Goal: Task Accomplishment & Management: Complete application form

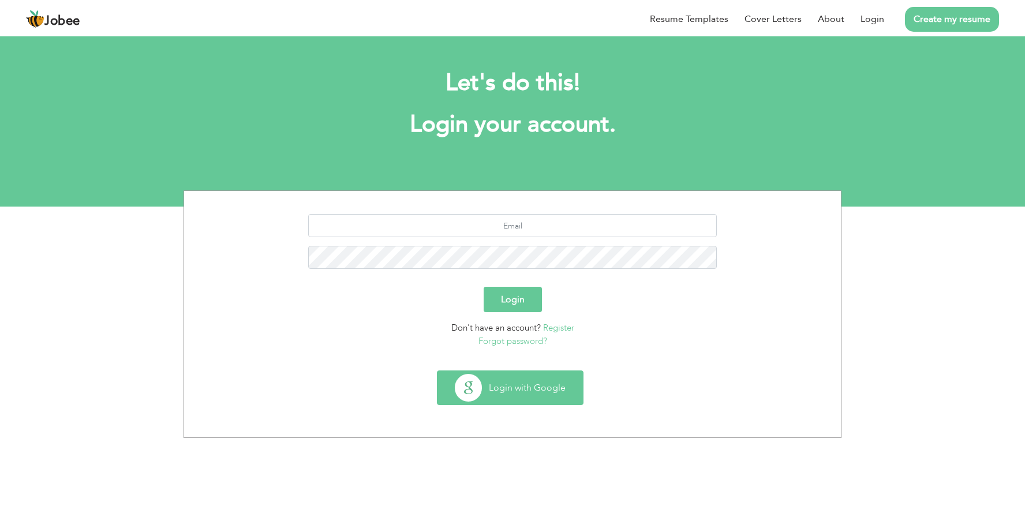
click at [540, 394] on button "Login with Google" at bounding box center [510, 387] width 145 height 33
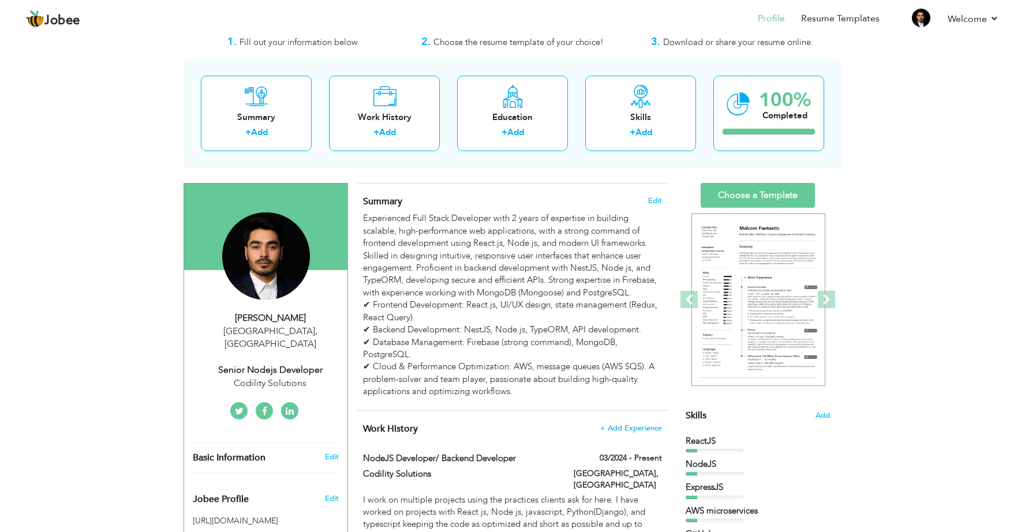
scroll to position [57, 0]
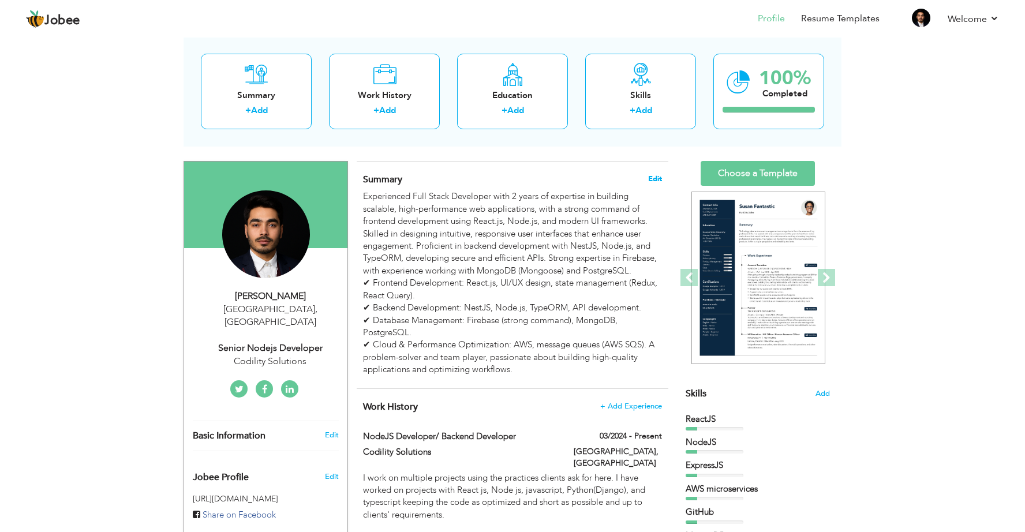
click at [662, 176] on span "Edit" at bounding box center [655, 179] width 14 height 8
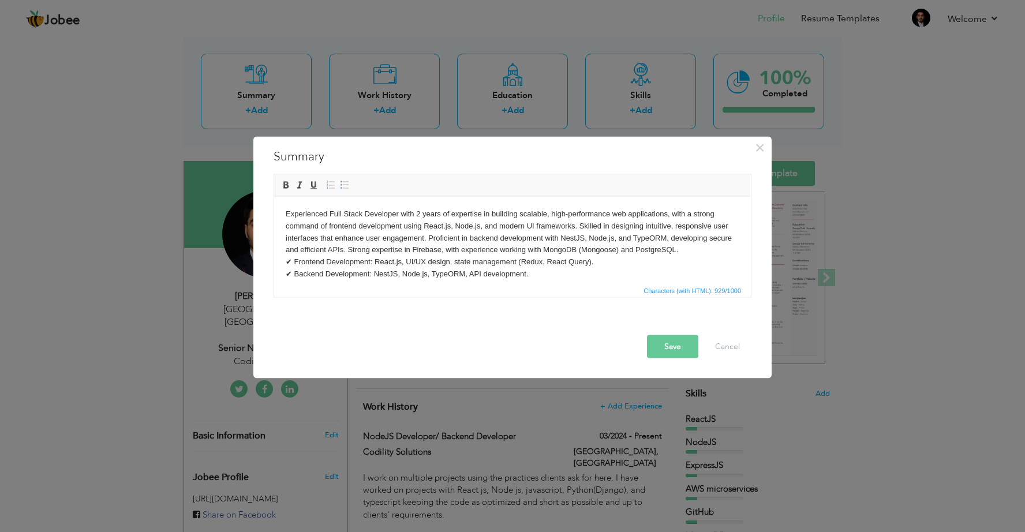
click at [342, 227] on body "Experienced Full Stack Developer with 2 years of expertise in building scalable…" at bounding box center [513, 262] width 454 height 108
click at [451, 229] on body "Experienced Full Stack Developer with 2 years of expertise in building scalable…" at bounding box center [513, 262] width 454 height 108
click at [663, 225] on body "Experienced Full Stack Developer with 2 years of expertise in building scalable…" at bounding box center [513, 262] width 454 height 108
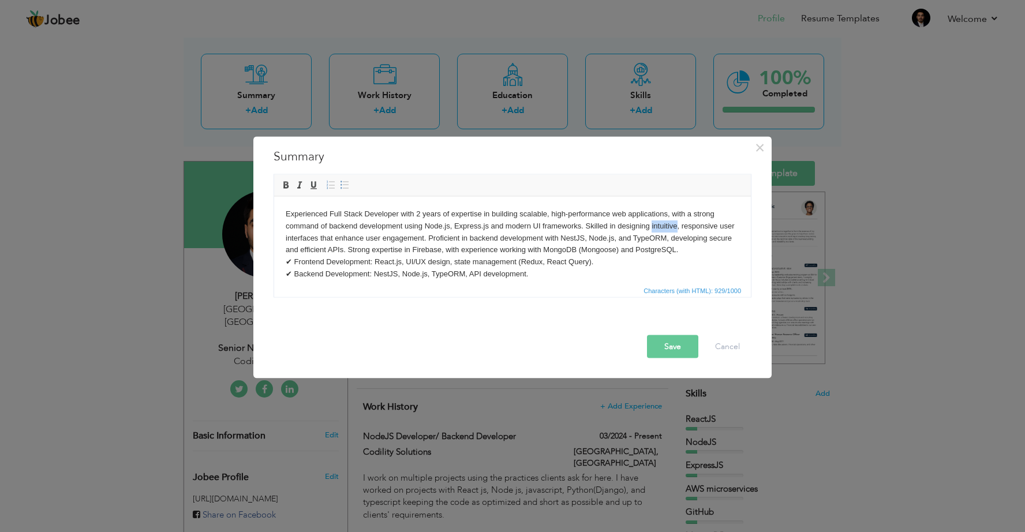
click at [584, 244] on body "Experienced Full Stack Developer with 2 years of expertise in building scalable…" at bounding box center [513, 262] width 454 height 108
click at [543, 249] on body "Experienced Full Stack Developer with 2 years of expertise in building scalable…" at bounding box center [513, 262] width 454 height 108
click at [526, 248] on body "Experienced Full Stack Developer with 2 years of expertise in building scalable…" at bounding box center [513, 262] width 454 height 108
click at [384, 275] on body "Experienced Full Stack Developer with 2 years of expertise in building scalable…" at bounding box center [513, 262] width 454 height 108
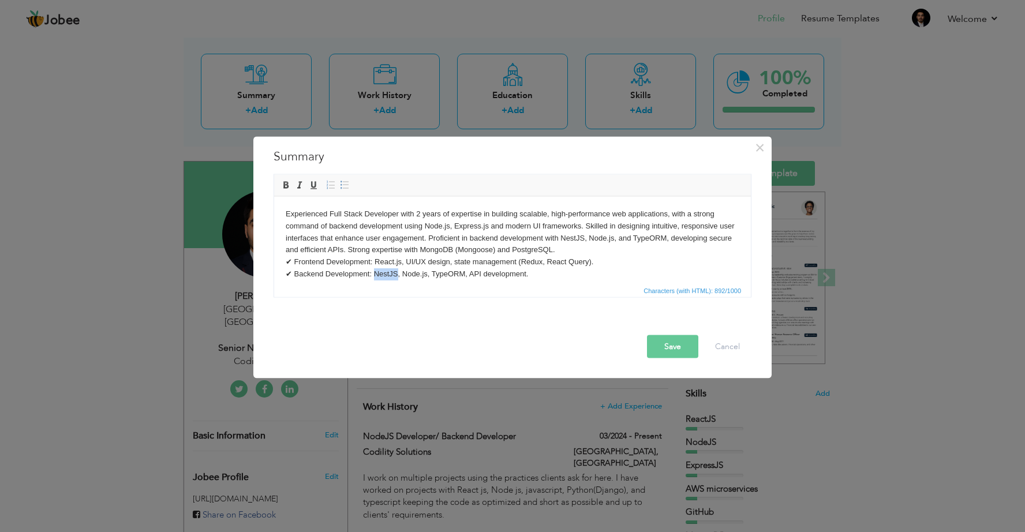
click at [412, 275] on body "Experienced Full Stack Developer with 2 years of expertise in building scalable…" at bounding box center [513, 262] width 454 height 108
drag, startPoint x: 374, startPoint y: 275, endPoint x: 387, endPoint y: 274, distance: 12.7
click at [387, 274] on body "Experienced Full Stack Developer with 2 years of expertise in building scalable…" at bounding box center [513, 262] width 454 height 108
click at [395, 272] on body "Experienced Full Stack Developer with 2 years of expertise in building scalable…" at bounding box center [513, 262] width 454 height 108
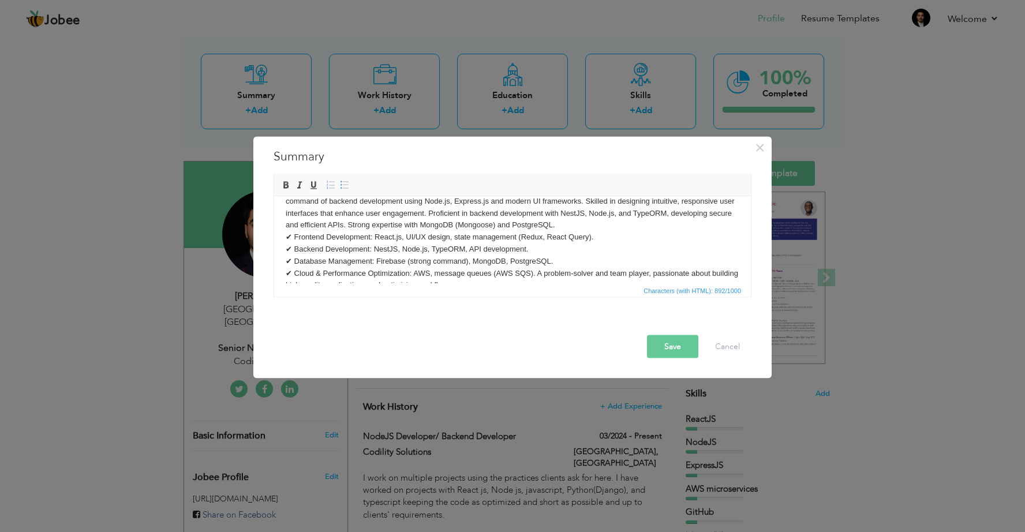
scroll to position [44, 0]
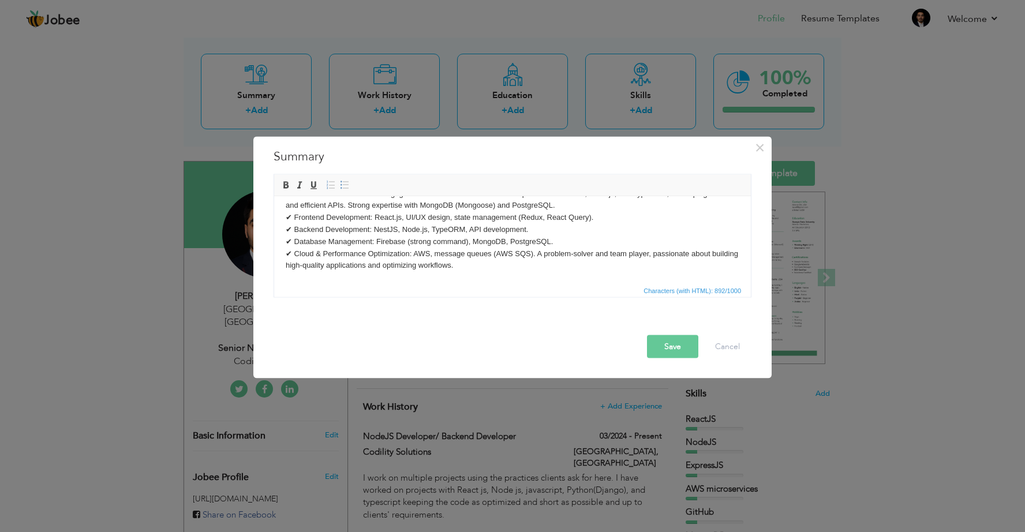
click at [470, 242] on body "Experienced Full Stack Developer with 2 years of expertise in building scalable…" at bounding box center [513, 217] width 454 height 108
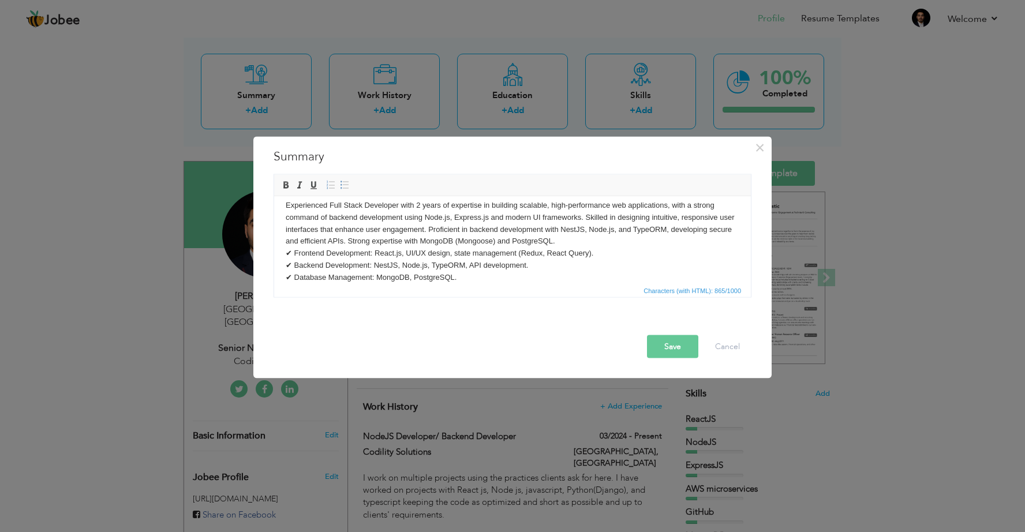
scroll to position [0, 0]
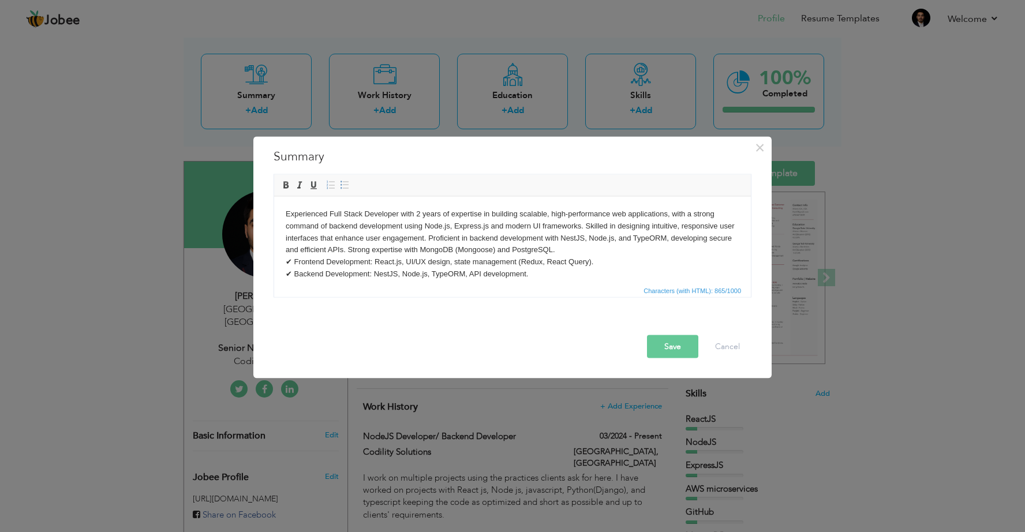
click at [427, 237] on body "Experienced Full Stack Developer with 2 years of expertise in building scalable…" at bounding box center [513, 262] width 454 height 108
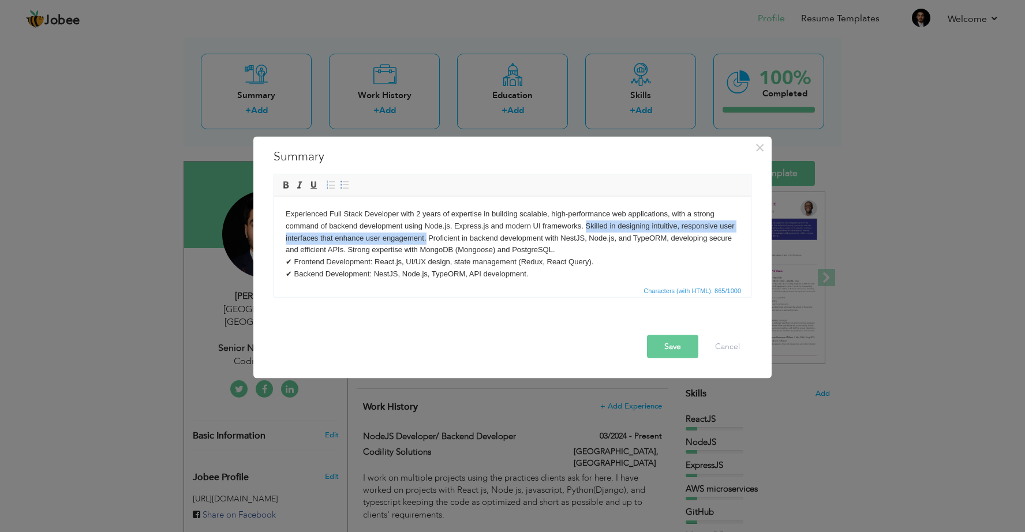
drag, startPoint x: 425, startPoint y: 236, endPoint x: 585, endPoint y: 223, distance: 159.9
click at [585, 223] on body "Experienced Full Stack Developer with 2 years of expertise in building scalable…" at bounding box center [513, 262] width 454 height 108
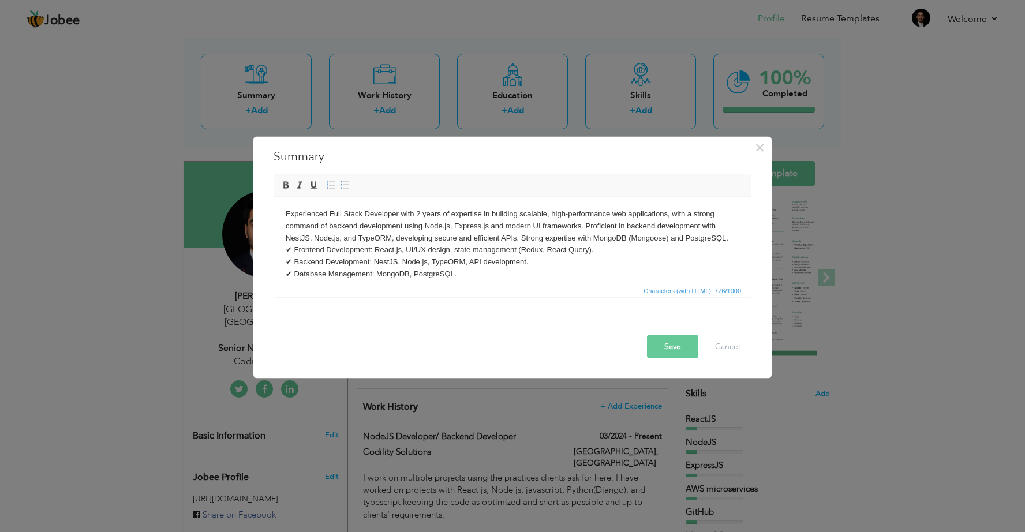
click at [393, 221] on body "Experienced Full Stack Developer with 2 years of expertise in building scalable…" at bounding box center [513, 256] width 454 height 96
drag, startPoint x: 584, startPoint y: 229, endPoint x: 328, endPoint y: 223, distance: 255.8
click at [328, 223] on body "Experienced Full Stack Developer with 2 years of expertise in building scalable…" at bounding box center [513, 256] width 454 height 96
drag, startPoint x: 370, startPoint y: 224, endPoint x: 330, endPoint y: 223, distance: 40.4
click at [330, 223] on body "Experienced Full Stack Developer with 2 years of expertise in building scalable…" at bounding box center [513, 256] width 454 height 96
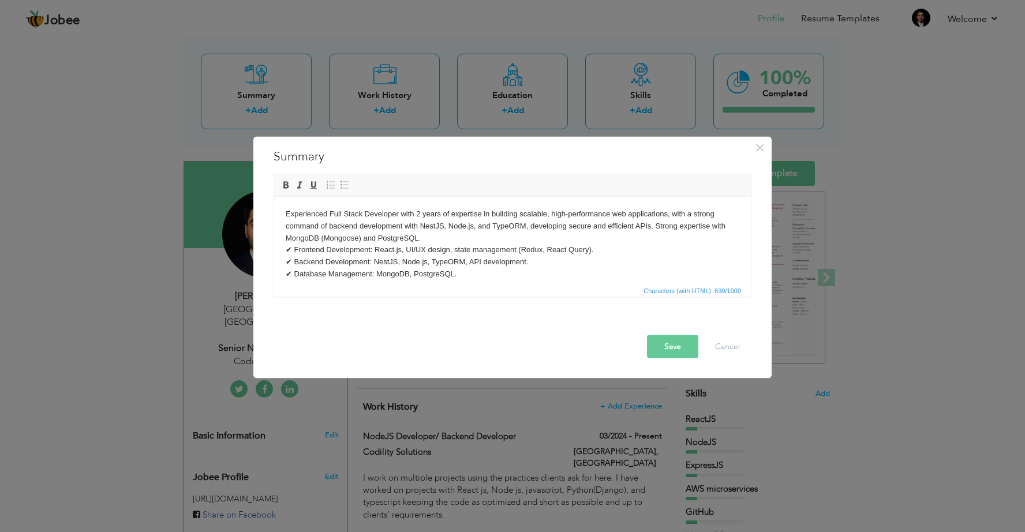
click at [461, 240] on body "Experienced Full Stack Developer with 2 years of expertise in building scalable…" at bounding box center [513, 256] width 454 height 96
click at [500, 258] on body "Experienced Full Stack Developer with 2 years of expertise in building scalable…" at bounding box center [513, 256] width 454 height 96
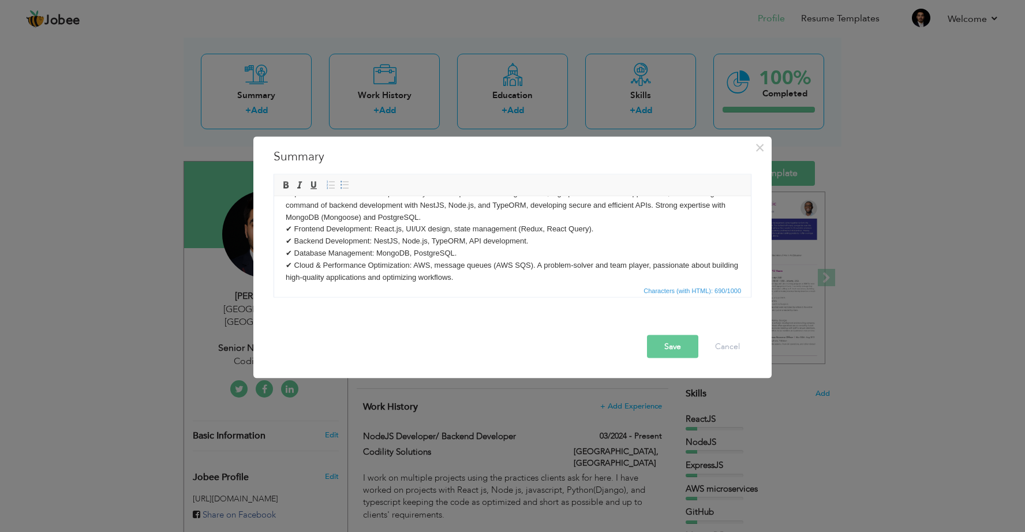
scroll to position [32, 0]
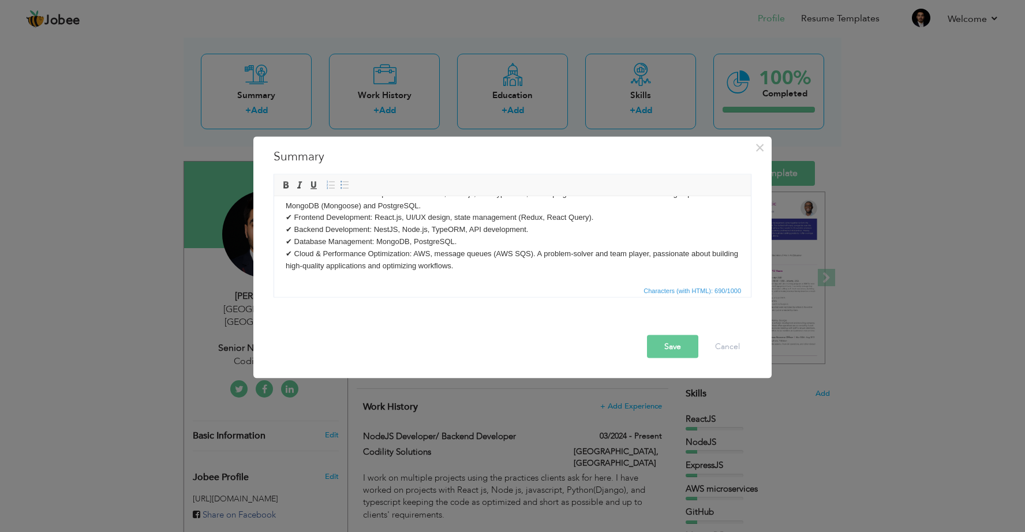
click at [674, 343] on button "Save" at bounding box center [672, 346] width 51 height 23
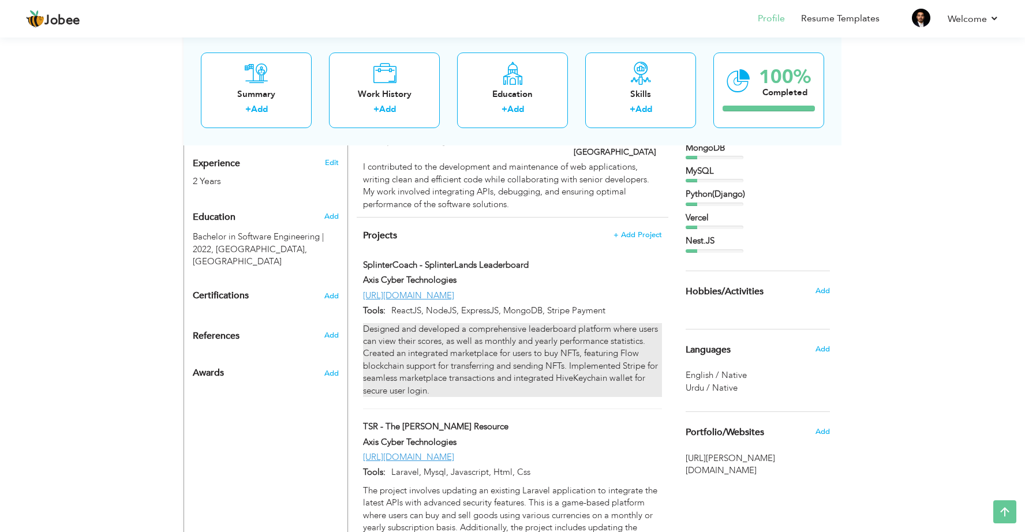
scroll to position [451, 0]
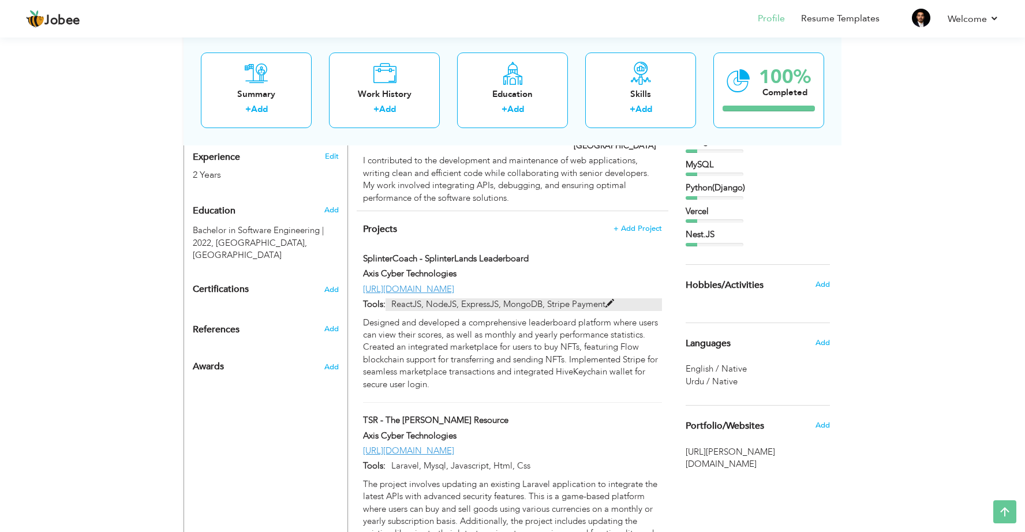
click at [611, 300] on span at bounding box center [610, 304] width 9 height 9
type input "SplinterCoach - SplinterLands Leaderboard"
type input "Axis Cyber Technologies"
type input "[URL][DOMAIN_NAME]"
type input "ReactJS, NodeJS, ExpressJS, MongoDB, Stripe Payment"
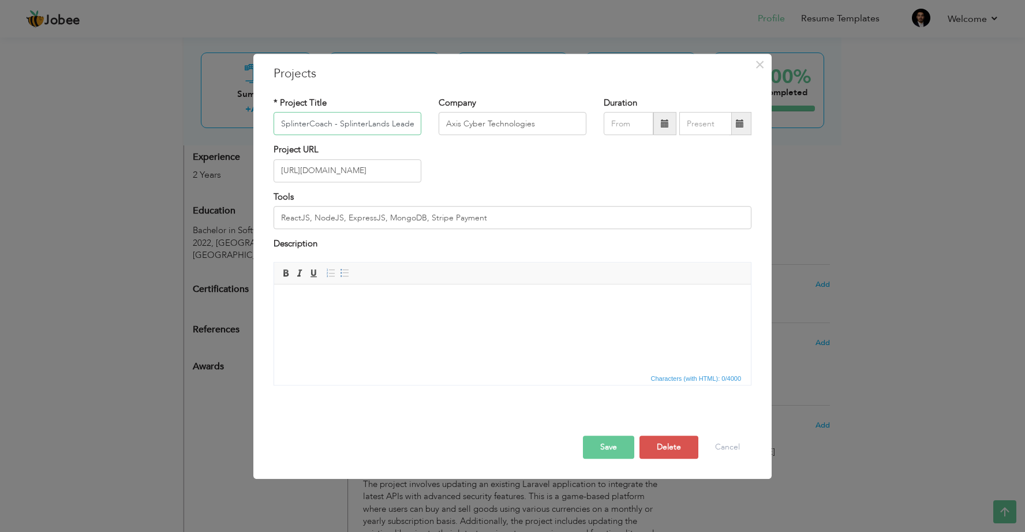
scroll to position [0, 22]
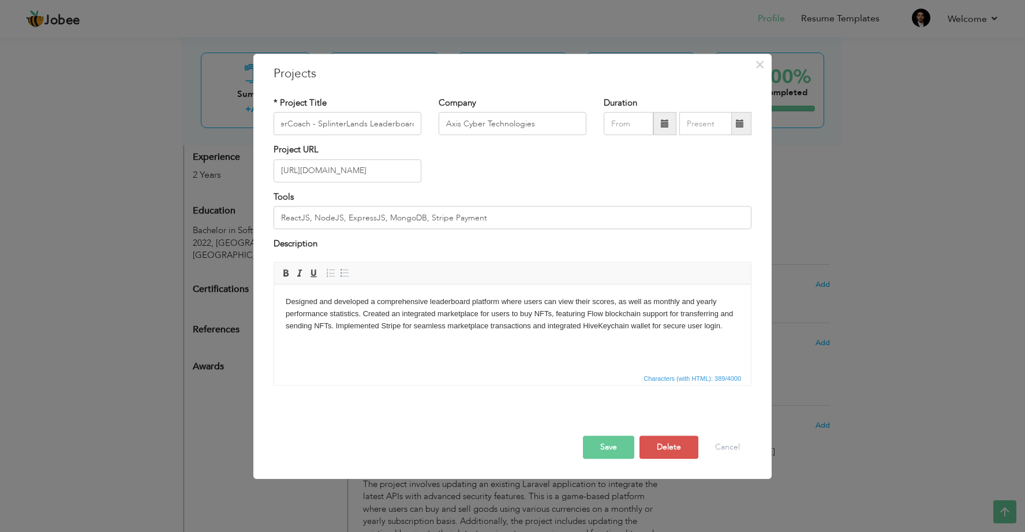
click at [447, 336] on html "Designed and developed a comprehensive leaderboard platform where users can vie…" at bounding box center [512, 313] width 477 height 59
click at [568, 343] on html "Designed and developed a comprehensive leaderboard platform where users can vie…" at bounding box center [512, 313] width 477 height 59
click at [345, 275] on span at bounding box center [344, 272] width 9 height 9
click at [332, 275] on span at bounding box center [330, 272] width 9 height 9
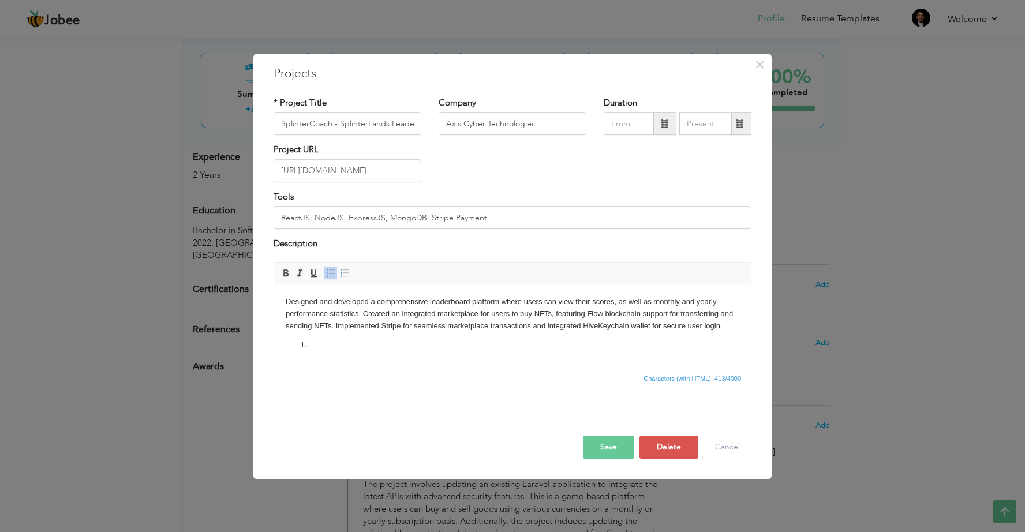
click at [309, 346] on li "​​​​​​​" at bounding box center [513, 345] width 408 height 12
click ol "​​​​​​​"
click at [346, 274] on span at bounding box center [344, 272] width 9 height 9
click ul "My Contributions: ​​​​​​​"
click at [347, 270] on span at bounding box center [344, 272] width 9 height 9
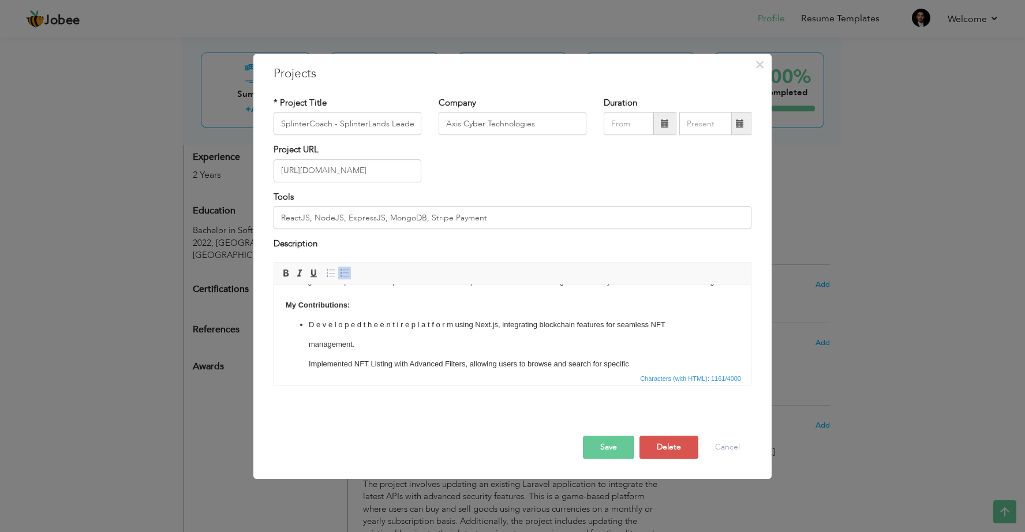
scroll to position [51, 0]
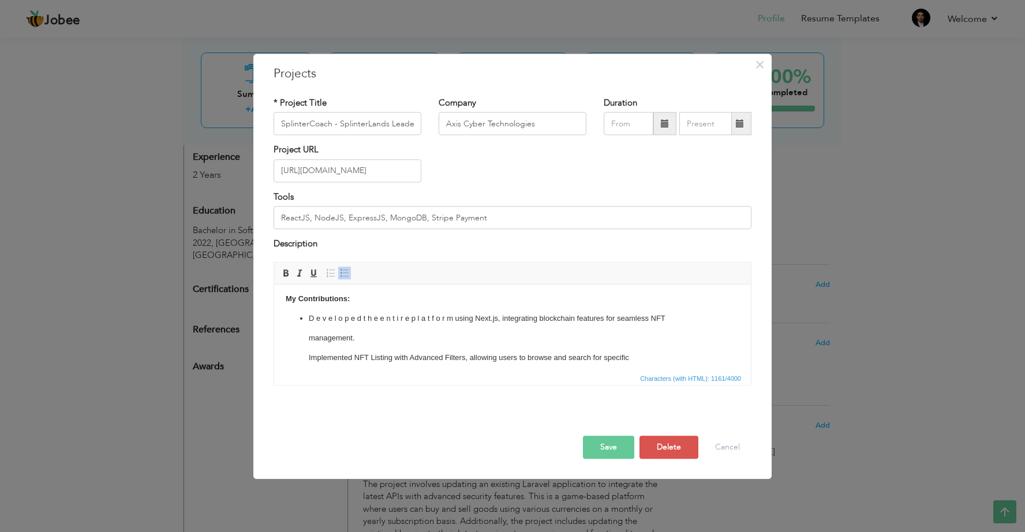
click at [363, 318] on p "D e v e l o p e d t h e e n t i r e p l a t f o r m using Next.js, integrating …" at bounding box center [513, 318] width 408 height 12
click at [340, 332] on p "management." at bounding box center [513, 338] width 408 height 12
click at [377, 336] on p "management." at bounding box center [513, 338] width 408 height 12
click at [349, 273] on link "Insert/Remove Bulleted List" at bounding box center [344, 273] width 13 height 13
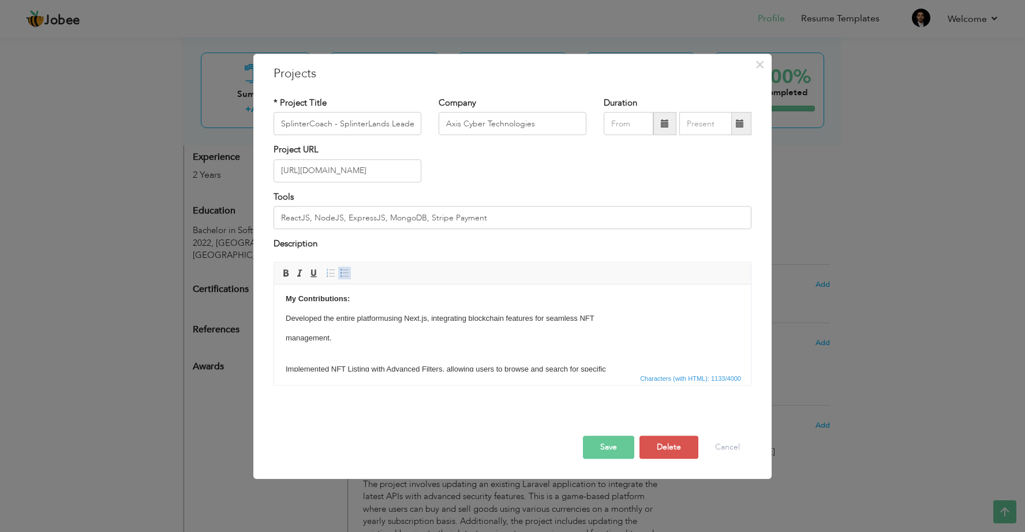
click at [349, 273] on link "Insert/Remove Bulleted List" at bounding box center [344, 273] width 13 height 13
click at [335, 336] on p "management." at bounding box center [513, 338] width 454 height 12
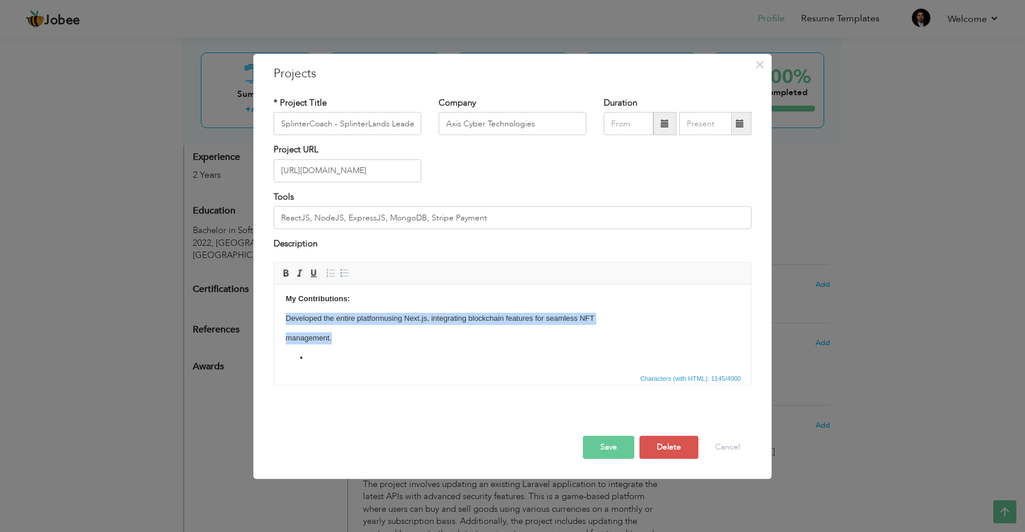
drag, startPoint x: 330, startPoint y: 336, endPoint x: 281, endPoint y: 321, distance: 51.3
click at [281, 321] on html "Designed and developed a comprehensive leaderboard platform where users can vie…" at bounding box center [512, 391] width 477 height 317
click at [348, 277] on link "Insert/Remove Bulleted List" at bounding box center [344, 273] width 13 height 13
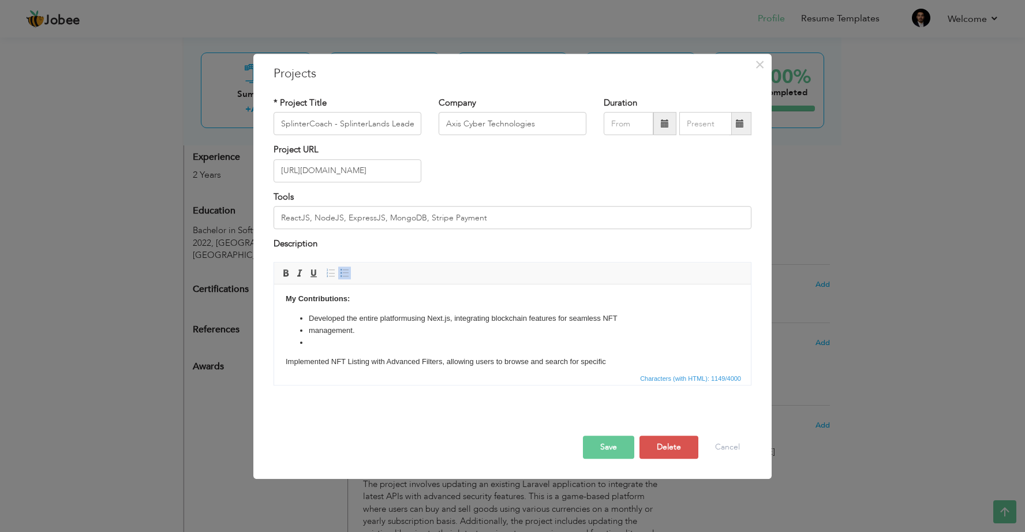
click at [369, 328] on li "management." at bounding box center [513, 330] width 408 height 12
drag, startPoint x: 307, startPoint y: 331, endPoint x: 363, endPoint y: 328, distance: 55.5
click at [363, 328] on ul "Developed the entire platform using Next.js, integrating blockchain features fo…" at bounding box center [513, 330] width 454 height 36
click at [345, 271] on span at bounding box center [344, 272] width 9 height 9
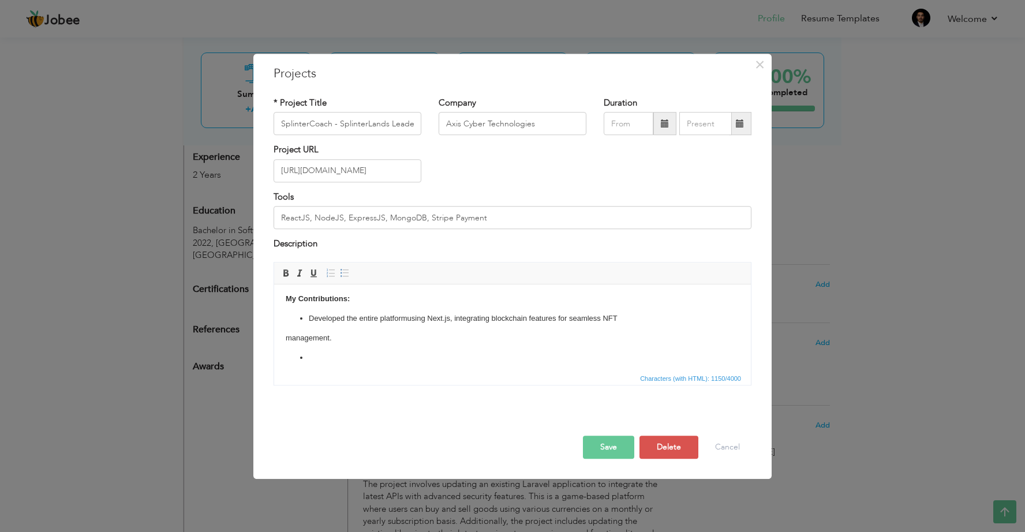
click at [349, 342] on body "Designed and developed a comprehensive leaderboard platform where users can vie…" at bounding box center [513, 392] width 454 height 294
click at [394, 340] on body "Designed and developed a comprehensive leaderboard platform where users can vie…" at bounding box center [513, 392] width 454 height 294
click at [339, 353] on li "​​​​​​​" at bounding box center [513, 358] width 408 height 12
drag, startPoint x: 301, startPoint y: 320, endPoint x: 327, endPoint y: 340, distance: 32.1
click at [327, 340] on body "Designed and developed a comprehensive leaderboard platform where users can vie…" at bounding box center [513, 392] width 454 height 294
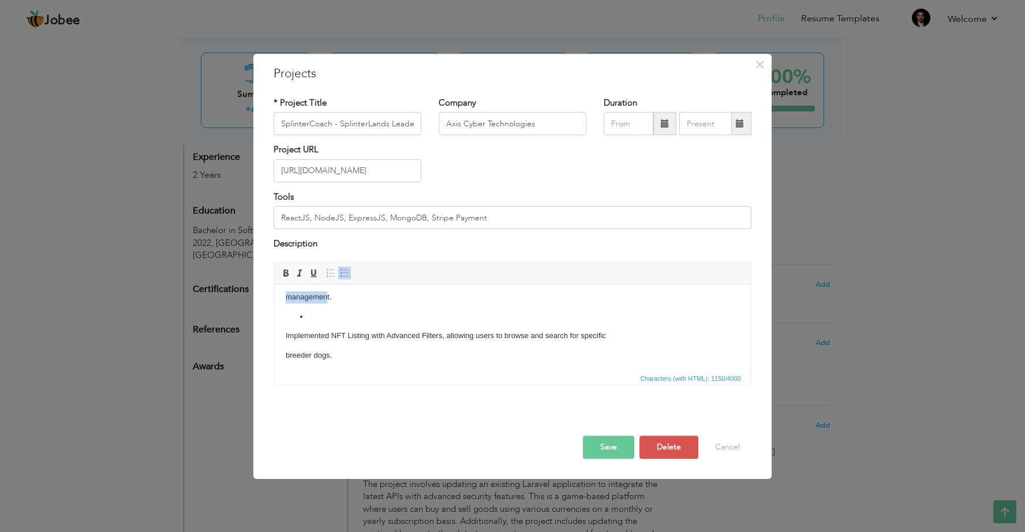
scroll to position [83, 0]
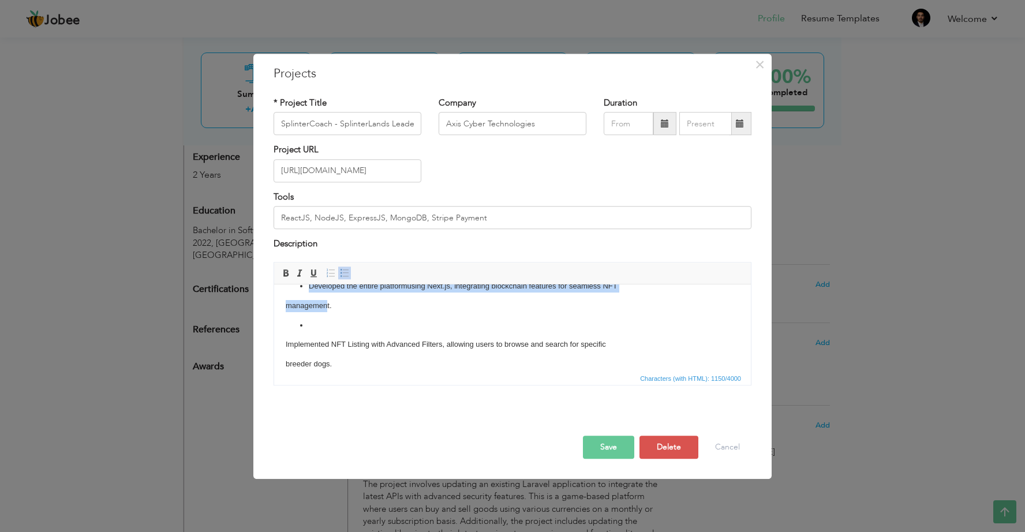
click at [334, 322] on li "​​​​​​​" at bounding box center [513, 325] width 408 height 12
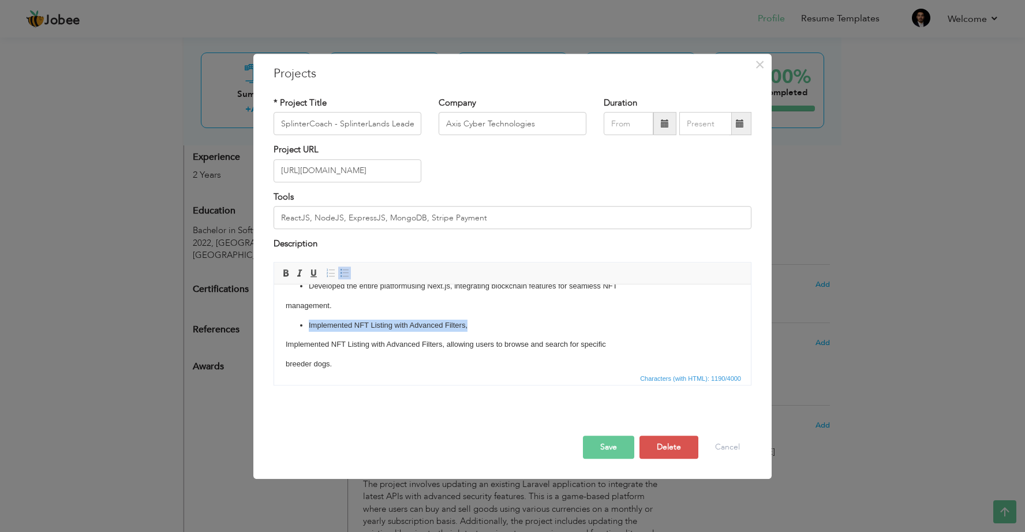
drag, startPoint x: 469, startPoint y: 327, endPoint x: 309, endPoint y: 318, distance: 160.2
click at [309, 318] on body "Designed and developed a comprehensive leaderboard platform where users can vie…" at bounding box center [513, 359] width 454 height 294
click at [287, 272] on span at bounding box center [285, 272] width 9 height 9
click at [503, 333] on body "Designed and developed a comprehensive leaderboard platform where users can vie…" at bounding box center [513, 359] width 454 height 294
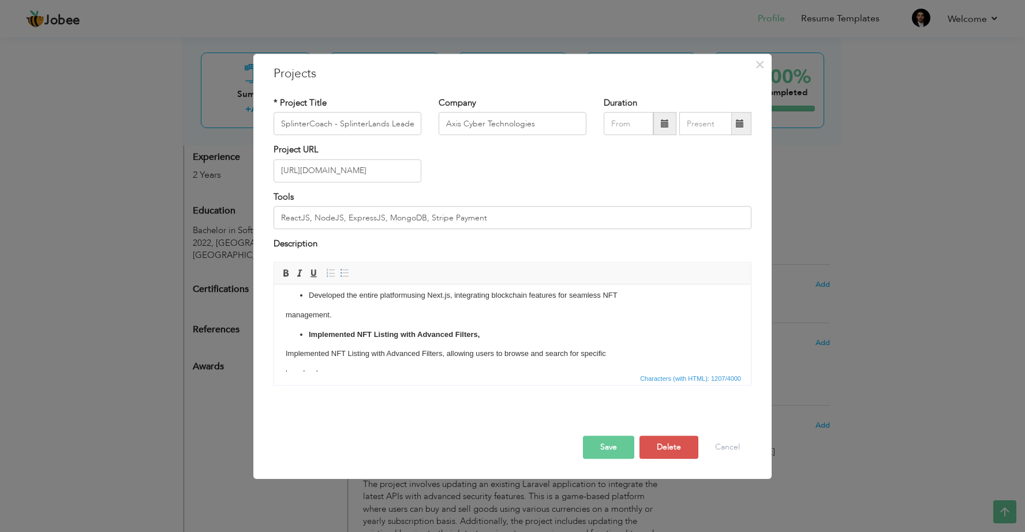
scroll to position [68, 0]
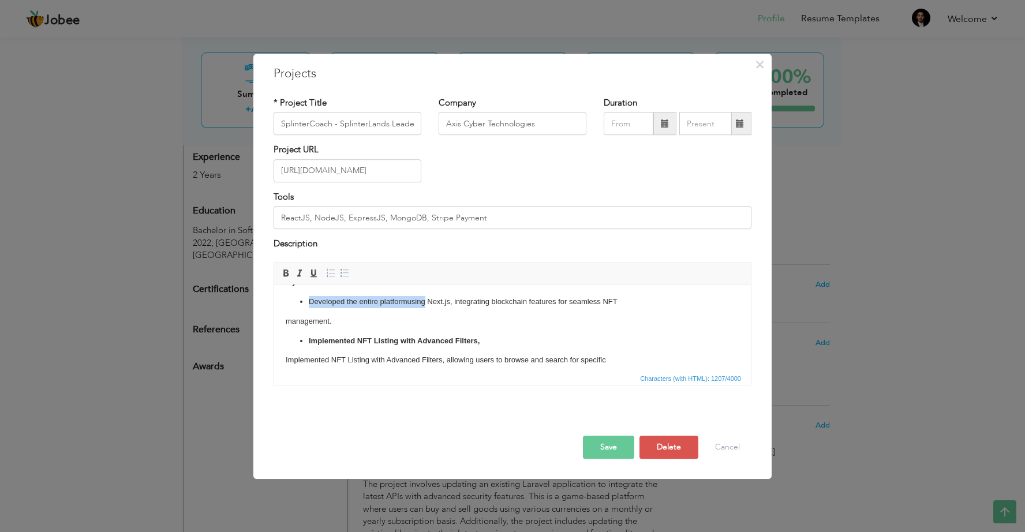
drag, startPoint x: 427, startPoint y: 301, endPoint x: 310, endPoint y: 300, distance: 116.6
click at [310, 300] on li "Developed the entire platform using Next.js, integrating blockchain features fo…" at bounding box center [513, 302] width 408 height 12
click at [285, 270] on span at bounding box center [285, 272] width 9 height 9
click at [410, 320] on body "Designed and developed a comprehensive leaderboard platform where users can vie…" at bounding box center [513, 375] width 454 height 294
click at [281, 320] on html "Designed and developed a comprehensive leaderboard platform where users can vie…" at bounding box center [512, 374] width 477 height 317
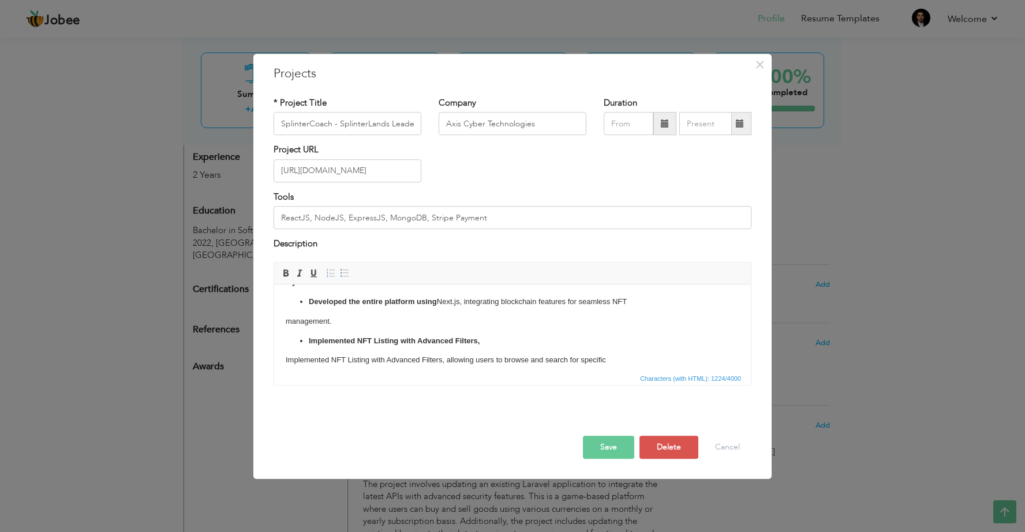
click at [341, 327] on body "Designed and developed a comprehensive leaderboard platform where users can vie…" at bounding box center [513, 375] width 454 height 294
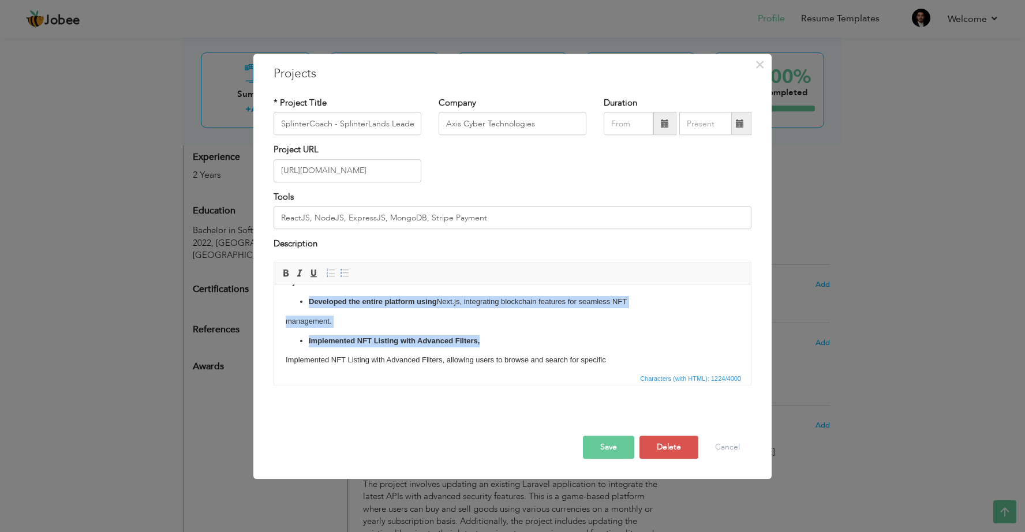
drag, startPoint x: 299, startPoint y: 302, endPoint x: 483, endPoint y: 346, distance: 188.7
click at [483, 346] on body "Designed and developed a comprehensive leaderboard platform where users can vie…" at bounding box center [513, 375] width 454 height 294
click at [347, 274] on span at bounding box center [344, 272] width 9 height 9
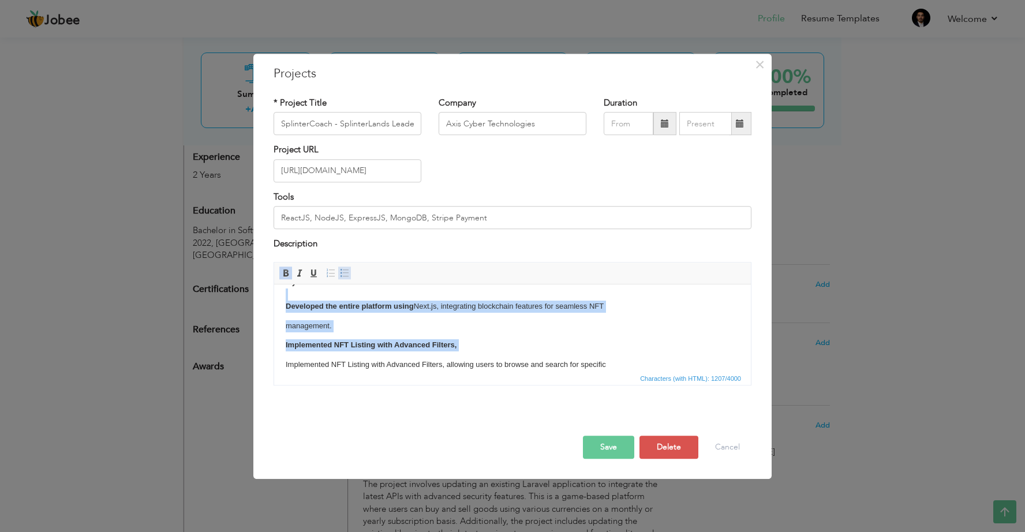
click at [347, 274] on span at bounding box center [344, 272] width 9 height 9
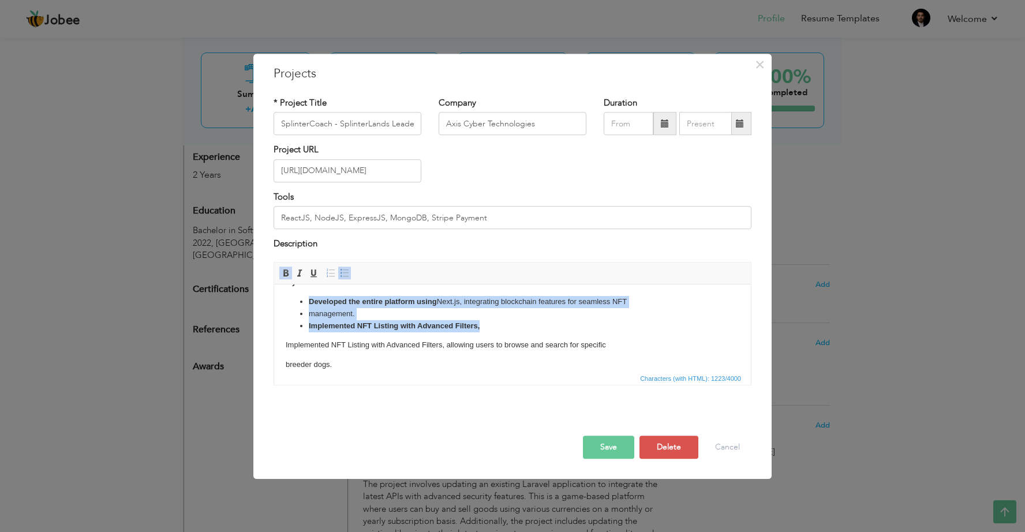
click at [347, 274] on span at bounding box center [344, 272] width 9 height 9
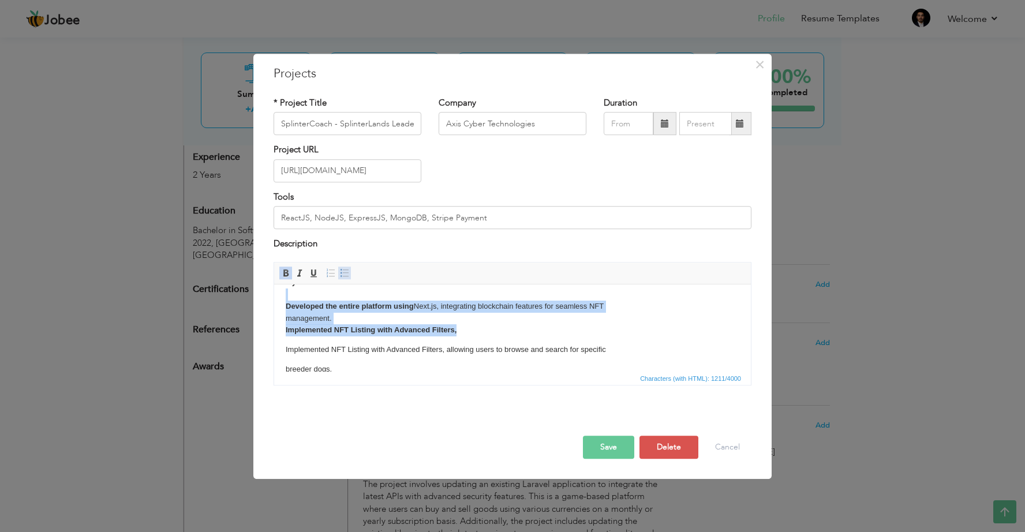
click at [347, 274] on span at bounding box center [344, 272] width 9 height 9
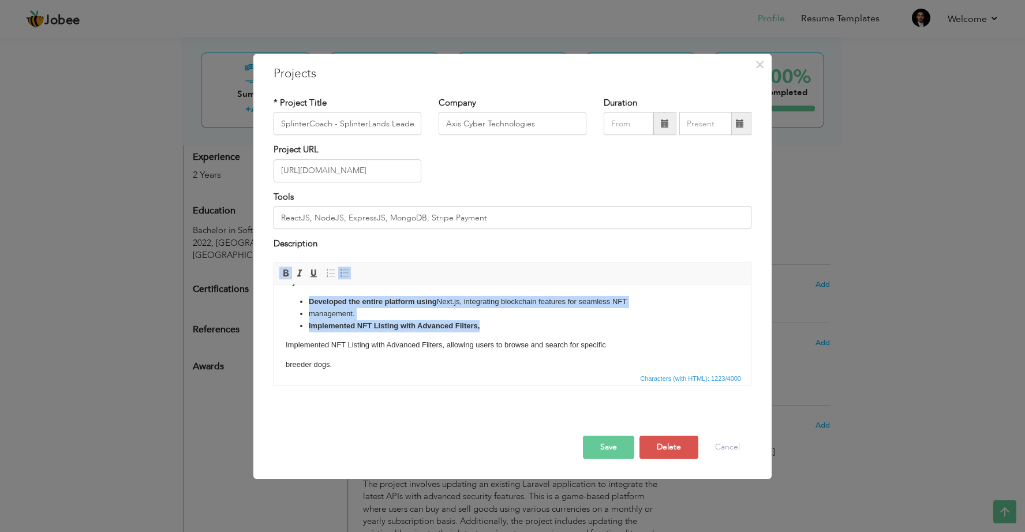
click at [370, 311] on li "management." at bounding box center [513, 314] width 408 height 12
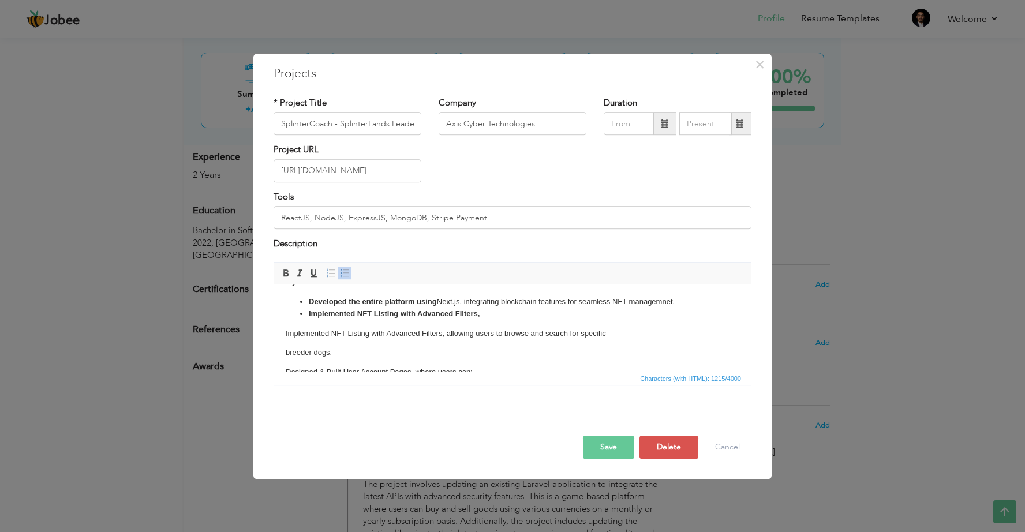
click at [510, 313] on li "​​​​​​​Implemented NFT Listing with Advanced Filters," at bounding box center [513, 314] width 408 height 12
click at [308, 335] on ul "Developed the entire platform using Next.js, integrating blockchain features fo…" at bounding box center [513, 343] width 454 height 95
drag, startPoint x: 616, startPoint y: 315, endPoint x: 687, endPoint y: 312, distance: 71.6
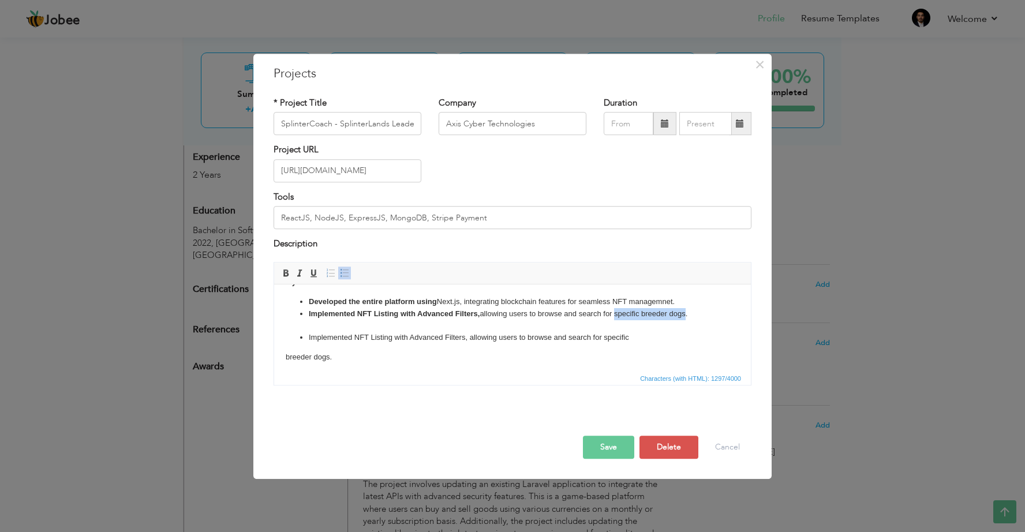
click at [687, 312] on li "​​​​​​​Implemented NFT Listing with Advanced Filters, allowing users to browse …" at bounding box center [513, 320] width 408 height 24
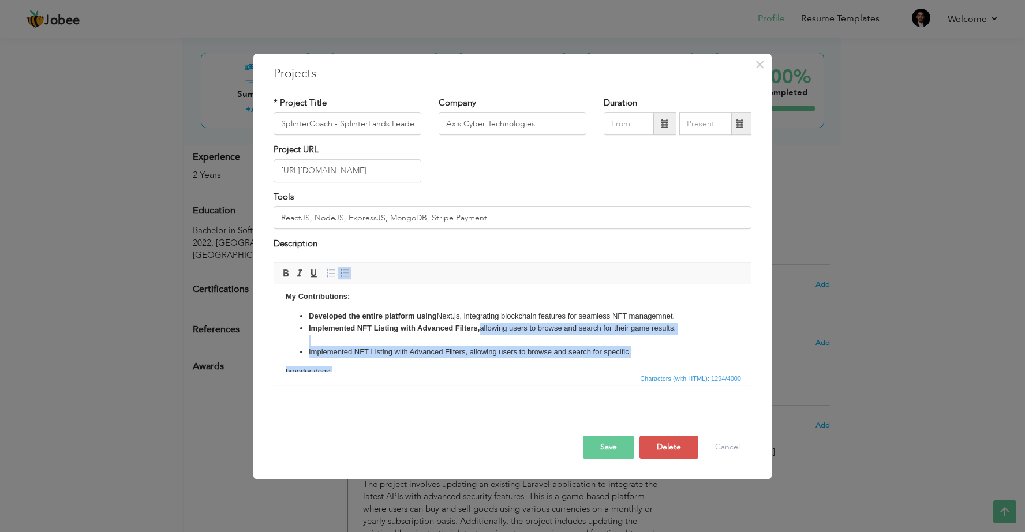
scroll to position [61, 0]
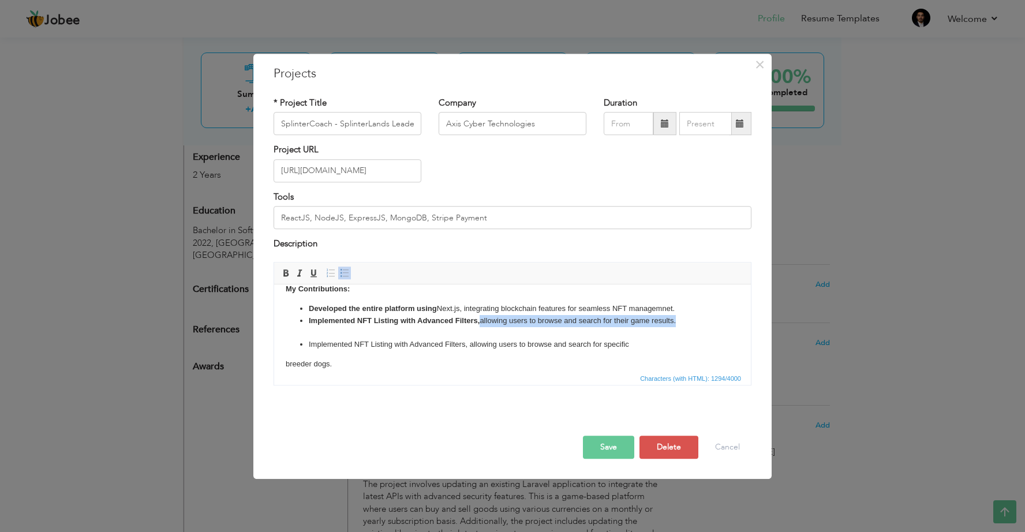
drag, startPoint x: 482, startPoint y: 295, endPoint x: 677, endPoint y: 323, distance: 197.1
click at [677, 323] on li "​​​​​​​Implemented NFT Listing with Advanced Filters, allowing users to browse …" at bounding box center [513, 327] width 408 height 24
drag, startPoint x: 438, startPoint y: 308, endPoint x: 677, endPoint y: 311, distance: 238.4
click at [677, 311] on li "Developed the entire platform using Next.js, integrating blockchain features fo…" at bounding box center [513, 308] width 408 height 12
copy li "Next.js, integrating blockchain features for seamless NFT managemnet."
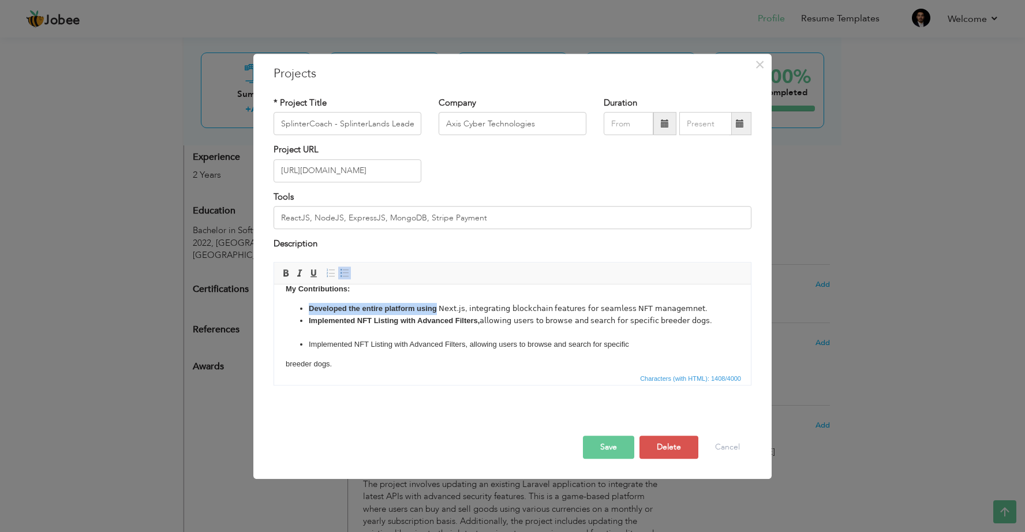
drag, startPoint x: 309, startPoint y: 309, endPoint x: 436, endPoint y: 309, distance: 127.0
click at [436, 309] on li "Developed the entire platform using 𝖭𝖾𝗑𝗍.𝗃𝗌, 𝗂𝗇𝗍𝖾𝗀𝗋𝖺𝗍𝗂𝗇𝗀 𝖻𝗅𝗈𝖼𝗄𝖼𝗁𝖺𝗂𝗇 𝖿𝖾𝖺𝗍𝗎𝗋𝖾𝗌 𝖿𝗈…" at bounding box center [513, 308] width 408 height 12
copy strong "Developed the entire platform using"
click at [510, 296] on body "Designed and developed a comprehensive leaderboard platform where users can vie…" at bounding box center [513, 371] width 454 height 272
click at [332, 321] on strong "​​​​​​​Implemented NFT Listing with Advanced Filters," at bounding box center [394, 320] width 171 height 9
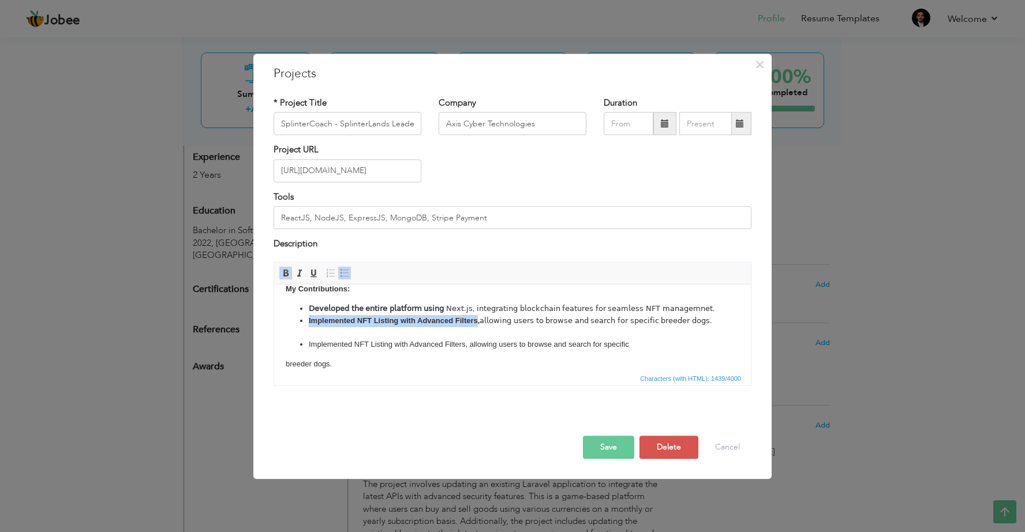
drag, startPoint x: 309, startPoint y: 320, endPoint x: 477, endPoint y: 320, distance: 167.4
click at [477, 320] on strong "​​​​​​​Implemented NFT Listing with Advanced Filters," at bounding box center [394, 320] width 171 height 9
copy strong "​​​​​​​"
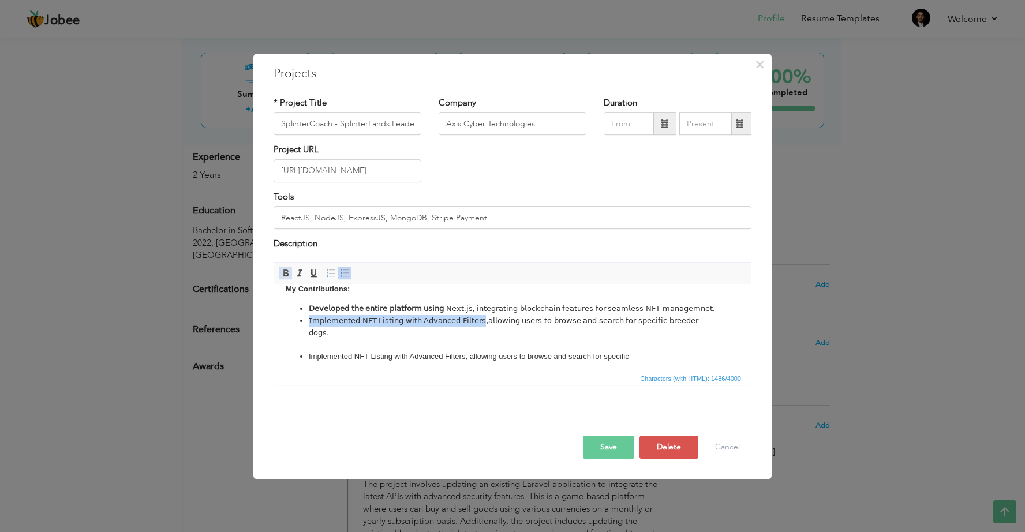
click at [286, 273] on span at bounding box center [285, 272] width 9 height 9
click at [462, 350] on li "Implemented NFT Listing with Advanced Filters, allowing users to browse and sea…" at bounding box center [513, 356] width 408 height 12
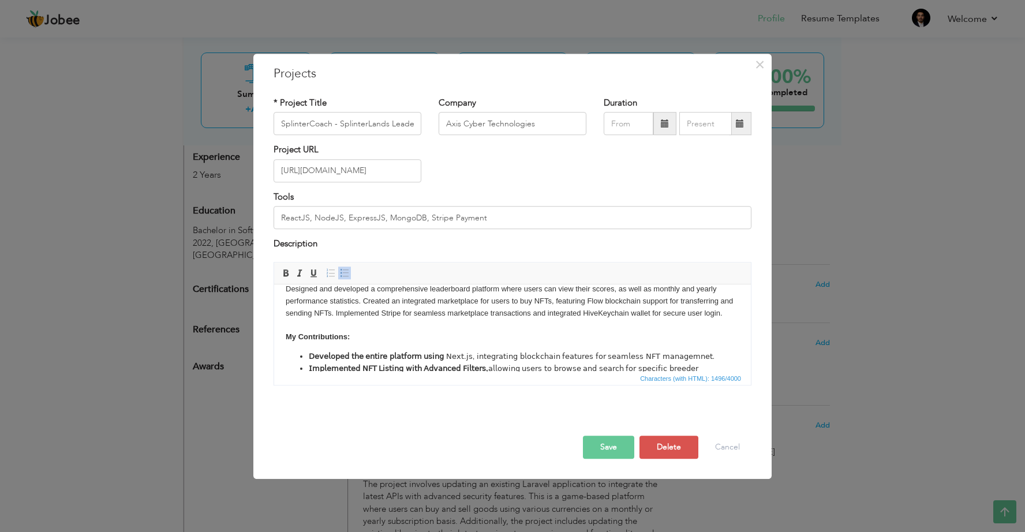
scroll to position [0, 0]
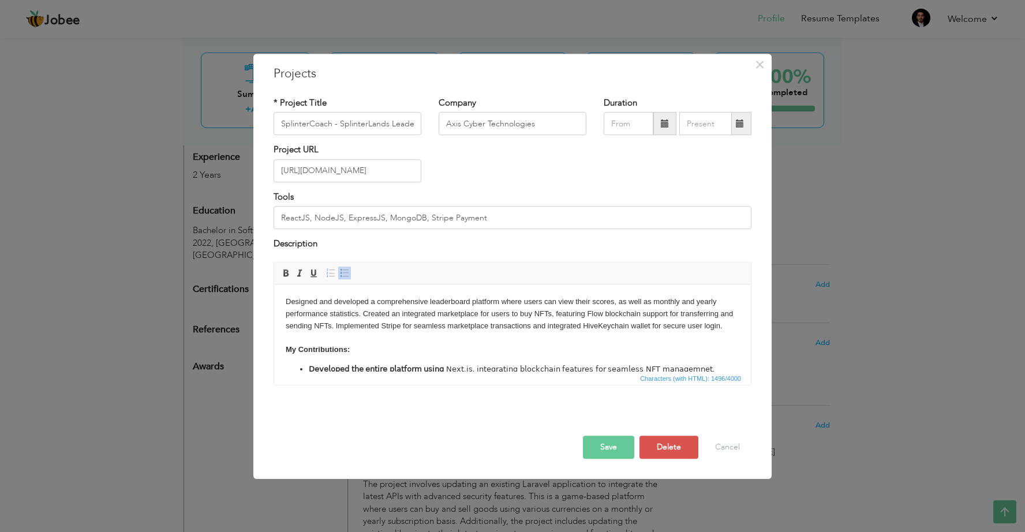
drag, startPoint x: 287, startPoint y: 301, endPoint x: 410, endPoint y: 301, distance: 123.5
click at [332, 301] on body "Designed and developed a comprehensive leaderboard platform where users can vie…" at bounding box center [513, 437] width 454 height 283
click at [722, 327] on body "Designed and developed a comprehensive leaderboard platform where users can vie…" at bounding box center [513, 437] width 454 height 283
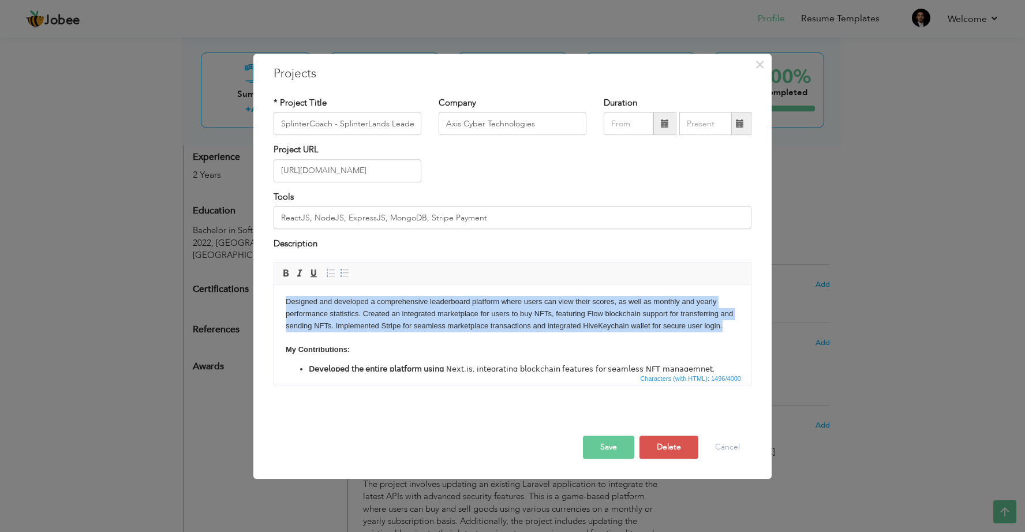
drag, startPoint x: 722, startPoint y: 327, endPoint x: 287, endPoint y: 290, distance: 436.2
click at [287, 290] on html "Designed and developed a comprehensive leaderboard platform where users can vie…" at bounding box center [512, 437] width 477 height 307
copy body "Designed and developed a comprehensive leaderboard platform where users can vie…"
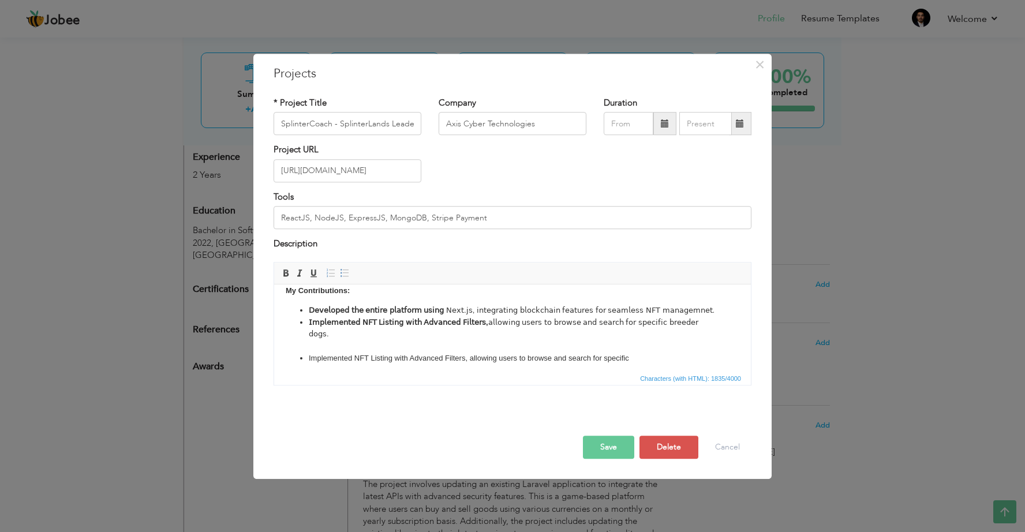
scroll to position [69, 0]
click at [663, 318] on li "​​​​​​​ 𝖨𝗆𝗉𝗅𝖾𝗆𝖾𝗇𝗍𝖾𝖽 𝖭𝖥𝖳 𝖫𝗂𝗌𝗍𝗂𝗇𝗀 𝗐𝗂𝗍𝗁 𝖠𝖽𝗏𝖺𝗇𝖼𝖾𝖽 𝖥𝗂𝗅𝗍𝖾𝗋𝗌 , 𝖺𝗅𝗅𝗈𝗐𝗂𝗇𝗀 𝗎𝗌𝖾𝗋𝗌 𝗍𝗈 𝖻𝗋𝗈𝗐𝗌…" at bounding box center [513, 336] width 408 height 36
click at [673, 318] on li "​​​​​​​ 𝖨𝗆𝗉𝗅𝖾𝗆𝖾𝗇𝗍𝖾𝖽 𝖭𝖥𝖳 𝖫𝗂𝗌𝗍𝗂𝗇𝗀 𝗐𝗂𝗍𝗁 𝖠𝖽𝗏𝖺𝗇𝖼𝖾𝖽 𝖥𝗂𝗅𝗍𝖾𝗋𝗌 , 𝖺𝗅𝗅𝗈𝗐𝗂𝗇𝗀 𝗎𝗌𝖾𝗋𝗌 𝗍𝗈 𝖻𝗋𝗈𝗐𝗌…" at bounding box center [513, 336] width 408 height 36
click at [670, 318] on li "​​​​​​​ 𝖨𝗆𝗉𝗅𝖾𝗆𝖾𝗇𝗍𝖾𝖽 𝖭𝖥𝖳 𝖫𝗂𝗌𝗍𝗂𝗇𝗀 𝗐𝗂𝗍𝗁 𝖠𝖽𝗏𝖺𝗇𝖼𝖾𝖽 𝖥𝗂𝗅𝗍𝖾𝗋𝗌 , 𝖺𝗅𝗅𝗈𝗐𝗂𝗇𝗀 𝗎𝗌𝖾𝗋𝗌 𝗍𝗈 𝖻𝗋𝗈𝗐𝗌…" at bounding box center [513, 336] width 408 height 36
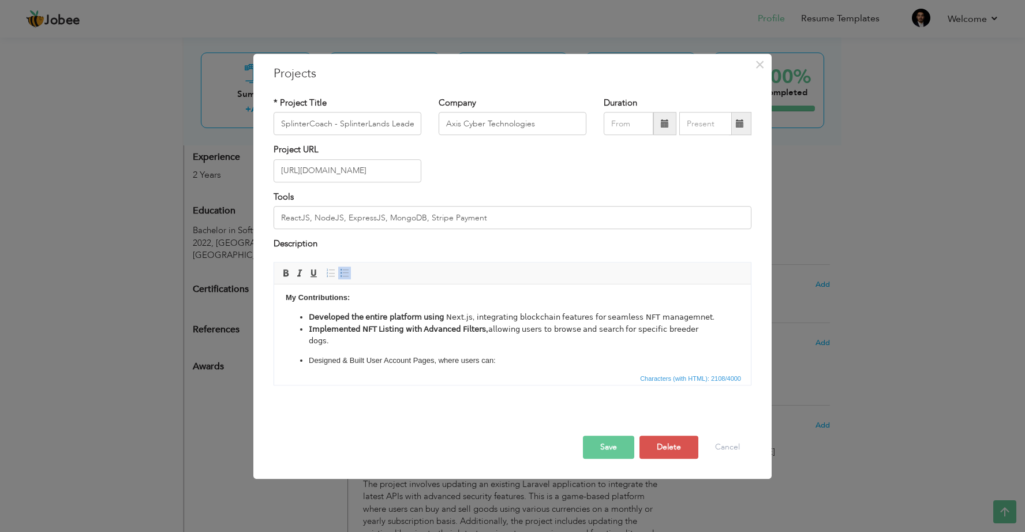
click at [309, 374] on p "Designed & Built User Account Pages, where users can:" at bounding box center [513, 380] width 408 height 12
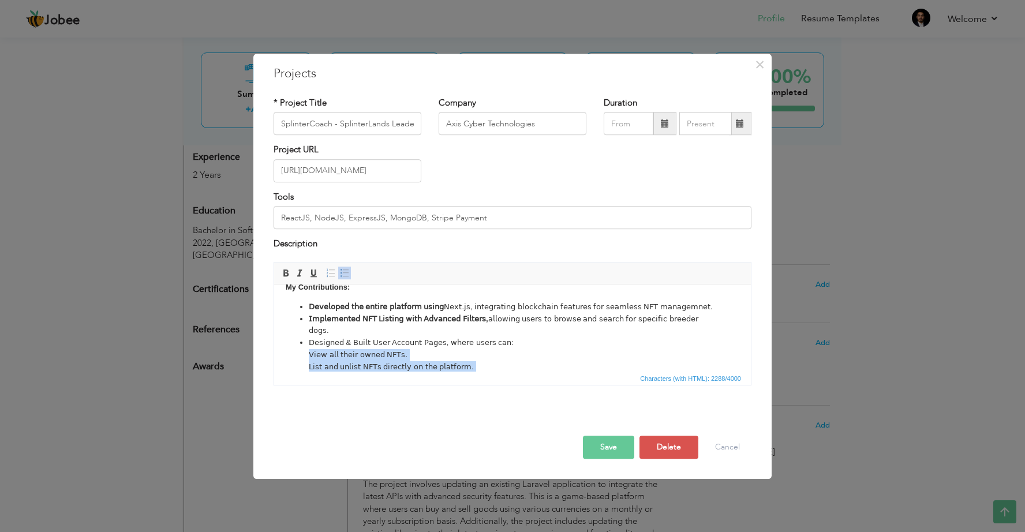
drag, startPoint x: 308, startPoint y: 331, endPoint x: 358, endPoint y: 361, distance: 58.5
click at [358, 361] on li "𝖣𝖾𝗌𝗂𝗀𝗇𝖾𝖽 & 𝖡𝗎𝗂𝗅𝗍 𝖴𝗌𝖾𝗋 𝖠𝖼𝖼𝗈𝗎𝗇𝗍 𝖯𝖺𝗀𝖾𝗌, 𝗐𝗁𝖾𝗋𝖾 𝗎𝗌𝖾𝗋𝗌 𝖼𝖺𝗇: 𝖵𝗂𝖾𝗐 𝖺𝗅𝗅 𝗍𝗁𝖾𝗂𝗋 𝗈𝗐𝗇𝖾𝖽 𝖭𝖥𝖳𝗌…" at bounding box center [513, 373] width 408 height 72
click at [328, 274] on span at bounding box center [330, 272] width 9 height 9
click at [335, 274] on span at bounding box center [330, 272] width 9 height 9
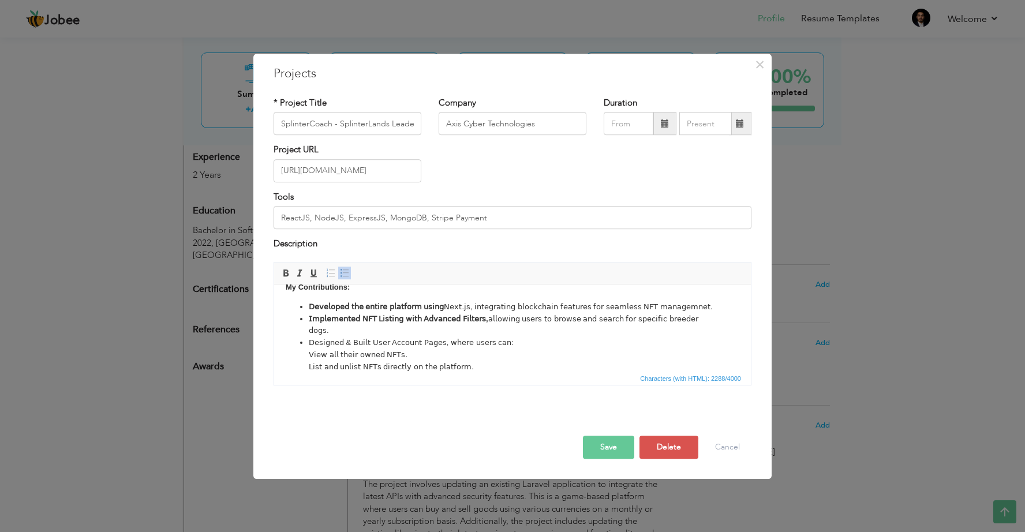
click at [345, 271] on span at bounding box center [344, 272] width 9 height 9
click at [341, 358] on li "𝖣𝖾𝗌𝗂𝗀𝗇𝖾𝖽 & 𝖡𝗎𝗂𝗅𝗍 𝖴𝗌𝖾𝗋 𝖠𝖼𝖼𝗈𝗎𝗇𝗍 𝖯𝖺𝗀𝖾𝗌, 𝗐𝗁𝖾𝗋𝖾 𝗎𝗌𝖾𝗋𝗌 𝖼𝖺𝗇: 𝖵𝗂𝖾𝗐 𝖺𝗅𝗅 𝗍𝗁𝖾𝗂𝗋 𝗈𝗐𝗇𝖾𝖽 𝖭𝖥𝖳𝗌…" at bounding box center [513, 373] width 408 height 72
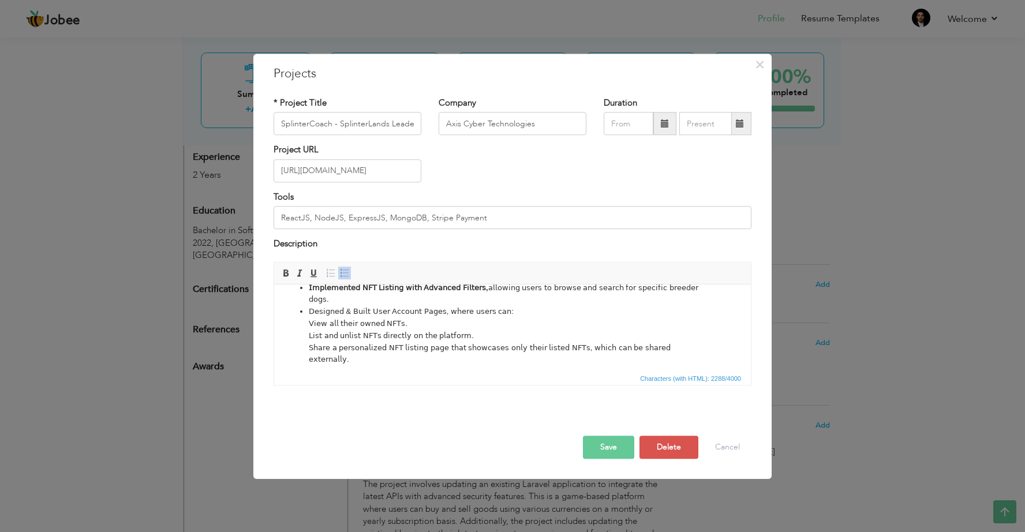
scroll to position [106, 0]
click at [309, 305] on li "𝖣𝖾𝗌𝗂𝗀𝗇𝖾𝖽 & 𝖡𝗎𝗂𝗅𝗍 𝖴𝗌𝖾𝗋 𝖠𝖼𝖼𝗈𝗎𝗇𝗍 𝖯𝖺𝗀𝖾𝗌, 𝗐𝗁𝖾𝗋𝖾 𝗎𝗌𝖾𝗋𝗌 𝖼𝖺𝗇: 𝖵𝗂𝖾𝗐 𝖺𝗅𝗅 𝗍𝗁𝖾𝗂𝗋 𝗈𝗐𝗇𝖾𝖽 𝖭𝖥𝖳𝗌…" at bounding box center [513, 341] width 408 height 72
click at [344, 276] on span at bounding box center [344, 272] width 9 height 9
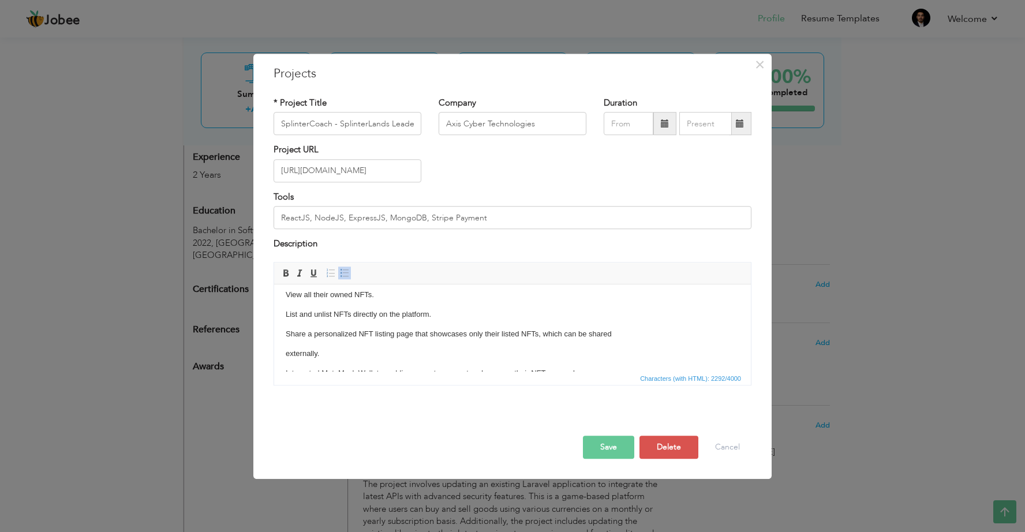
scroll to position [256, 0]
click at [552, 383] on p "Fetched & Displayed NFT Metadata from Alchemy for real-time NFT details." at bounding box center [513, 389] width 454 height 12
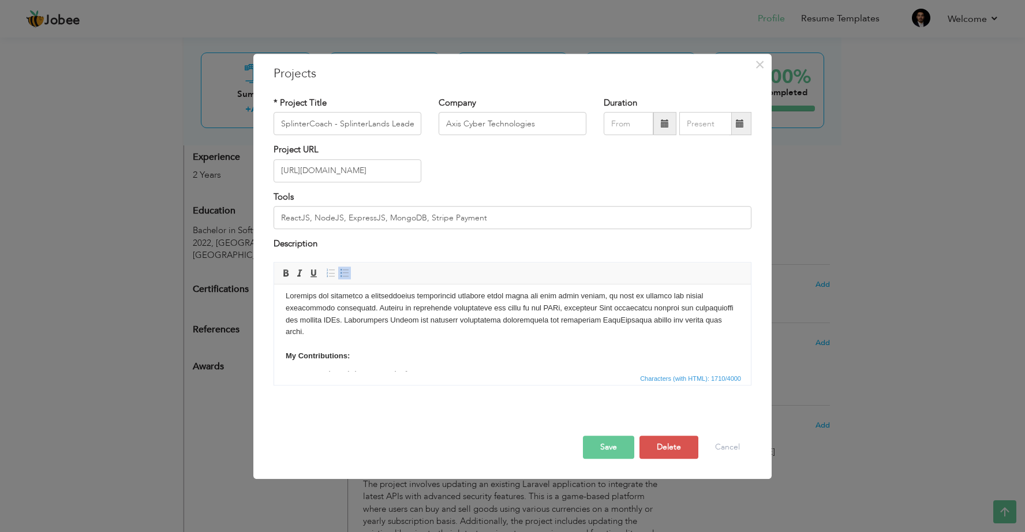
scroll to position [0, 0]
click at [615, 447] on button "Save" at bounding box center [608, 447] width 51 height 23
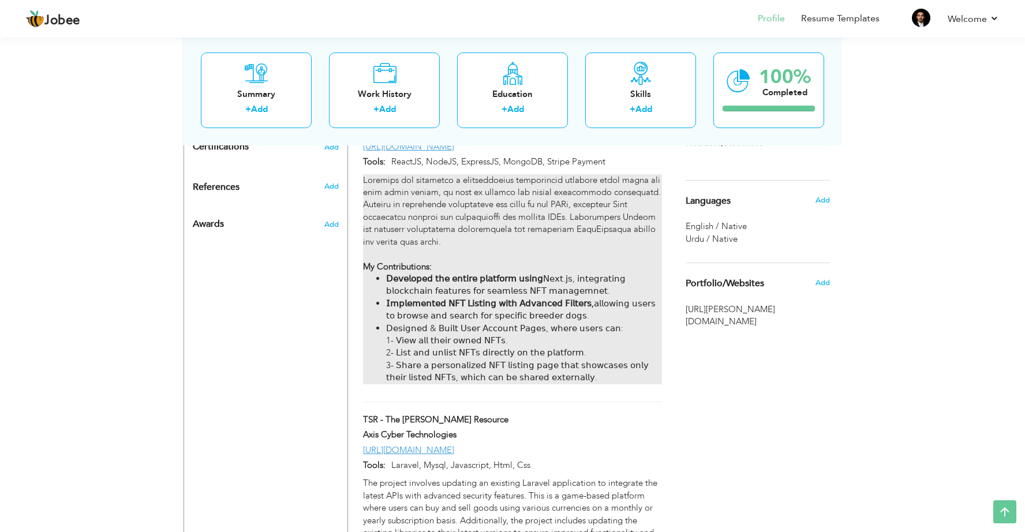
scroll to position [617, 0]
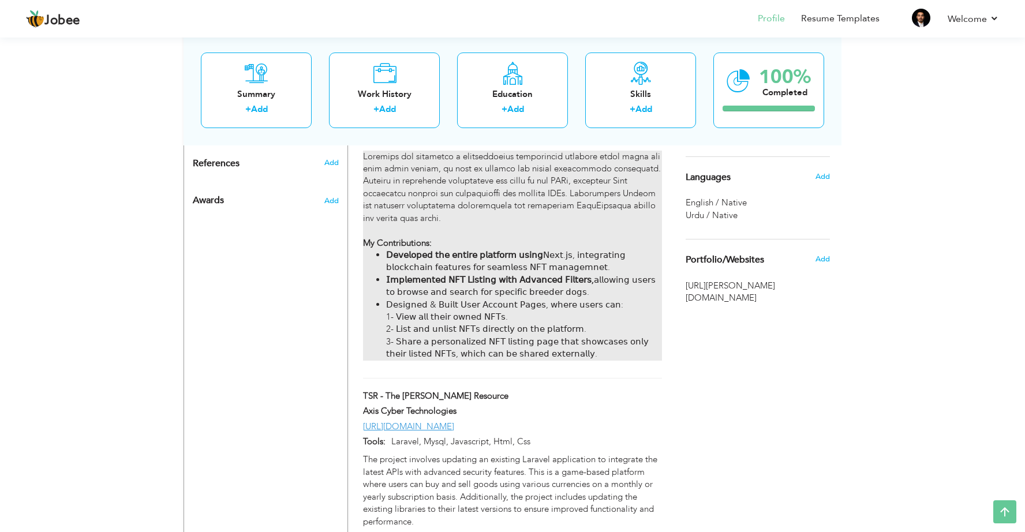
click at [365, 237] on strong "My Contributions:" at bounding box center [397, 243] width 69 height 12
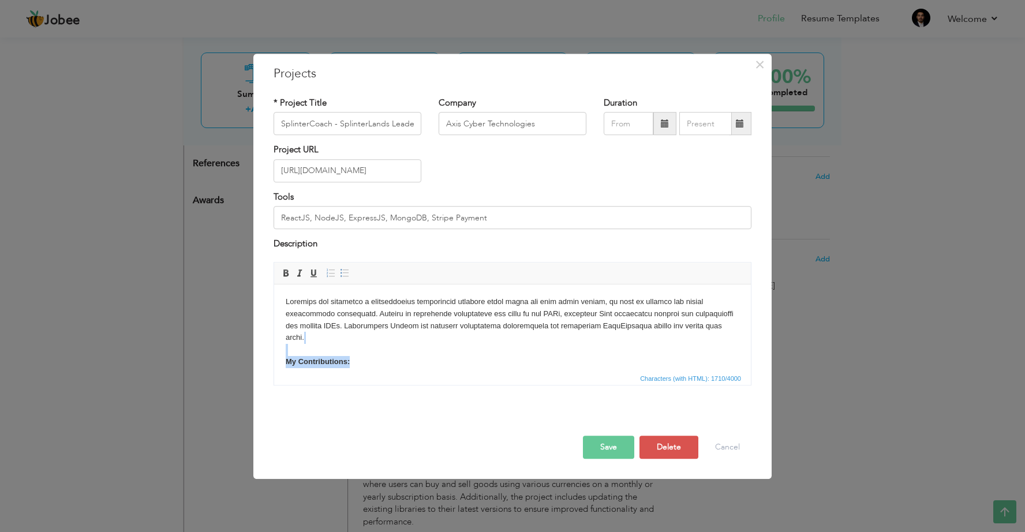
scroll to position [76, 0]
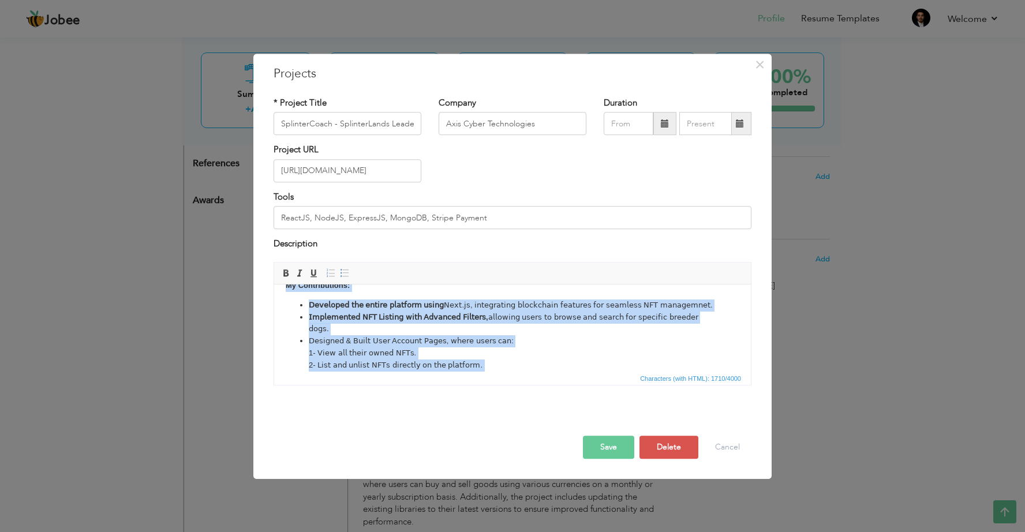
drag, startPoint x: 291, startPoint y: 342, endPoint x: 393, endPoint y: 438, distance: 139.7
click at [393, 406] on html "My Contributions: 𝖣𝖾𝗏𝖾𝗅𝗈𝗉𝖾𝖽 𝗍𝗁𝖾 𝖾𝗇𝗍𝗂𝗋𝖾 𝗉𝗅𝖺𝗍𝖿𝗈𝗋𝗆 𝗎𝗌𝗂𝗇𝗀 𝖭𝖾𝗑𝗍.𝗃𝗌, 𝗂𝗇𝗍𝖾𝗀𝗋𝖺𝗍𝗂𝗇𝗀 𝖻𝗅𝗈𝖼…" at bounding box center [512, 307] width 477 height 199
copy body "My Contributions: 𝖣𝖾𝗏𝖾𝗅𝗈𝗉𝖾𝖽 𝗍𝗁𝖾 𝖾𝗇𝗍𝗂𝗋𝖾 𝗉𝗅𝖺𝗍𝖿𝗈𝗋𝗆 𝗎𝗌𝗂𝗇𝗀 𝖭𝖾𝗑𝗍.𝗃𝗌, 𝗂𝗇𝗍𝖾𝗀𝗋𝖺𝗍𝗂𝗇𝗀 𝖻𝗅𝗈𝖼…"
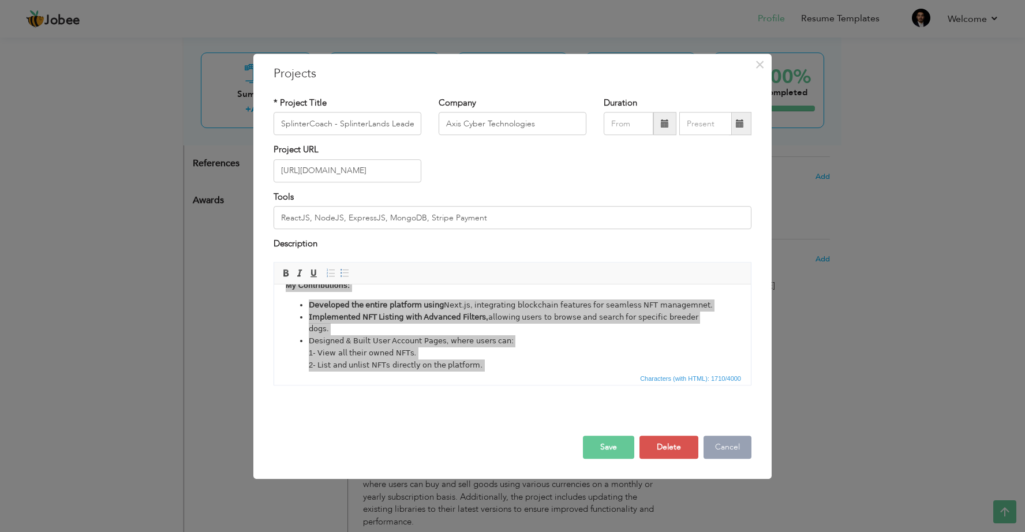
click at [747, 446] on button "Cancel" at bounding box center [728, 447] width 48 height 23
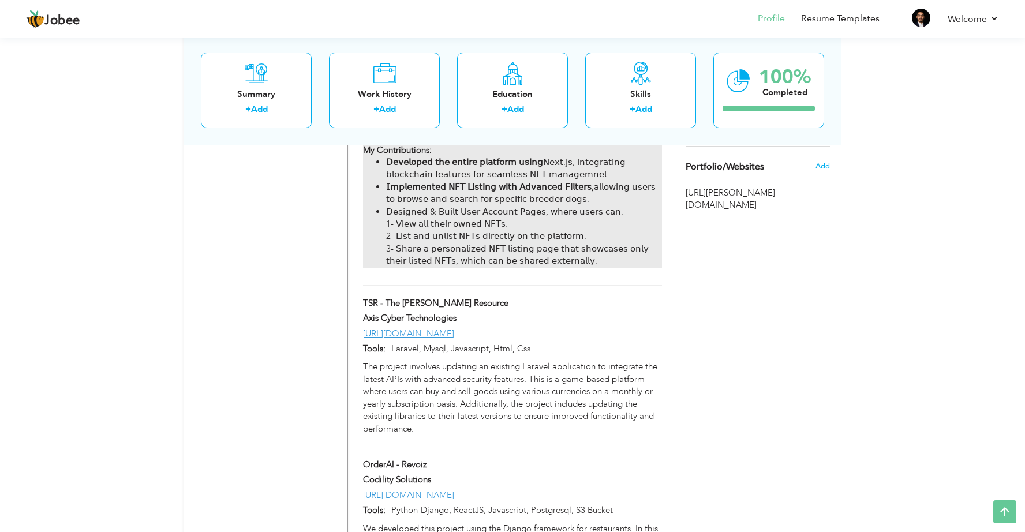
scroll to position [767, 0]
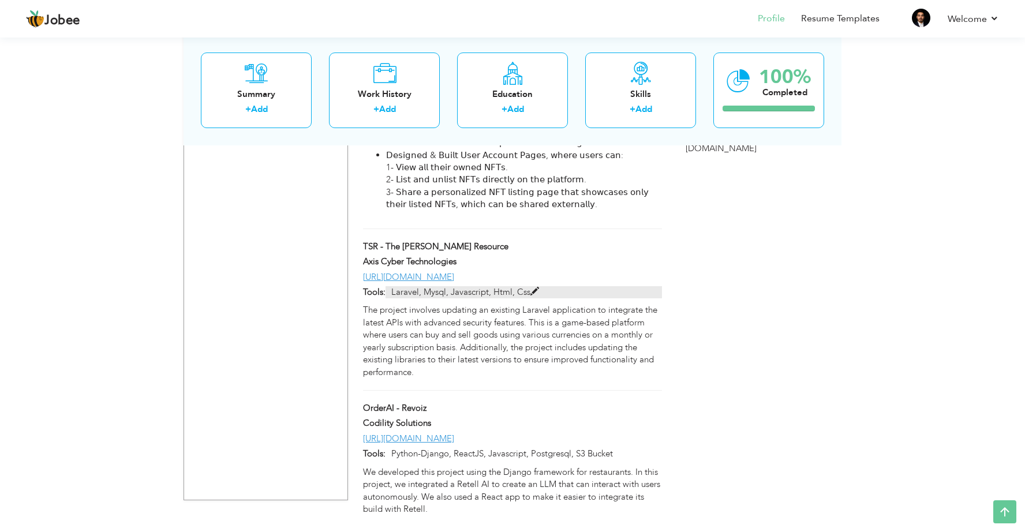
click at [530, 287] on span at bounding box center [534, 291] width 9 height 9
type input "TSR - The [PERSON_NAME] Resource"
type input "[URL][DOMAIN_NAME]"
type input "Laravel, Mysql, Javascript, Html, Css"
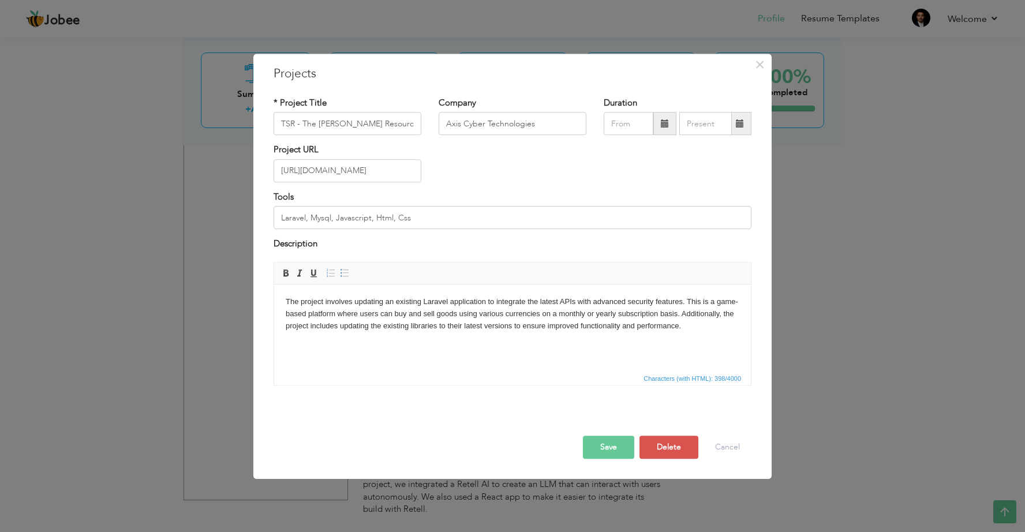
click at [566, 343] on html "The project involves updating an existing Laravel application to integrate the …" at bounding box center [512, 313] width 477 height 59
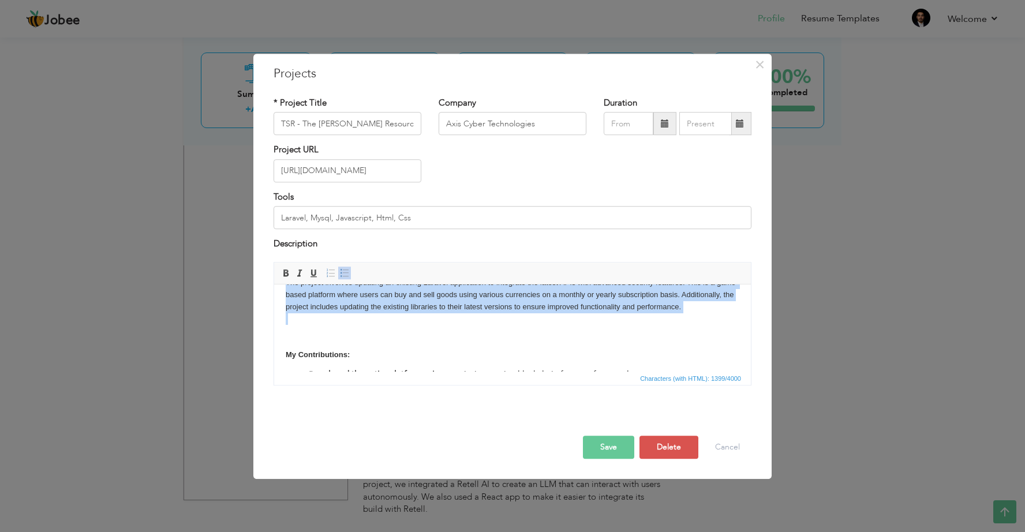
scroll to position [0, 0]
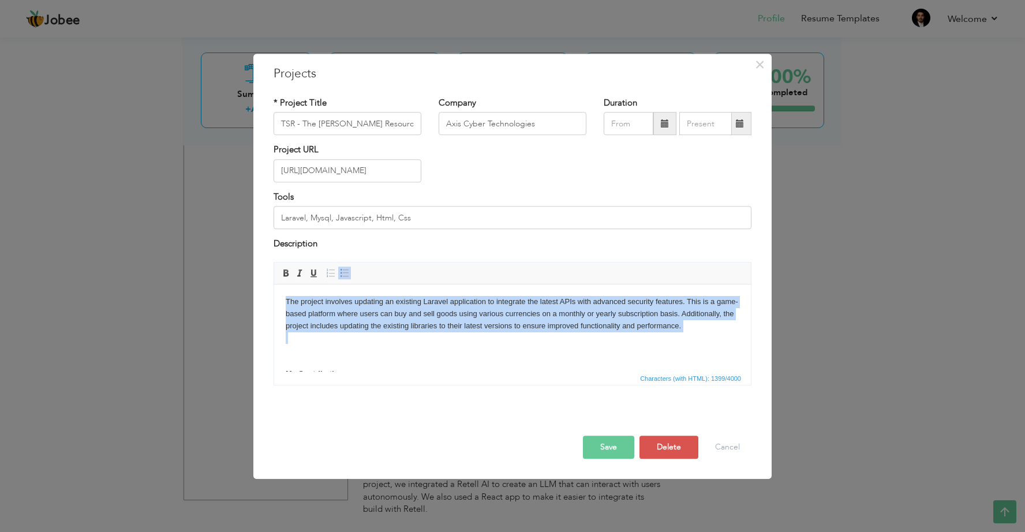
drag, startPoint x: 586, startPoint y: 331, endPoint x: 382, endPoint y: 236, distance: 225.7
click at [382, 284] on html "The project involves updating an existing Laravel application to integrate the …" at bounding box center [512, 399] width 477 height 230
copy body "The project involves updating an existing Laravel application to integrate the …"
paste body
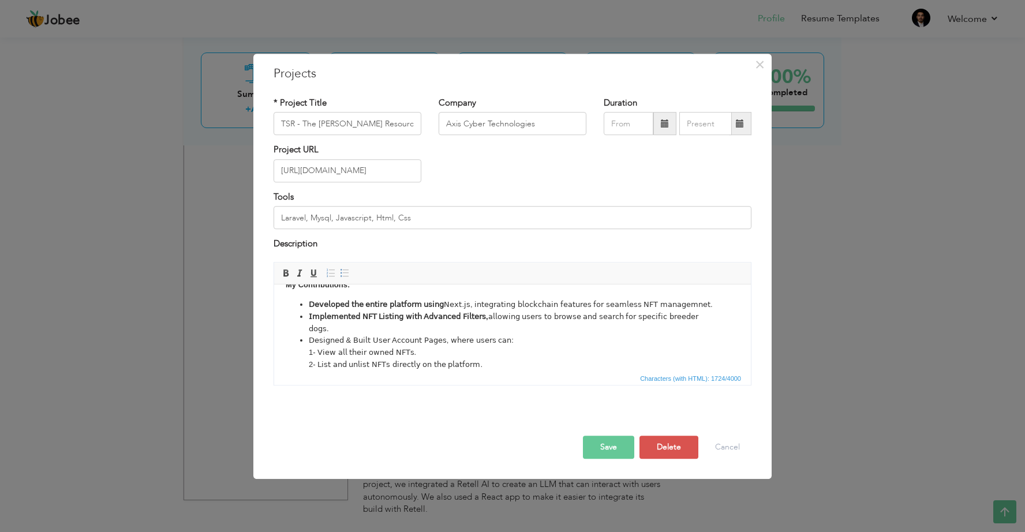
scroll to position [65, 0]
click at [491, 334] on li "𝖣𝖾𝗌𝗂𝗀𝗇𝖾𝖽 & 𝖡𝗎𝗂𝗅𝗍 𝖴𝗌𝖾𝗋 𝖠𝖼𝖼𝗈𝗎𝗇𝗍 𝖯𝖺𝗀𝖾𝗌, 𝗐𝗁𝖾𝗋𝖾 𝗎𝗌𝖾𝗋𝗌 𝖼𝖺𝗇: 1- 𝖵𝗂𝖾𝗐 𝖺𝗅𝗅 𝗍𝗁𝖾𝗂𝗋 𝗈𝗐𝗇𝖾𝖽 𝖭…" at bounding box center [513, 364] width 408 height 60
click at [487, 334] on li "𝖣𝖾𝗌𝗂𝗀𝗇𝖾𝖽 & 𝖡𝗎𝗂𝗅𝗍 𝖴𝗌𝖾𝗋 𝖠𝖼𝖼𝗈𝗎𝗇𝗍 𝖯𝖺𝗀𝖾𝗌, 𝗐𝗁𝖾𝗋𝖾 𝗎𝗌𝖾𝗋𝗌 𝖼𝖺𝗇: 1- 𝖵𝗂𝖾𝗐 𝖺𝗅𝗅 𝗍𝗁𝖾𝗂𝗋 𝗈𝗐𝗇𝖾𝖽 𝖭…" at bounding box center [513, 364] width 408 height 60
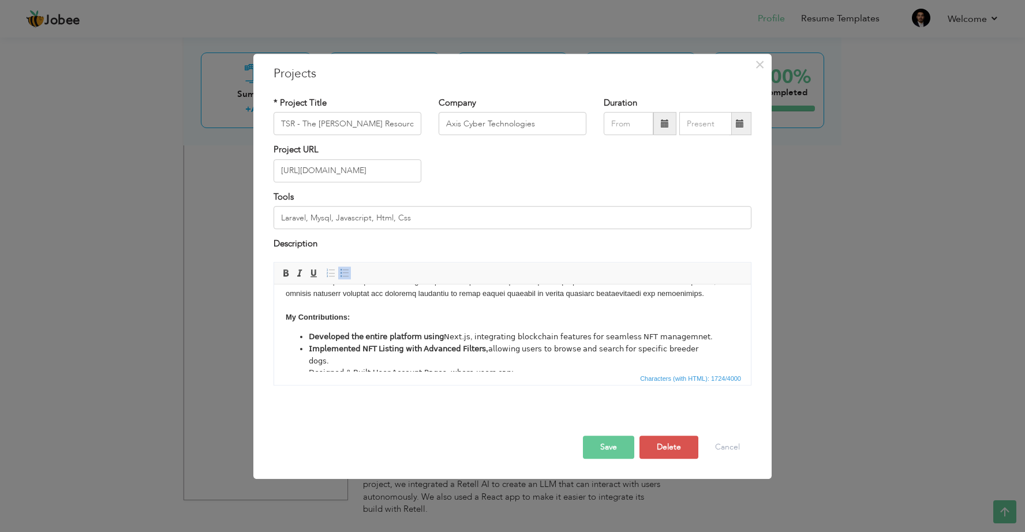
scroll to position [31, 0]
click at [429, 336] on li "𝖣𝖾𝗏𝖾𝗅𝗈𝗉𝖾𝖽 𝗍𝗁𝖾 𝖾𝗇𝗍𝗂𝗋𝖾 𝗉𝗅𝖺𝗍𝖿𝗈𝗋𝗆 𝗎𝗌𝗂𝗇𝗀 𝖭𝖾𝗑𝗍.𝗃𝗌, 𝗂𝗇𝗍𝖾𝗀𝗋𝖺𝗍𝗂𝗇𝗀 𝖻𝗅𝗈𝖼𝗄𝖼𝗁𝖺𝗂𝗇 𝖿𝖾𝖺𝗍𝗎𝗋𝖾𝗌 𝖿𝗈…" at bounding box center [513, 338] width 408 height 12
click at [468, 337] on li "𝖣𝖾𝗏𝖾𝗅𝗈𝗉𝖾𝖽 𝗍𝗁𝖾 𝖾𝗇𝗍𝗂𝗋𝖾 𝗉𝗅𝖺𝗍𝖿𝗈𝗋𝗆 𝗎𝗌𝗂𝗇𝗀 𝖭𝖾𝗑𝗍.𝗃𝗌, 𝗂𝗇𝗍𝖾𝗀𝗋𝖺𝗍𝗂𝗇𝗀 𝖻𝗅𝗈𝖼𝗄𝖼𝗁𝖺𝗂𝗇 𝖿𝖾𝖺𝗍𝗎𝗋𝖾𝗌 𝖿𝗈…" at bounding box center [513, 338] width 408 height 12
click at [644, 340] on li "𝖣𝖾𝗏𝖾𝗅𝗈𝗉𝖾𝖽 𝗍𝗁𝖾 𝖾𝗇𝗍𝗂𝗋𝖾 𝗉𝗅𝖺𝗍𝖿𝗈𝗋𝗆 𝗎𝗌𝗂𝗇𝗀 𝖭𝖾𝗑𝗍.𝗃𝗌, 𝗂𝗇𝗍𝖾𝗀𝗋𝖺𝗍𝗂𝗇𝗀 𝖻𝗅𝗈𝖼𝗄𝖼𝗁𝖺𝗂𝗇 𝖿𝖾𝖺𝗍𝗎𝗋𝖾𝗌 𝖿𝗈…" at bounding box center [513, 338] width 408 height 12
drag, startPoint x: 353, startPoint y: 349, endPoint x: 403, endPoint y: 349, distance: 50.2
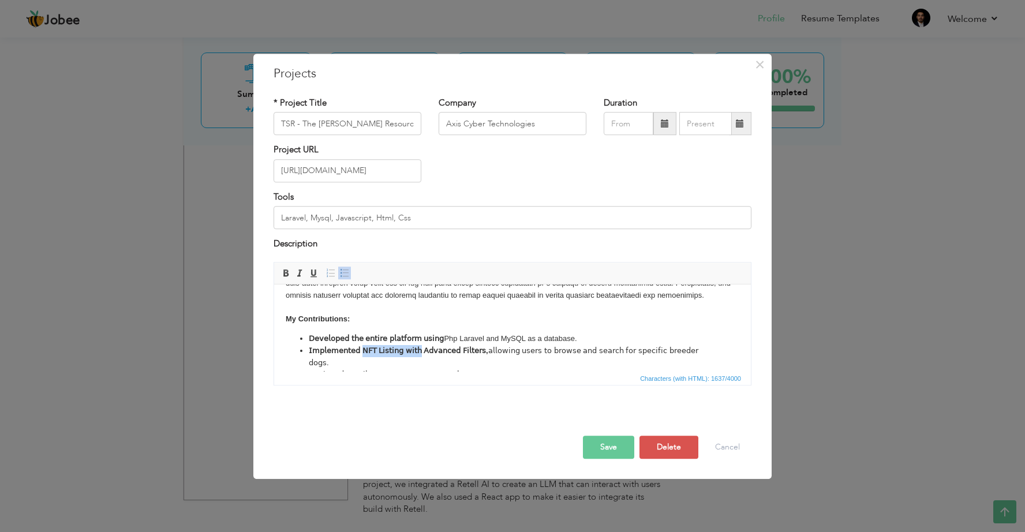
click at [403, 349] on strong "𝖨𝗆𝗉𝗅𝖾𝗆𝖾𝗇𝗍𝖾𝖽 𝖭𝖥𝖳 𝖫𝗂𝗌𝗍𝗂𝗇𝗀 𝗐𝗂𝗍𝗁 𝖠𝖽𝗏𝖺𝗇𝖼𝖾𝖽 𝖥𝗂𝗅𝗍𝖾𝗋𝗌" at bounding box center [397, 350] width 177 height 9
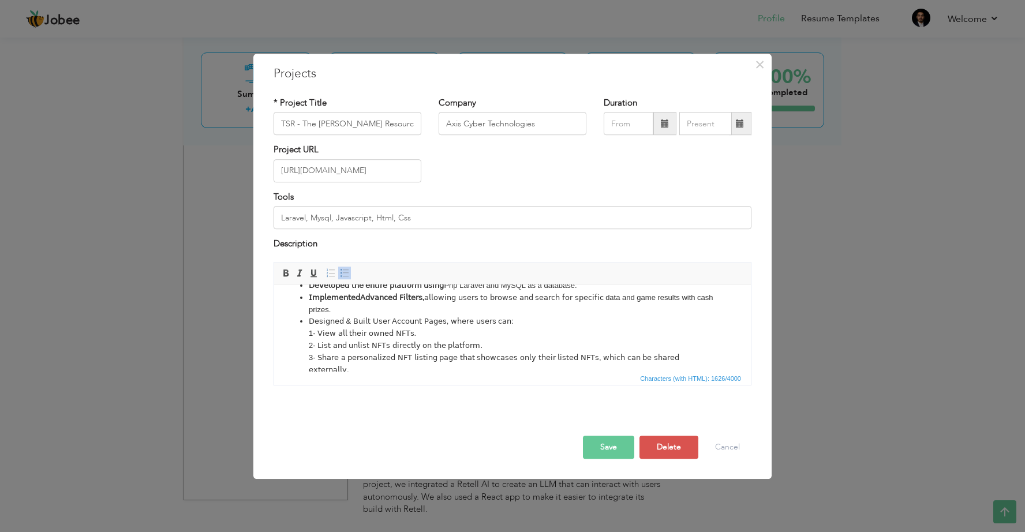
scroll to position [95, 0]
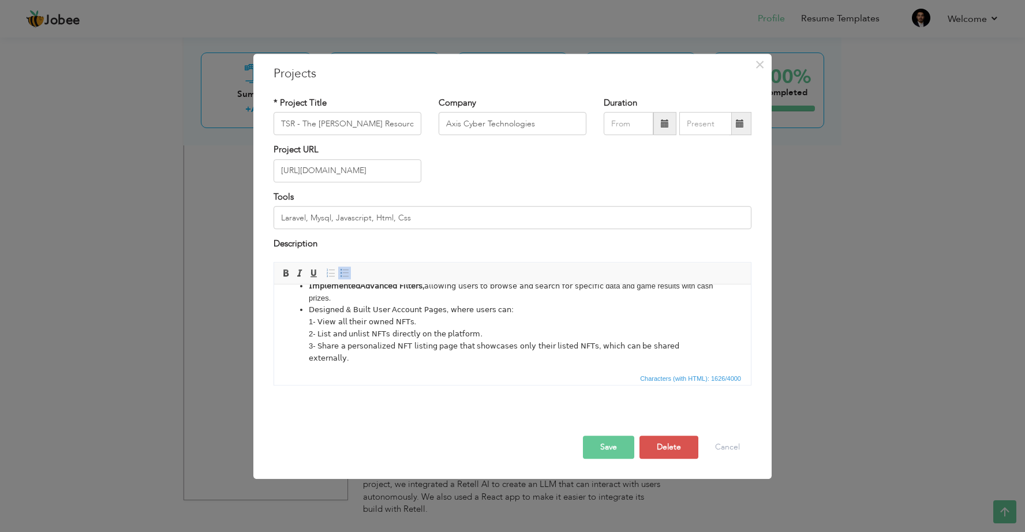
click at [672, 338] on li "𝖣𝖾𝗌𝗂𝗀𝗇𝖾𝖽 & 𝖡𝗎𝗂𝗅𝗍 𝖴𝗌𝖾𝗋 𝖠𝖼𝖼𝗈𝗎𝗇𝗍 𝖯𝖺𝗀𝖾𝗌, 𝗐𝗁𝖾𝗋𝖾 𝗎𝗌𝖾𝗋𝗌 𝖼𝖺𝗇: 1- 𝖵𝗂𝖾𝗐 𝖺𝗅𝗅 𝗍𝗁𝖾𝗂𝗋 𝗈𝗐𝗇𝖾𝖽 𝖭…" at bounding box center [513, 334] width 408 height 60
click at [610, 449] on button "Save" at bounding box center [608, 447] width 51 height 23
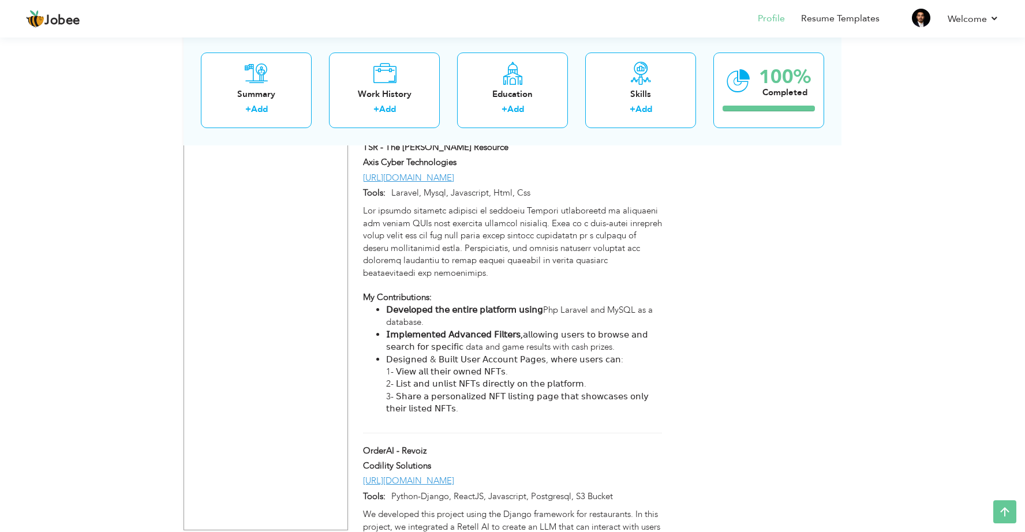
scroll to position [896, 0]
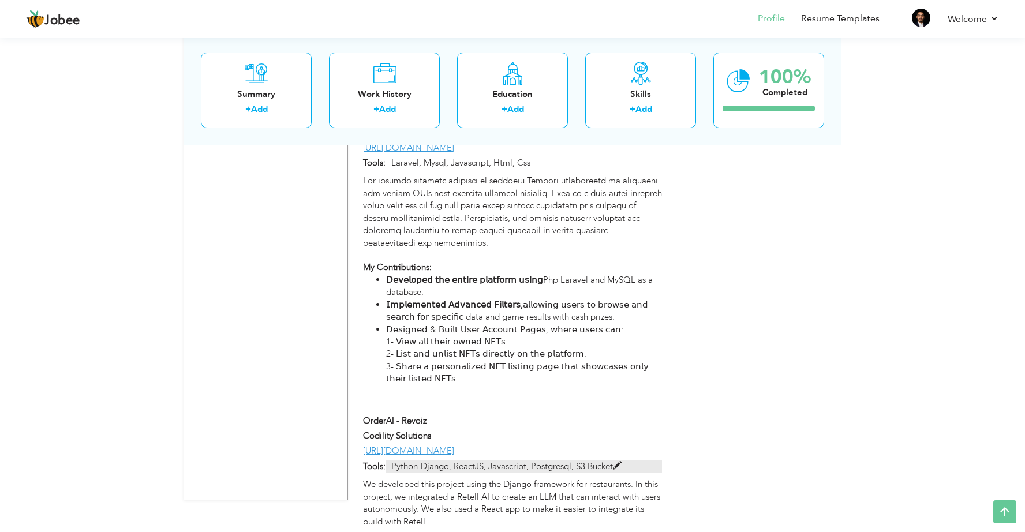
click at [620, 462] on span at bounding box center [617, 466] width 9 height 9
type input "OrderAI - Revoiz"
type input "Codility Solutions"
type input "[URL][DOMAIN_NAME]"
type input "Python-Django, ReactJS, Javascript, Postgresql, S3 Bucket"
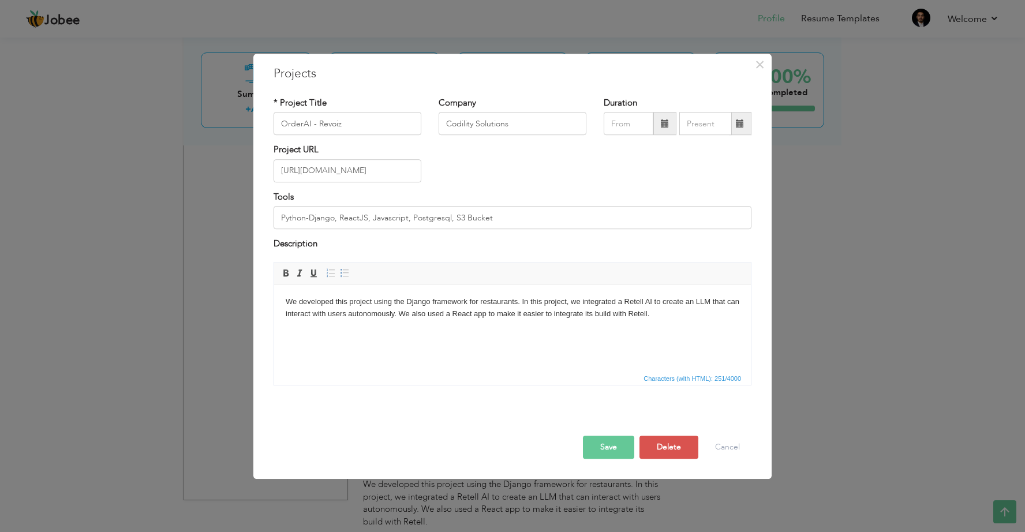
click at [420, 316] on body "We developed this project using the Django framework for restaurants. In this p…" at bounding box center [513, 308] width 454 height 24
click at [408, 314] on body "We developed this project using the Django framework for restaurants. In this p…" at bounding box center [513, 308] width 454 height 24
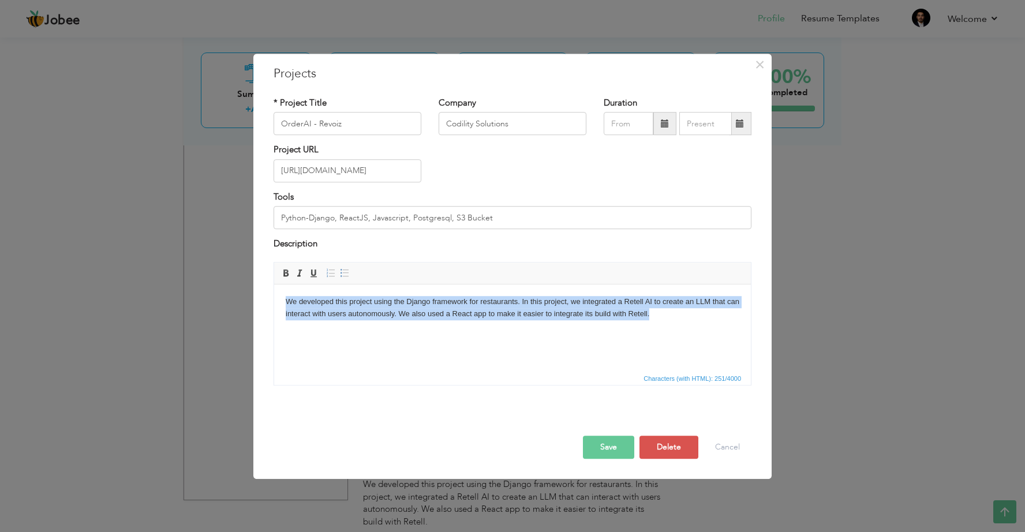
copy body "We developed this project using the Django framework for restaurants. In this p…"
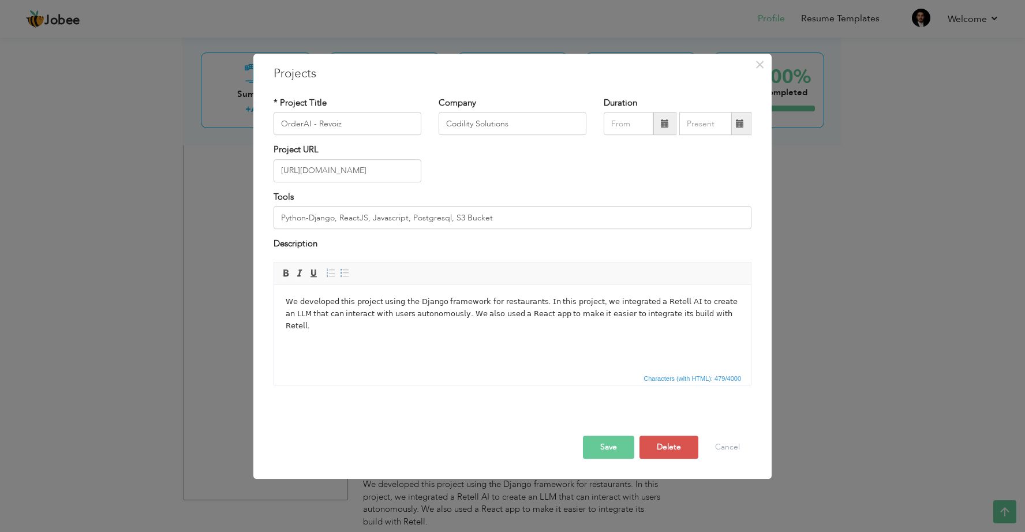
click at [210, 324] on div "× Projects * Project Title OrderAI - Revoiz Company Codility Solutions" at bounding box center [512, 266] width 1025 height 532
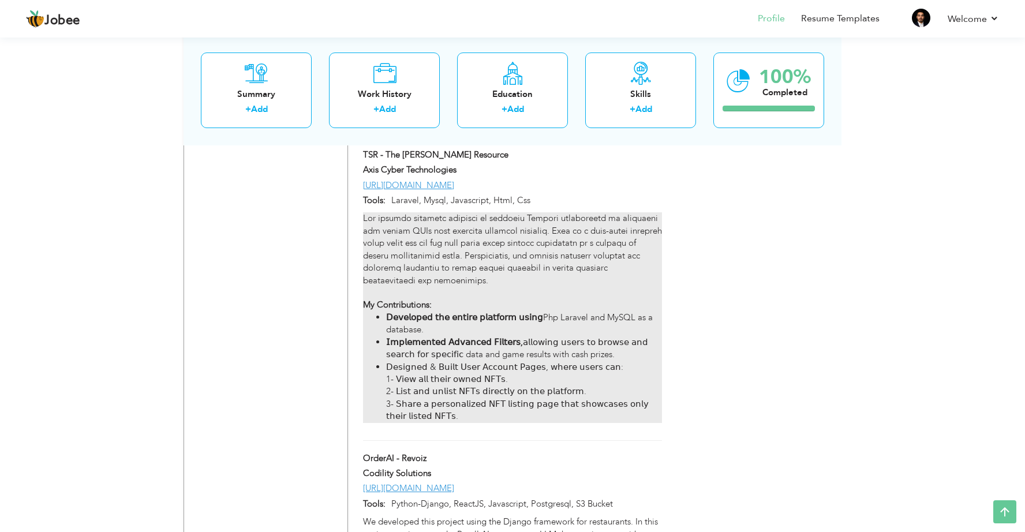
scroll to position [832, 0]
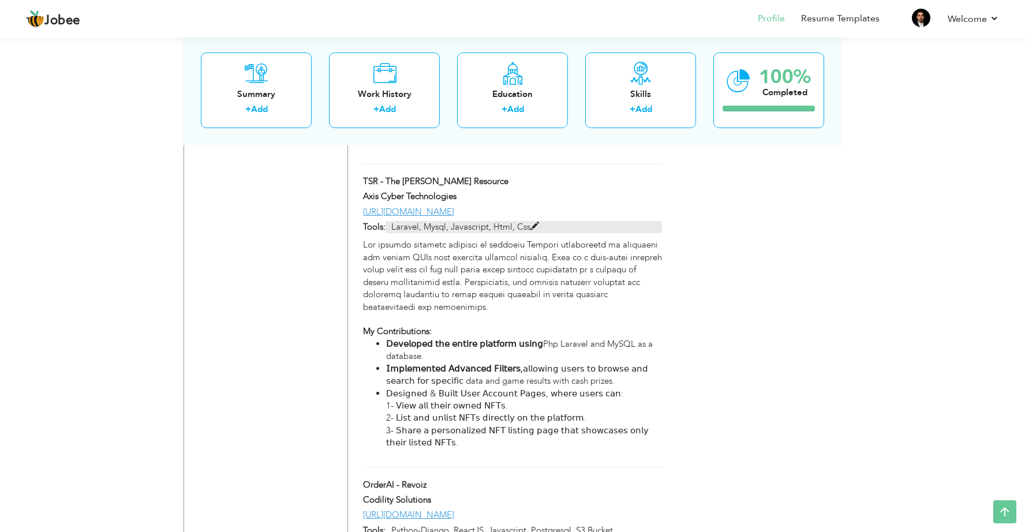
click at [539, 221] on p "Laravel, Mysql, Javascript, Html, Css" at bounding box center [524, 227] width 276 height 12
type input "TSR - The [PERSON_NAME] Resource"
type input "Axis Cyber Technologies"
type input "[URL][DOMAIN_NAME]"
type input "Laravel, Mysql, Javascript, Html, Css"
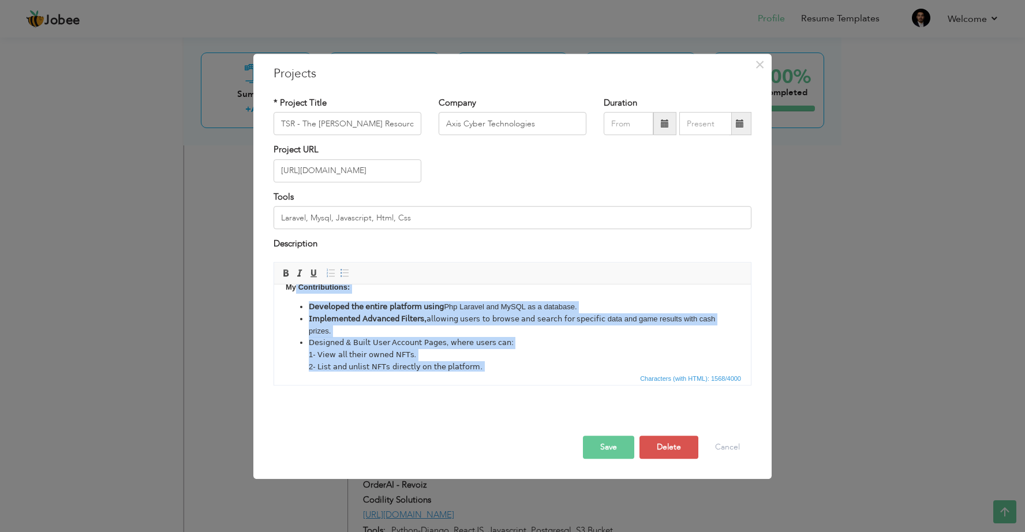
scroll to position [76, 0]
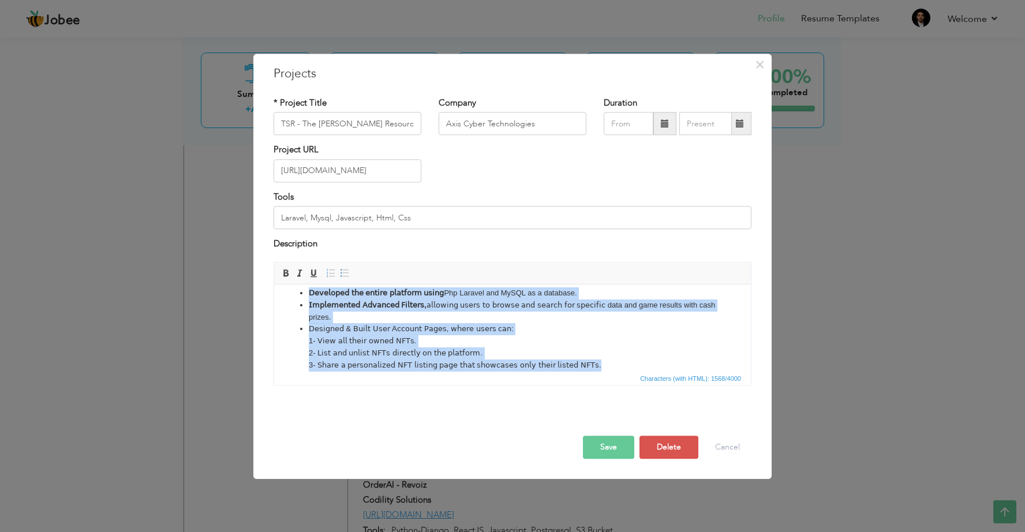
drag, startPoint x: 296, startPoint y: 344, endPoint x: 374, endPoint y: 436, distance: 120.8
click at [374, 383] on html "My Contributions: 𝖣𝖾𝗏𝖾𝗅𝗈𝗉𝖾𝖽 𝗍𝗁𝖾 𝖾𝗇𝗍𝗂𝗋𝖾 𝗉𝗅𝖺𝗍𝖿𝗈𝗋𝗆 𝗎𝗌𝗂𝗇𝗀 Php Laravel and MySQL as …" at bounding box center [512, 295] width 477 height 175
click at [384, 345] on li "𝖣𝖾𝗌𝗂𝗀𝗇𝖾𝖽 & 𝖡𝗎𝗂𝗅𝗍 𝖴𝗌𝖾𝗋 𝖠𝖼𝖼𝗈𝗎𝗇𝗍 𝖯𝖺𝗀𝖾𝗌, 𝗐𝗁𝖾𝗋𝖾 𝗎𝗌𝖾𝗋𝗌 𝖼𝖺𝗇: 1- 𝖵𝗂𝖾𝗐 𝖺𝗅𝗅 𝗍𝗁𝖾𝗂𝗋 𝗈𝗐𝗇𝖾𝖽 𝖭…" at bounding box center [513, 347] width 408 height 48
drag, startPoint x: 284, startPoint y: 338, endPoint x: 332, endPoint y: 429, distance: 103.0
click at [332, 383] on html "My Contributions: 𝖣𝖾𝗏𝖾𝗅𝗈𝗉𝖾𝖽 𝗍𝗁𝖾 𝖾𝗇𝗍𝗂𝗋𝖾 𝗉𝗅𝖺𝗍𝖿𝗈𝗋𝗆 𝗎𝗌𝗂𝗇𝗀 Php Laravel and MySQL as …" at bounding box center [512, 295] width 477 height 175
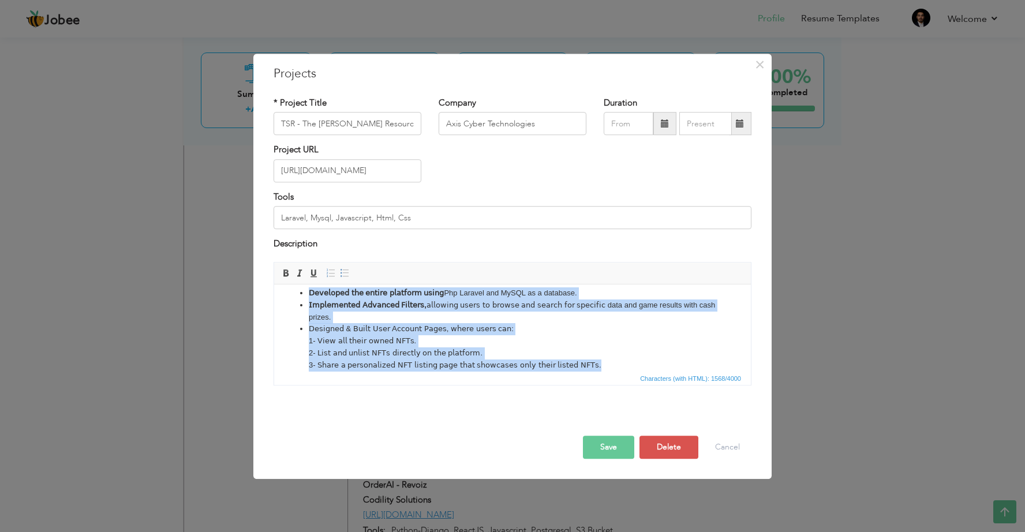
copy body "My Contributions: 𝖣𝖾𝗏𝖾𝗅𝗈𝗉𝖾𝖽 𝗍𝗁𝖾 𝖾𝗇𝗍𝗂𝗋𝖾 𝗉𝗅𝖺𝗍𝖿𝗈𝗋𝗆 𝗎𝗌𝗂𝗇𝗀 Php Laravel and MySQL as …"
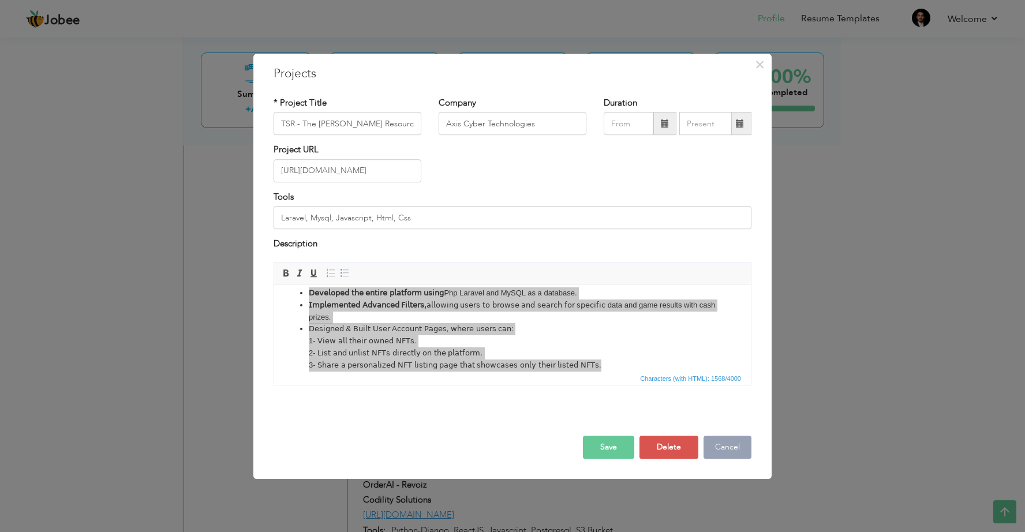
click at [715, 450] on button "Cancel" at bounding box center [728, 447] width 48 height 23
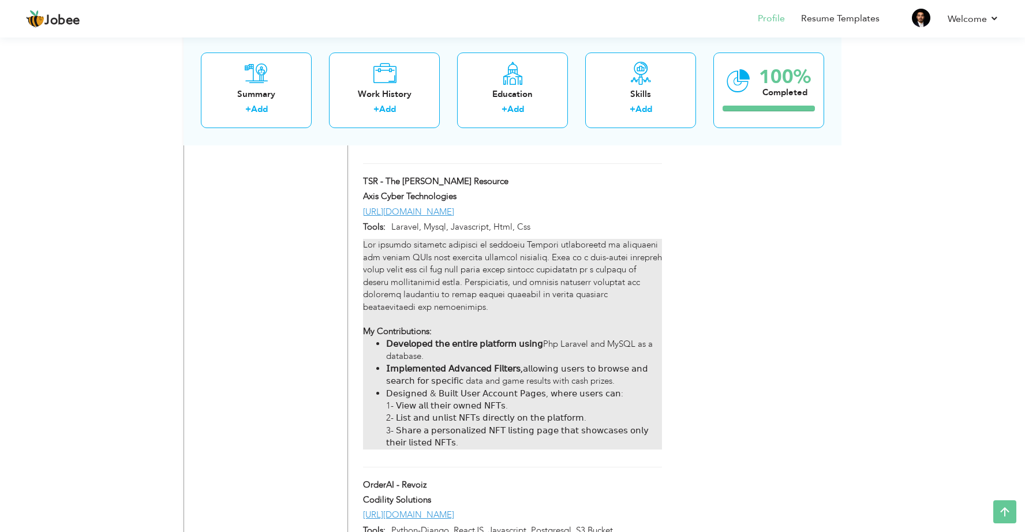
scroll to position [896, 0]
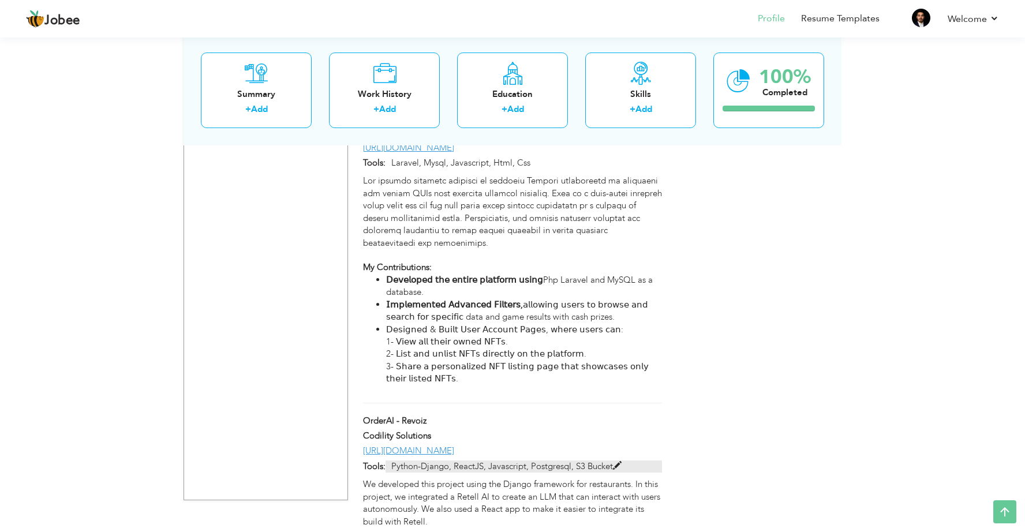
click at [623, 461] on p "Python-Django, ReactJS, Javascript, Postgresql, S3 Bucket" at bounding box center [524, 467] width 276 height 12
type input "OrderAI - Revoiz"
type input "Codility Solutions"
type input "[URL][DOMAIN_NAME]"
type input "Python-Django, ReactJS, Javascript, Postgresql, S3 Bucket"
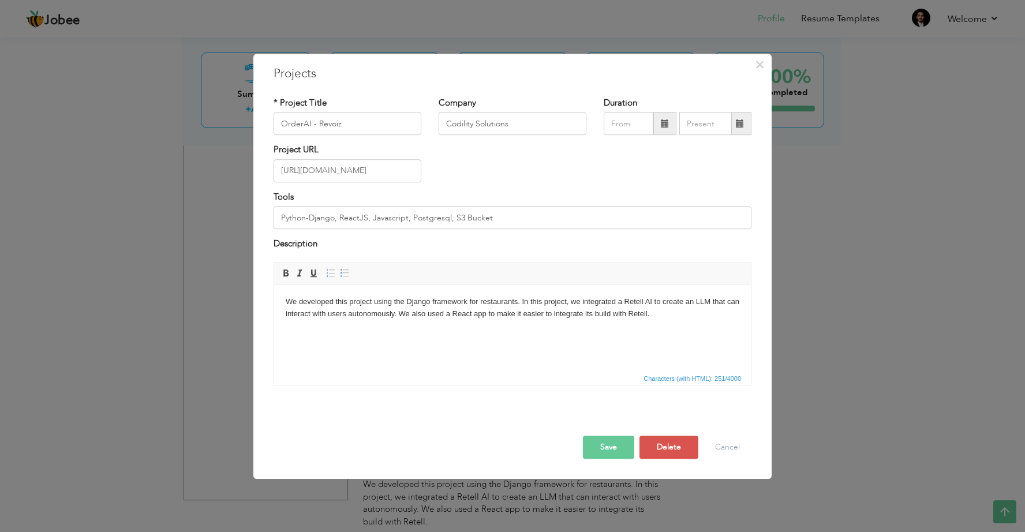
click at [509, 331] on html "We developed this project using the Django framework for restaurants. In this p…" at bounding box center [512, 307] width 477 height 47
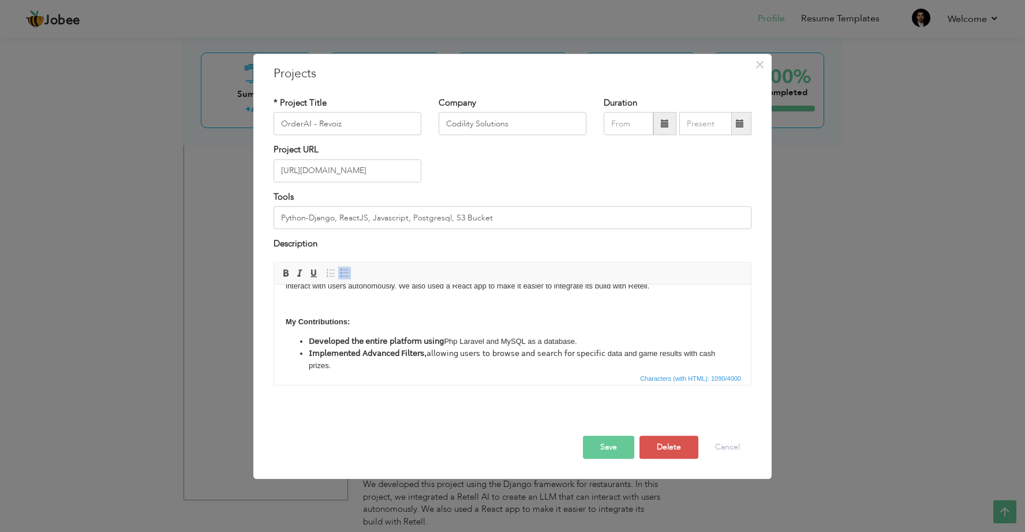
scroll to position [0, 0]
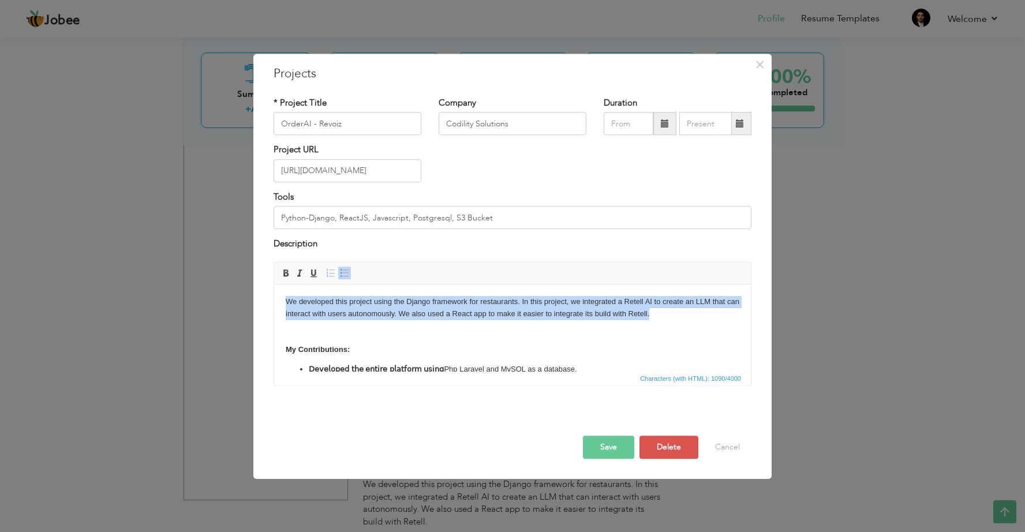
drag, startPoint x: 662, startPoint y: 316, endPoint x: 289, endPoint y: 295, distance: 373.5
click at [289, 295] on html "We developed this project using the Django framework for restaurants. In this p…" at bounding box center [512, 381] width 477 height 194
paste body
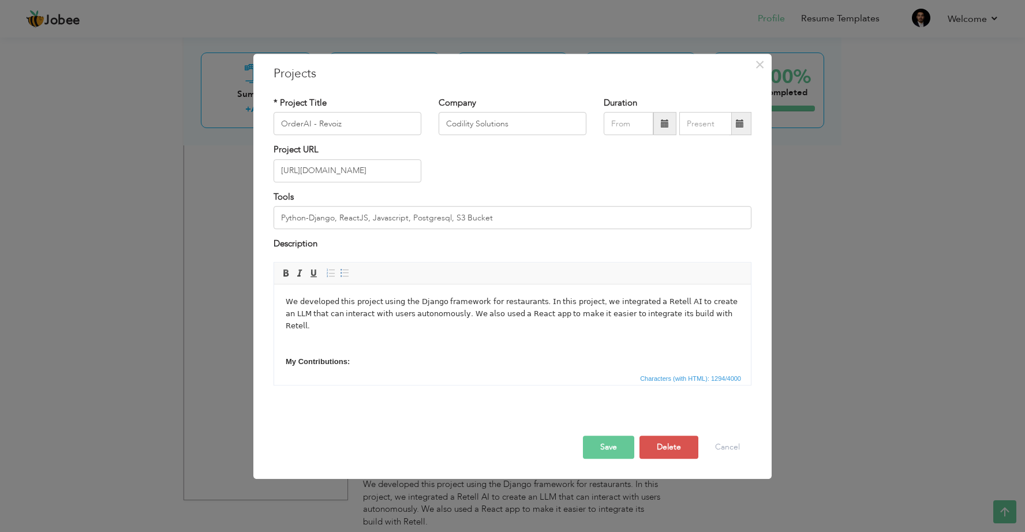
click at [590, 332] on body "𝖶𝖾 𝖽𝖾𝗏𝖾𝗅𝗈𝗉𝖾𝖽 𝗍𝗁𝗂𝗌 𝗉𝗋𝗈𝗃𝖾𝖼𝗍 𝗎𝗌𝗂𝗇𝗀 𝗍𝗁𝖾 𝖣𝗃𝖺𝗇𝗀𝗈 𝖿𝗋𝖺𝗆𝖾𝗐𝗈𝗋𝗄 𝖿𝗈𝗋 𝗋𝖾𝗌𝗍𝖺𝗎𝗋𝖺𝗇𝗍𝗌. 𝖨𝗇 𝗍𝗁𝗂𝗌 𝗉…" at bounding box center [513, 387] width 454 height 183
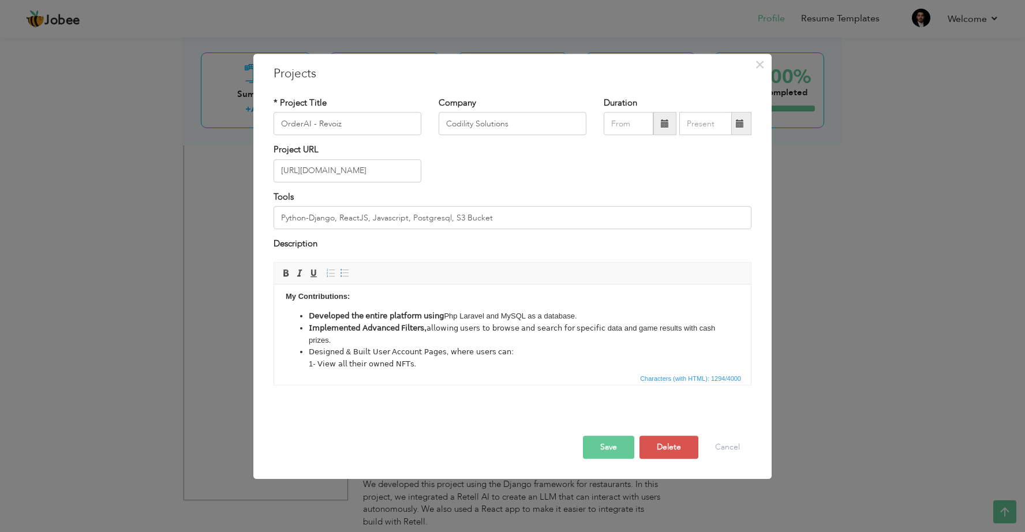
scroll to position [57, 0]
drag, startPoint x: 563, startPoint y: 366, endPoint x: 253, endPoint y: 285, distance: 320.9
click at [274, 285] on html "𝖶𝖾 𝖽𝖾𝗏𝖾𝗅𝗈𝗉𝖾𝖽 𝗍𝗁𝗂𝗌 𝗉𝗋𝗈𝗃𝖾𝖼𝗍 𝗎𝗌𝗂𝗇𝗀 𝗍𝗁𝖾 𝖣𝗃𝖺𝗇𝗀𝗈 𝖿𝗋𝖺𝗆𝖾𝗐𝗈𝗋𝗄 𝖿𝗈𝗋 𝗋𝖾𝗌𝗍𝖺𝗎𝗋𝖺𝗇𝗍𝗌. 𝖨𝗇 𝗍𝗁𝗂𝗌 𝗉…" at bounding box center [512, 324] width 477 height 194
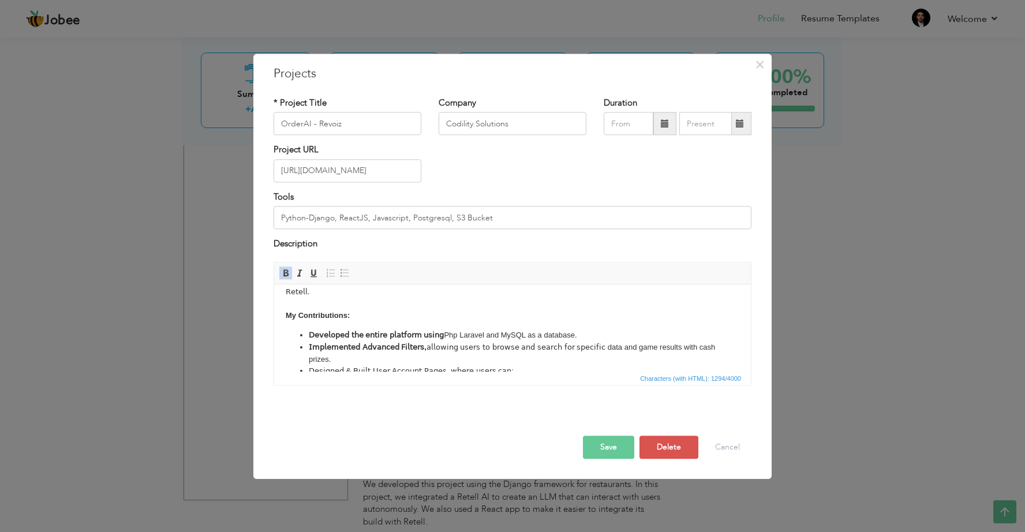
scroll to position [32, 0]
drag, startPoint x: 296, startPoint y: 294, endPoint x: 313, endPoint y: 332, distance: 41.8
click at [311, 326] on body "𝖶𝖾 𝖽𝖾𝗏𝖾𝗅𝗈𝗉𝖾𝖽 𝗍𝗁𝗂𝗌 𝗉𝗋𝗈𝗃𝖾𝖼𝗍 𝗎𝗌𝗂𝗇𝗀 𝗍𝗁𝖾 𝖣𝗃𝖺𝗇𝗀𝗈 𝖿𝗋𝖺𝗆𝖾𝗐𝗈𝗋𝗄 𝖿𝗈𝗋 𝗋𝖾𝗌𝗍𝖺𝗎𝗋𝖺𝗇𝗍𝗌. 𝖨𝗇 𝗍𝗁𝗂𝗌 𝗉…" at bounding box center [513, 348] width 454 height 171
drag, startPoint x: 388, startPoint y: 412, endPoint x: 438, endPoint y: 384, distance: 56.3
click at [438, 384] on div "× Projects * Project Title OrderAI - Revoiz Company Codility Solutions Duration…" at bounding box center [512, 266] width 518 height 425
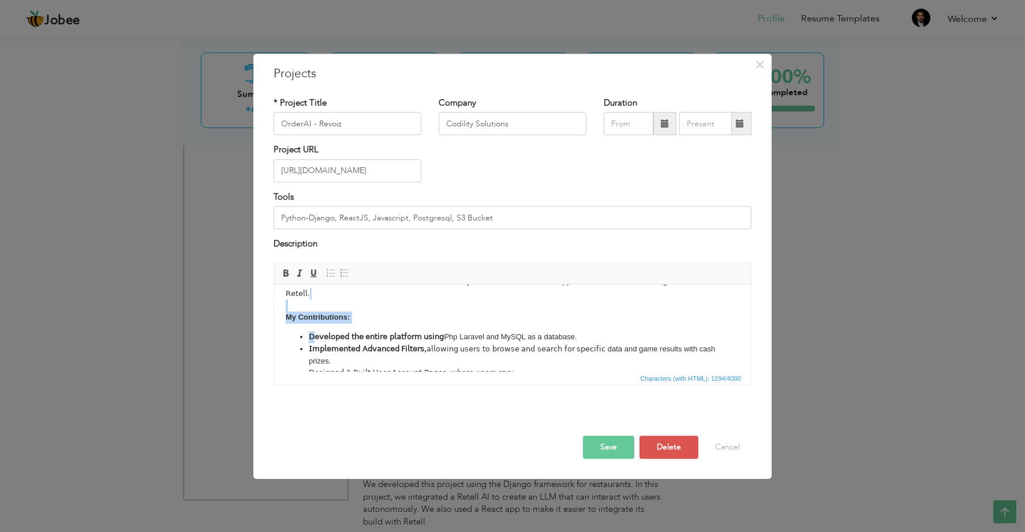
click at [297, 292] on body "𝖶𝖾 𝖽𝖾𝗏𝖾𝗅𝗈𝗉𝖾𝖽 𝗍𝗁𝗂𝗌 𝗉𝗋𝗈𝗃𝖾𝖼𝗍 𝗎𝗌𝗂𝗇𝗀 𝗍𝗁𝖾 𝖣𝗃𝖺𝗇𝗀𝗈 𝖿𝗋𝖺𝗆𝖾𝗐𝗈𝗋𝗄 𝖿𝗈𝗋 𝗋𝖾𝗌𝗍𝖺𝗎𝗋𝖺𝗇𝗍𝗌. 𝖨𝗇 𝗍𝗁𝗂𝗌 𝗉…" at bounding box center [513, 348] width 454 height 171
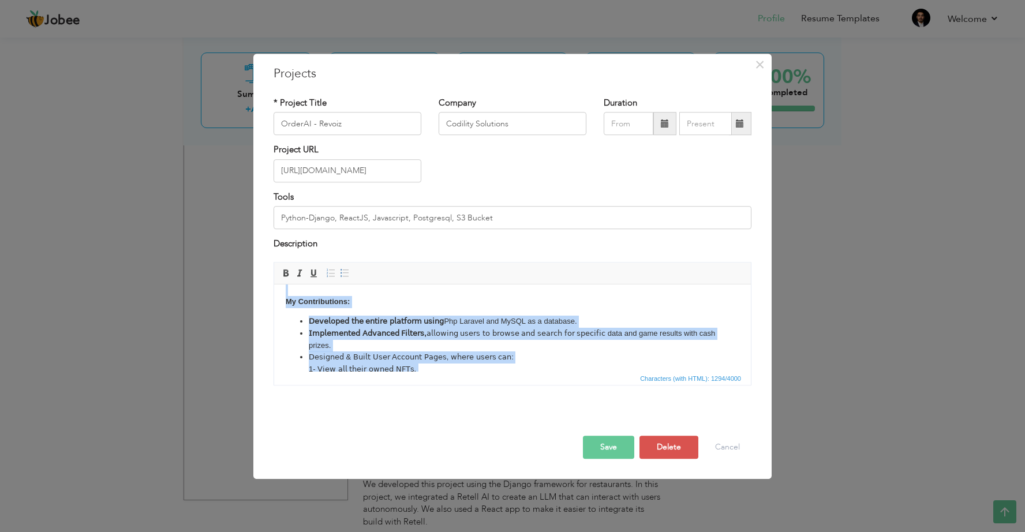
scroll to position [84, 0]
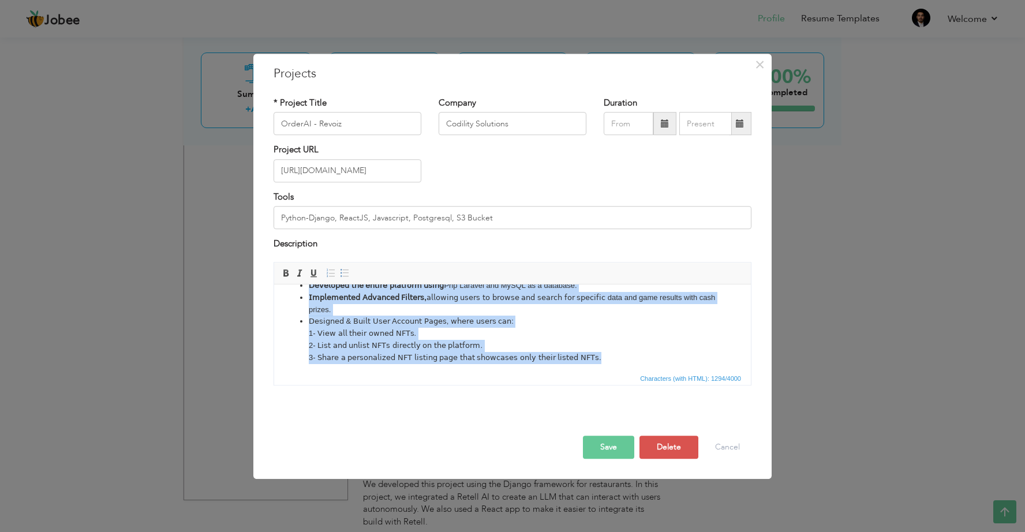
drag, startPoint x: 297, startPoint y: 292, endPoint x: 439, endPoint y: 389, distance: 171.5
click at [439, 389] on html "𝖶𝖾 𝖽𝖾𝗏𝖾𝗅𝗈𝗉𝖾𝖽 𝗍𝗁𝗂𝗌 𝗉𝗋𝗈𝗃𝖾𝖼𝗍 𝗎𝗌𝗂𝗇𝗀 𝗍𝗁𝖾 𝖣𝗃𝖺𝗇𝗀𝗈 𝖿𝗋𝖺𝗆𝖾𝗐𝗈𝗋𝗄 𝖿𝗈𝗋 𝗋𝖾𝗌𝗍𝖺𝗎𝗋𝖺𝗇𝗍𝗌. 𝖨𝗇 𝗍𝗁𝗂𝗌 𝗉…" at bounding box center [512, 297] width 477 height 194
copy body "My Contributions: 𝖣𝖾𝗏𝖾𝗅𝗈𝗉𝖾𝖽 𝗍𝗁𝖾 𝖾𝗇𝗍𝗂𝗋𝖾 𝗉𝗅𝖺𝗍𝖿𝗈𝗋𝗆 𝗎𝗌𝗂𝗇𝗀 Php Laravel and MySQL as …"
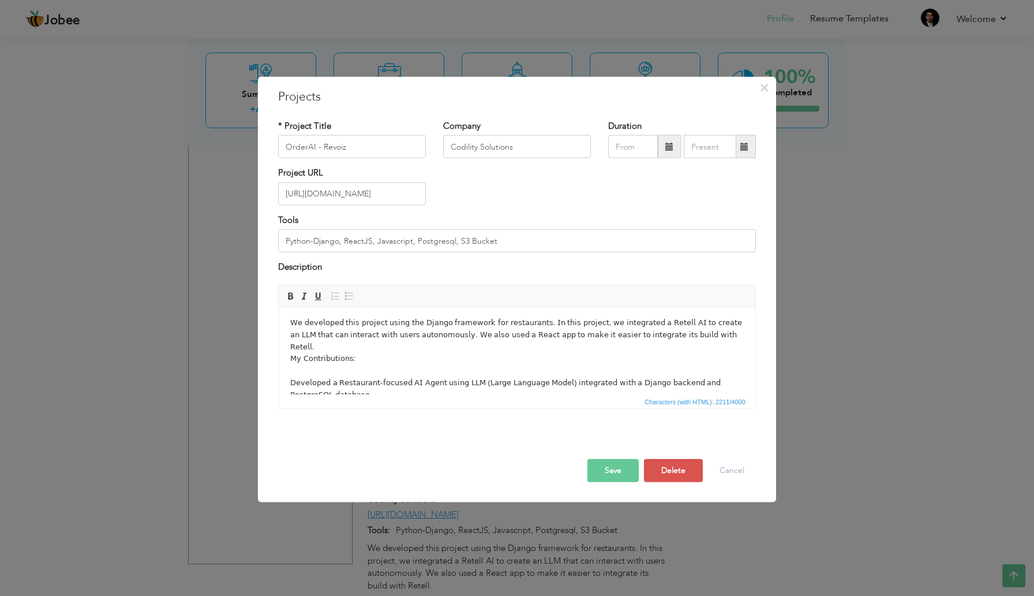
scroll to position [0, 0]
click at [399, 387] on strong "𝖣𝖾𝗏𝖾𝗅𝗈𝗉𝖾𝖽 𝗍𝗁𝖾 𝖾𝗇𝗍𝗂𝗋𝖾 𝗉𝗅𝖺𝗍𝖿𝗈𝗋𝗆 𝗎𝗌𝗂𝗇𝗀" at bounding box center [380, 391] width 135 height 9
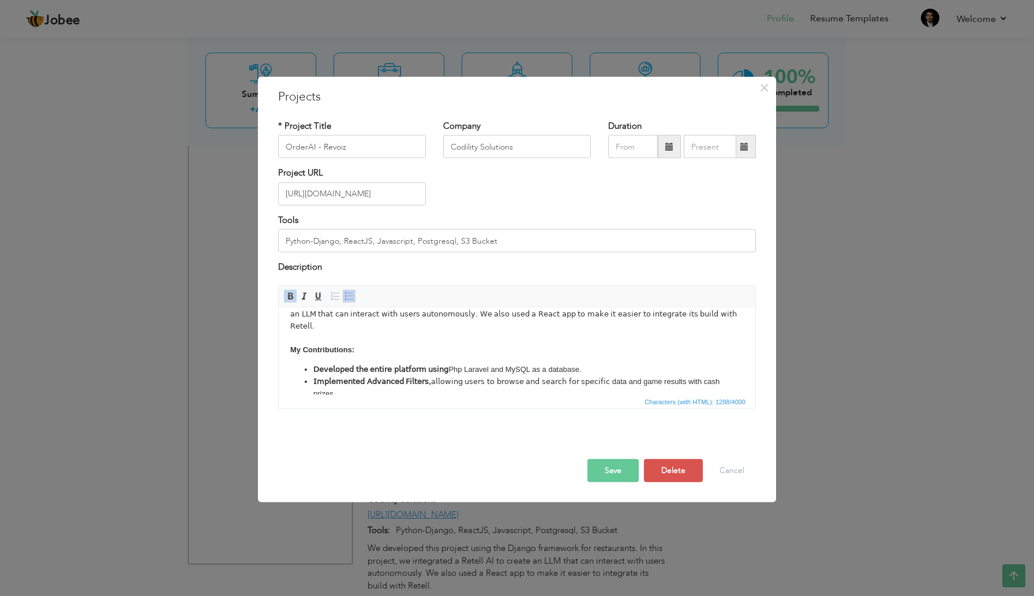
scroll to position [32, 0]
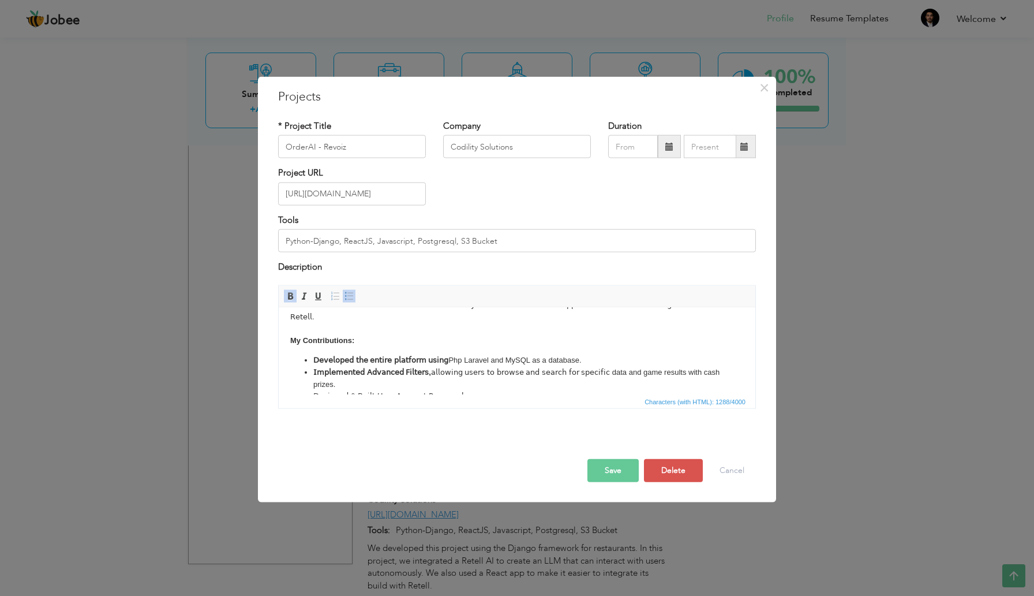
drag, startPoint x: 313, startPoint y: 346, endPoint x: 564, endPoint y: 349, distance: 251.1
click at [564, 354] on ul "𝖣𝖾𝗏𝖾𝗅𝗈𝗉𝖾𝖽 𝗍𝗁𝖾 𝖾𝗇𝗍𝗂𝗋𝖾 𝗉𝗅𝖺𝗍𝖿𝗈𝗋𝗆 𝗎𝗌𝗂𝗇𝗀 Php Laravel and MySQL as a database. 𝖨𝗆𝗉𝗅𝖾𝗆…" at bounding box center [517, 396] width 454 height 84
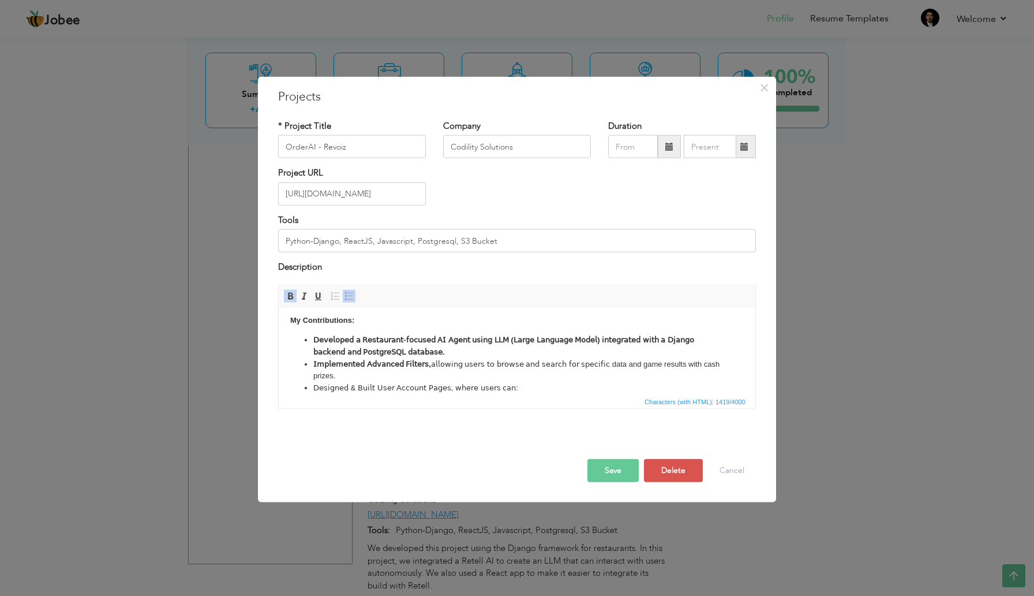
scroll to position [53, 0]
click at [710, 357] on li "𝖨𝗆𝗉𝗅𝖾𝗆𝖾𝗇𝗍𝖾𝖽 𝖠𝖽𝗏𝖺𝗇𝖼𝖾𝖽 𝖥𝗂𝗅𝗍𝖾𝗋𝗌 , 𝖺𝗅𝗅𝗈𝗐𝗂𝗇𝗀 𝗎𝗌𝖾𝗋𝗌 𝗍𝗈 𝖻𝗋𝗈𝗐𝗌𝖾 𝖺𝗇𝖽 𝗌𝖾𝖺𝗋𝖼𝗁 𝖿𝗈𝗋 𝗌𝗉𝖾𝖼𝗂𝖿𝗂𝖼…" at bounding box center [517, 369] width 408 height 24
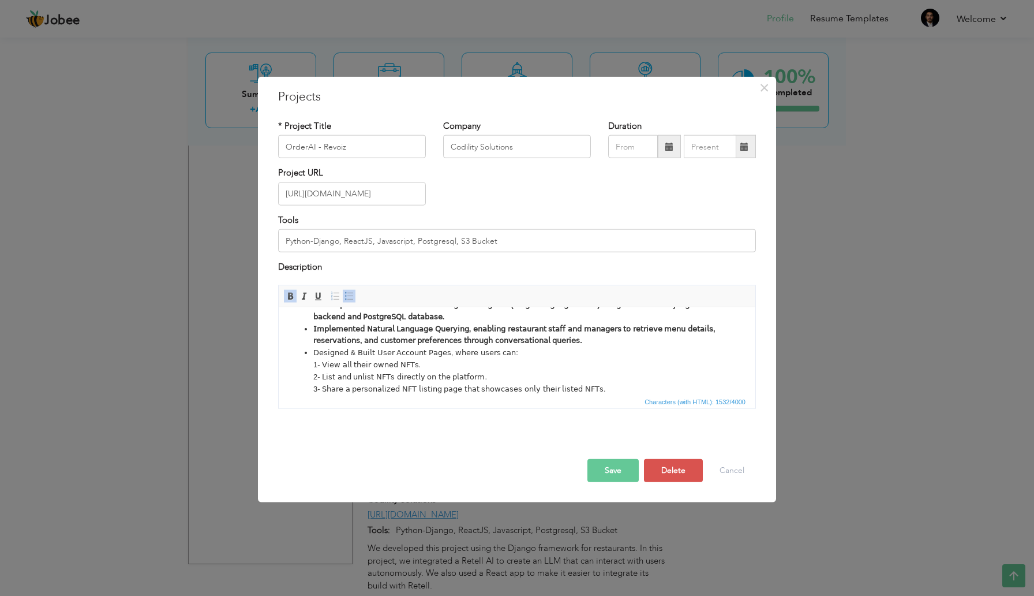
scroll to position [83, 0]
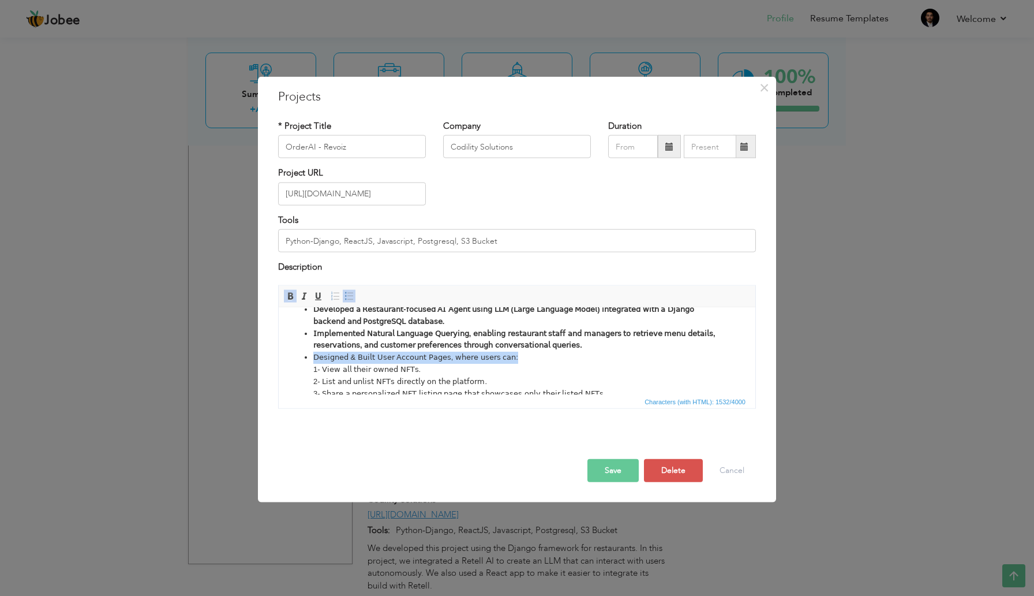
drag, startPoint x: 313, startPoint y: 344, endPoint x: 486, endPoint y: 343, distance: 172.6
click at [486, 351] on li "𝖣𝖾𝗌𝗂𝗀𝗇𝖾𝖽 & 𝖡𝗎𝗂𝗅𝗍 𝖴𝗌𝖾𝗋 𝖠𝖼𝖼𝗈𝗎𝗇𝗍 𝖯𝖺𝗀𝖾𝗌, 𝗐𝗁𝖾𝗋𝖾 𝗎𝗌𝖾𝗋𝗌 𝖼𝖺𝗇: 1- 𝖵𝗂𝖾𝗐 𝖺𝗅𝗅 𝗍𝗁𝖾𝗂𝗋 𝗈𝗐𝗇𝖾𝖽 𝖭…" at bounding box center [517, 375] width 408 height 48
drag, startPoint x: 321, startPoint y: 356, endPoint x: 409, endPoint y: 356, distance: 88.3
click at [409, 356] on li "𝖣𝖾𝗌𝗂𝗀𝗇𝖾𝖽 𝖺𝗇𝖽 𝖣𝖾𝗏𝖾𝗅𝗈𝗉𝖾𝖽 𝖴𝗌𝖾𝗋 & 𝖠𝖽𝗆𝗂𝗇 𝖯𝖺𝗇𝖾𝗅𝗌, 𝗐𝗁𝖾𝗋𝖾: 1- 𝖵𝗂𝖾𝗐 𝖺𝗅𝗅 𝗍𝗁𝖾𝗂𝗋 𝗈𝗐𝗇𝖾𝖽 𝖭𝖥𝖳𝗌…" at bounding box center [517, 375] width 408 height 48
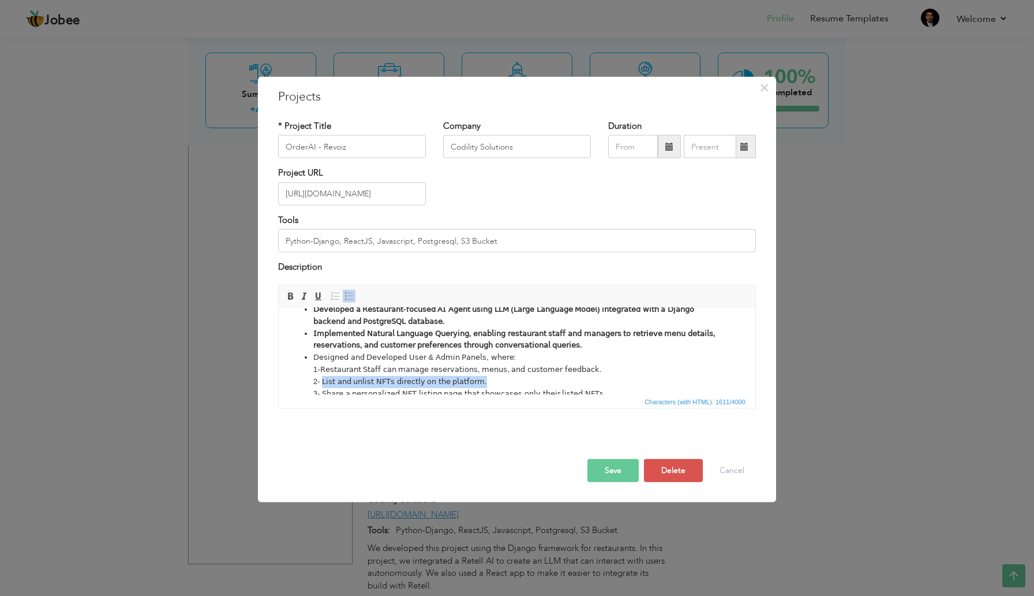
drag, startPoint x: 323, startPoint y: 369, endPoint x: 468, endPoint y: 374, distance: 145.0
click at [468, 374] on li "𝖣𝖾𝗌𝗂𝗀𝗇𝖾𝖽 𝖺𝗇𝖽 𝖣𝖾𝗏𝖾𝗅𝗈𝗉𝖾𝖽 𝖴𝗌𝖾𝗋 & 𝖠𝖽𝗆𝗂𝗇 𝖯𝖺𝗇𝖾𝗅𝗌, 𝗐𝗁𝖾𝗋𝖾: 1- 𝖱𝖾𝗌𝗍𝖺𝗎𝗋𝖺𝗇𝗍 𝖲𝗍𝖺𝖿𝖿 𝖼𝖺𝗇 𝗆𝖺𝗇𝖺…" at bounding box center [517, 375] width 408 height 48
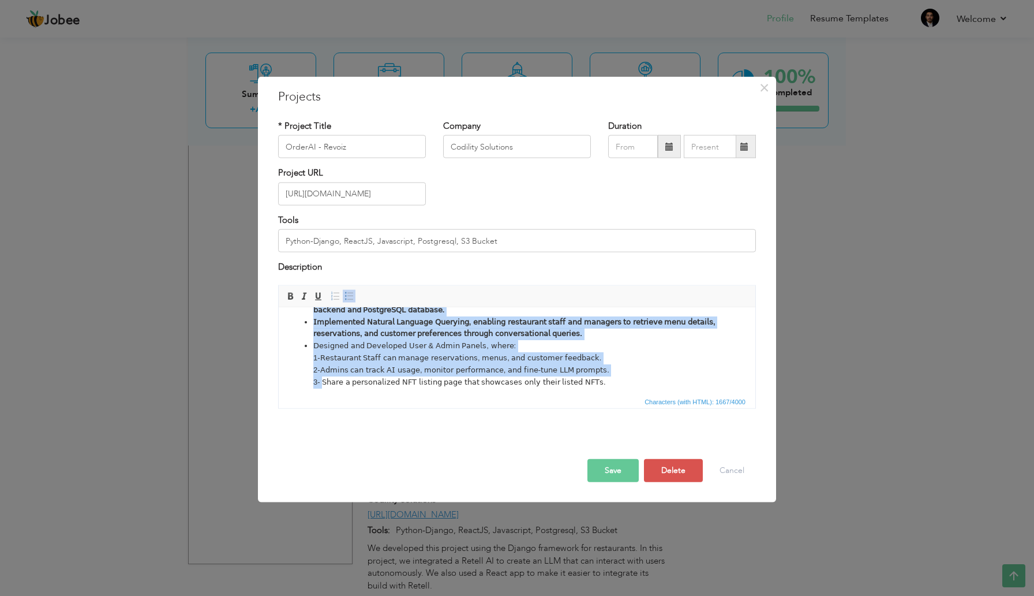
scroll to position [107, 0]
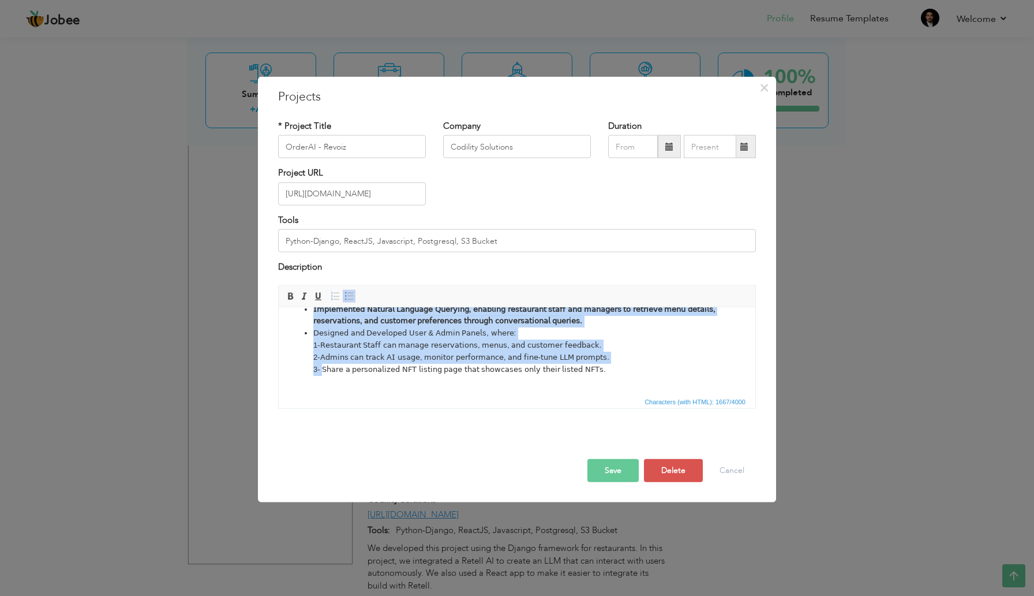
drag, startPoint x: 322, startPoint y: 381, endPoint x: 610, endPoint y: 390, distance: 288.7
click at [610, 390] on html "𝖶𝖾 𝖽𝖾𝗏𝖾𝗅𝗈𝗉𝖾𝖽 𝗍𝗁𝗂𝗌 𝗉𝗋𝗈𝗃𝖾𝖼𝗍 𝗎𝗌𝗂𝗇𝗀 𝗍𝗁𝖾 𝖣𝗃𝖺𝗇𝗀𝗈 𝖿𝗋𝖺𝗆𝖾𝗐𝗈𝗋𝗄 𝖿𝗈𝗋 𝗋𝖾𝗌𝗍𝖺𝗎𝗋𝖺𝗇𝗍𝗌. 𝖨𝗇 𝗍𝗁𝗂𝗌 𝗉…" at bounding box center [517, 303] width 477 height 206
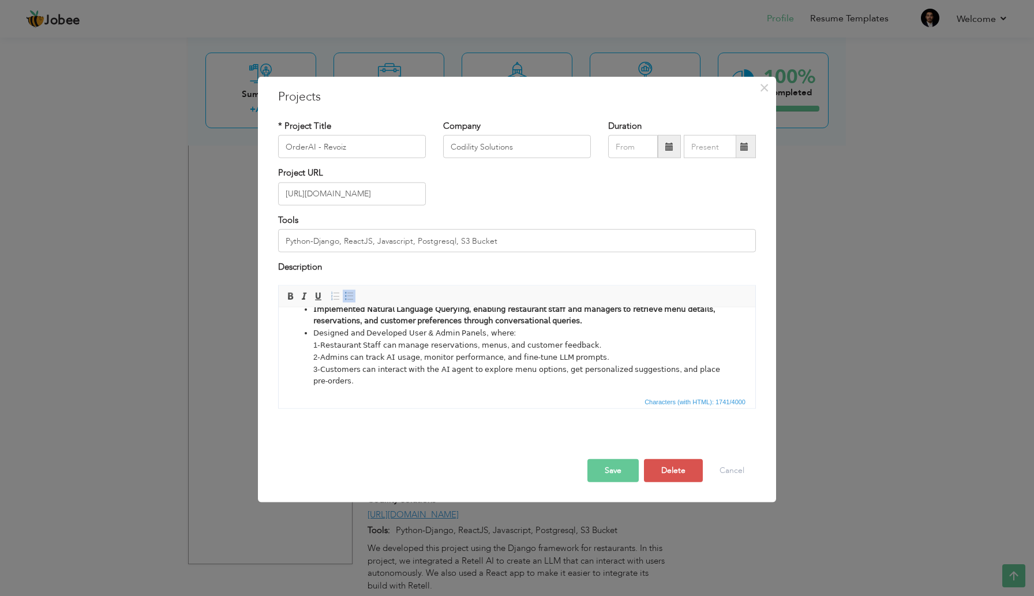
click at [610, 470] on button "Save" at bounding box center [613, 469] width 51 height 23
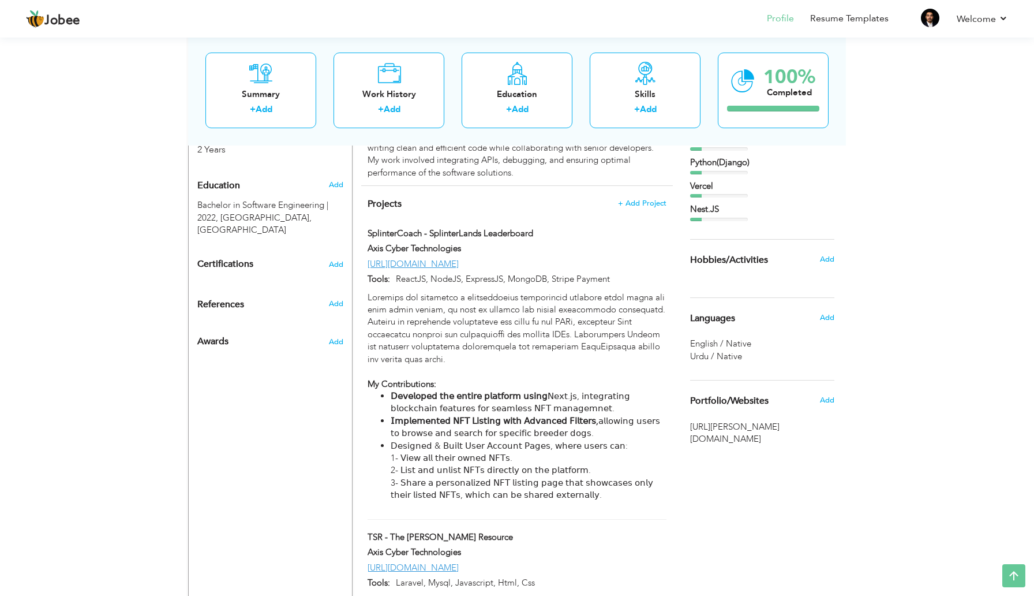
scroll to position [1011, 0]
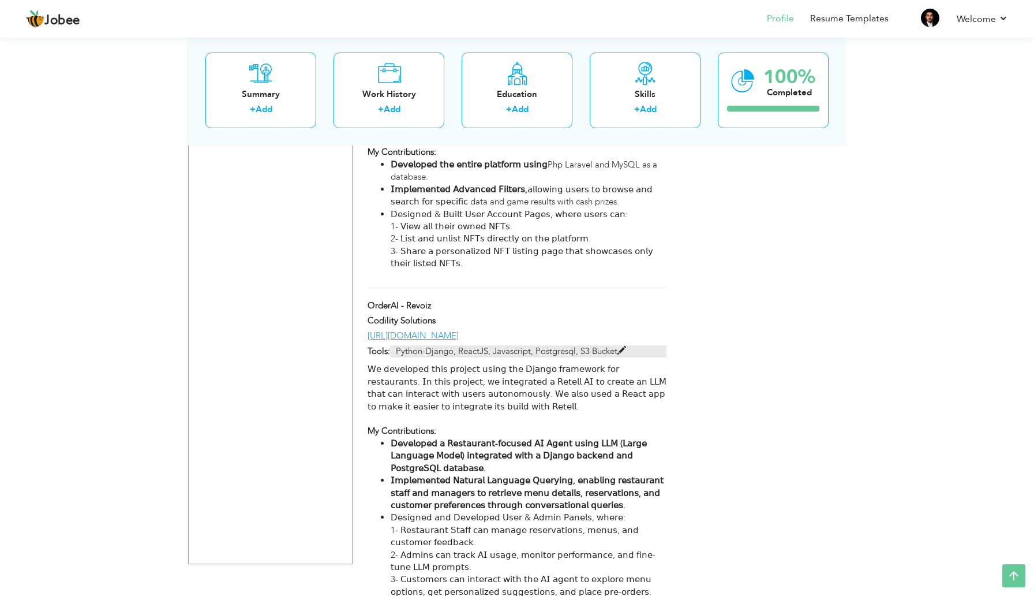
click at [623, 346] on span at bounding box center [622, 350] width 9 height 9
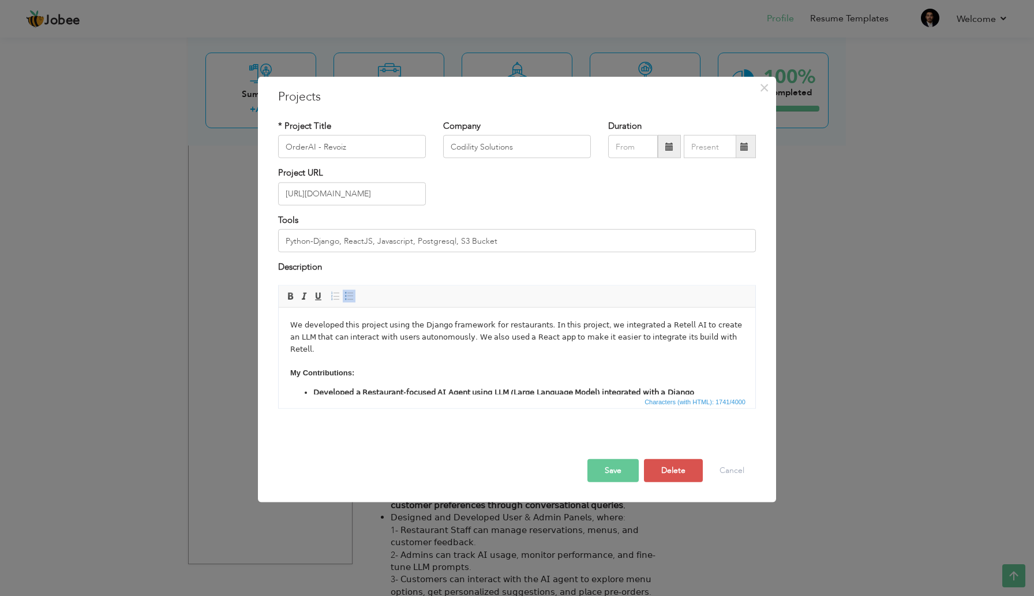
click at [416, 391] on li "𝖣𝖾𝗏𝖾𝗅𝗈𝗉𝖾𝖽 𝖺 𝖱𝖾𝗌𝗍𝖺𝗎𝗋𝖺𝗇𝗍-𝖿𝗈𝖼𝗎𝗌𝖾𝖽 𝖠𝖨 𝖠𝗀𝖾𝗇𝗍 𝗎𝗌𝗂𝗇𝗀 𝖫𝖫𝖬 (𝖫𝖺𝗋𝗀𝖾 𝖫𝖺𝗇𝗀𝗎𝖺𝗀𝖾 𝖬𝗈𝖽𝖾𝗅) 𝗂𝗇𝗍𝖾𝗀𝗋…" at bounding box center [517, 398] width 408 height 24
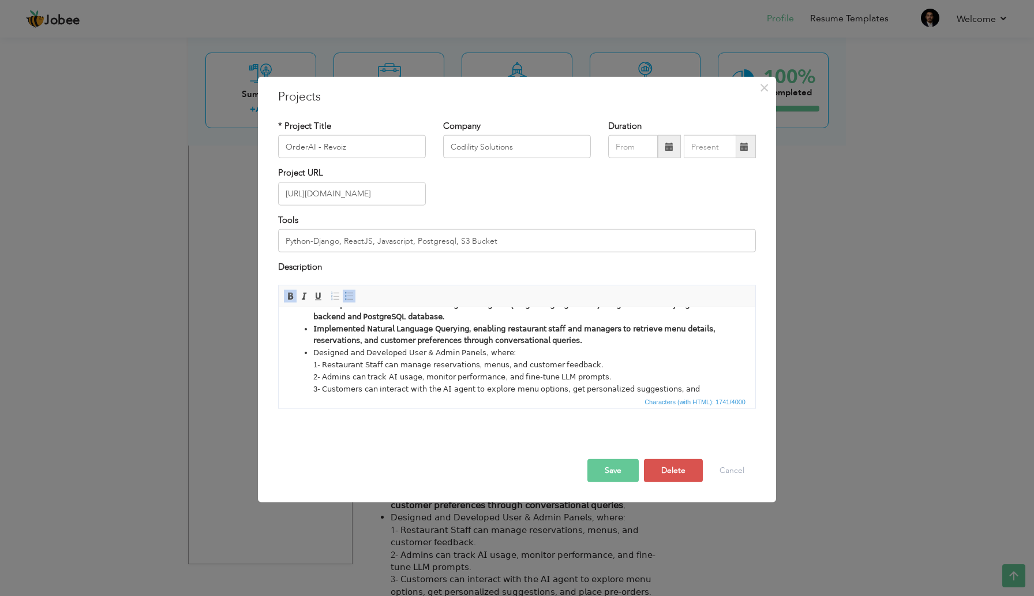
click at [702, 375] on li "𝖣𝖾𝗌𝗂𝗀𝗇𝖾𝖽 𝖺𝗇𝖽 𝖣𝖾𝗏𝖾𝗅𝗈𝗉𝖾𝖽 𝖴𝗌𝖾𝗋 & 𝖠𝖽𝗆𝗂𝗇 𝖯𝖺𝗇𝖾𝗅𝗌, 𝗐𝗁𝖾𝗋𝖾: 1- 𝖱𝖾𝗌𝗍𝖺𝗎𝗋𝖺𝗇𝗍 𝖲𝗍𝖺𝖿𝖿 𝖼𝖺𝗇 𝗆𝖺𝗇𝖺…" at bounding box center [517, 376] width 408 height 60
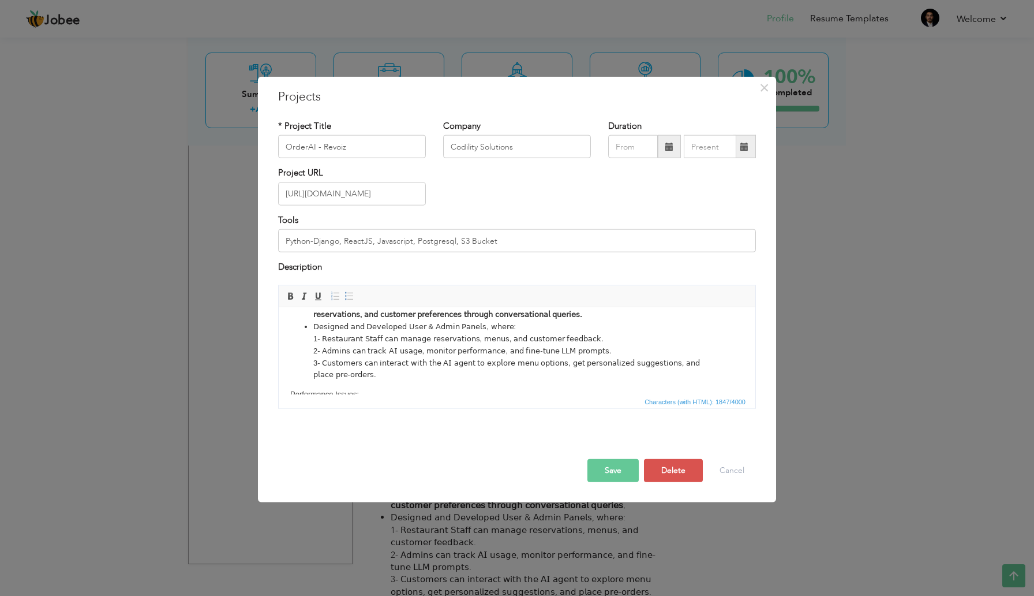
scroll to position [107, 0]
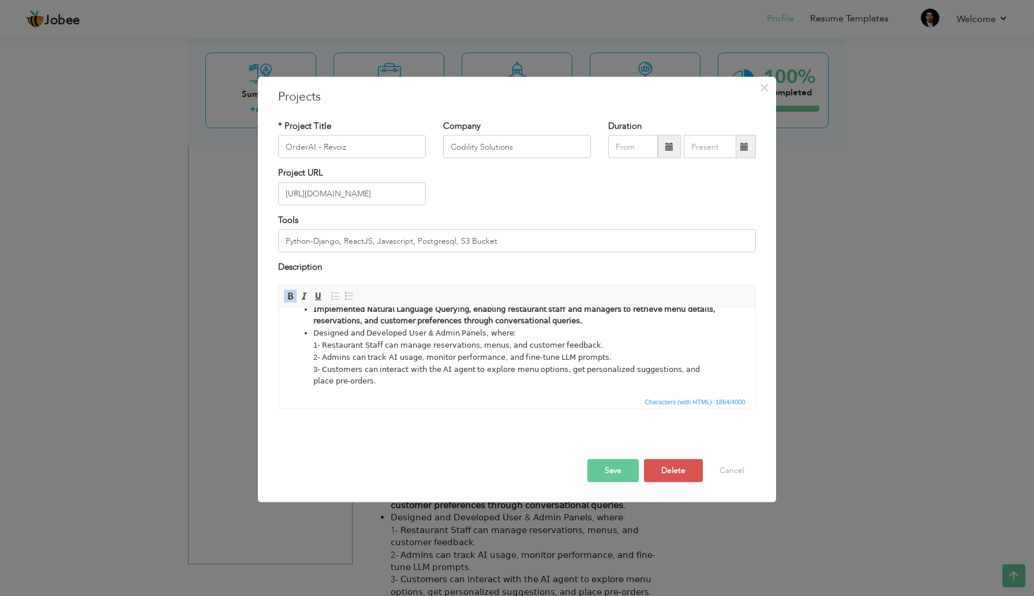
click at [468, 363] on body "𝖶𝖾 𝖽𝖾𝗏𝖾𝗅𝗈𝗉𝖾𝖽 𝗍𝗁𝗂𝗌 𝗉𝗋𝗈𝗃𝖾𝖼𝗍 𝗎𝗌𝗂𝗇𝗀 𝗍𝗁𝖾 𝖣𝗃𝖺𝗇𝗀𝗈 𝖿𝗋𝖺𝗆𝖾𝗐𝗈𝗋𝗄 𝖿𝗈𝗋 𝗋𝖾𝗌𝗍𝖺𝗎𝗋𝖺𝗇𝗍𝗌. 𝖨𝗇 𝗍𝗁𝗂𝗌 𝗉…" at bounding box center [517, 308] width 454 height 195
click at [607, 468] on button "Save" at bounding box center [613, 469] width 51 height 23
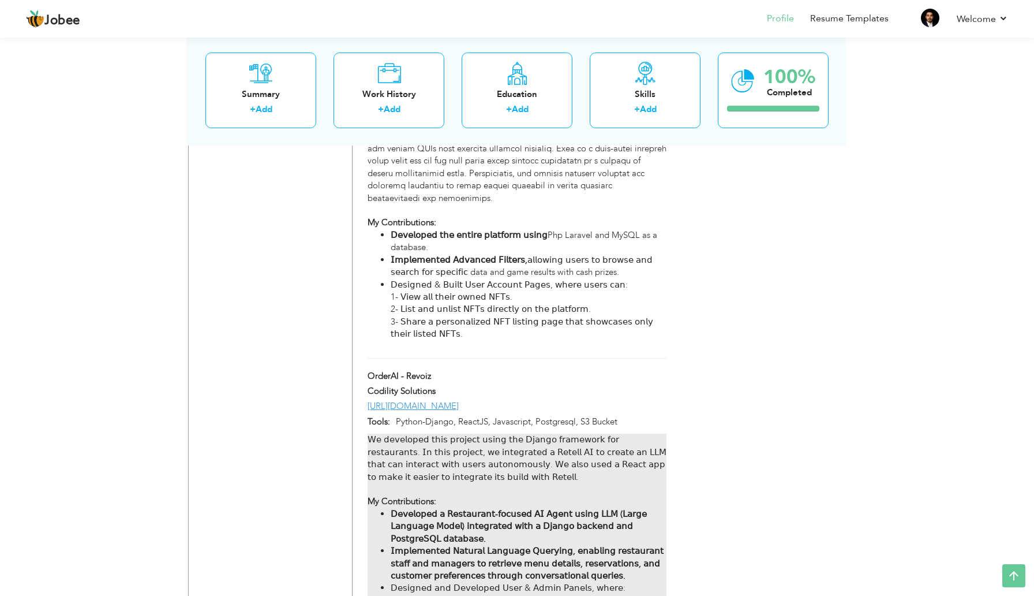
scroll to position [1042, 0]
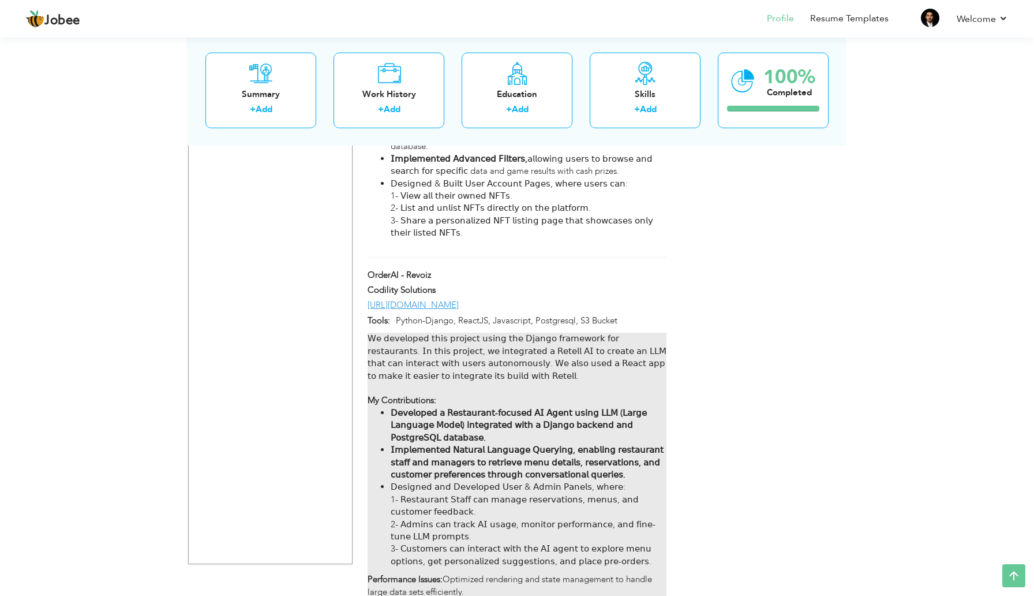
click at [467, 532] on p "Performance Issues: Optimized rendering and state management to handle large da…" at bounding box center [517, 585] width 299 height 25
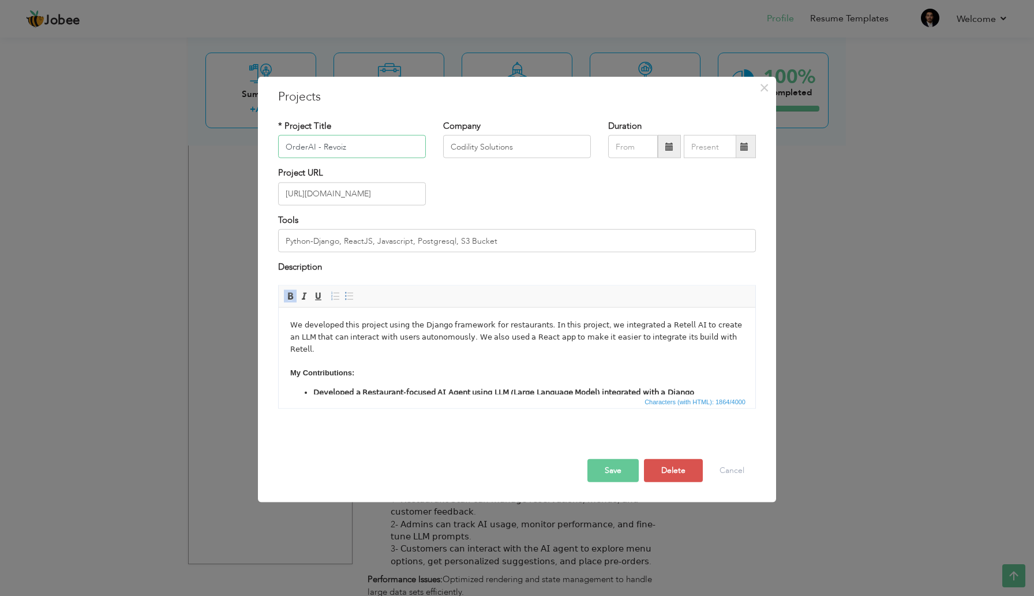
scroll to position [107, 0]
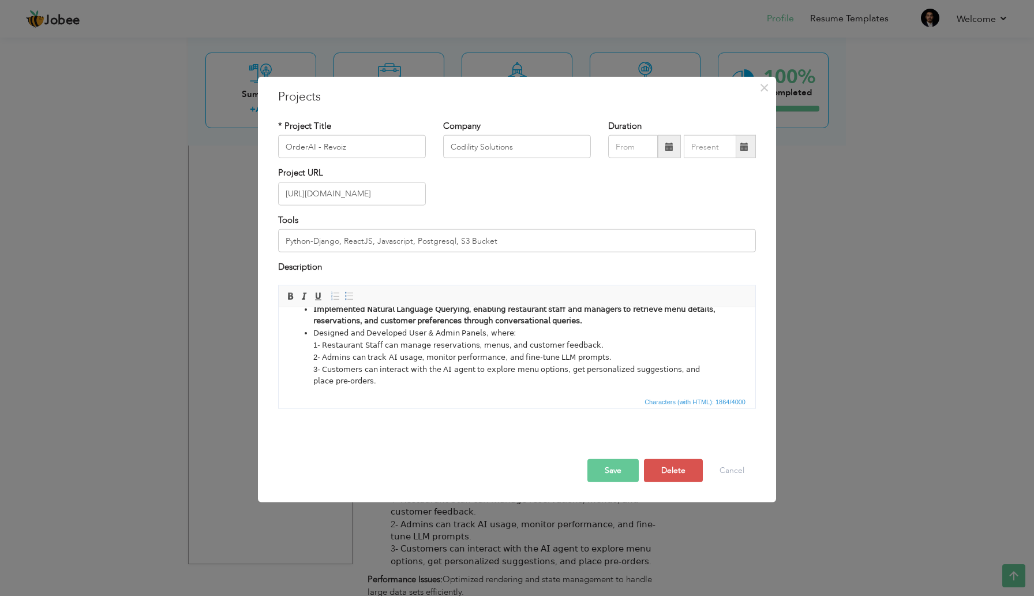
drag, startPoint x: 654, startPoint y: 379, endPoint x: 289, endPoint y: 373, distance: 365.4
click at [289, 373] on html "𝖶𝖾 𝖽𝖾𝗏𝖾𝗅𝗈𝗉𝖾𝖽 𝗍𝗁𝗂𝗌 𝗉𝗋𝗈𝗃𝖾𝖼𝗍 𝗎𝗌𝗂𝗇𝗀 𝗍𝗁𝖾 𝖣𝗃𝖺𝗇𝗀𝗈 𝖿𝗋𝖺𝗆𝖾𝗐𝗈𝗋𝗄 𝖿𝗈𝗋 𝗋𝖾𝗌𝗍𝖺𝗎𝗋𝖺𝗇𝗍𝗌. 𝖨𝗇 𝗍𝗁𝗂𝗌 𝗉…" at bounding box center [517, 309] width 477 height 218
copy p "Performance Issues: Optimized rendering and state management to handle large da…"
click at [208, 500] on div "× Projects * Project Title OrderAI - Revoiz Company Codility Solutions" at bounding box center [517, 298] width 1034 height 596
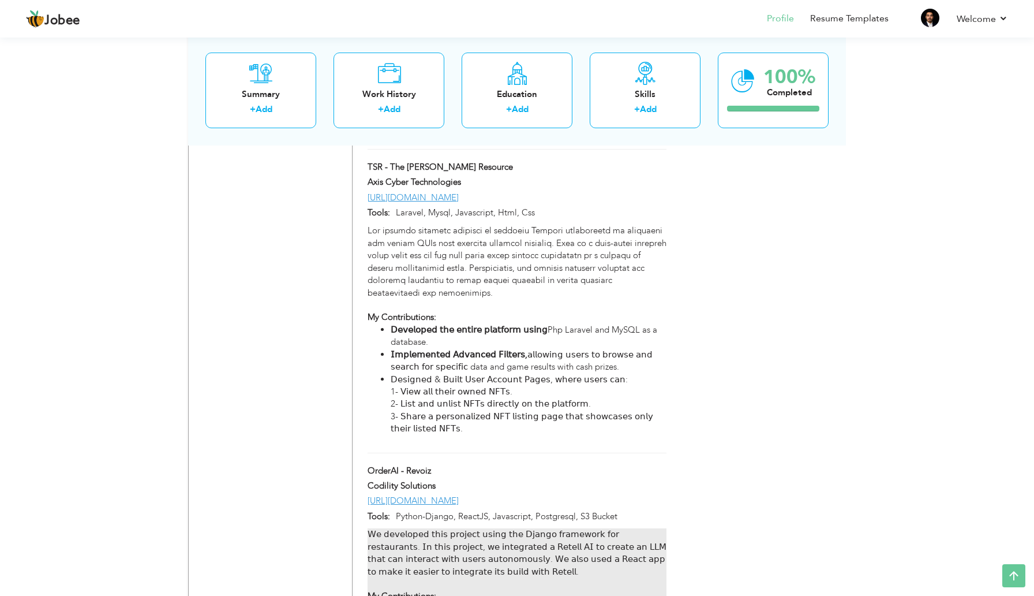
scroll to position [819, 0]
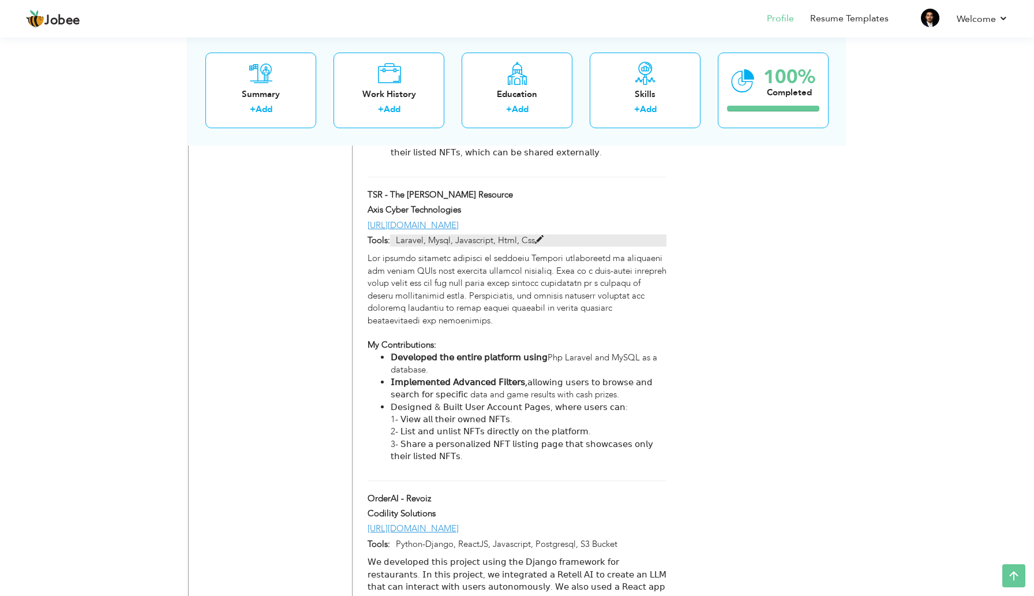
click at [541, 236] on span at bounding box center [539, 240] width 9 height 9
type input "TSR - The [PERSON_NAME] Resource"
type input "Axis Cyber Technologies"
type input "[URL][DOMAIN_NAME]"
type input "Laravel, Mysql, Javascript, Html, Css"
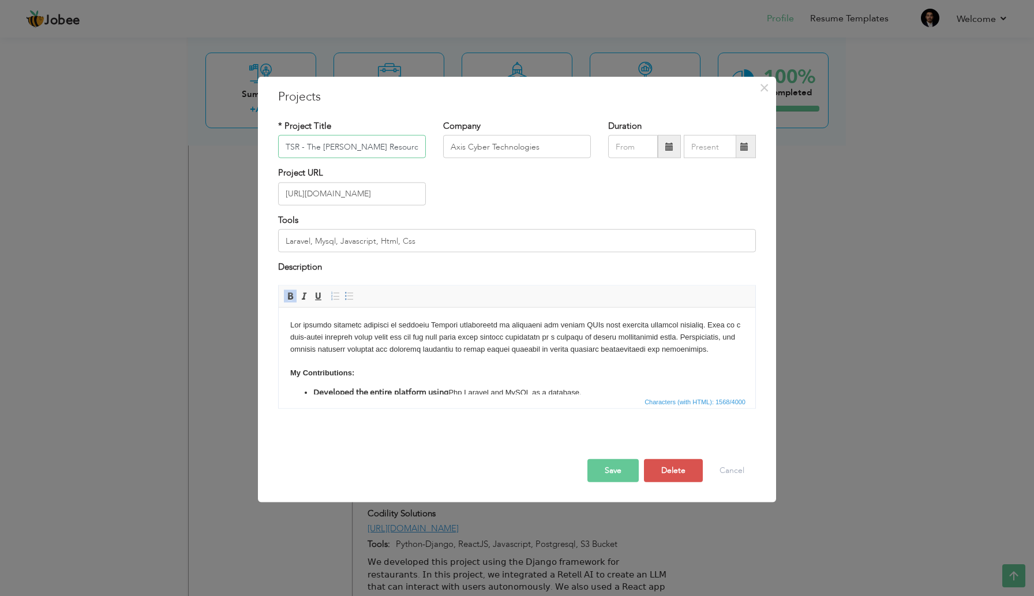
scroll to position [76, 0]
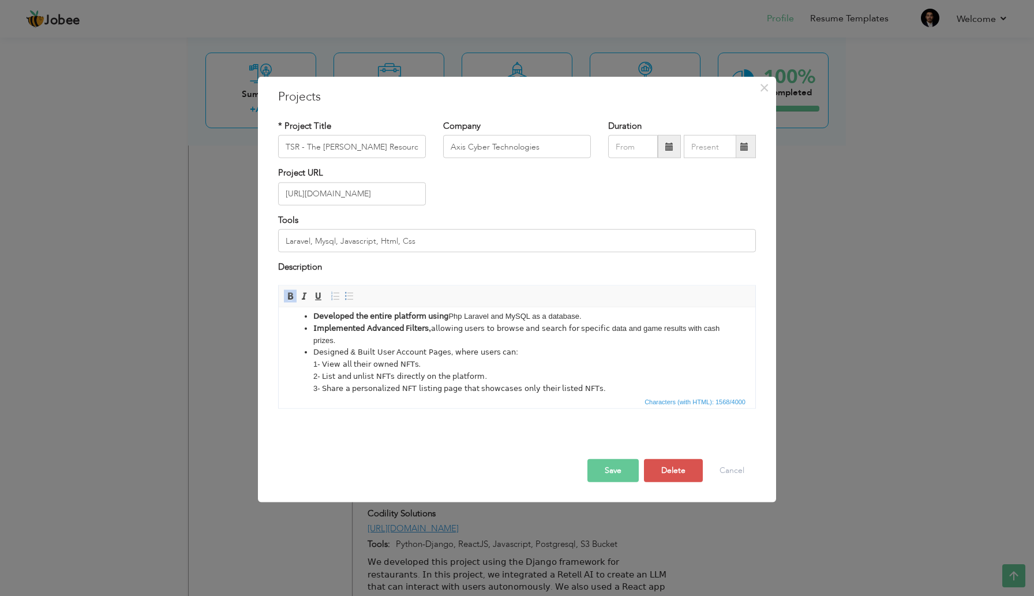
click at [596, 382] on html "My Contributions: 𝖣𝖾𝗏𝖾𝗅𝗈𝗉𝖾𝖽 𝗍𝗁𝖾 𝖾𝗇𝗍𝗂𝗋𝖾 𝗉𝗅𝖺𝗍𝖿𝗈𝗋𝗆 𝗎𝗌𝗂𝗇𝗀 Php Laravel and MySQL as …" at bounding box center [517, 318] width 477 height 175
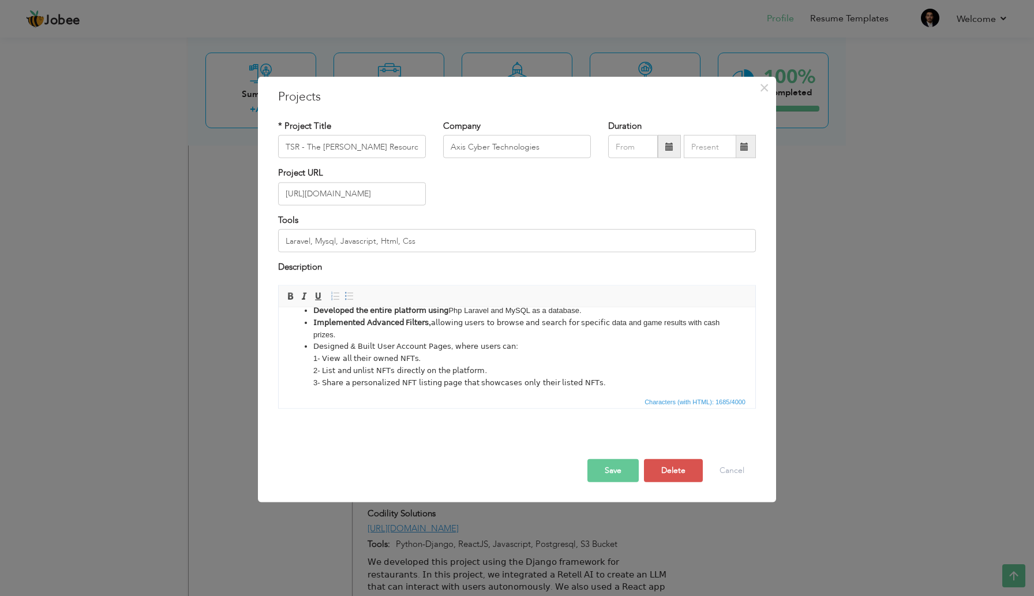
click at [599, 468] on button "Save" at bounding box center [613, 469] width 51 height 23
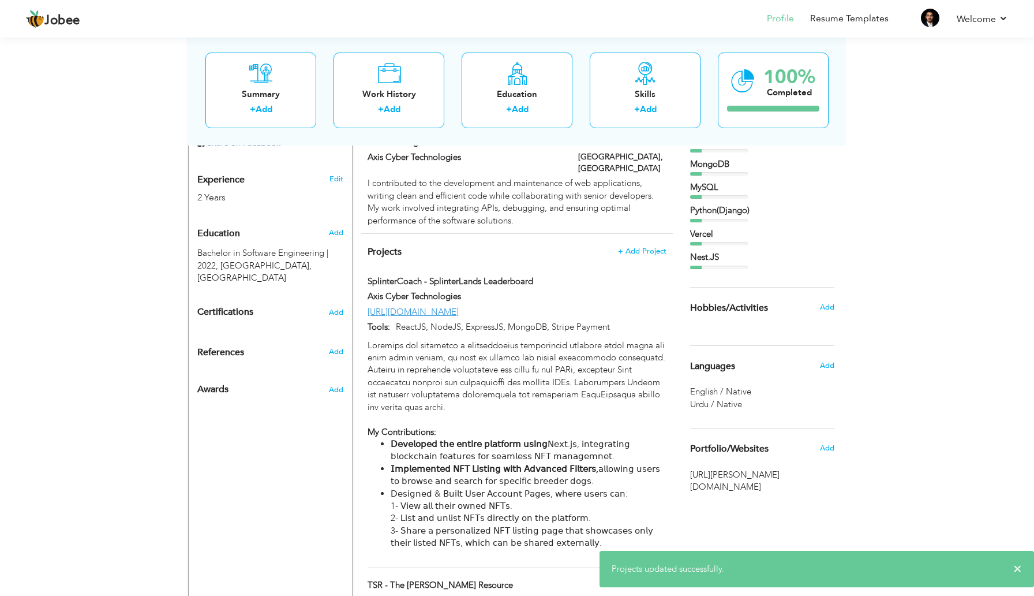
scroll to position [429, 0]
click at [621, 320] on p "ReactJS, NodeJS, ExpressJS, MongoDB, Stripe Payment" at bounding box center [528, 326] width 276 height 12
type input "SplinterCoach - SplinterLands Leaderboard"
type input "[URL][DOMAIN_NAME]"
type input "ReactJS, NodeJS, ExpressJS, MongoDB, Stripe Payment"
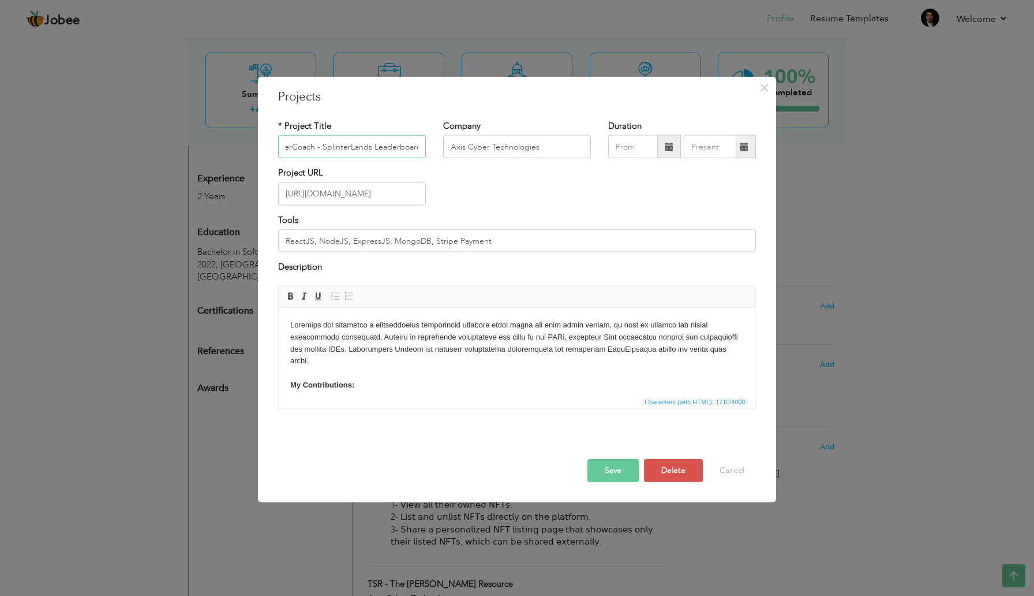
scroll to position [76, 0]
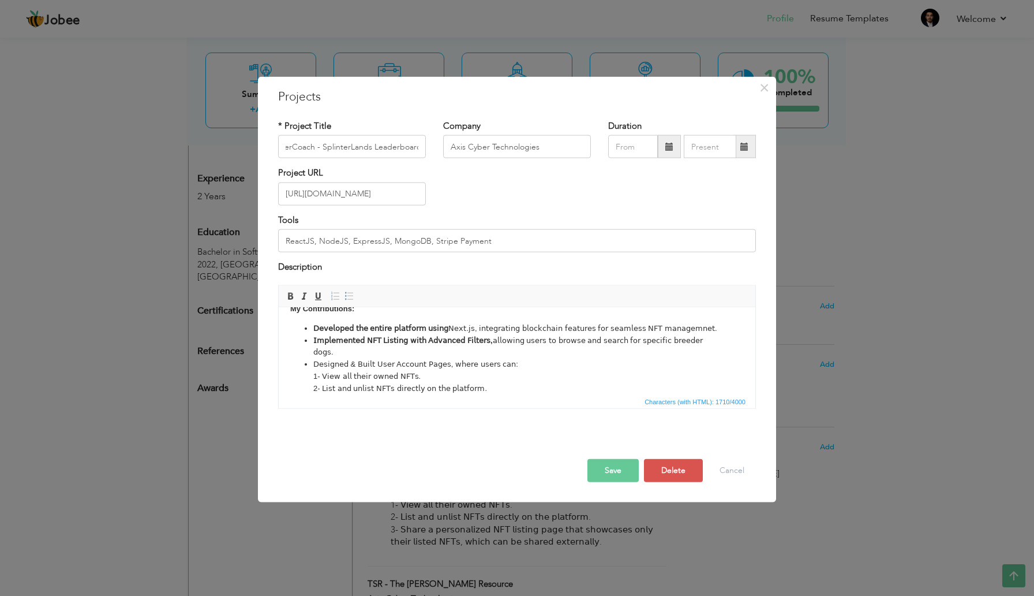
click at [662, 378] on li "𝖣𝖾𝗌𝗂𝗀𝗇𝖾𝖽 & 𝖡𝗎𝗂𝗅𝗍 𝖴𝗌𝖾𝗋 𝖠𝖼𝖼𝗈𝗎𝗇𝗍 𝖯𝖺𝗀𝖾𝗌, 𝗐𝗁𝖾𝗋𝖾 𝗎𝗌𝖾𝗋𝗌 𝖼𝖺𝗇: 1- 𝖵𝗂𝖾𝗐 𝖺𝗅𝗅 𝗍𝗁𝖾𝗂𝗋 𝗈𝗐𝗇𝖾𝖽 𝖭…" at bounding box center [517, 388] width 408 height 60
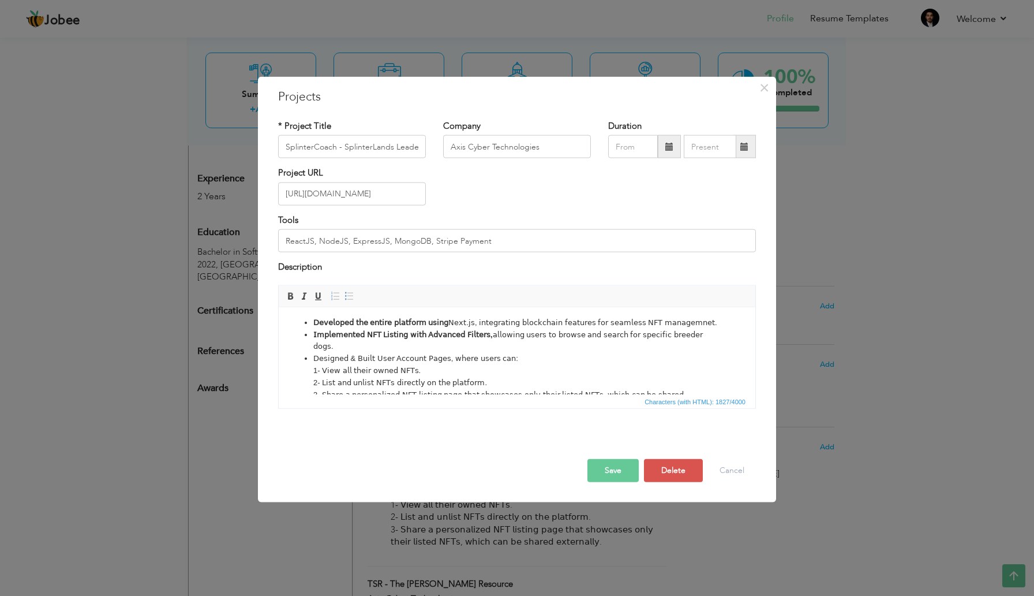
click at [614, 465] on button "Save" at bounding box center [613, 469] width 51 height 23
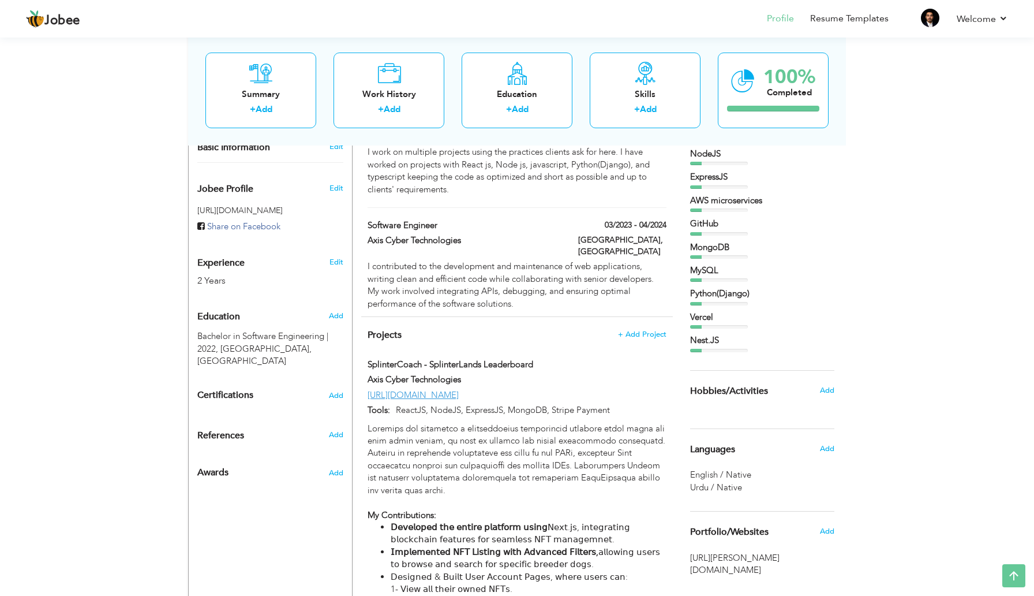
scroll to position [336, 0]
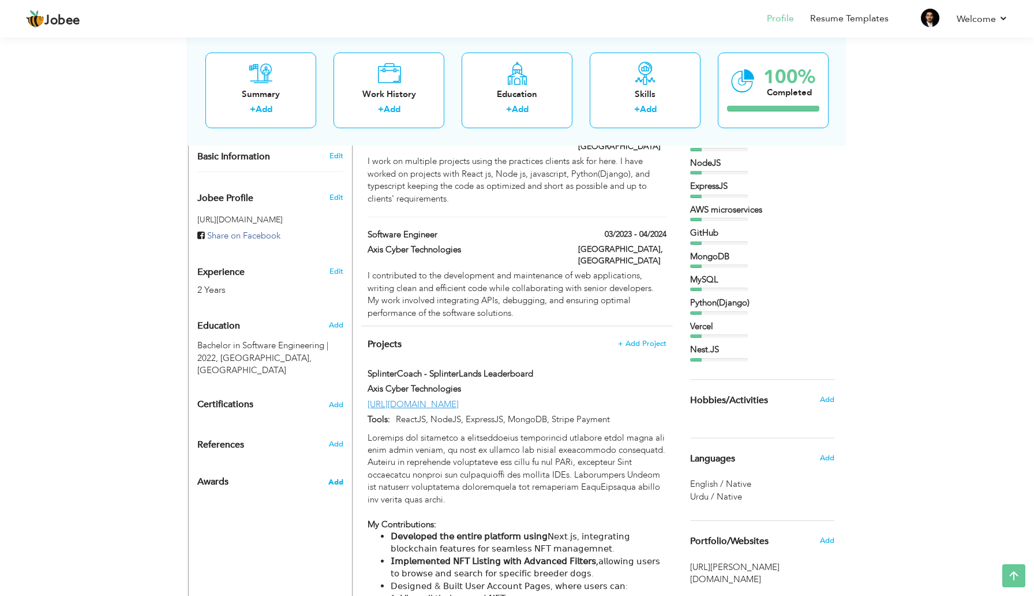
click at [338, 477] on span "Add" at bounding box center [335, 482] width 15 height 10
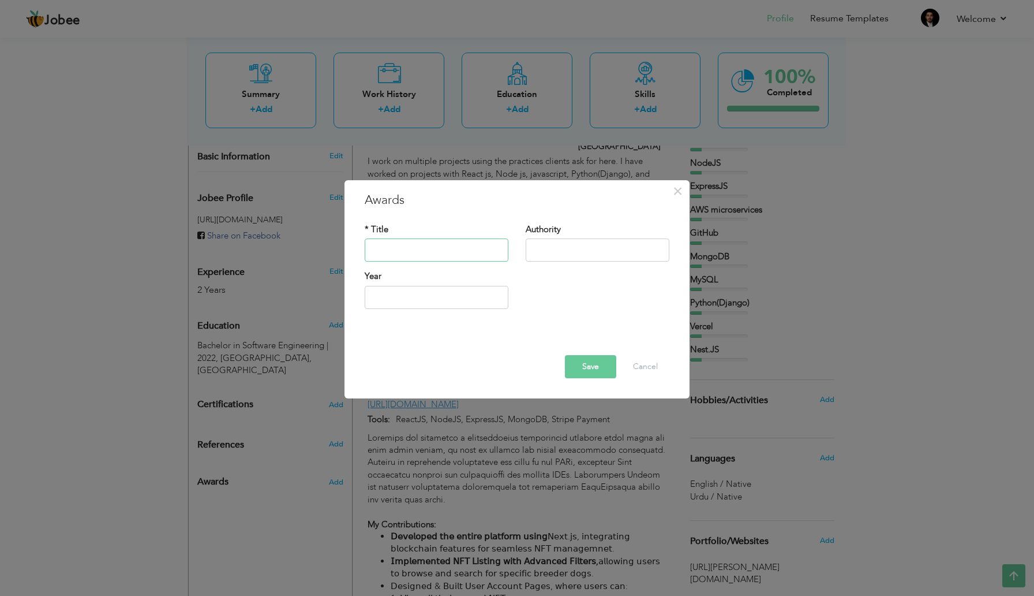
click at [431, 243] on input "text" at bounding box center [437, 250] width 144 height 23
click at [408, 254] on input "text" at bounding box center [437, 250] width 144 height 23
paste input "Cash award and performance certificate"
type input "Cash award and performance certificate"
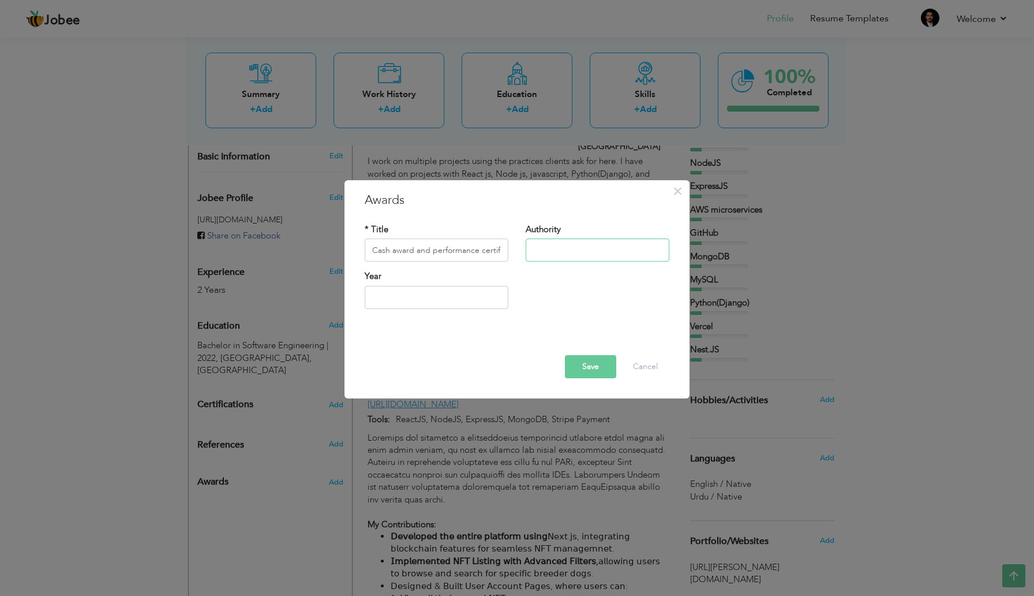
click at [592, 253] on input "text" at bounding box center [598, 250] width 144 height 23
click at [566, 252] on input "text" at bounding box center [598, 250] width 144 height 23
paste input "on time project delivery"
type input "on time project delivery"
click at [472, 253] on input "Cash award and performance certificate" at bounding box center [437, 250] width 144 height 23
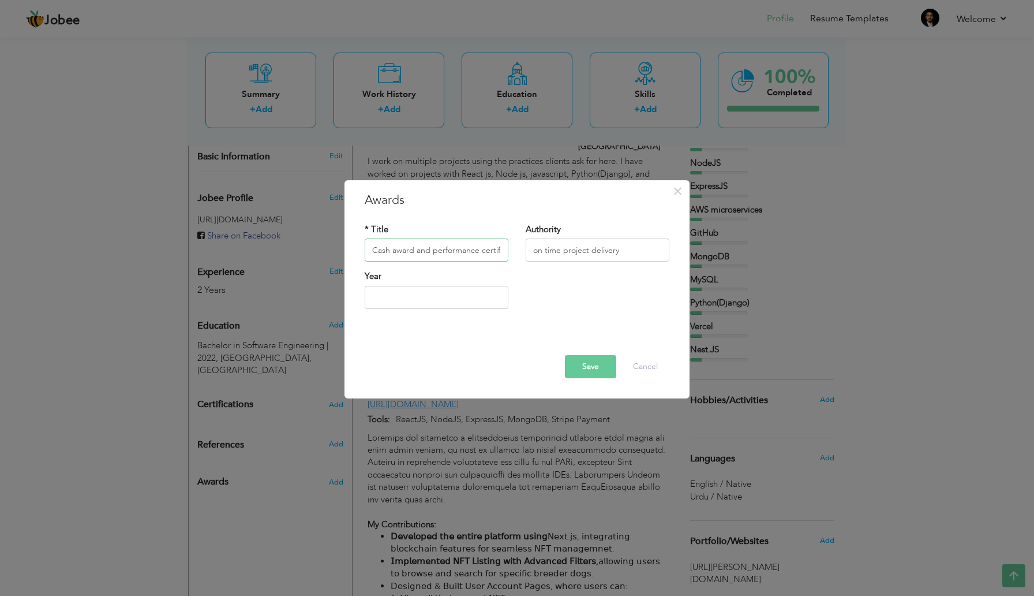
scroll to position [0, 14]
click at [501, 252] on input "Cash award and performance certificate" at bounding box center [437, 250] width 144 height 23
type input "Cash award and performance certificate,"
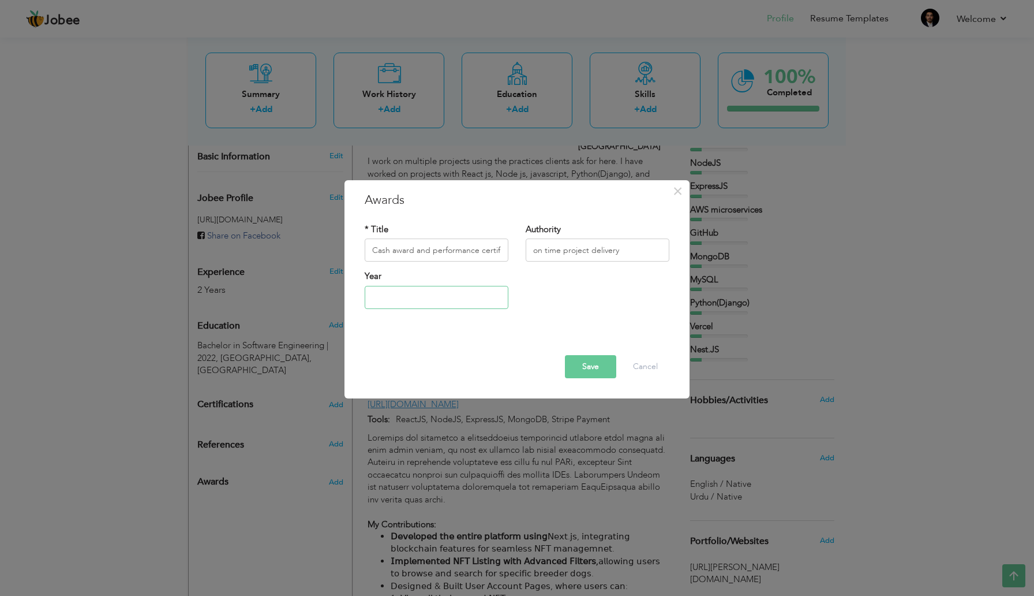
click at [438, 293] on input "text" at bounding box center [437, 297] width 144 height 23
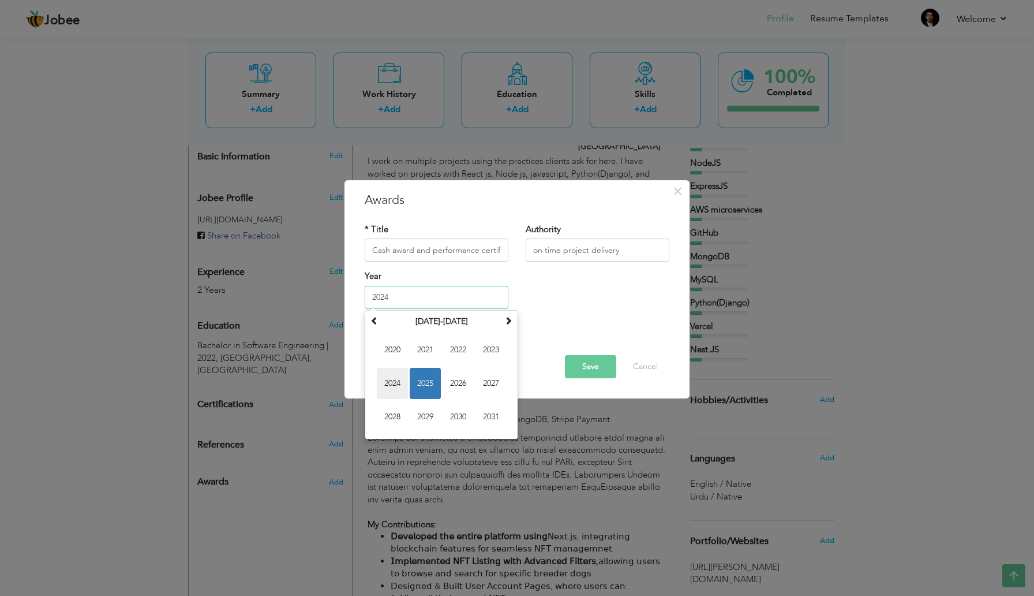
click at [393, 378] on span "2024" at bounding box center [392, 383] width 31 height 31
type input "2024"
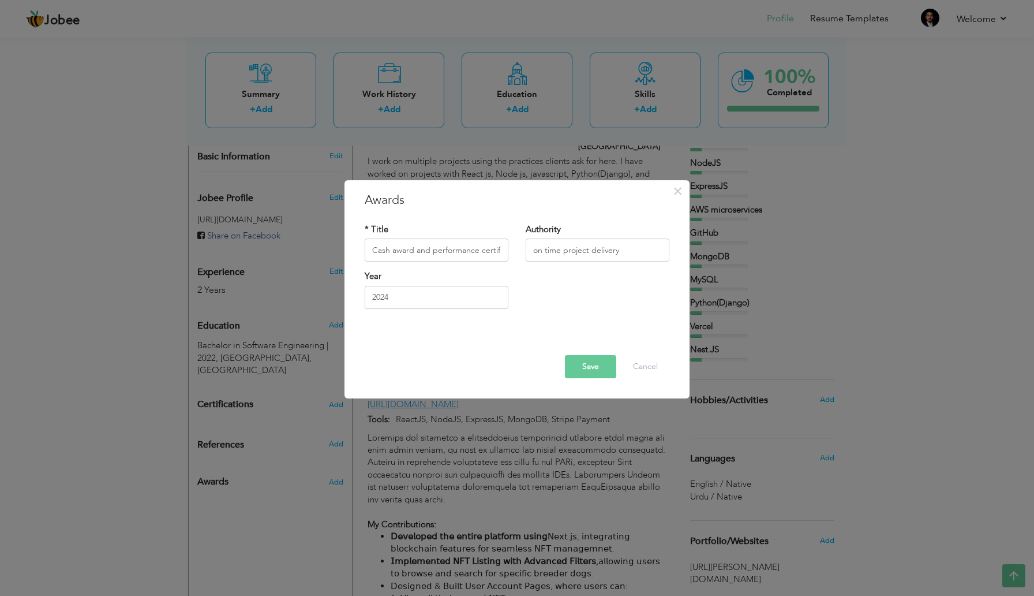
click at [609, 365] on button "Save" at bounding box center [590, 366] width 51 height 23
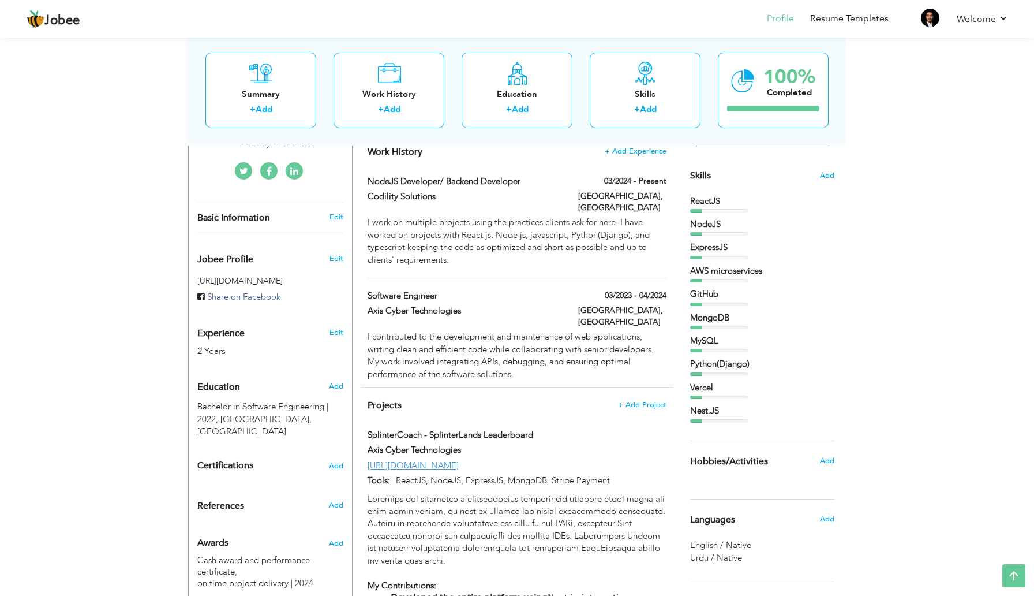
scroll to position [295, 0]
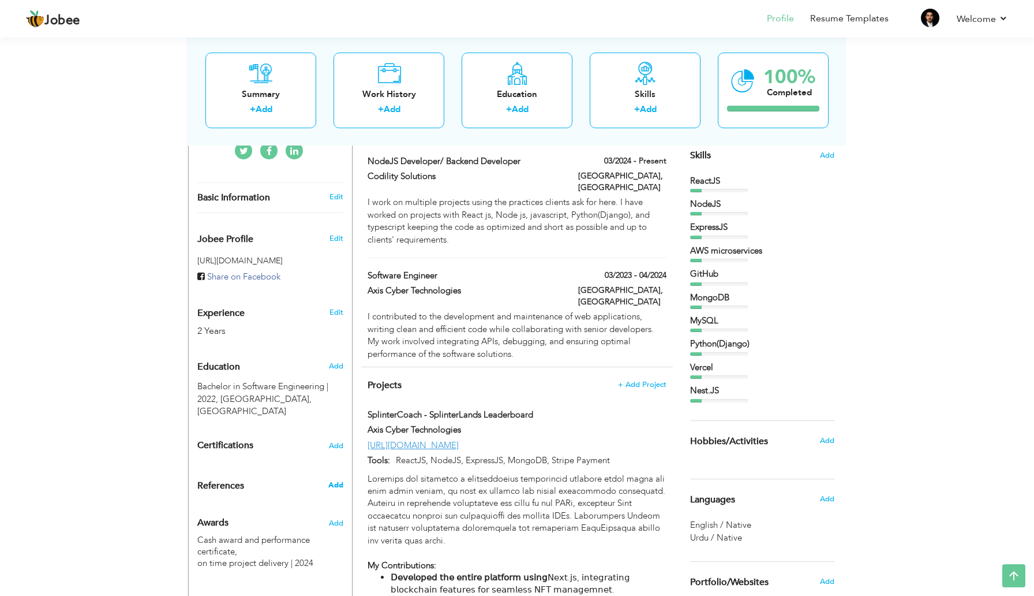
click at [332, 480] on span "Add" at bounding box center [335, 485] width 15 height 10
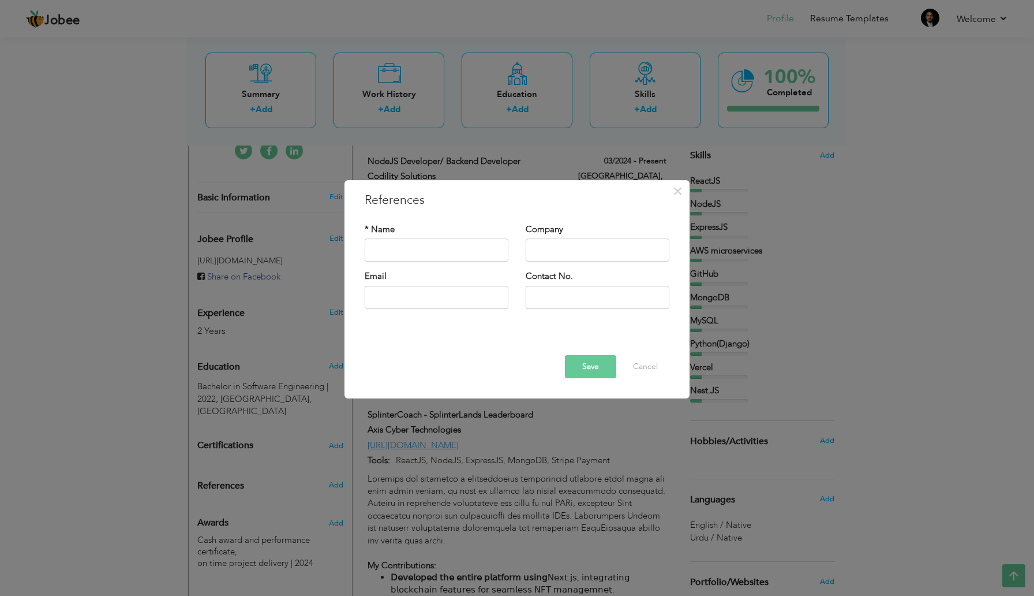
click at [405, 200] on h3 "References" at bounding box center [517, 200] width 305 height 17
click at [656, 369] on button "Cancel" at bounding box center [646, 366] width 48 height 23
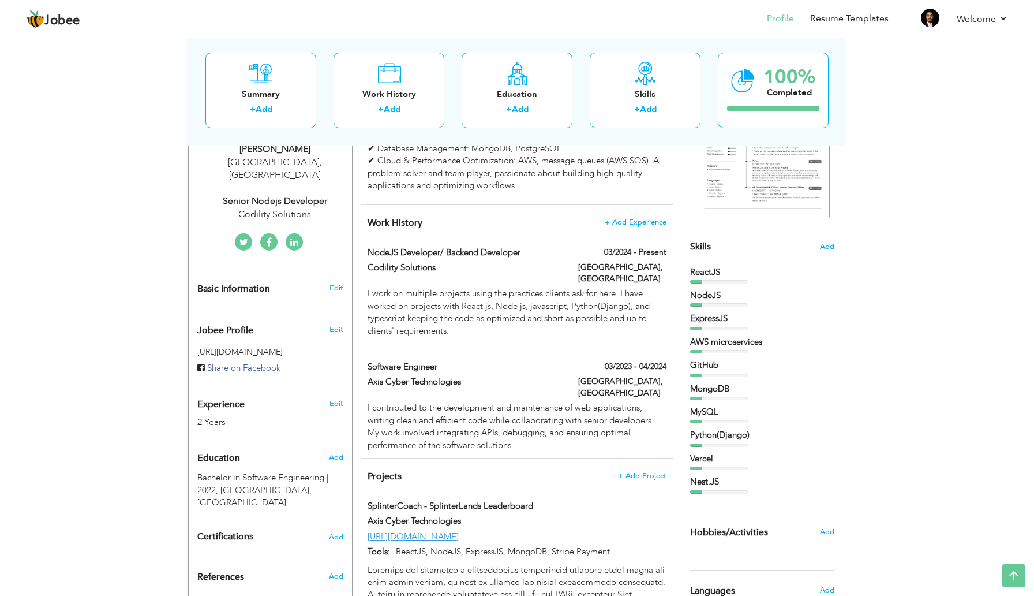
scroll to position [0, 0]
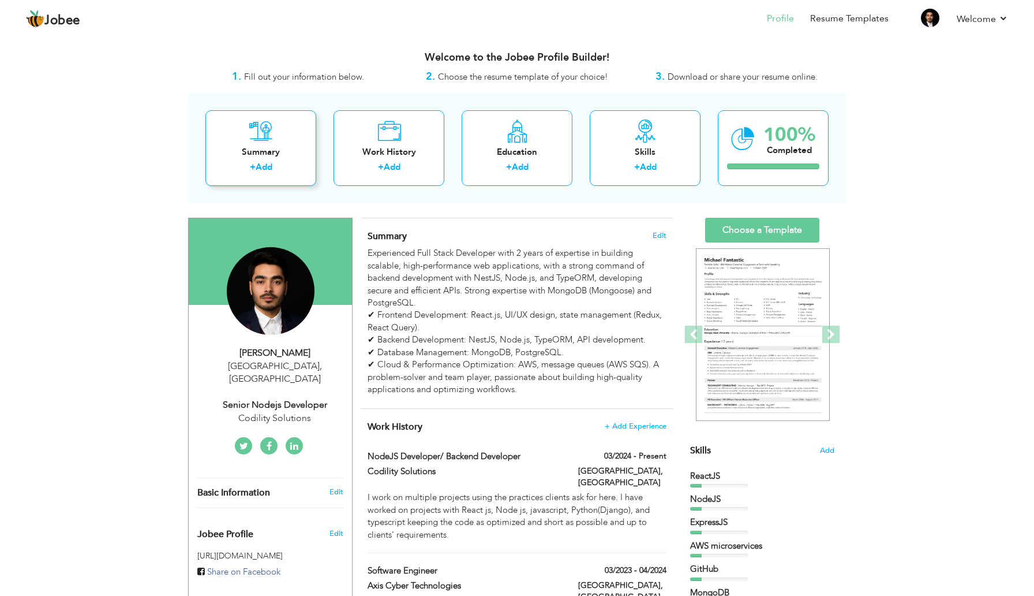
click at [264, 158] on div "Summary" at bounding box center [261, 152] width 92 height 12
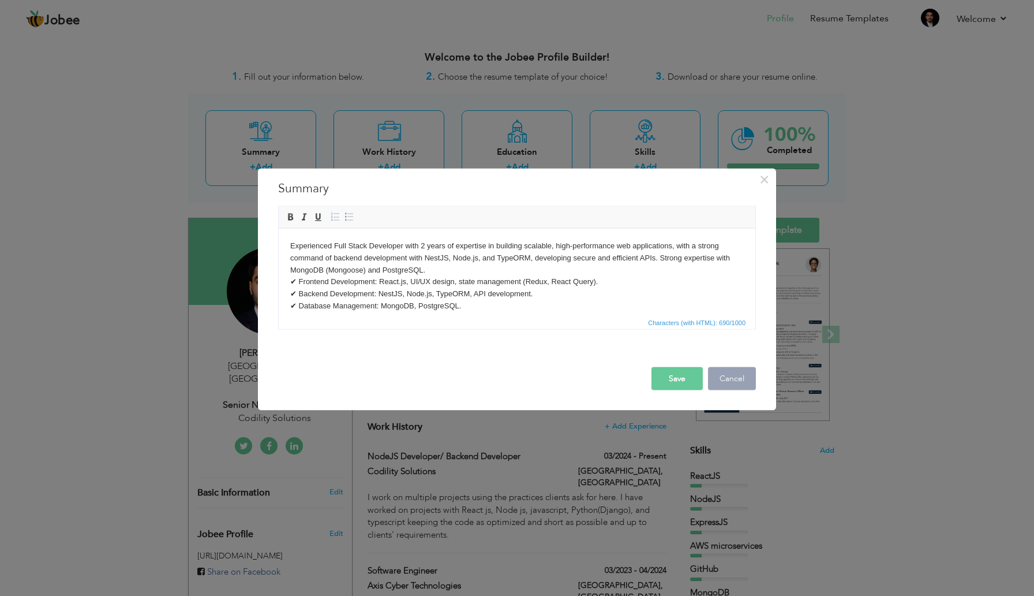
click at [749, 383] on button "Cancel" at bounding box center [732, 378] width 48 height 23
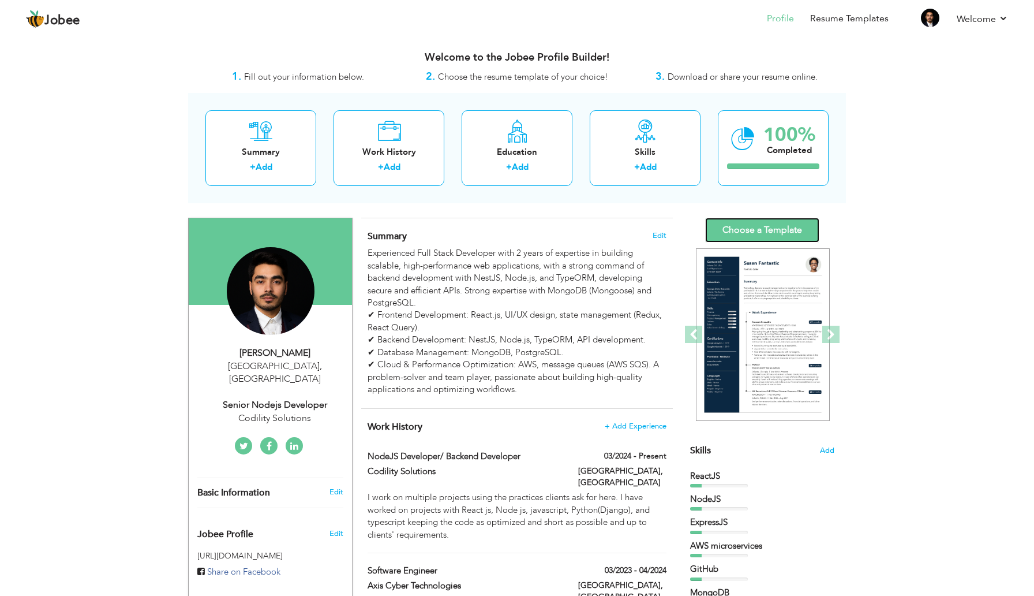
click at [783, 231] on link "Choose a Template" at bounding box center [762, 230] width 114 height 25
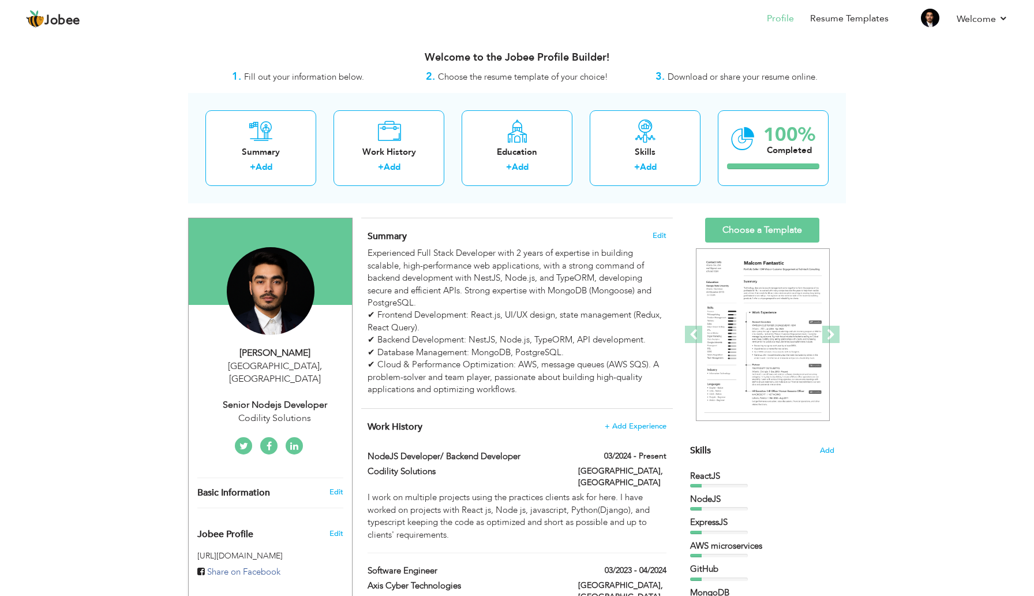
click at [283, 366] on div "Lahore , Pakistan" at bounding box center [274, 373] width 155 height 27
type input "[PERSON_NAME]"
type input "Tahir"
type input "03259181505"
select select "number:166"
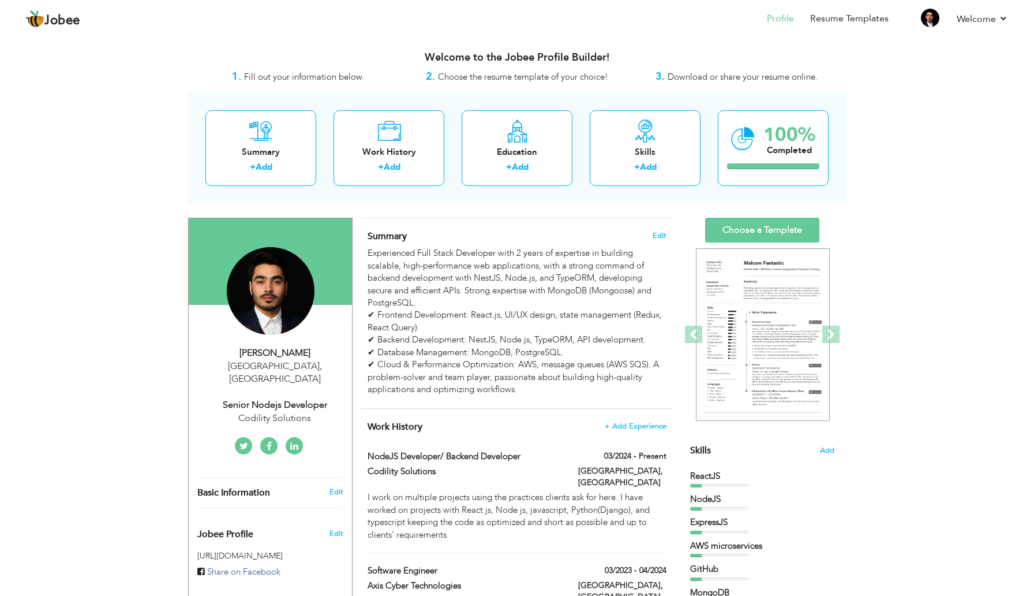
type input "[GEOGRAPHIC_DATA]"
select select "number:4"
type input "Codility Solutions"
type input "Senior Nodejs Developer"
type input "www.linkedin.com/in/haseeb-tahir-71a78a217"
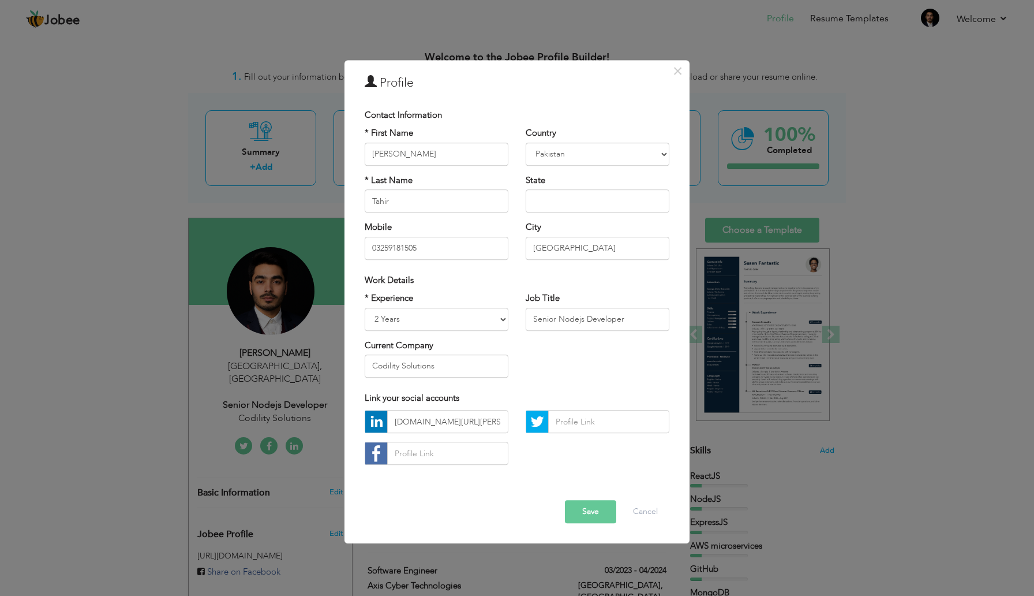
click at [521, 286] on div "Work Details" at bounding box center [517, 280] width 305 height 12
click at [380, 248] on input "03259181505" at bounding box center [437, 248] width 144 height 23
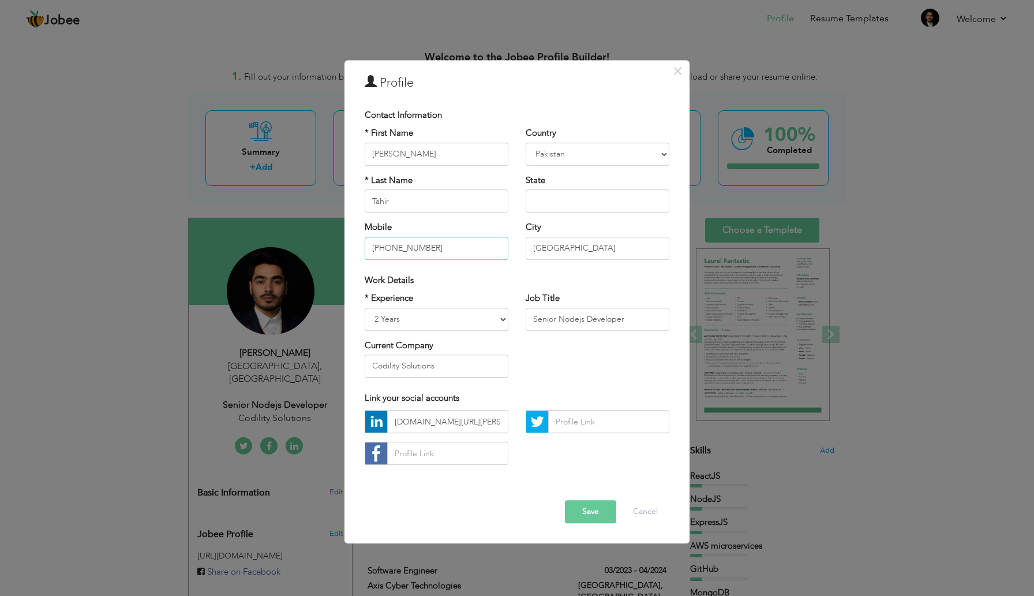
type input "[PHONE_NUMBER]"
click at [596, 505] on button "Save" at bounding box center [590, 511] width 51 height 23
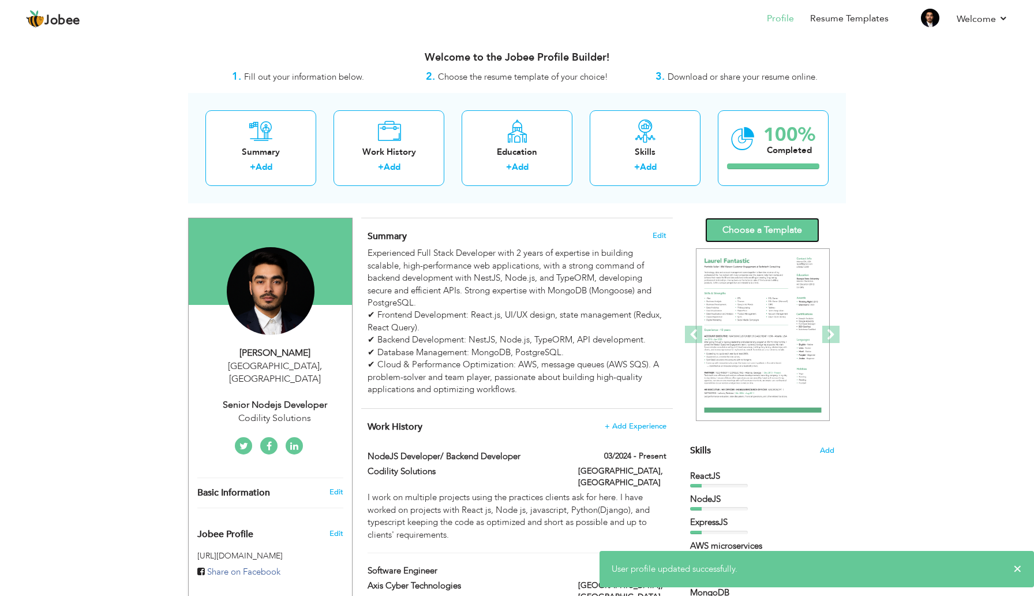
click at [751, 234] on link "Choose a Template" at bounding box center [762, 230] width 114 height 25
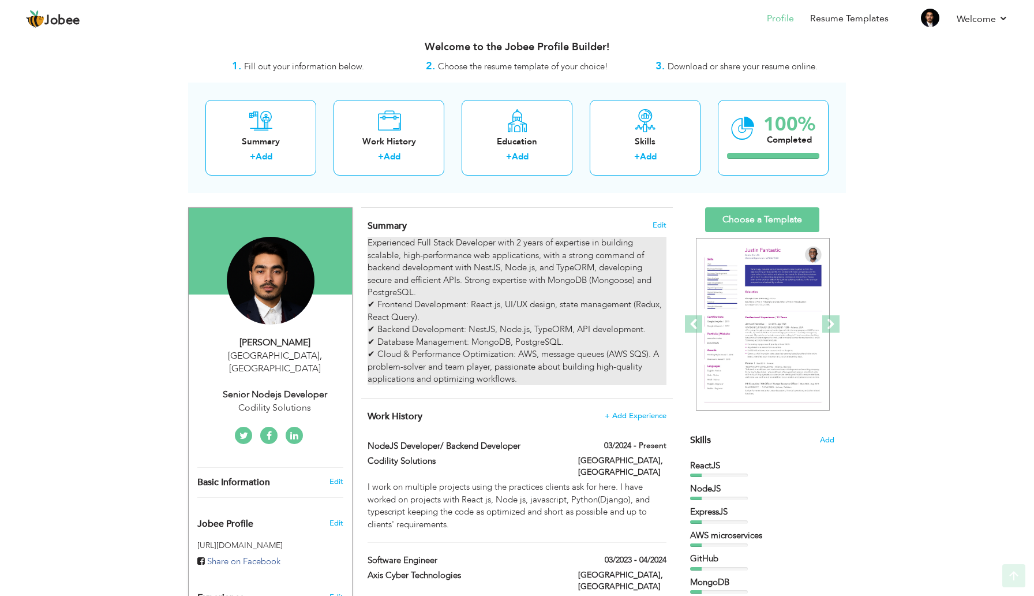
scroll to position [9, 0]
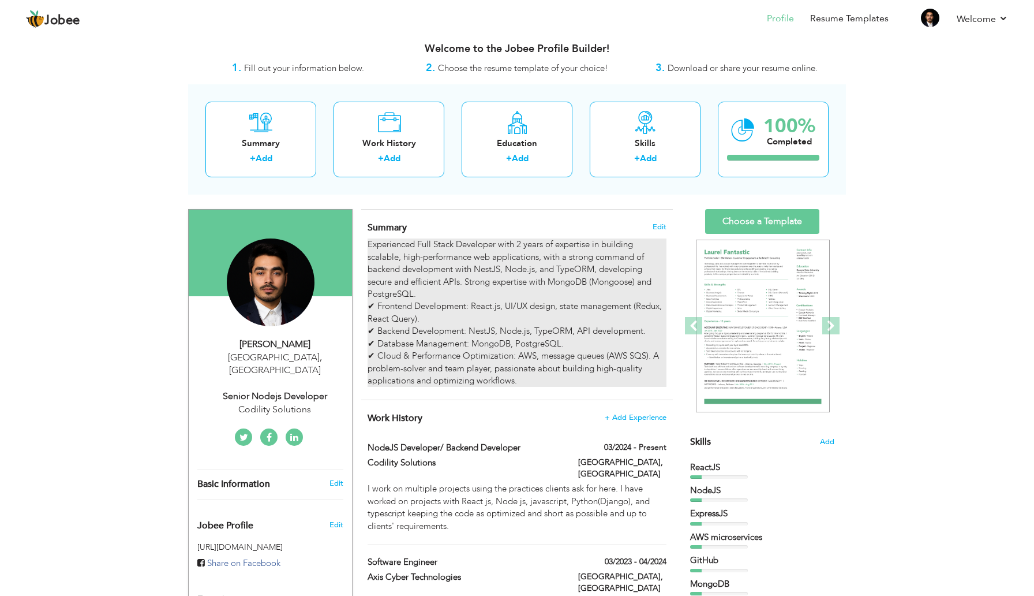
click at [533, 341] on div "Experienced Full Stack Developer with 2 years of expertise in building scalable…" at bounding box center [517, 312] width 299 height 148
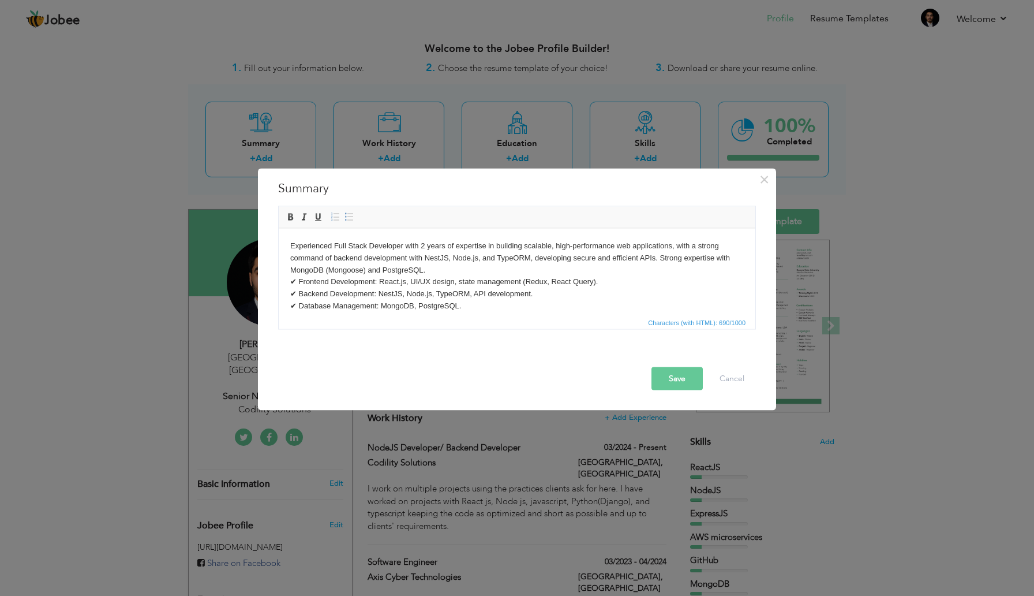
click at [572, 509] on div "× Summary Experienced Full Stack Developer with 2 years of expertise in buildin…" at bounding box center [517, 298] width 1034 height 596
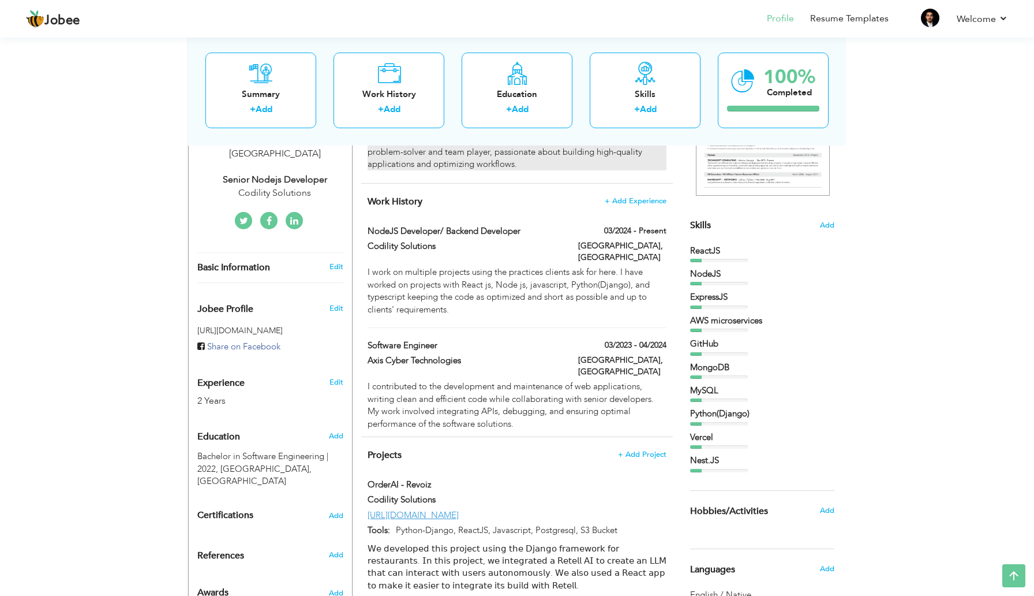
scroll to position [227, 0]
click at [477, 379] on div "I contributed to the development and maintenance of web applications, writing c…" at bounding box center [517, 404] width 299 height 50
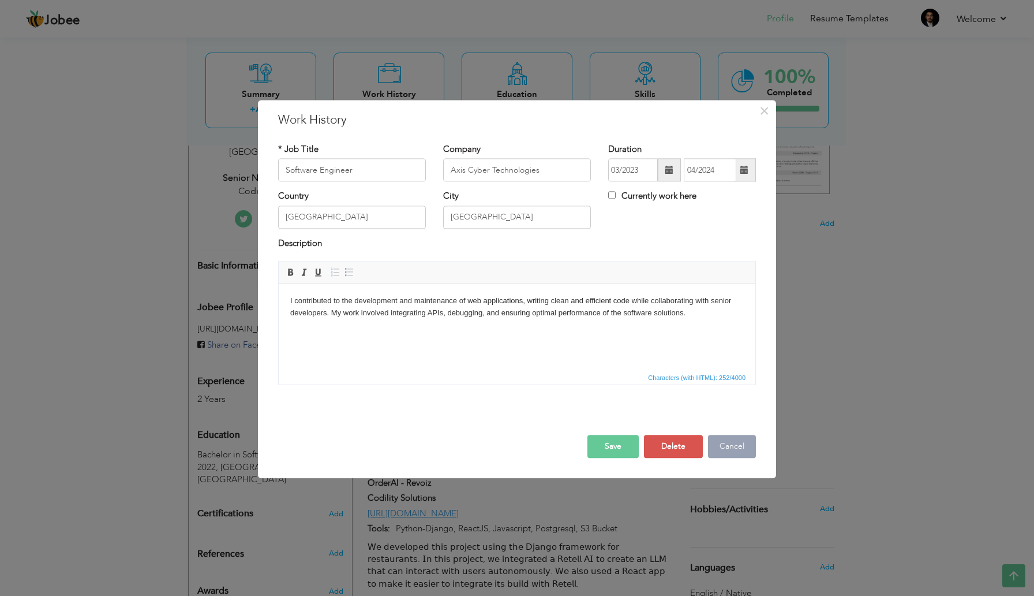
click at [749, 453] on button "Cancel" at bounding box center [732, 446] width 48 height 23
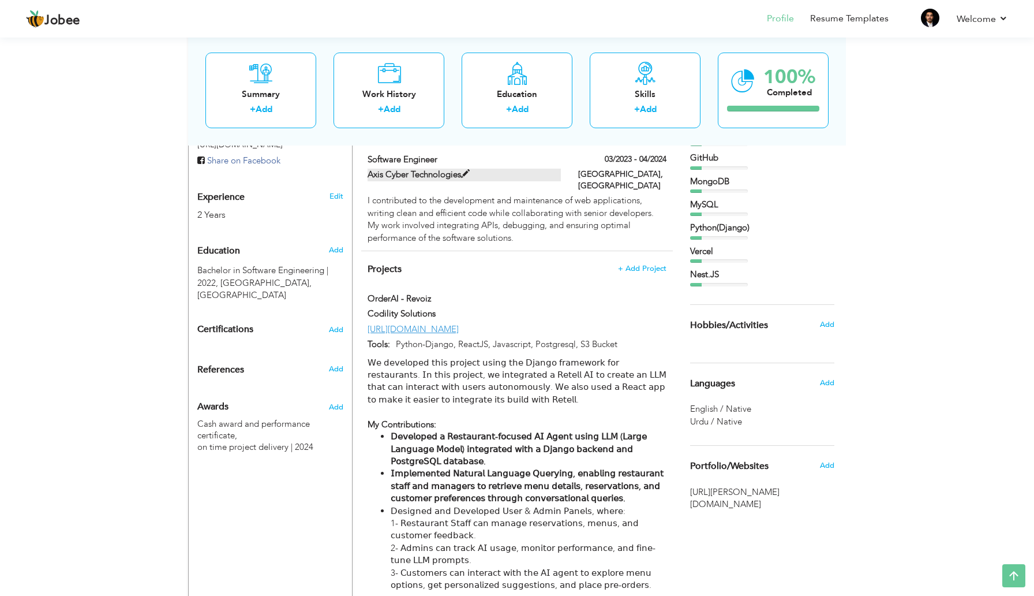
scroll to position [414, 0]
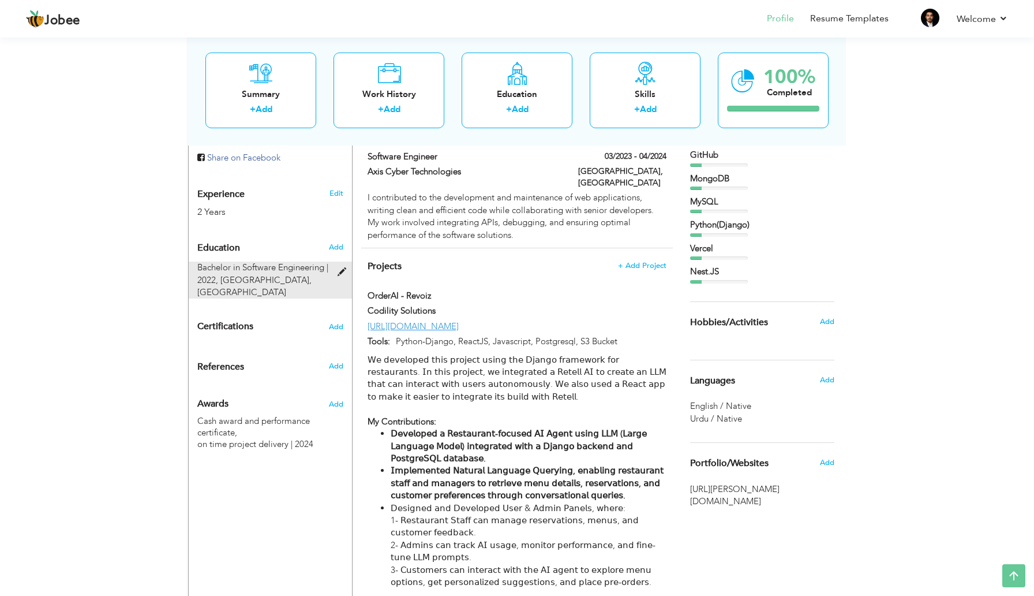
click at [265, 274] on span "National Textile University, Faisalabad" at bounding box center [254, 286] width 114 height 24
type input "Bachelor in Software Engineering"
type input "2022"
type input "[GEOGRAPHIC_DATA]"
type input "2.7"
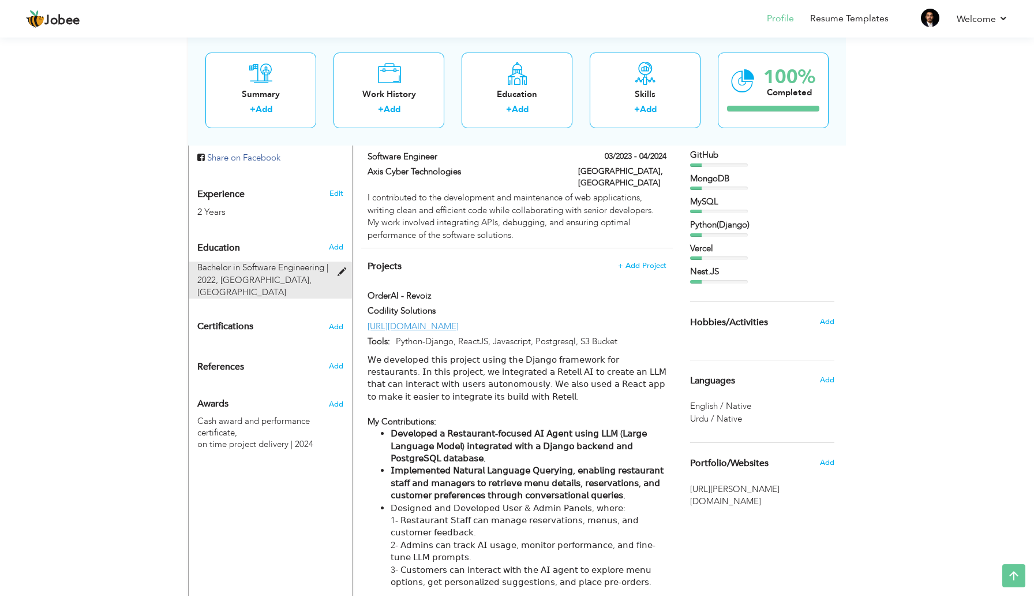
radio input "true"
type input "[GEOGRAPHIC_DATA]"
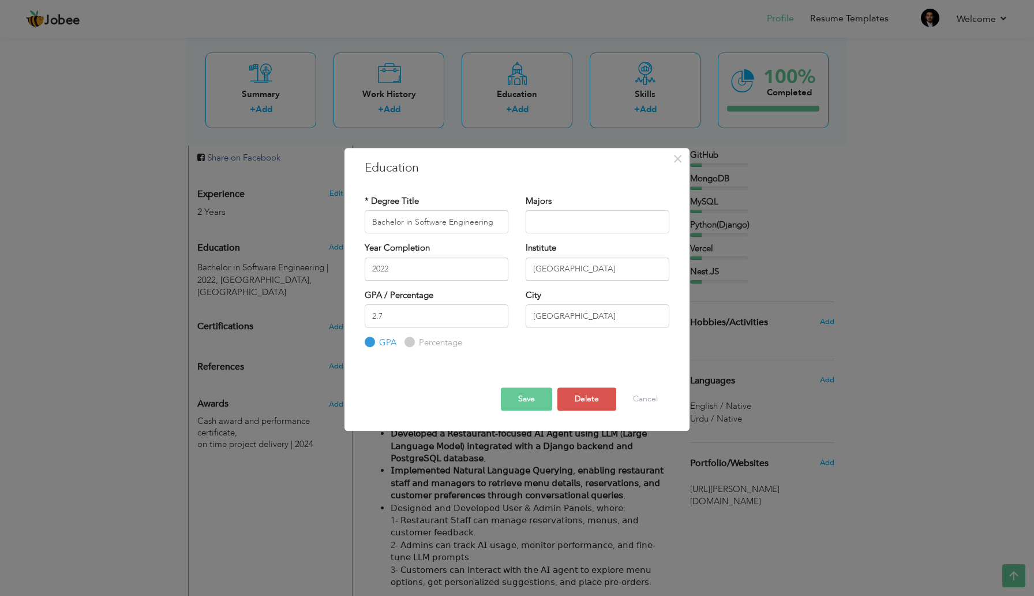
click at [417, 339] on label "Percentage" at bounding box center [439, 343] width 46 height 12
click at [412, 339] on input "Percentage" at bounding box center [409, 343] width 8 height 8
radio input "true"
click at [376, 342] on label "GPA" at bounding box center [386, 343] width 20 height 12
click at [372, 342] on input "GPA" at bounding box center [369, 343] width 8 height 8
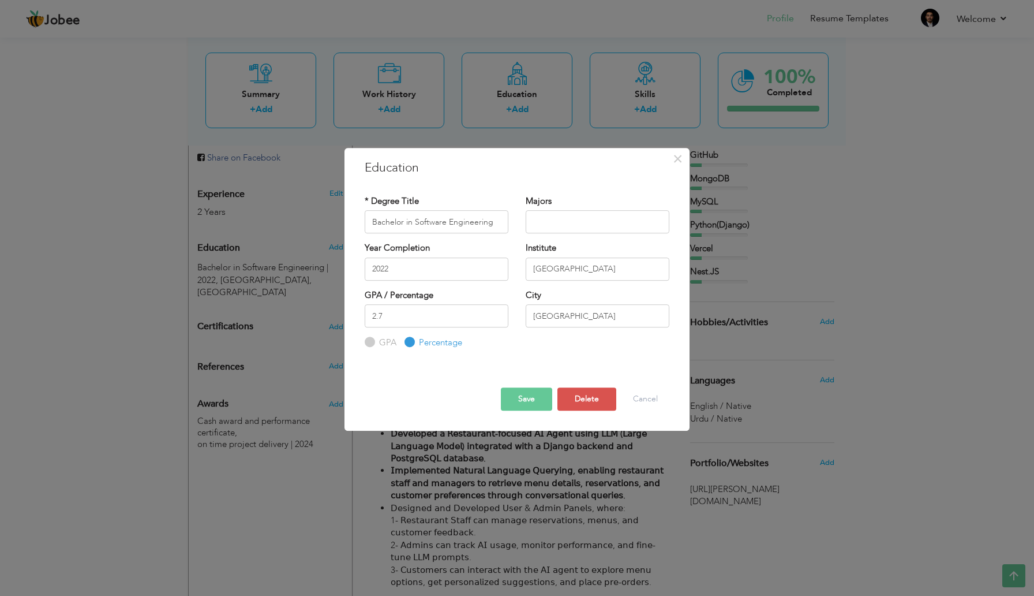
radio input "true"
click at [390, 318] on input "2.7" at bounding box center [437, 315] width 144 height 23
type input "3.1"
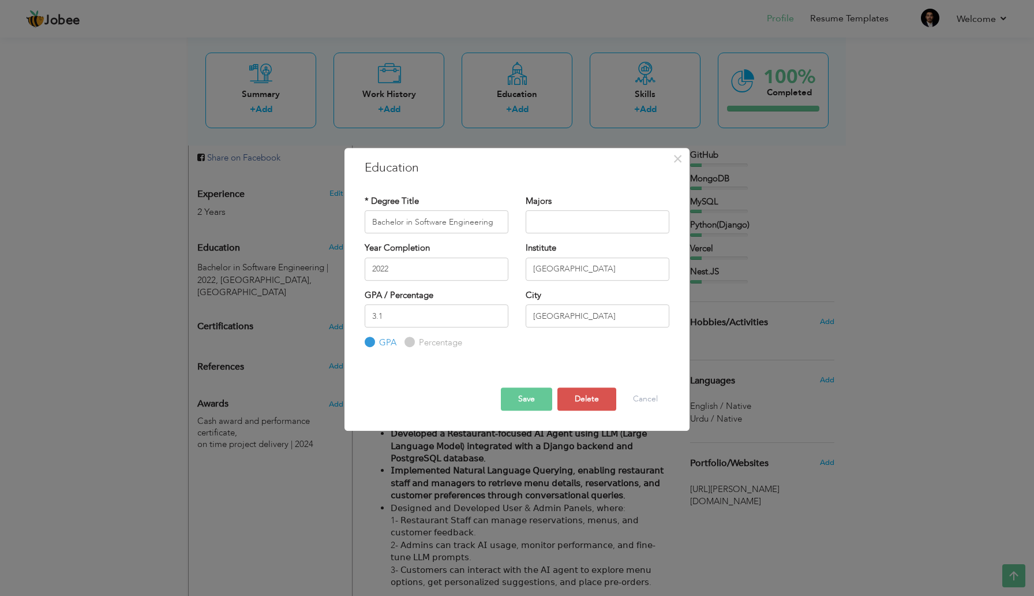
click at [535, 401] on button "Save" at bounding box center [526, 398] width 51 height 23
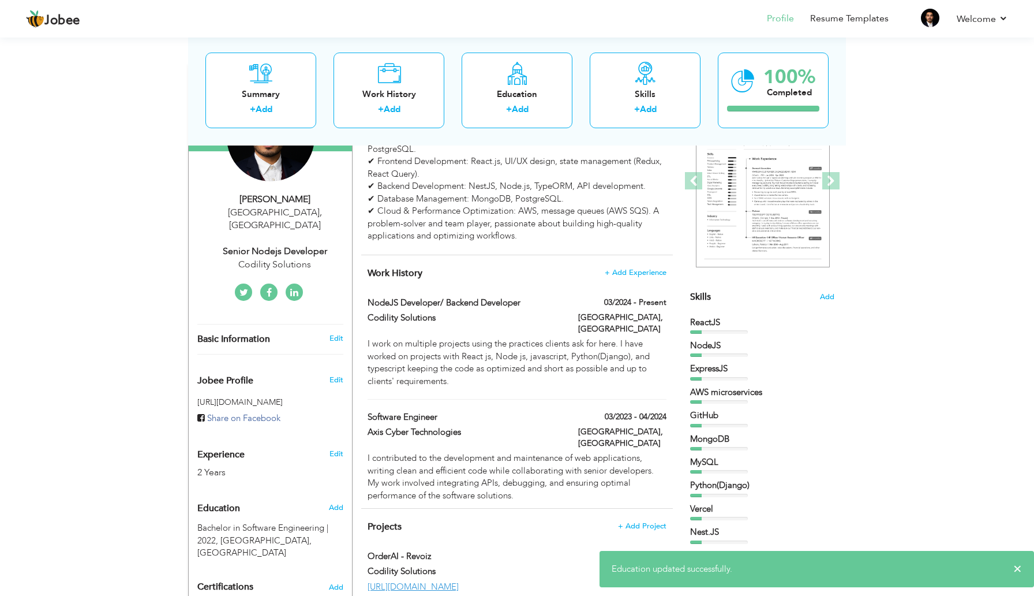
scroll to position [0, 0]
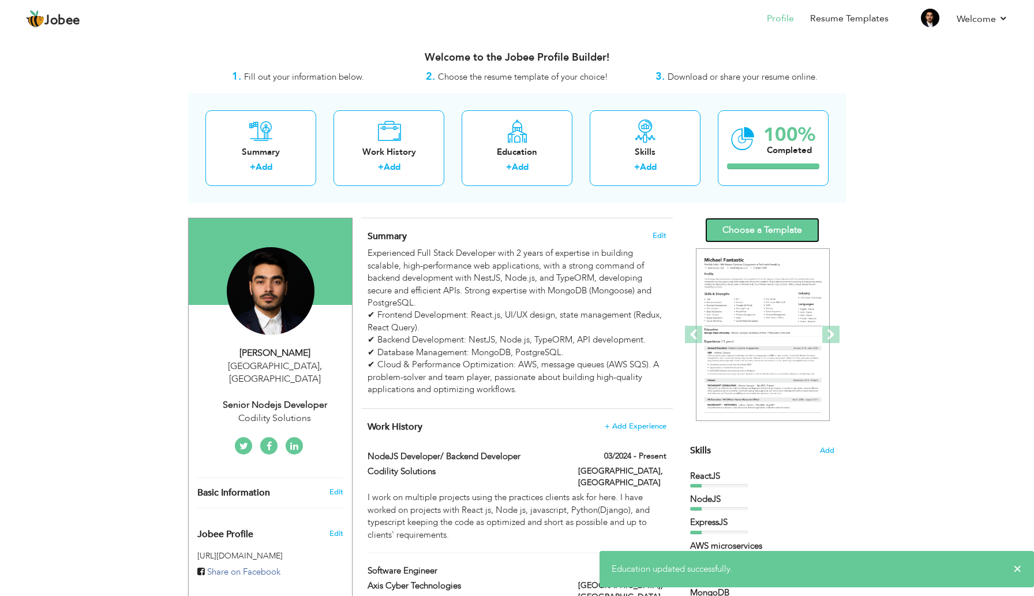
click at [761, 227] on link "Choose a Template" at bounding box center [762, 230] width 114 height 25
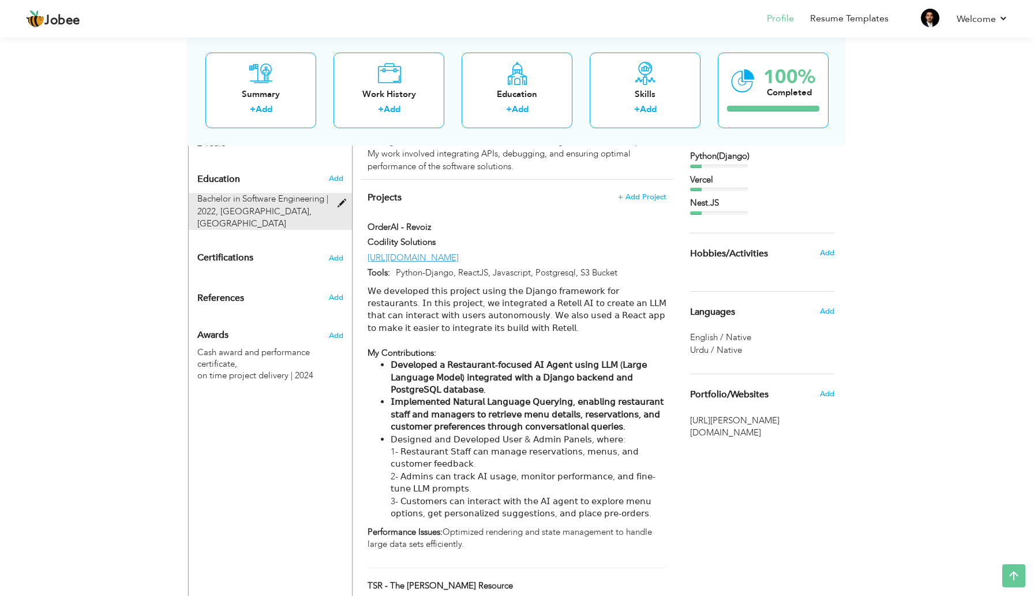
scroll to position [504, 0]
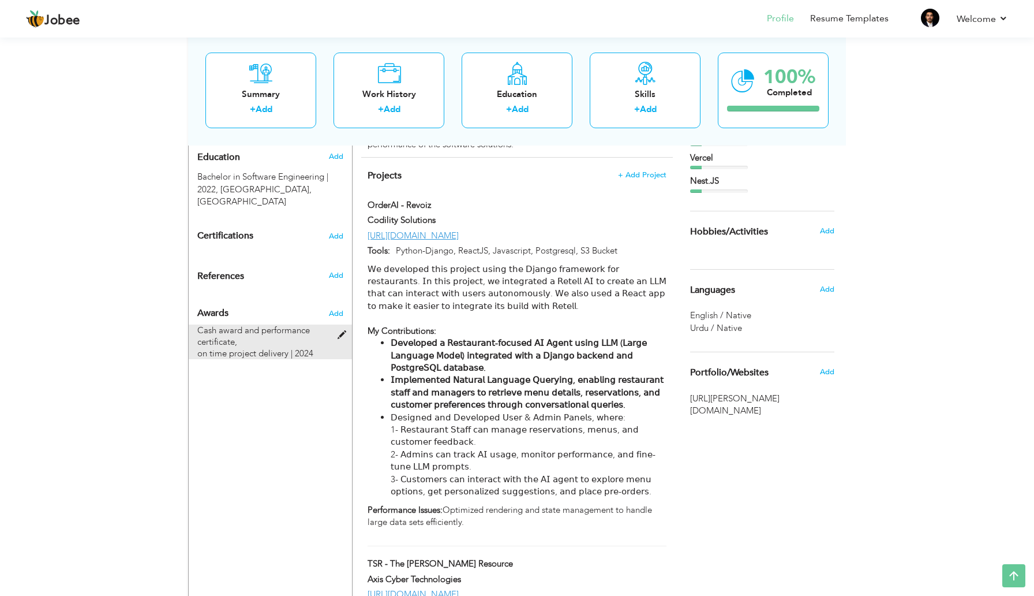
click at [341, 331] on span at bounding box center [345, 335] width 14 height 9
type input "Cash award and performance certificate,"
type input "on time project delivery"
type input "2024"
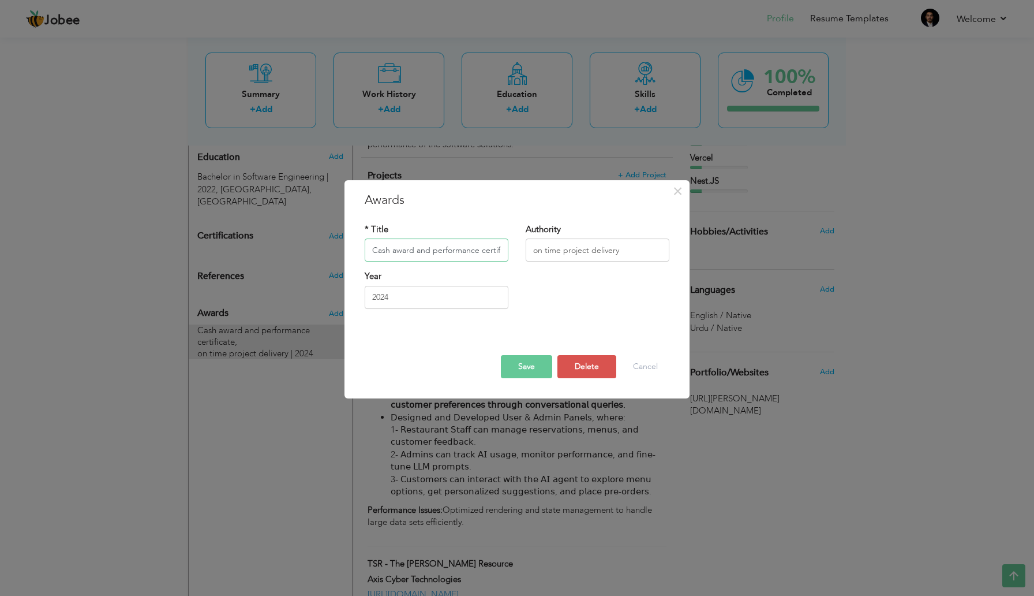
scroll to position [0, 16]
click at [442, 253] on input "Cash award and performance certificate," at bounding box center [437, 250] width 144 height 23
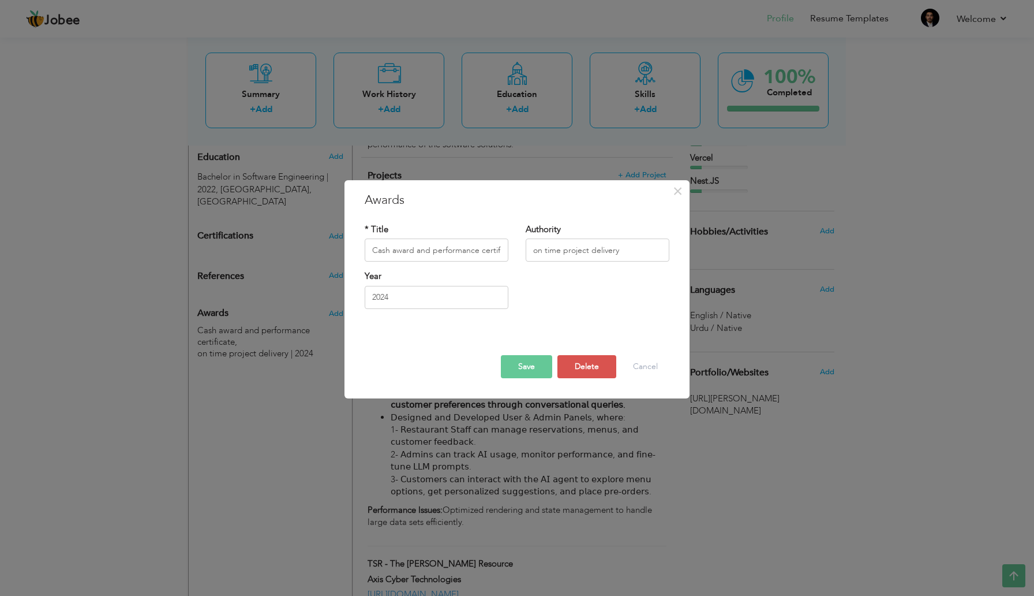
click at [540, 363] on button "Save" at bounding box center [526, 366] width 51 height 23
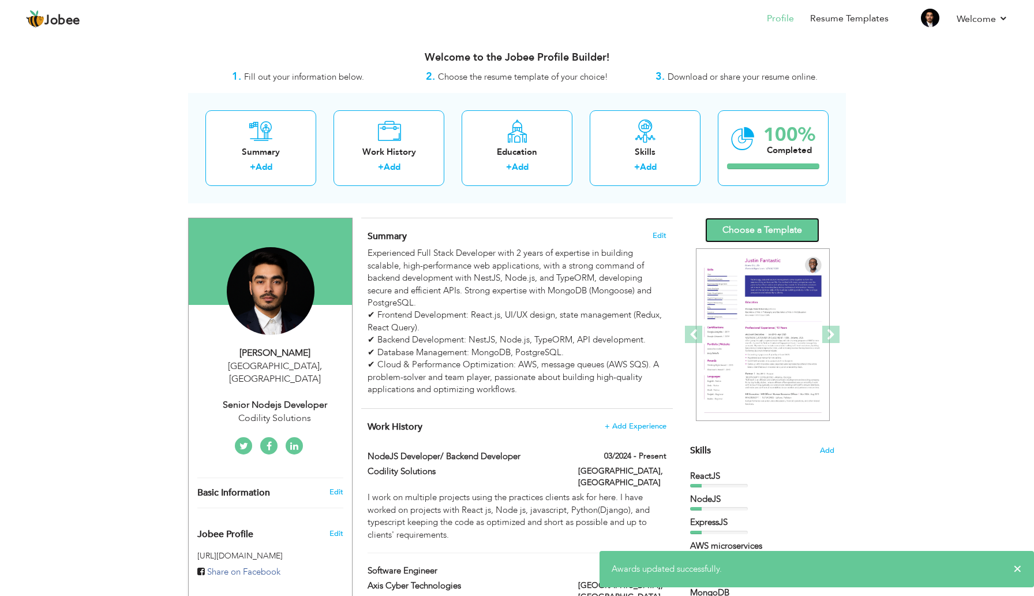
click at [754, 234] on link "Choose a Template" at bounding box center [762, 230] width 114 height 25
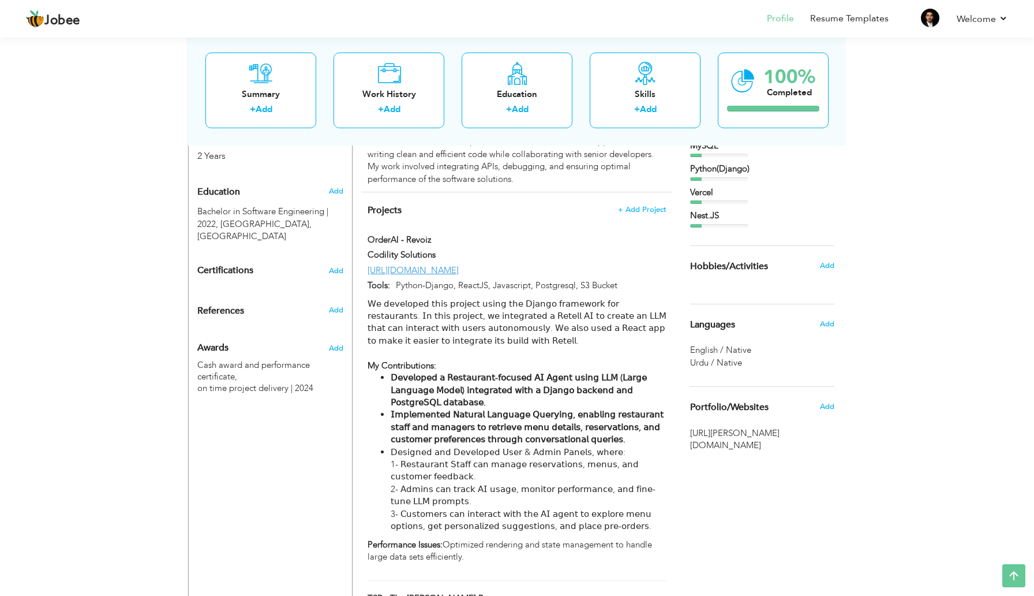
scroll to position [428, 0]
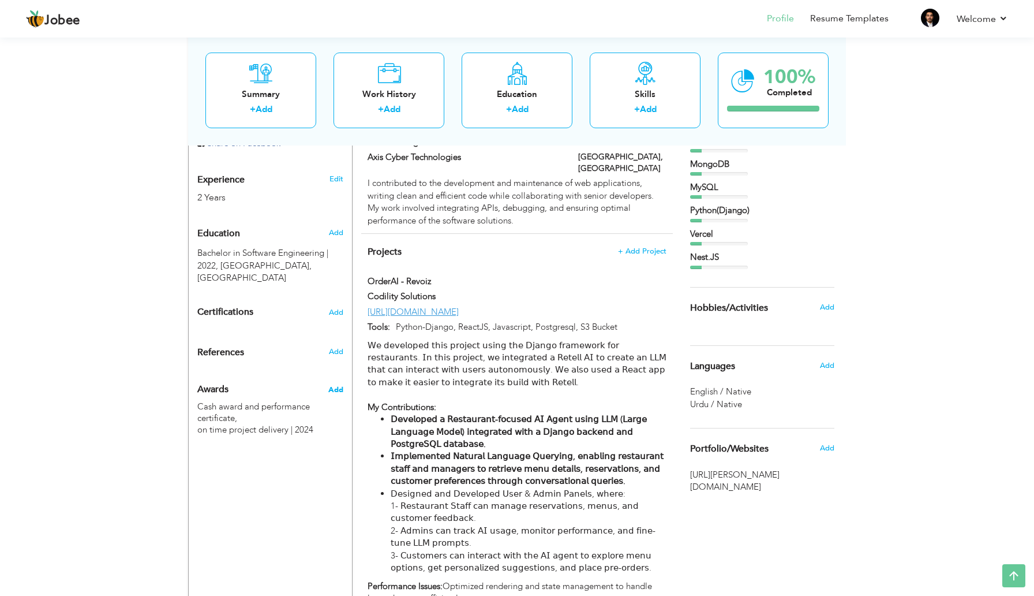
click at [335, 384] on span "Add" at bounding box center [335, 389] width 15 height 10
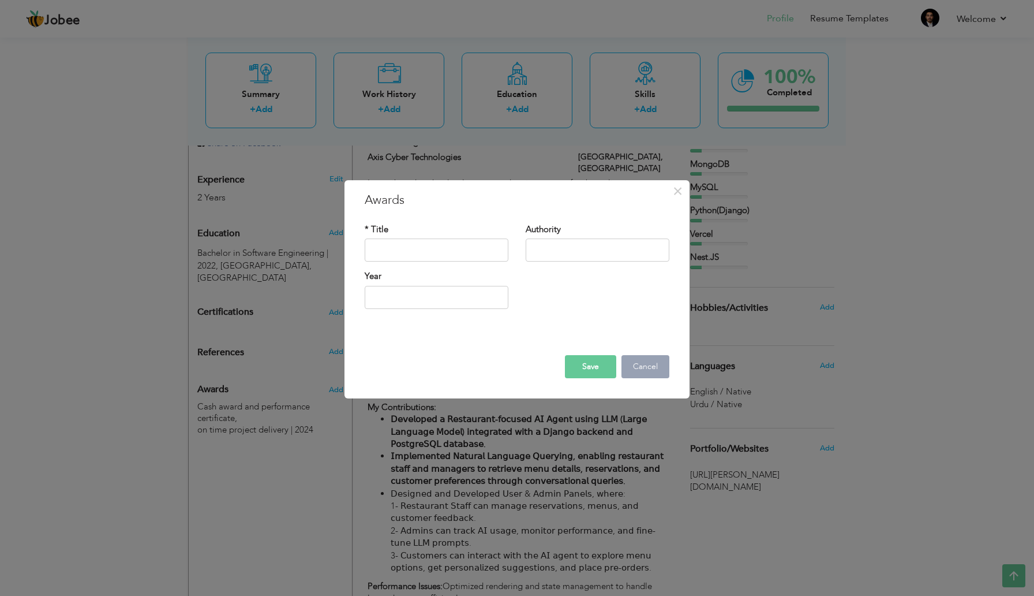
click at [649, 369] on button "Cancel" at bounding box center [646, 366] width 48 height 23
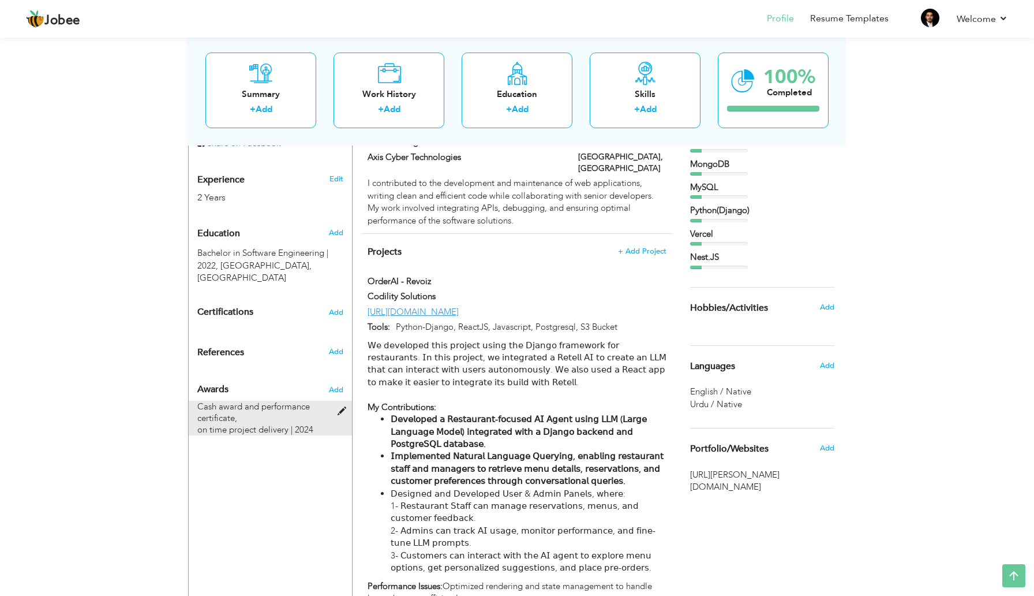
click at [339, 407] on span at bounding box center [345, 411] width 14 height 9
type input "Cash award and performance certificate,"
type input "on time project delivery"
type input "2024"
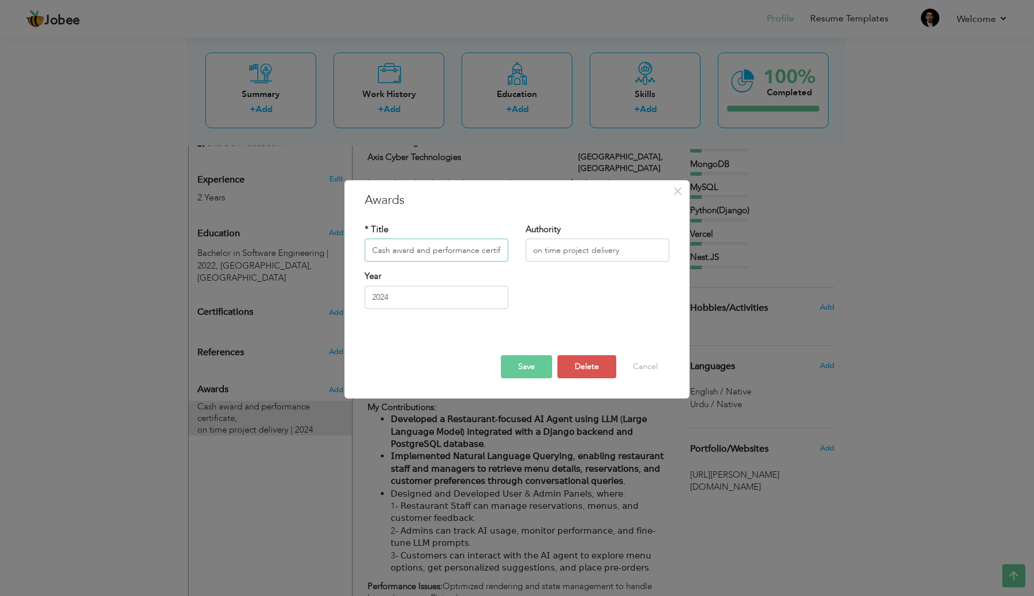
scroll to position [0, 16]
click at [577, 251] on input "on time project delivery" at bounding box center [598, 250] width 144 height 23
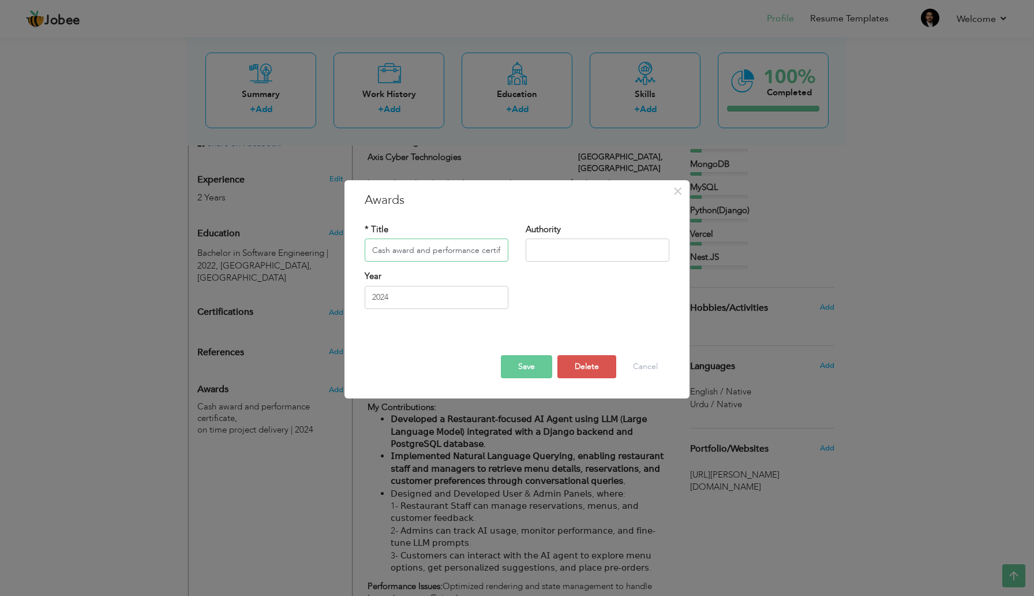
click at [444, 244] on input "Cash award and performance certificate," at bounding box center [437, 250] width 144 height 23
click at [438, 253] on input "Cash award and performance certificate," at bounding box center [437, 250] width 144 height 23
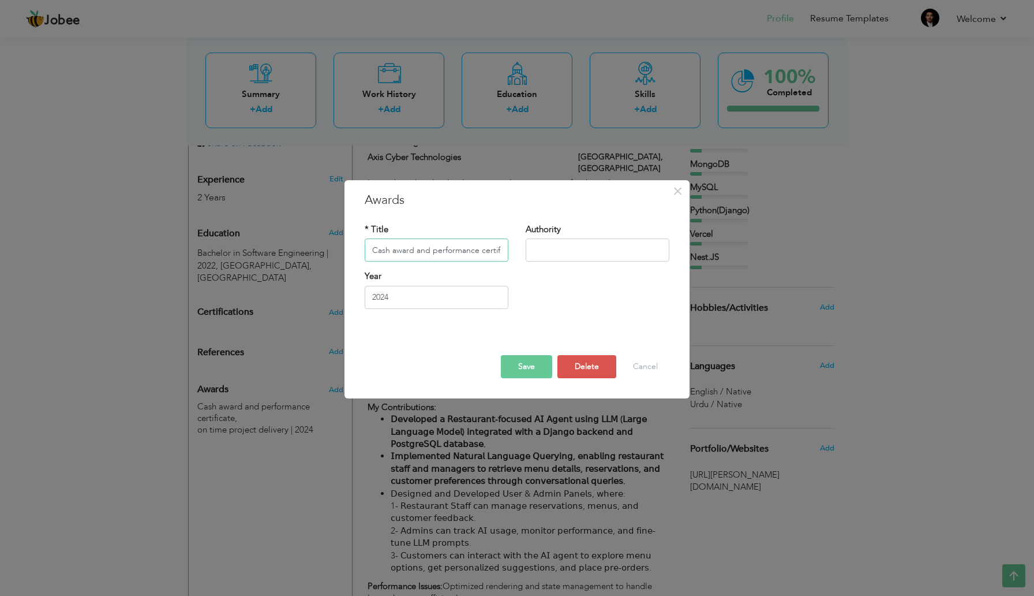
click at [438, 253] on input "Cash award and performance certificate," at bounding box center [437, 250] width 144 height 23
paste input "on time project delivery"
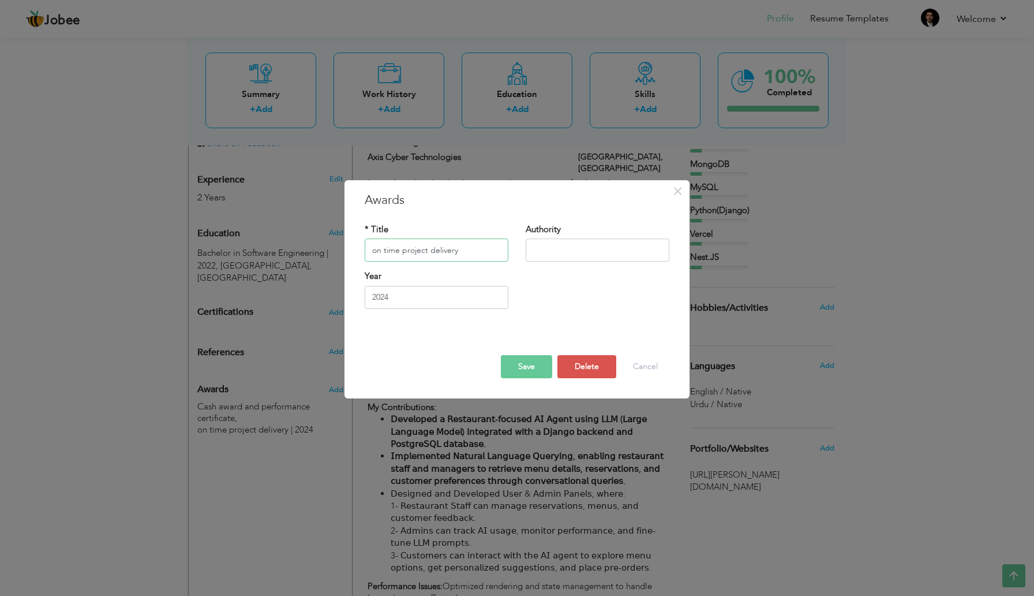
type input "on time project delivery"
click at [595, 257] on input "text" at bounding box center [598, 250] width 144 height 23
paste input "Cash award and performance certificate,"
type input "Cash award and performance certificate,"
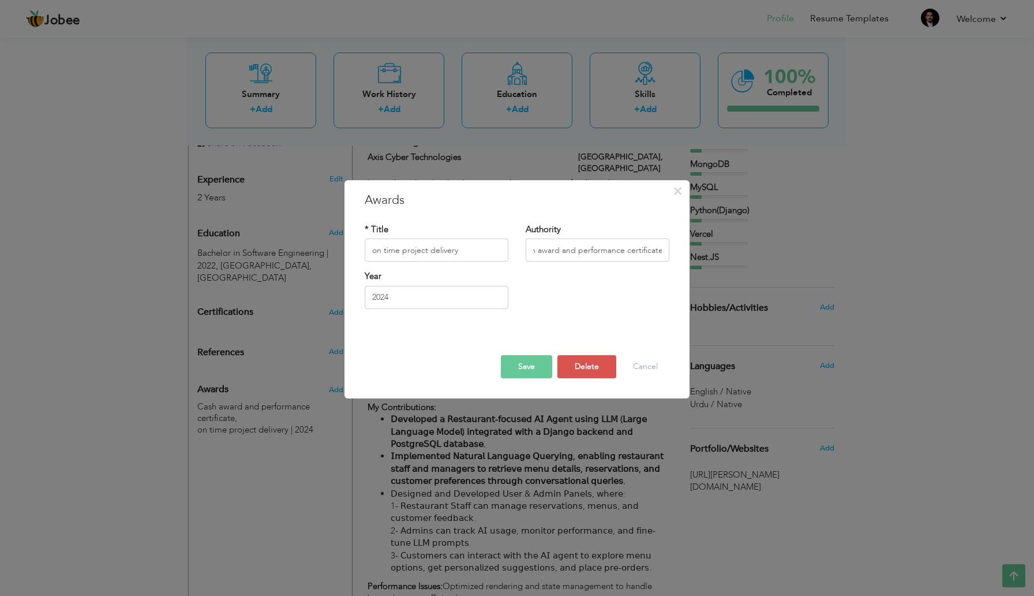
click at [535, 368] on button "Save" at bounding box center [526, 366] width 51 height 23
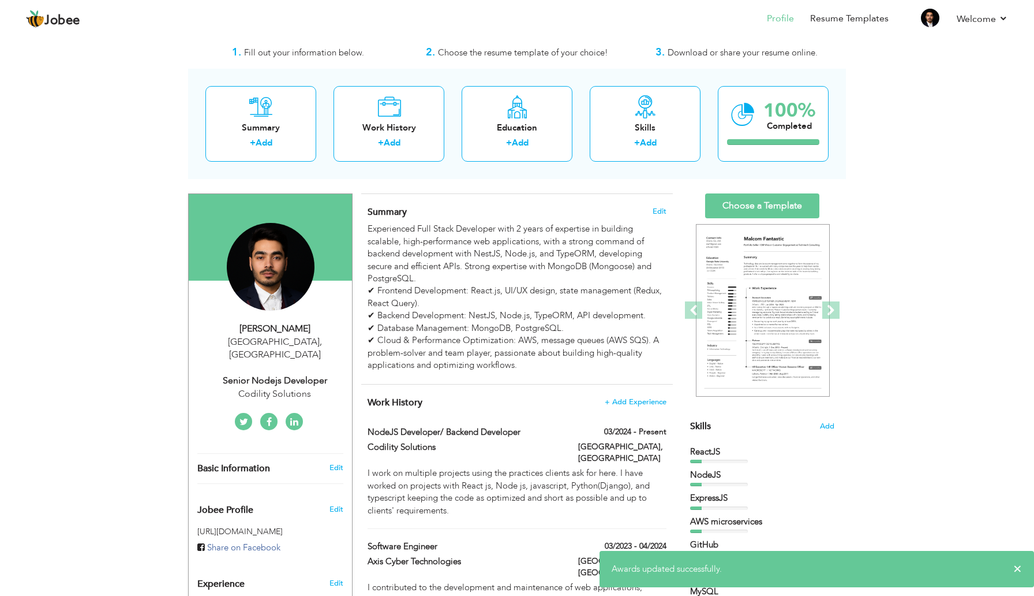
scroll to position [0, 0]
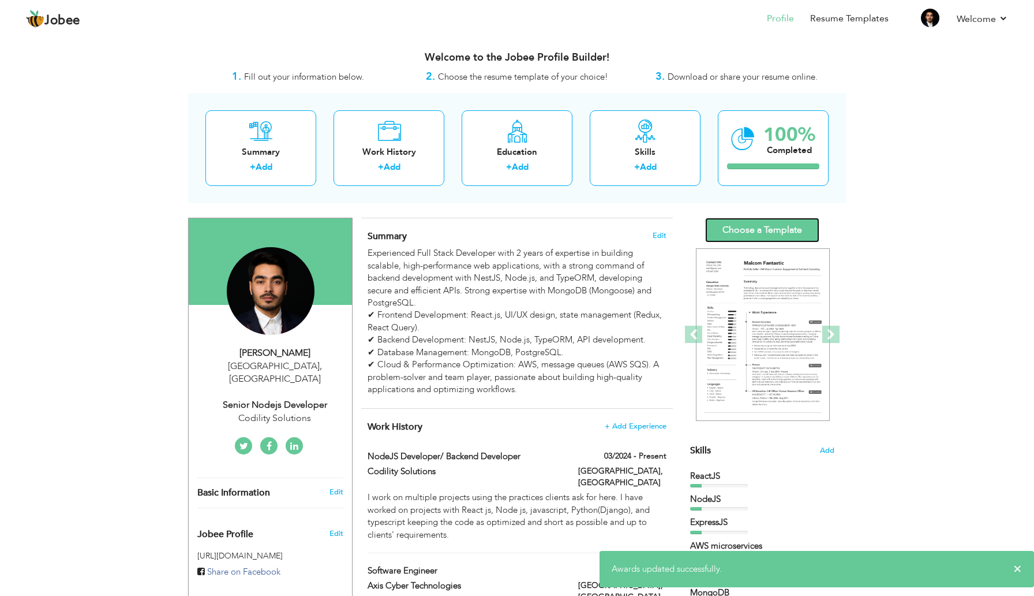
click at [760, 229] on link "Choose a Template" at bounding box center [762, 230] width 114 height 25
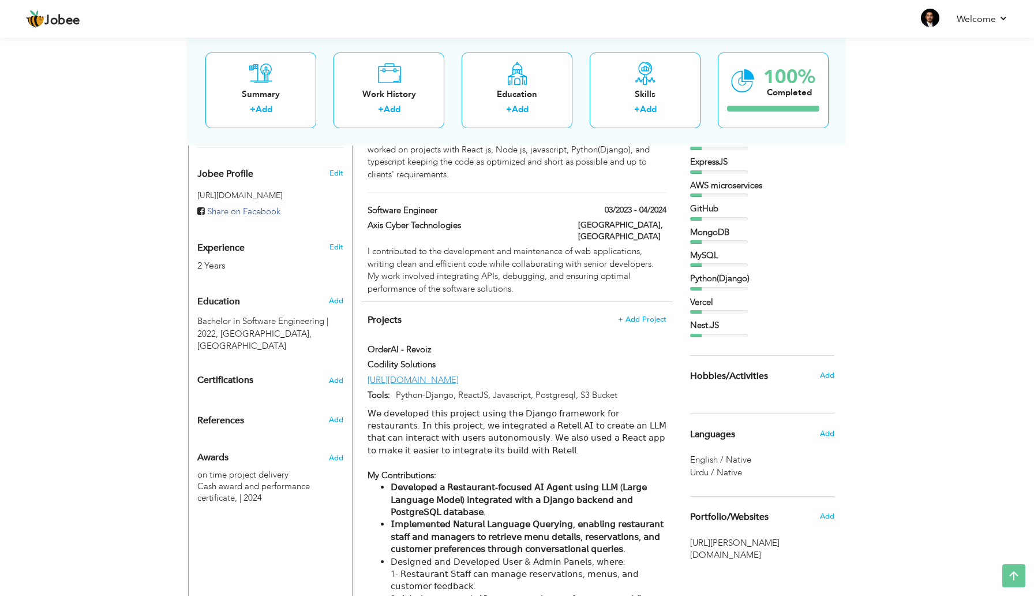
scroll to position [372, 0]
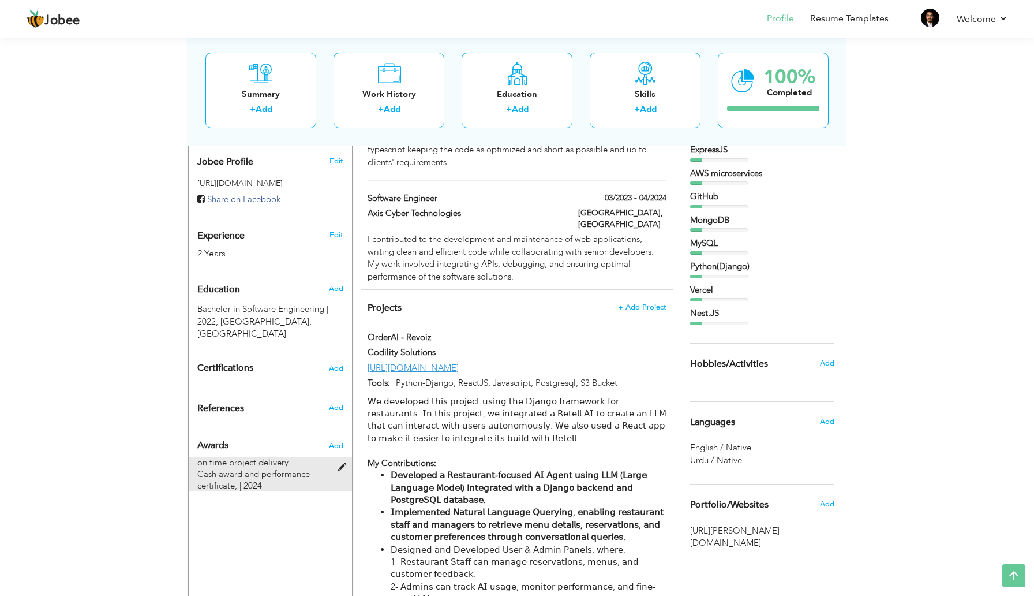
click at [340, 463] on span at bounding box center [345, 467] width 14 height 9
type input "on time project delivery"
type input "Cash award and performance certificate,"
type input "2024"
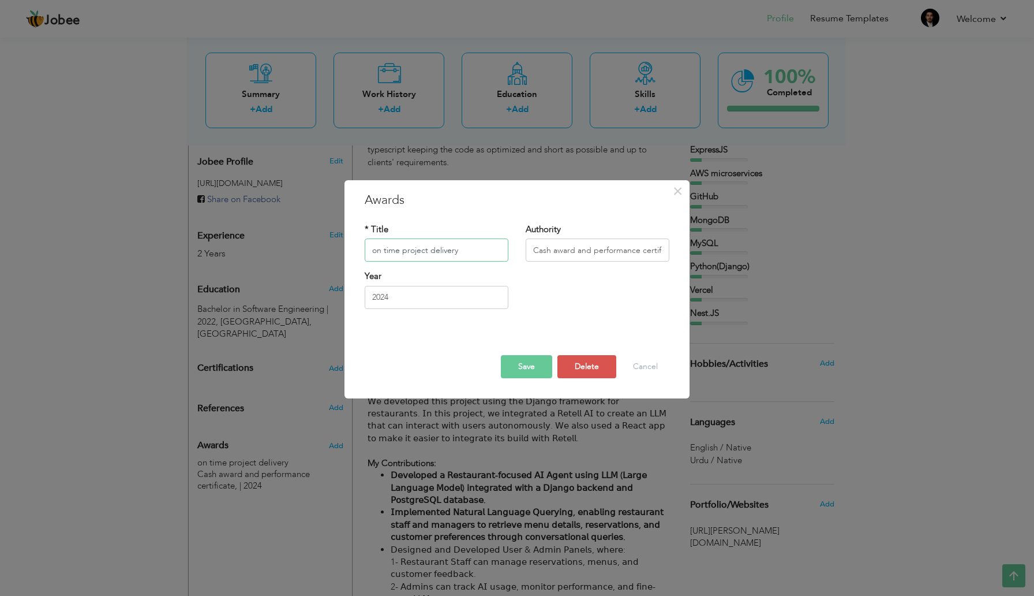
click at [465, 253] on input "on time project delivery" at bounding box center [437, 250] width 144 height 23
click at [661, 252] on input "Cash award and performance certificate," at bounding box center [598, 250] width 144 height 23
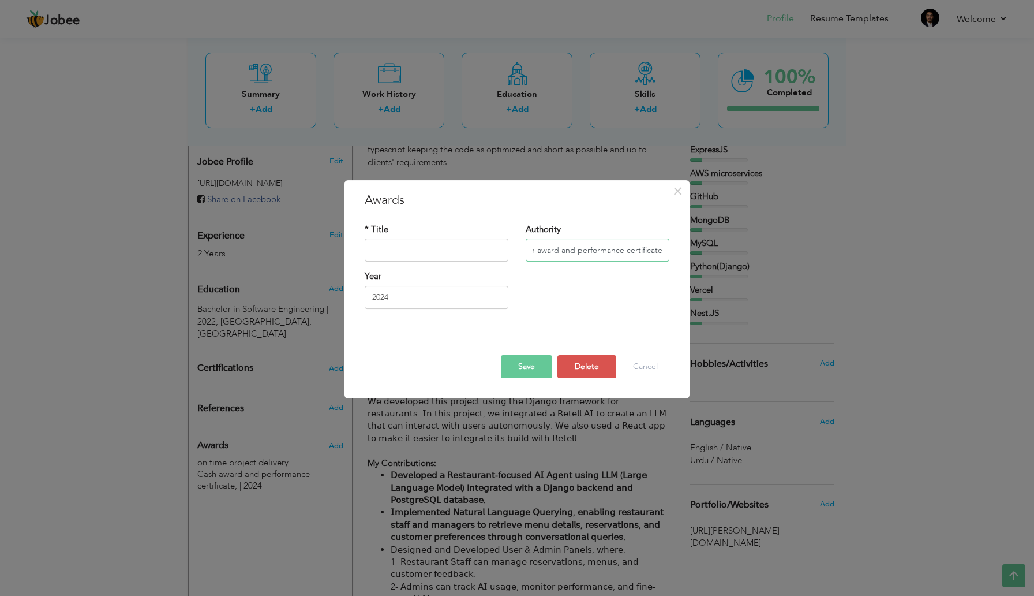
scroll to position [0, 18]
paste input "on time project delivery"
type input "Cash award and performance certificate, on time project delivery"
click at [550, 359] on button "Save" at bounding box center [526, 366] width 51 height 23
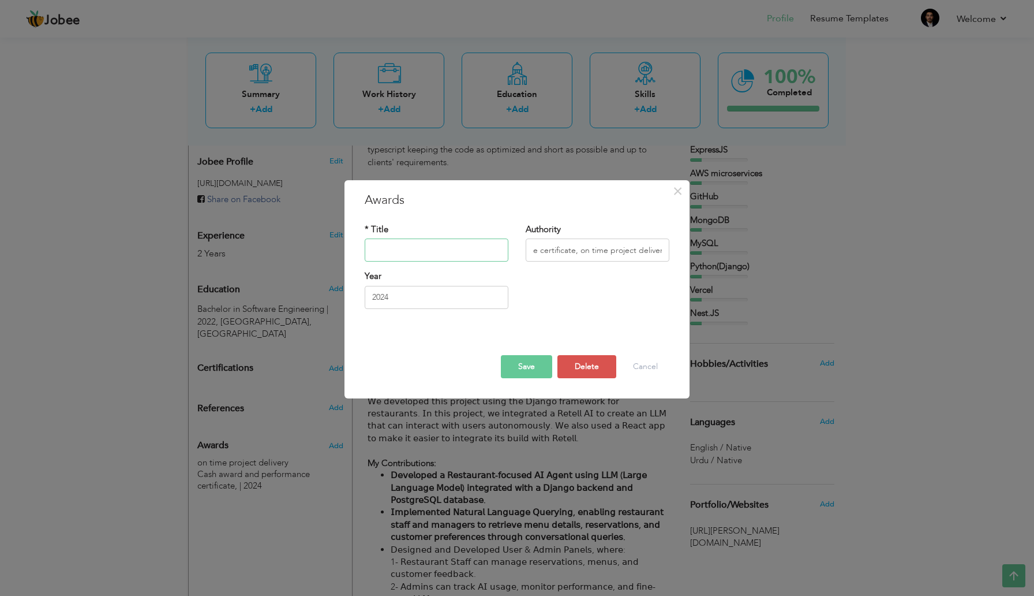
scroll to position [0, 0]
click at [414, 253] on input "text" at bounding box center [437, 250] width 144 height 23
click at [538, 358] on button "Save" at bounding box center [526, 366] width 51 height 23
click at [577, 253] on input "Cash award and performance certificate, on time project delivery" at bounding box center [598, 250] width 144 height 23
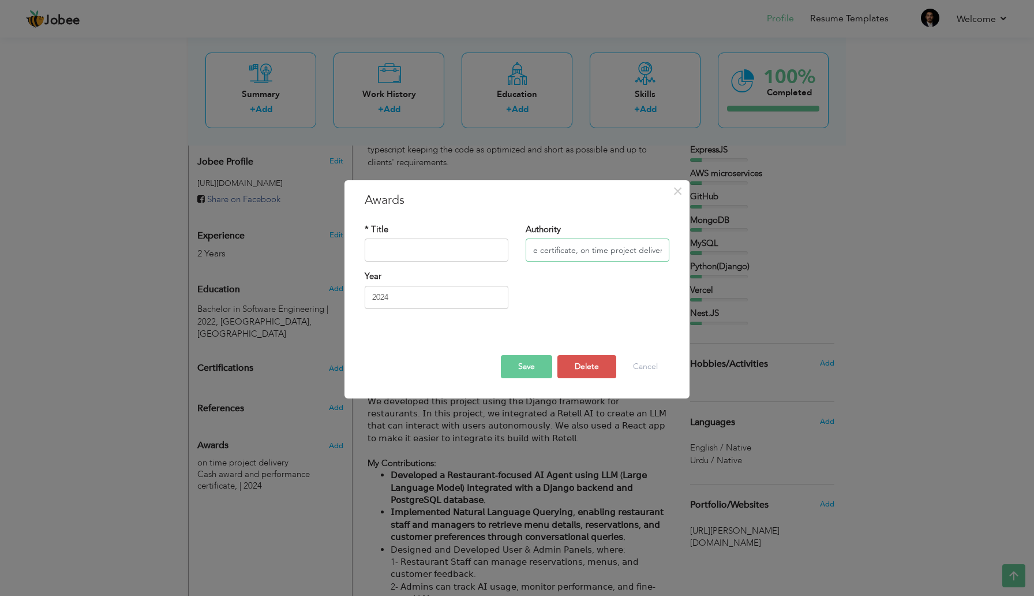
drag, startPoint x: 575, startPoint y: 251, endPoint x: 639, endPoint y: 252, distance: 63.5
click at [639, 252] on input "Cash award and performance certificate, on time project delivery" at bounding box center [598, 250] width 144 height 23
type input "Cash award and performance certificate,"
type input "on time project delivery"
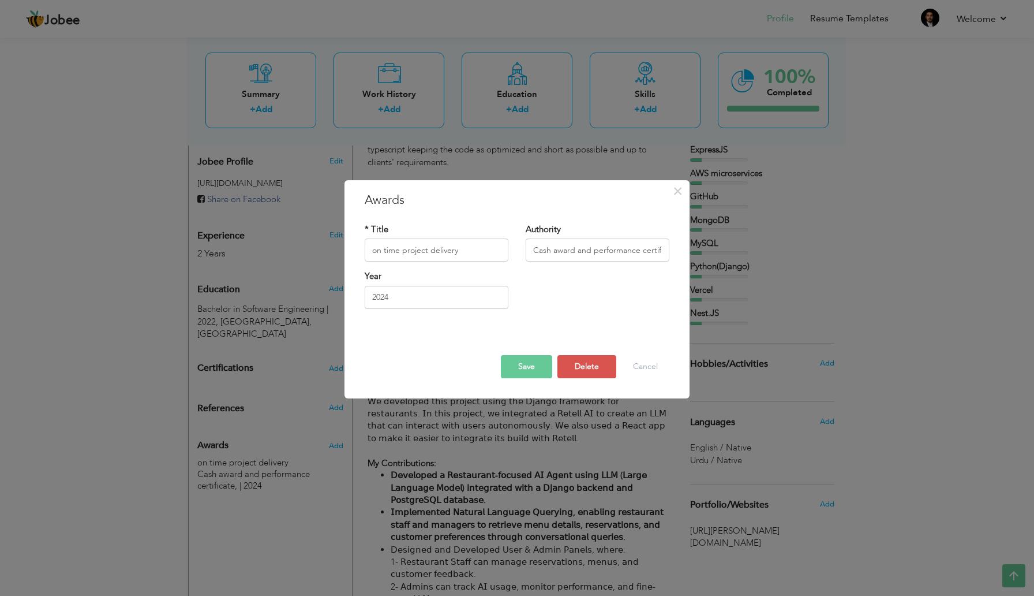
click at [538, 361] on button "Save" at bounding box center [526, 366] width 51 height 23
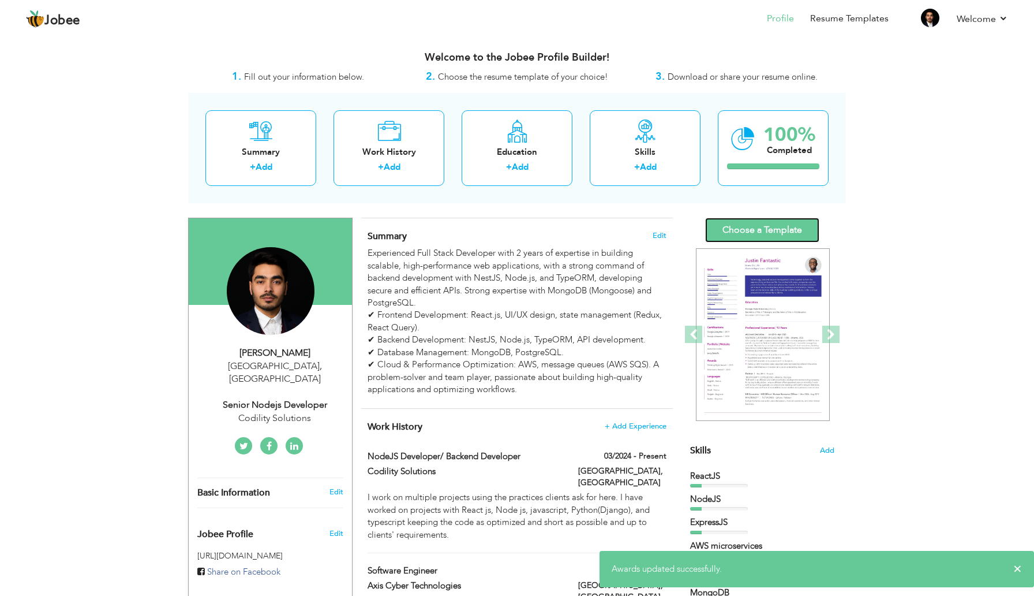
click at [745, 227] on link "Choose a Template" at bounding box center [762, 230] width 114 height 25
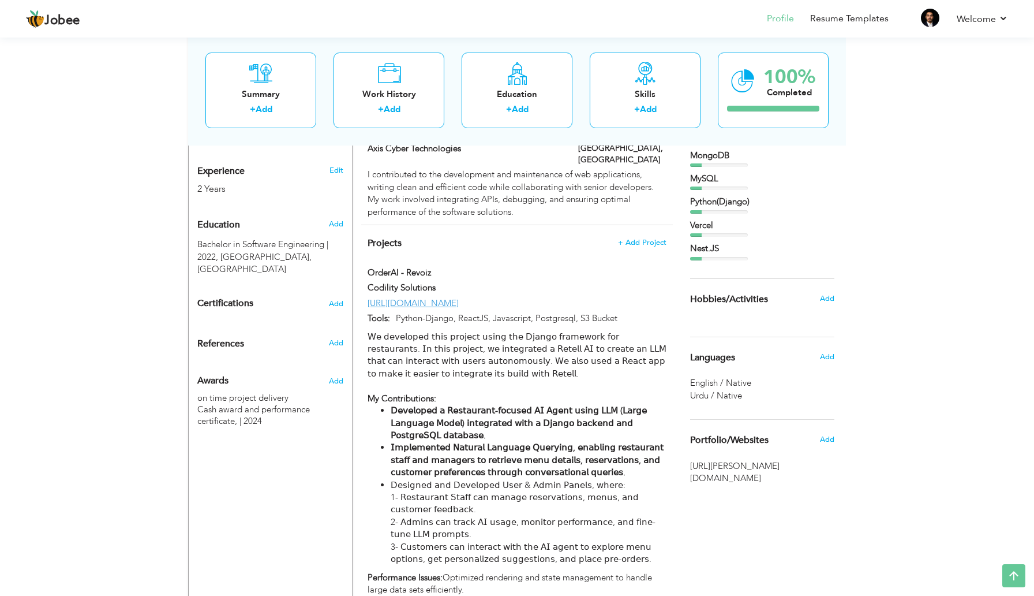
scroll to position [401, 0]
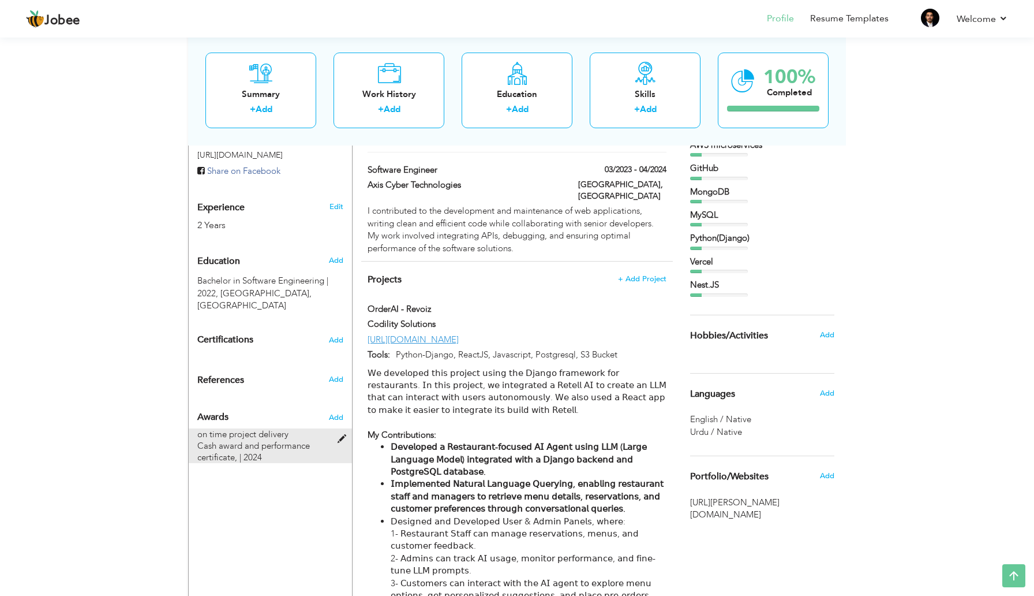
click at [341, 435] on span at bounding box center [345, 439] width 14 height 9
type input "on time project delivery"
type input "Cash award and performance certificate,"
type input "2024"
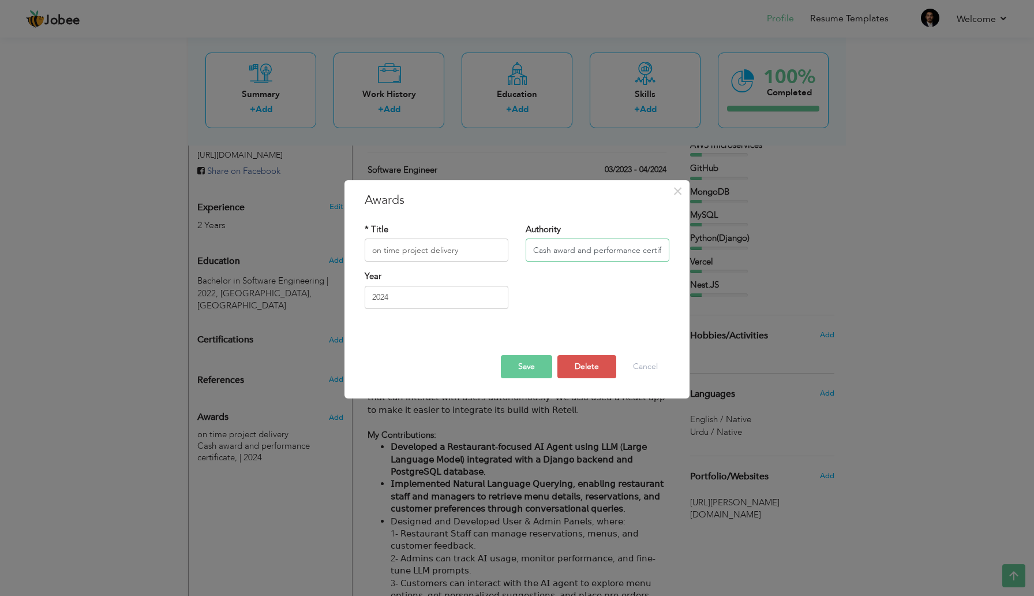
scroll to position [0, 16]
drag, startPoint x: 533, startPoint y: 252, endPoint x: 680, endPoint y: 251, distance: 147.2
click at [680, 251] on div "× Awards * Title on time project delivery Authority Cash award and performance …" at bounding box center [517, 289] width 345 height 218
click at [371, 249] on input "on time project delivery" at bounding box center [437, 250] width 144 height 23
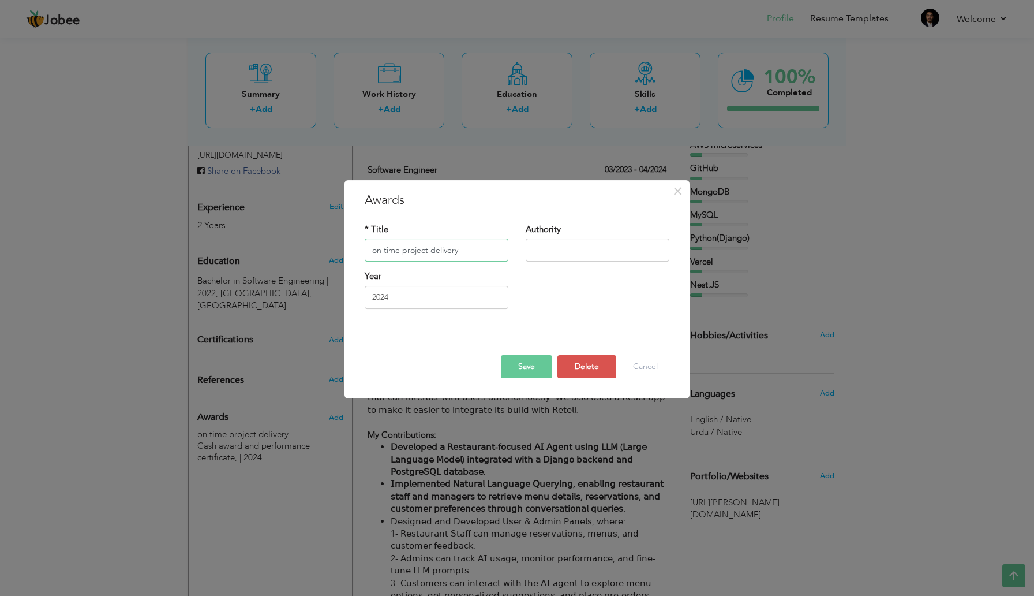
paste input "Cash award and performance certificate,"
type input "Cash award and performance certificate,on time project delivery"
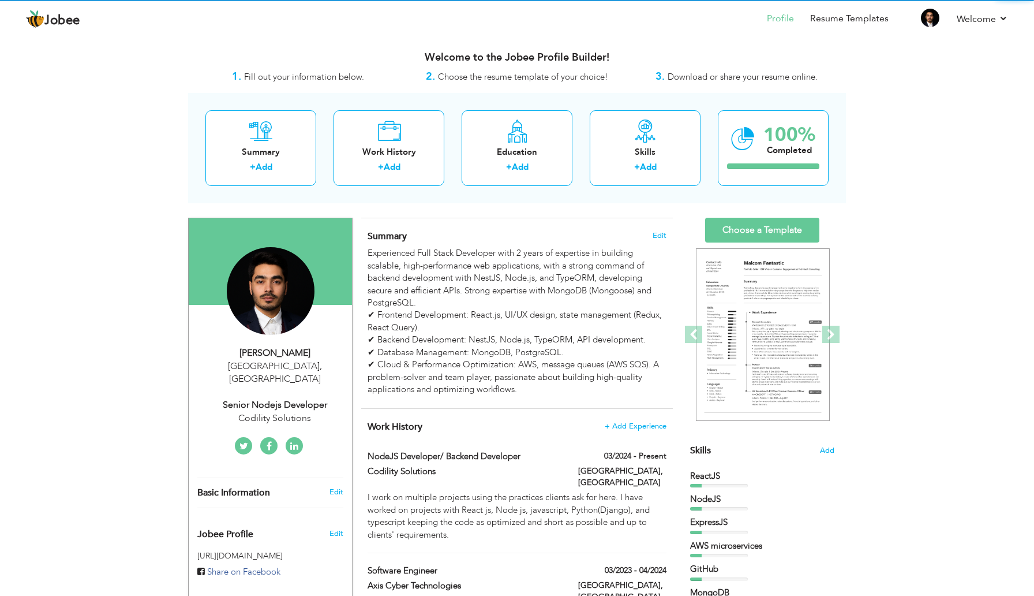
click at [432, 255] on div "Experienced Full Stack Developer with 2 years of expertise in building scalable…" at bounding box center [517, 321] width 299 height 148
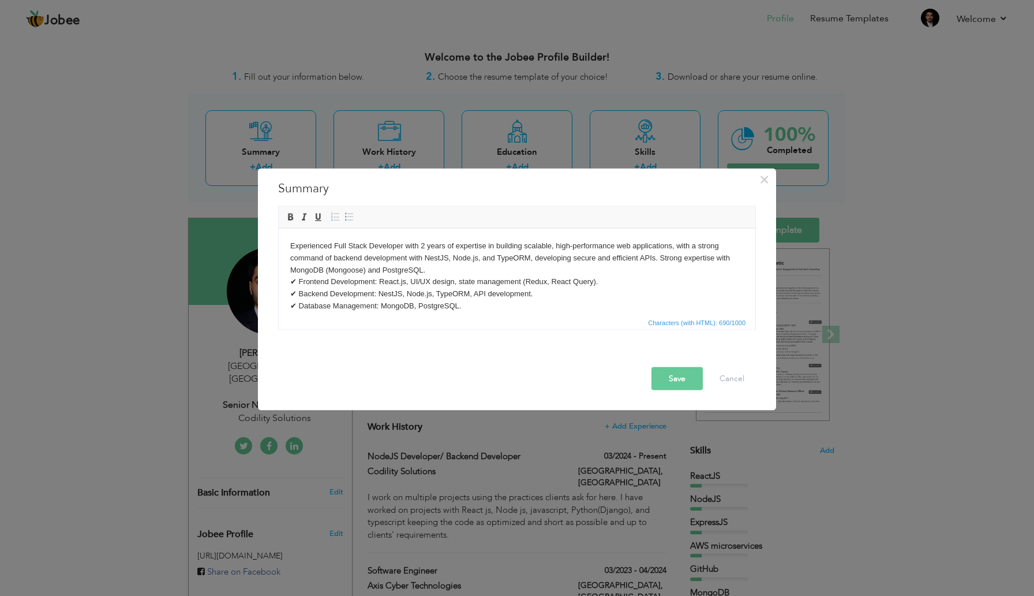
click at [460, 491] on div "× Summary Experienced Full Stack Developer with 2 years of expertise in buildin…" at bounding box center [517, 298] width 1034 height 596
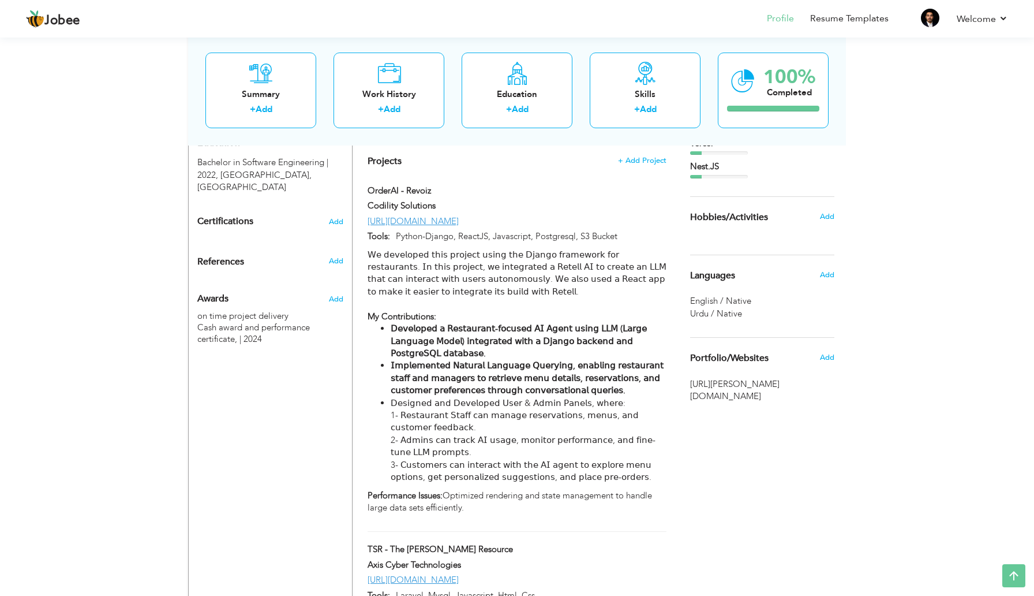
scroll to position [462, 0]
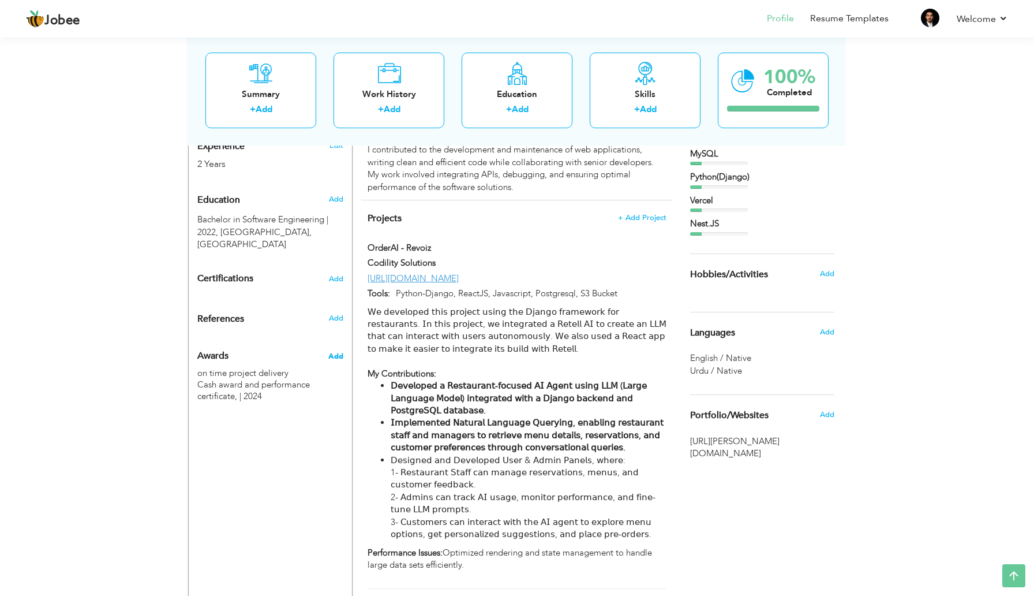
click at [337, 351] on span "Add" at bounding box center [335, 356] width 15 height 10
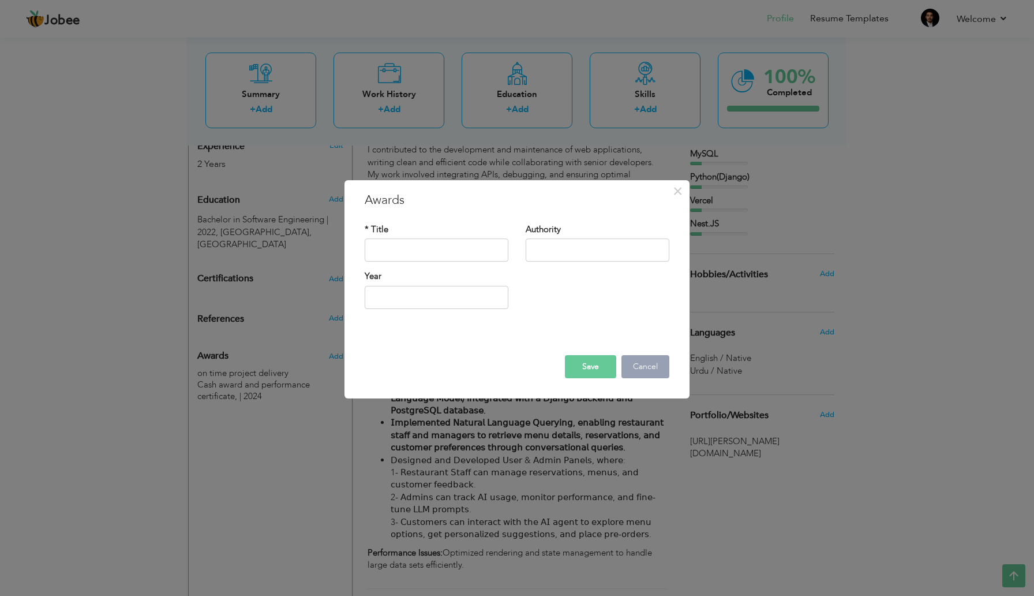
click at [657, 361] on button "Cancel" at bounding box center [646, 366] width 48 height 23
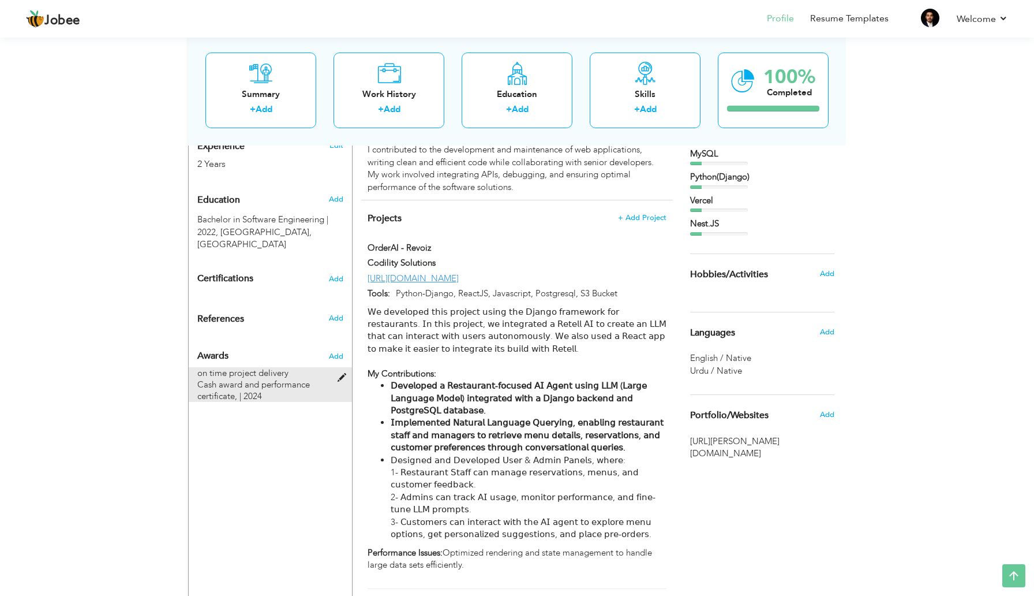
click at [343, 373] on span at bounding box center [345, 377] width 14 height 9
type input "on time project delivery"
type input "Cash award and performance certificate,"
type input "2024"
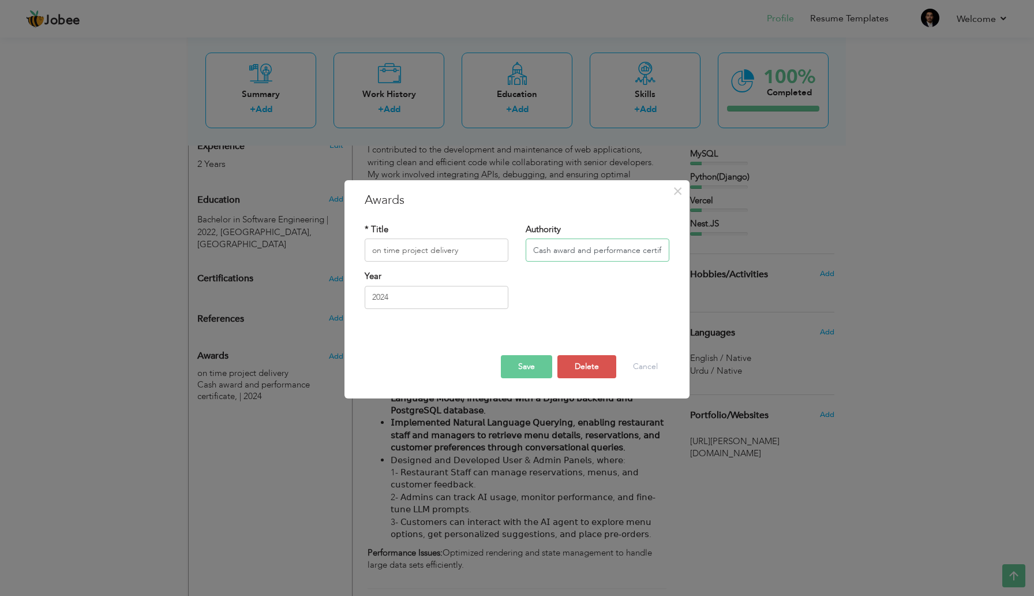
click at [551, 249] on input "Cash award and performance certificate," at bounding box center [598, 250] width 144 height 23
click at [373, 249] on input "on time project delivery" at bounding box center [437, 250] width 144 height 23
paste input "Cash award and performance certificate,"
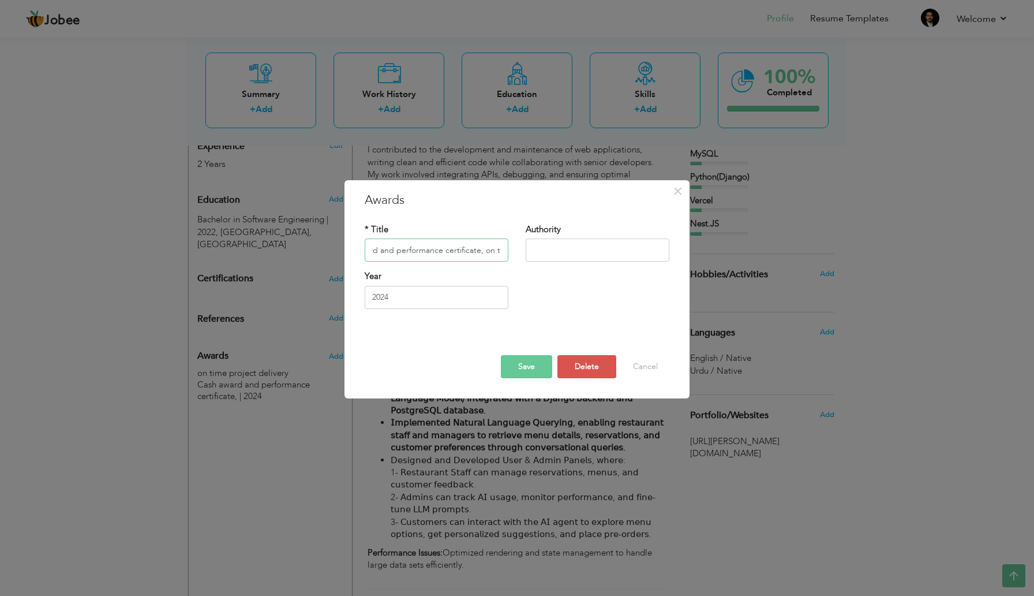
scroll to position [0, 0]
paste input "𝗖𝗮𝘀𝗵 𝗮𝘄𝗮𝗿𝗱 𝗮𝗻𝗱 𝗽𝗲𝗿𝗳𝗼𝗿𝗺𝗮𝗻𝗰𝗲 𝗰𝗲𝗿𝘁𝗶𝗳𝗶𝗰𝗮𝘁𝗲"
type input "𝗖𝗮𝘀𝗵 𝗮𝘄𝗮𝗿𝗱 𝗮𝗻𝗱 𝗽𝗲𝗿𝗳𝗼𝗿𝗺𝗮𝗻𝗰𝗲 𝗰𝗲𝗿𝘁𝗶𝗳𝗶𝗰𝗮𝘁𝗲, on time project delivery"
click at [536, 368] on button "Save" at bounding box center [526, 366] width 51 height 23
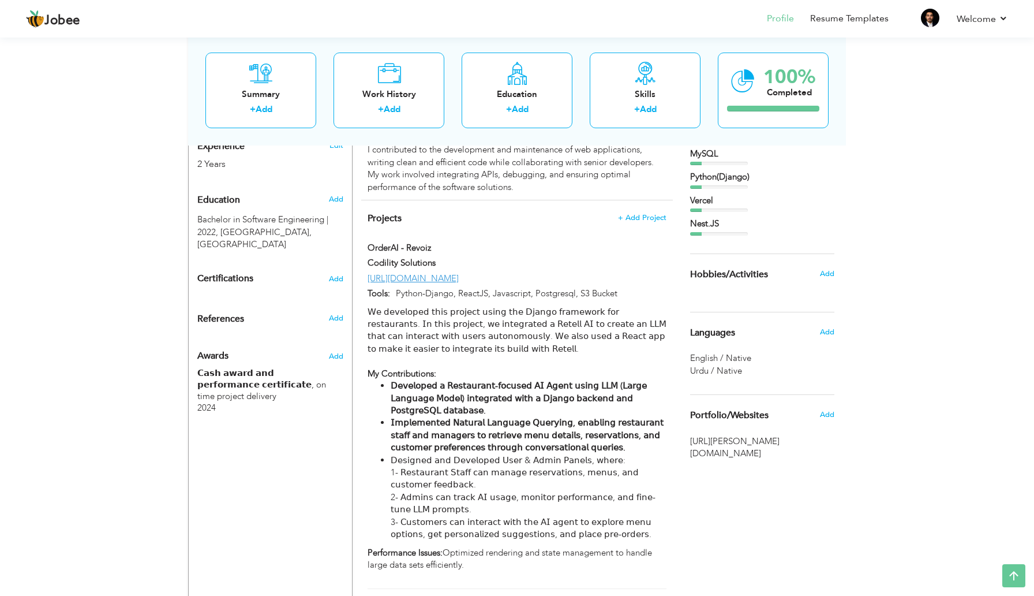
scroll to position [0, 0]
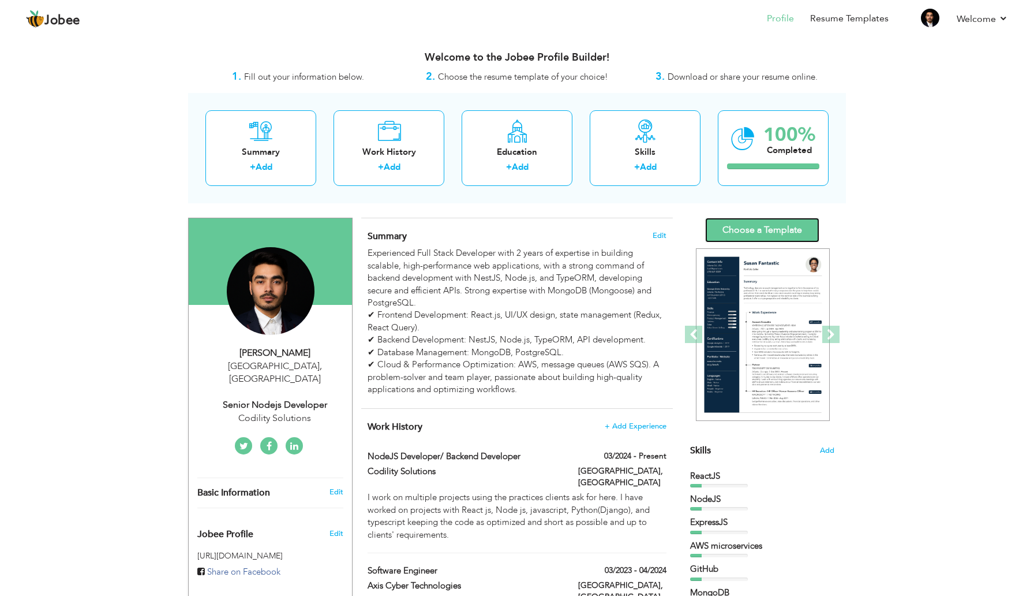
click at [763, 226] on link "Choose a Template" at bounding box center [762, 230] width 114 height 25
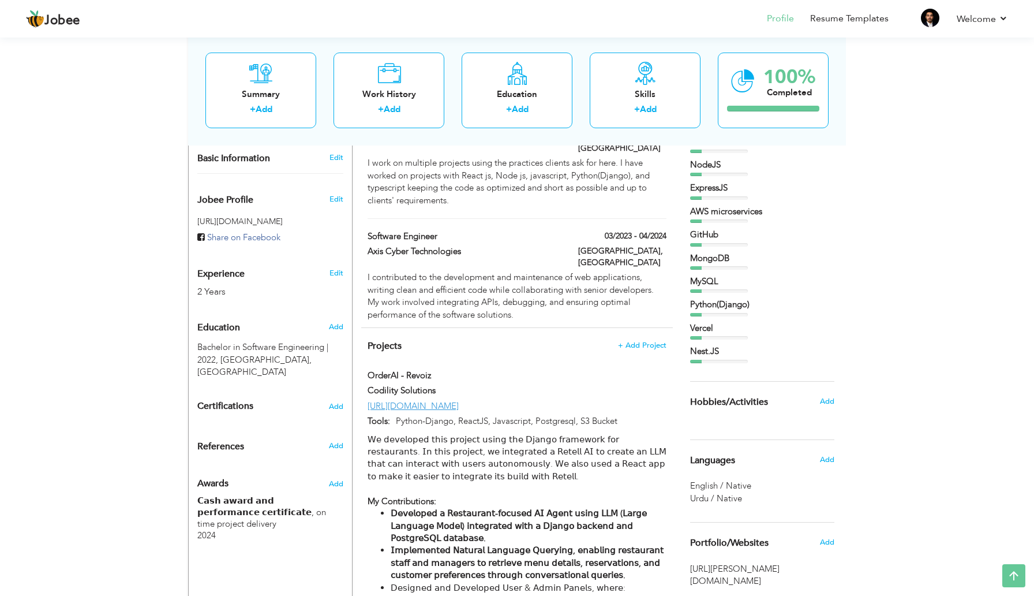
scroll to position [350, 0]
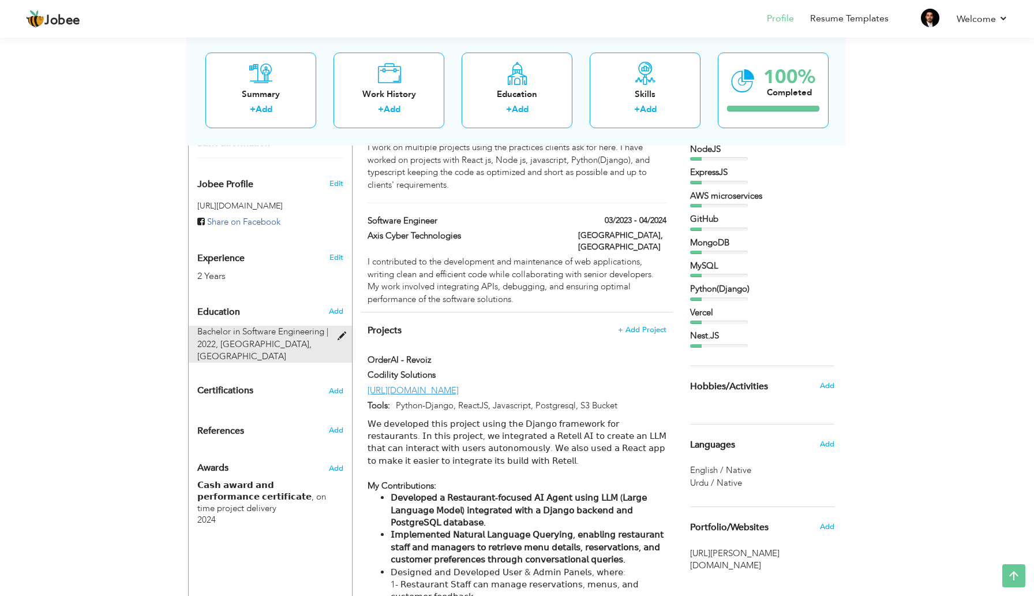
click at [341, 332] on span at bounding box center [345, 336] width 14 height 9
type input "Bachelor in Software Engineering"
type input "2022"
type input "[GEOGRAPHIC_DATA]"
radio input "true"
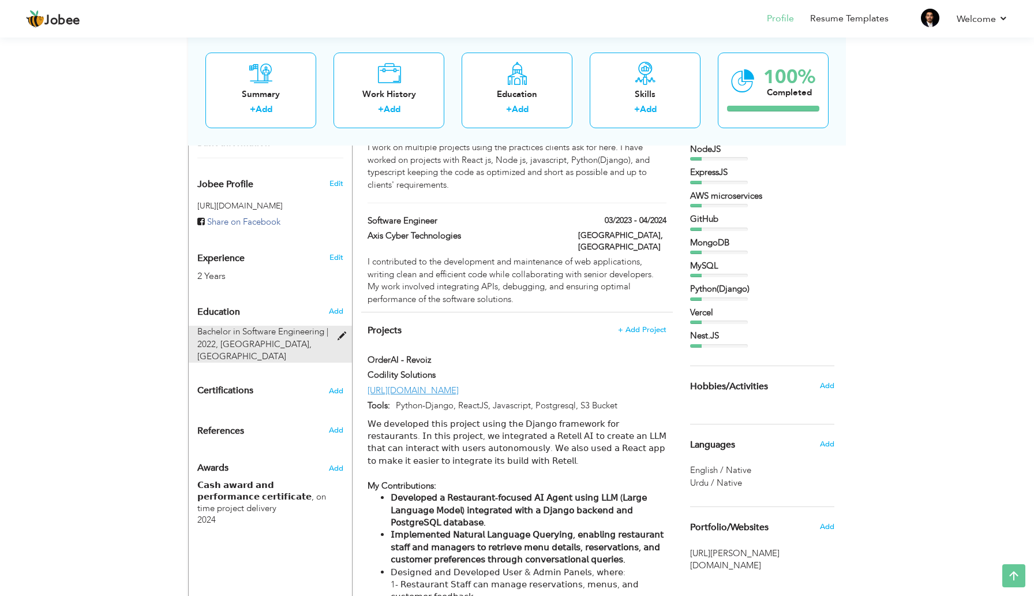
type input "[GEOGRAPHIC_DATA]"
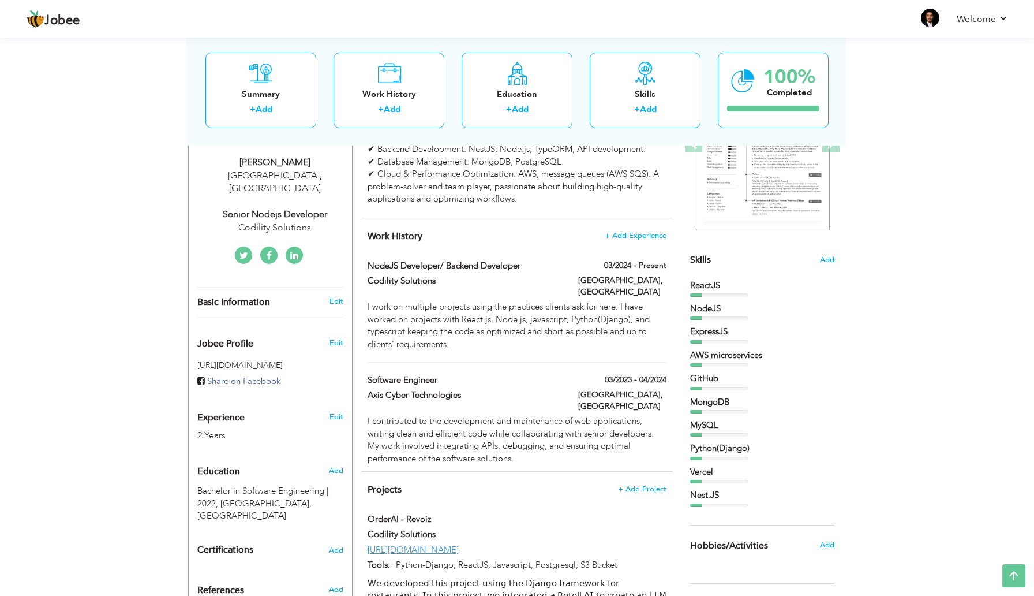
scroll to position [350, 0]
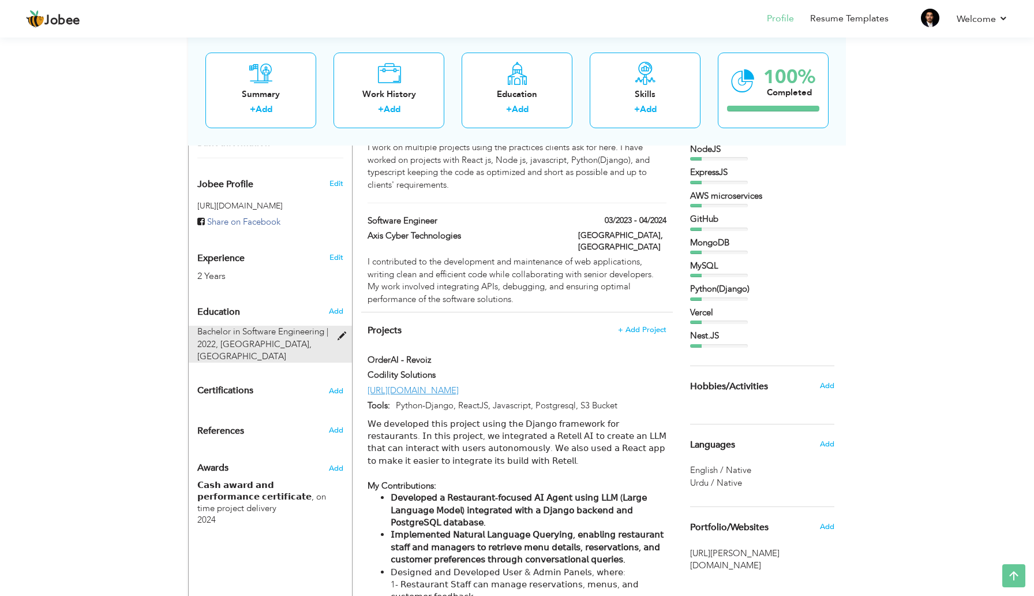
click at [343, 332] on span at bounding box center [345, 336] width 14 height 9
type input "Bachelor in Software Engineering"
type input "2022"
type input "[GEOGRAPHIC_DATA]"
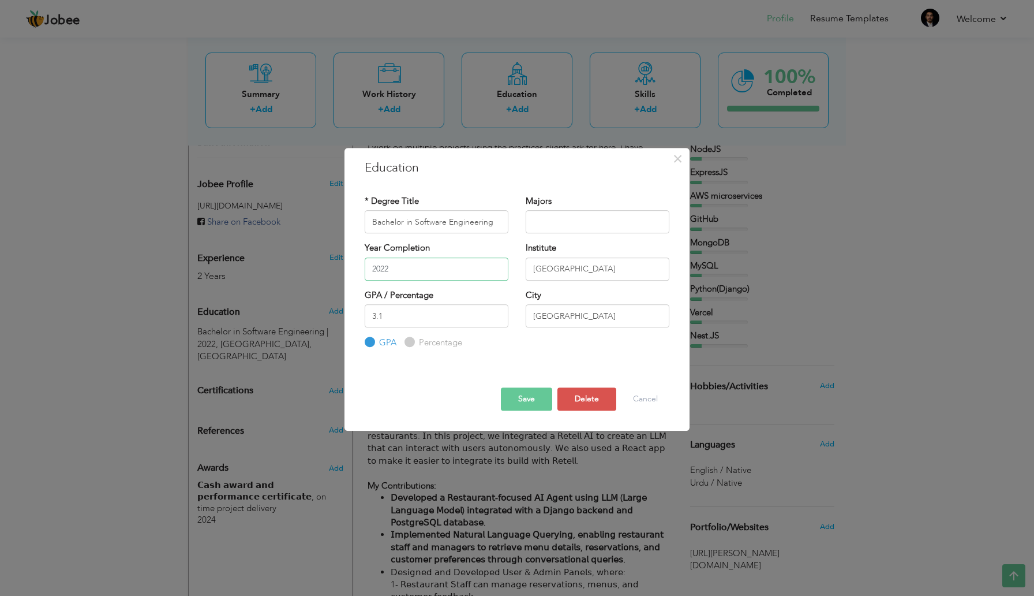
click at [407, 271] on input "2022" at bounding box center [437, 268] width 144 height 23
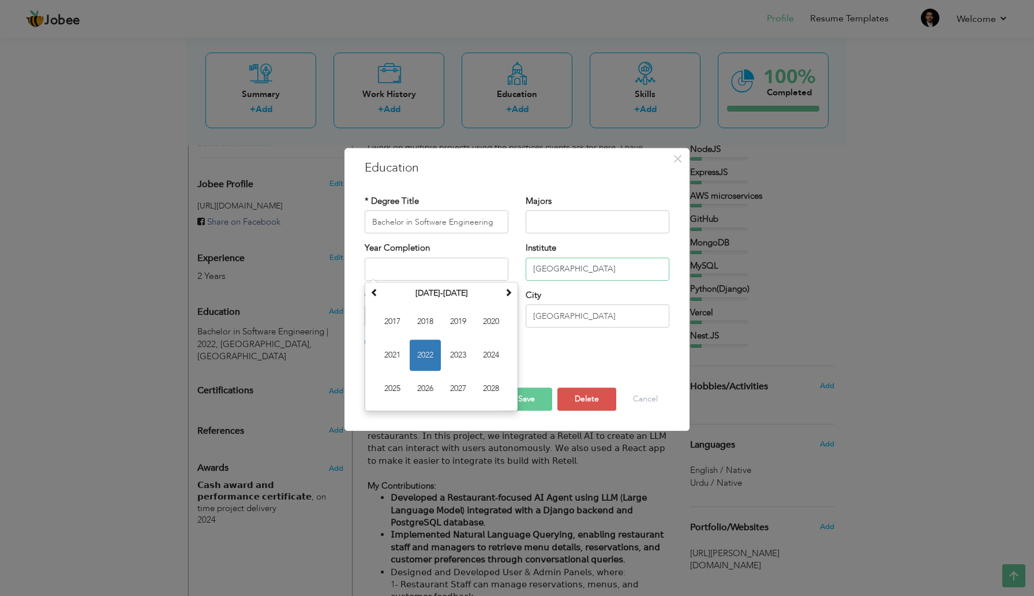
click at [643, 274] on input "National Textile University" at bounding box center [598, 268] width 144 height 23
paste input "2022"
type input "National Textile University - 2022"
click at [504, 404] on button "Save" at bounding box center [526, 398] width 51 height 23
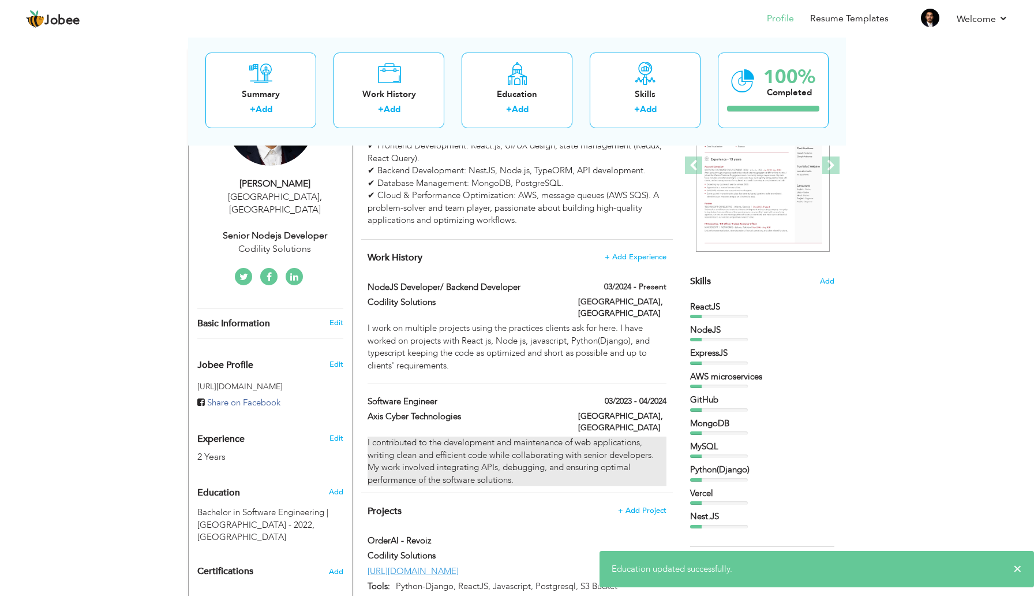
scroll to position [0, 0]
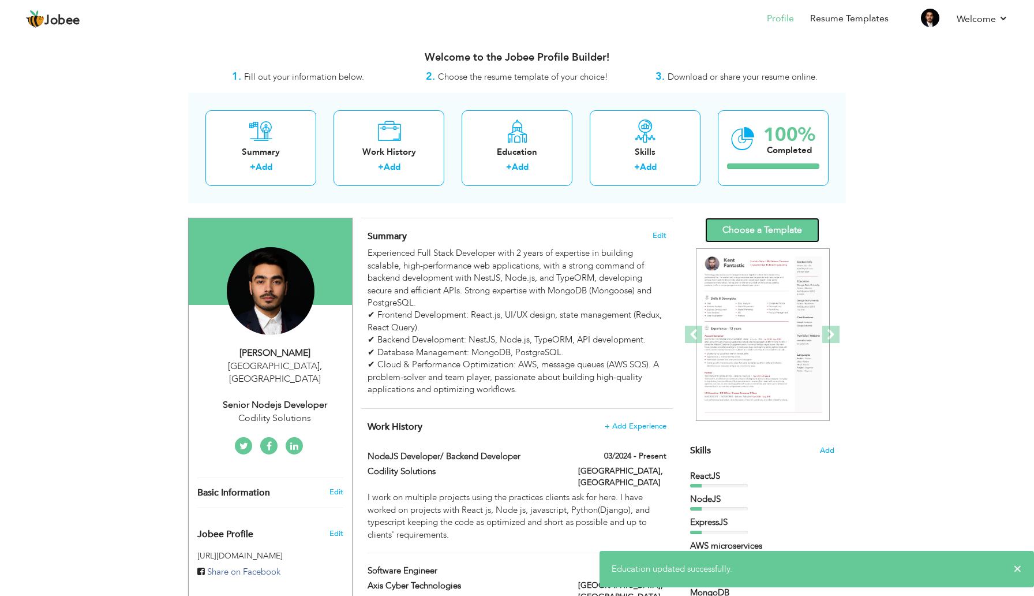
click at [745, 229] on link "Choose a Template" at bounding box center [762, 230] width 114 height 25
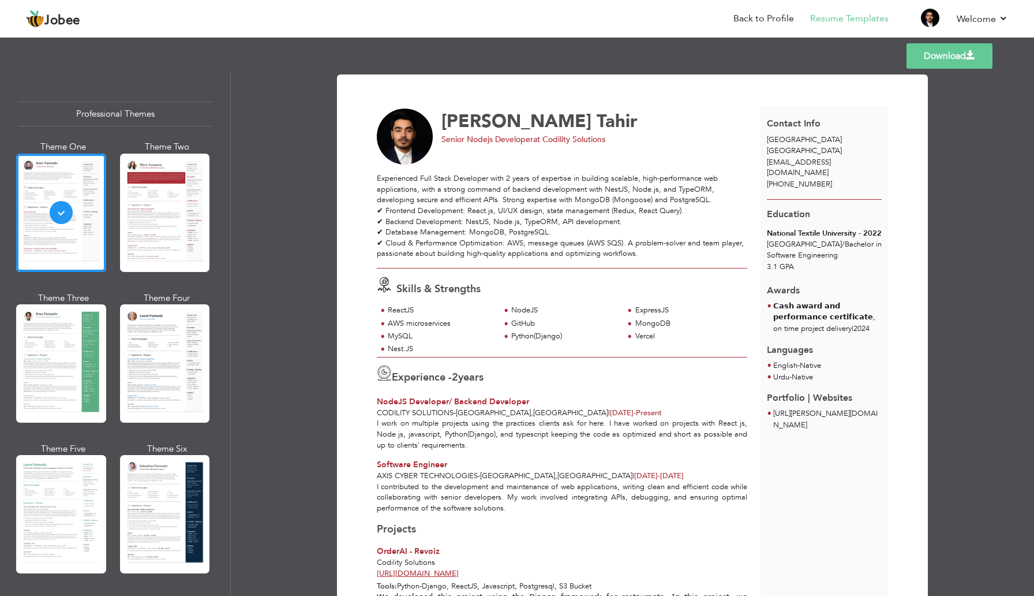
click at [603, 215] on div "Experienced Full Stack Developer with 2 years of expertise in building scalable…" at bounding box center [562, 216] width 371 height 86
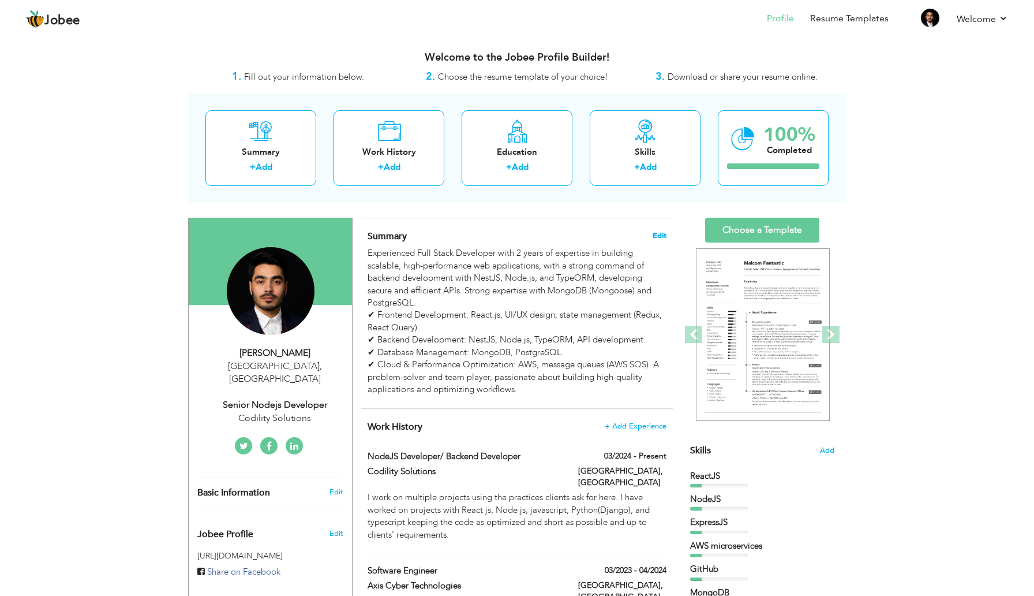
click at [659, 234] on span "Edit" at bounding box center [660, 235] width 14 height 8
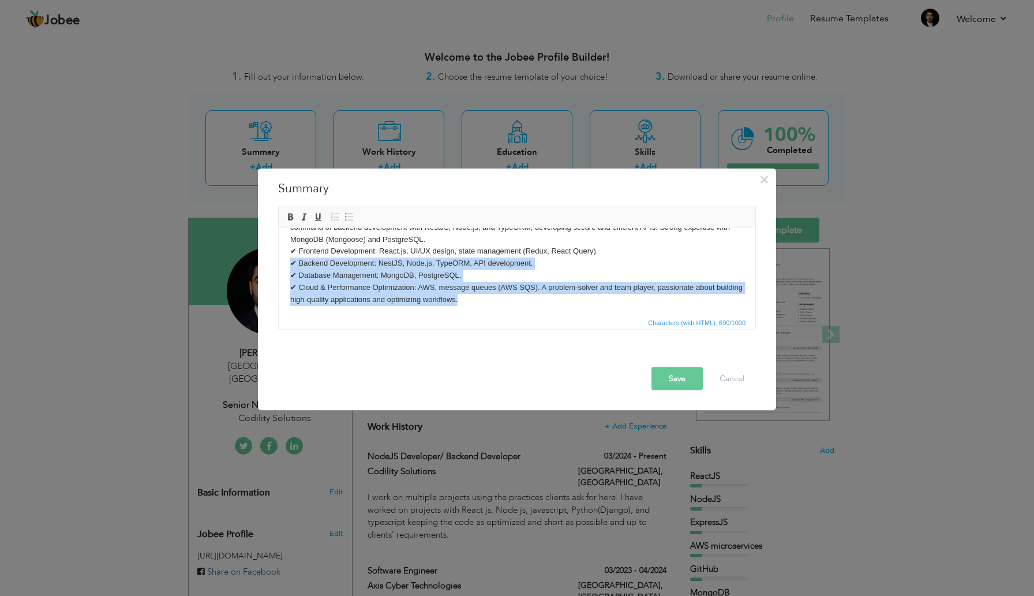
scroll to position [32, 0]
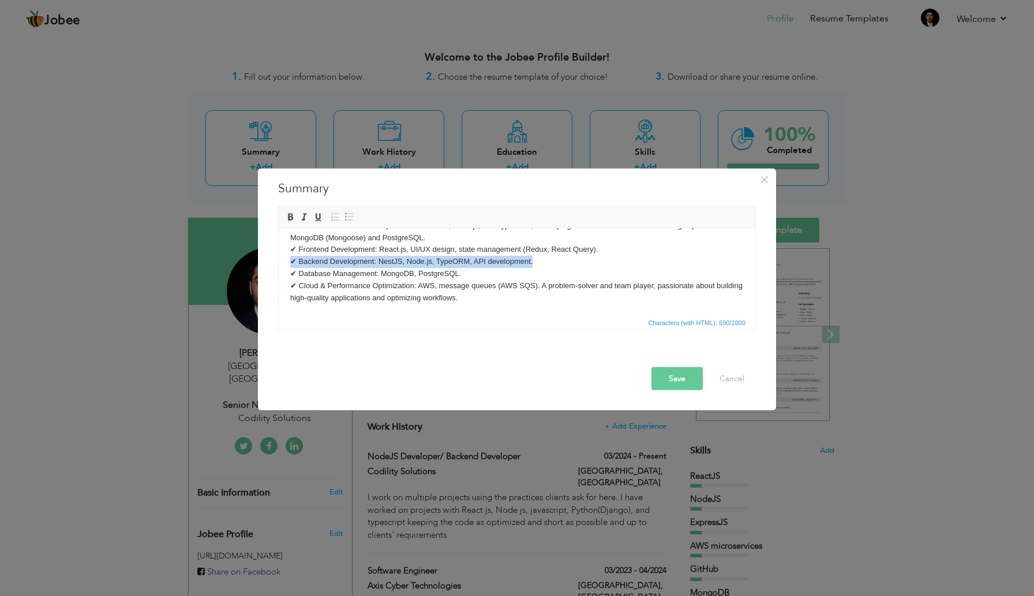
drag, startPoint x: 536, startPoint y: 294, endPoint x: 287, endPoint y: 264, distance: 251.2
click at [287, 264] on html "Experienced Full Stack Developer with 2 years of expertise in building scalable…" at bounding box center [517, 255] width 477 height 119
click at [677, 384] on button "Save" at bounding box center [677, 378] width 51 height 23
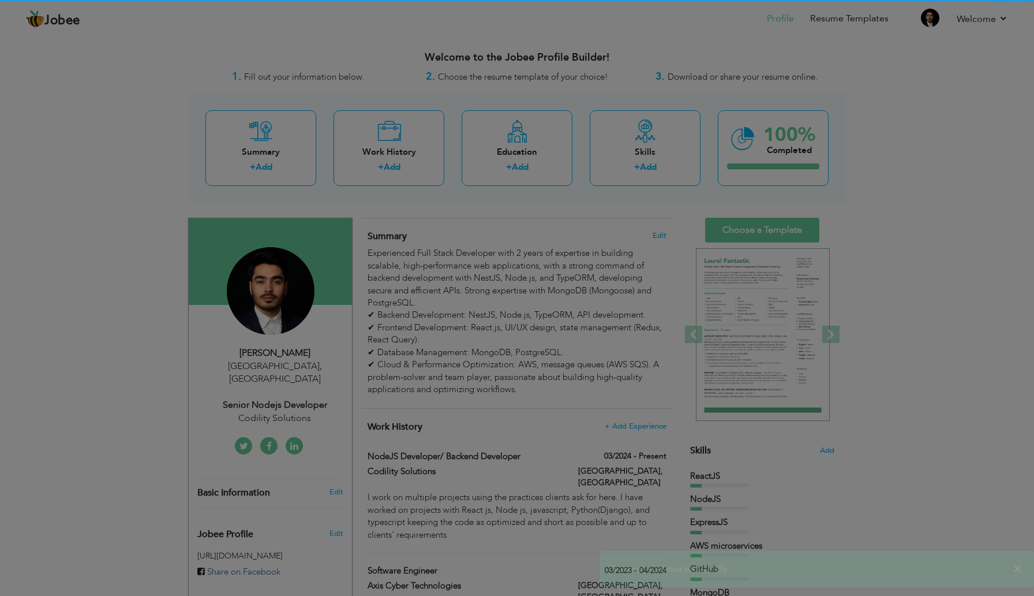
scroll to position [0, 0]
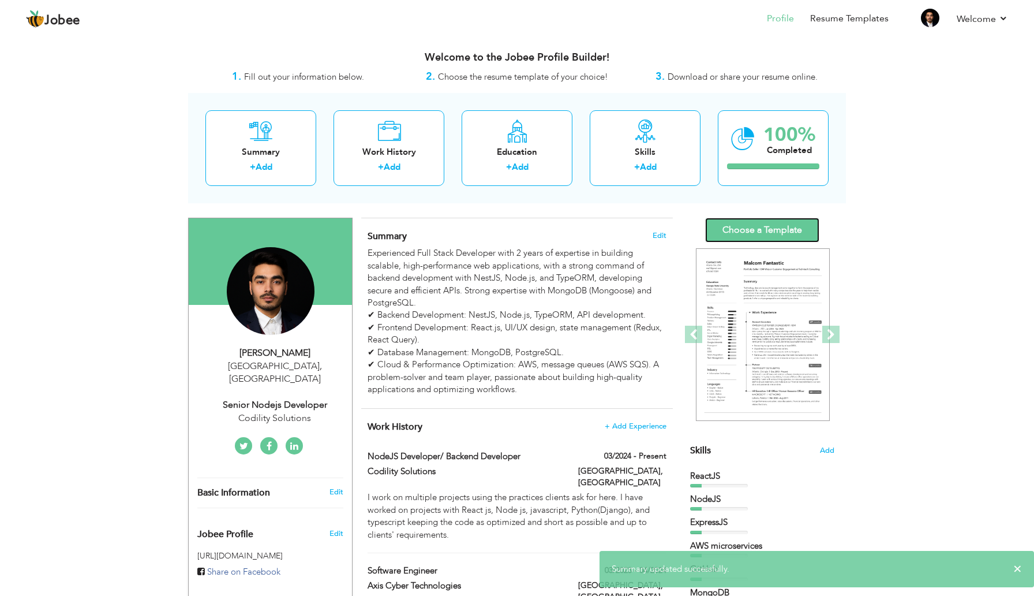
click at [764, 231] on link "Choose a Template" at bounding box center [762, 230] width 114 height 25
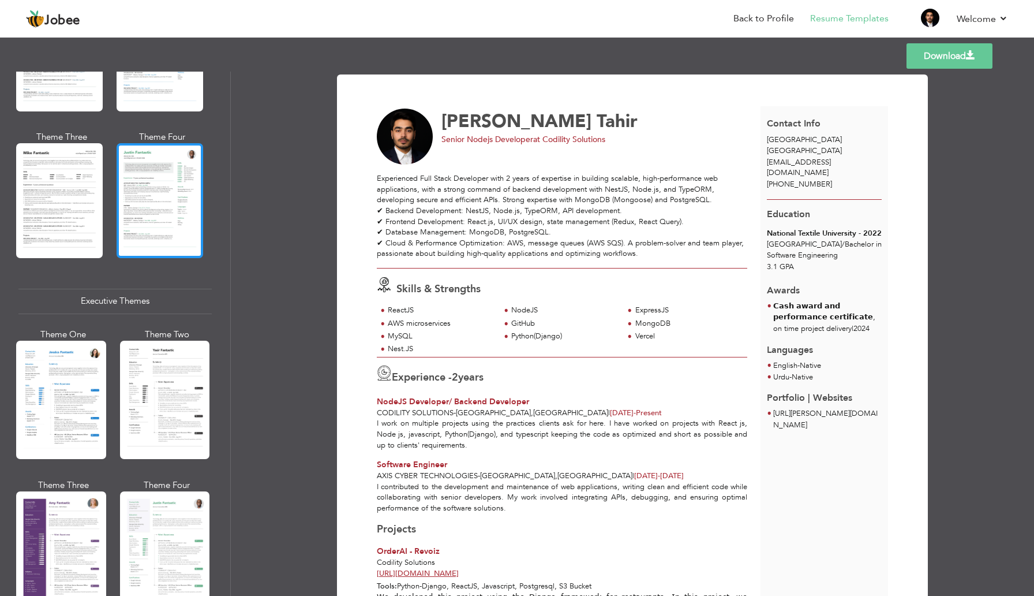
scroll to position [657, 0]
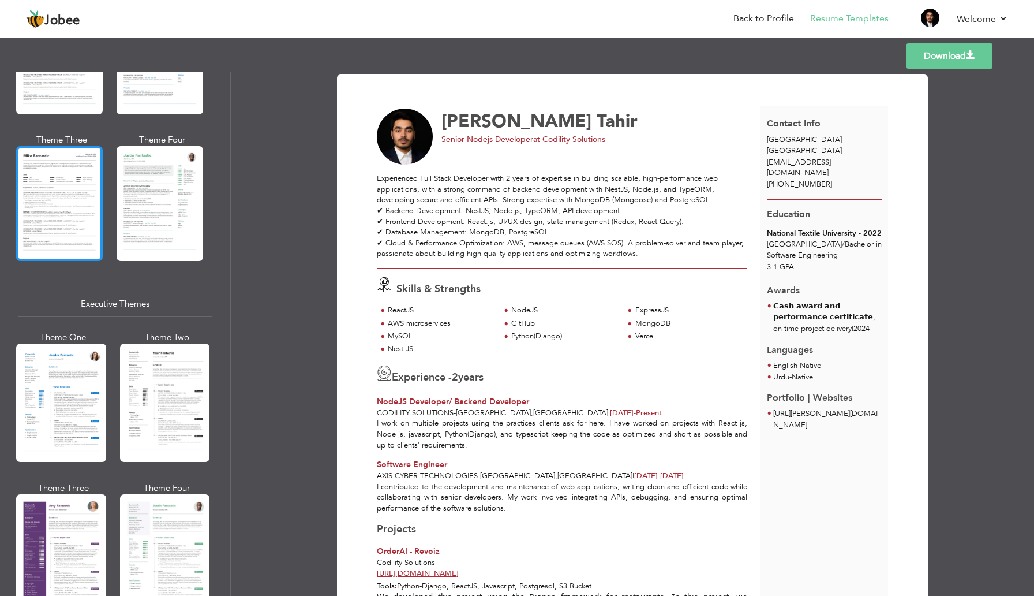
click at [65, 188] on div at bounding box center [59, 203] width 87 height 114
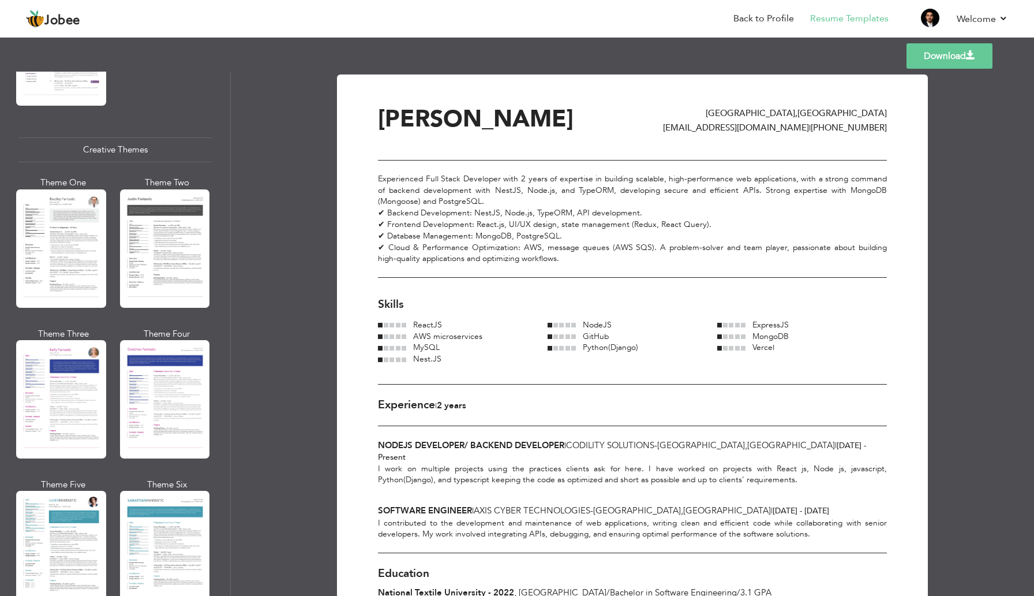
scroll to position [1311, 0]
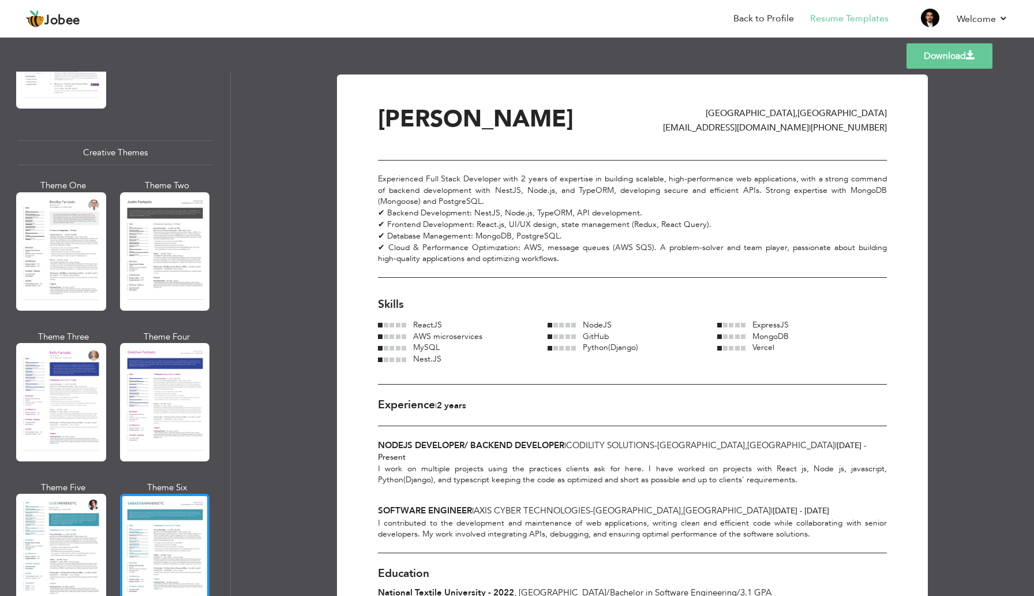
click at [165, 524] on div at bounding box center [165, 553] width 90 height 118
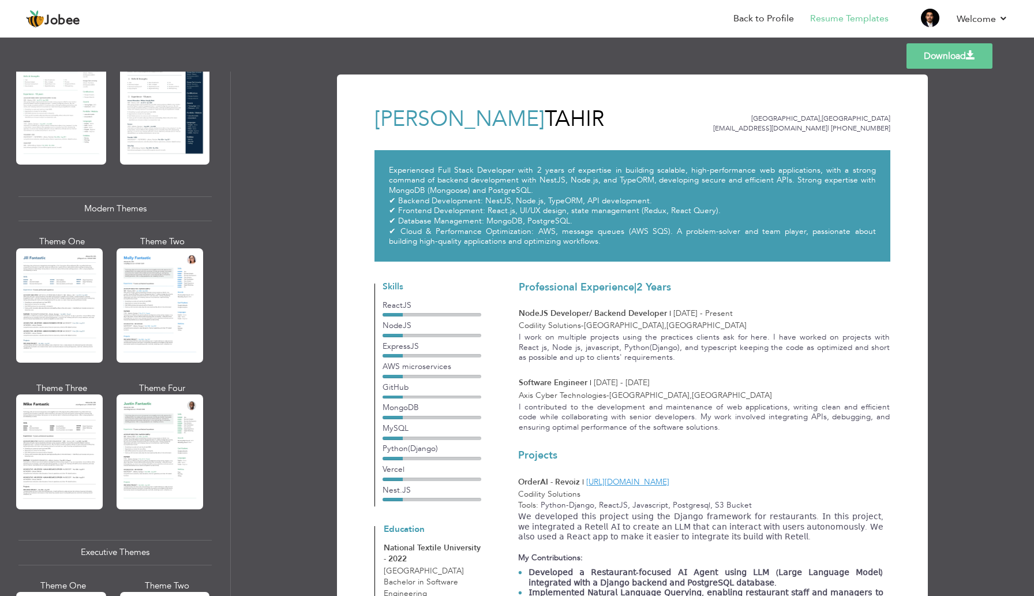
scroll to position [406, 0]
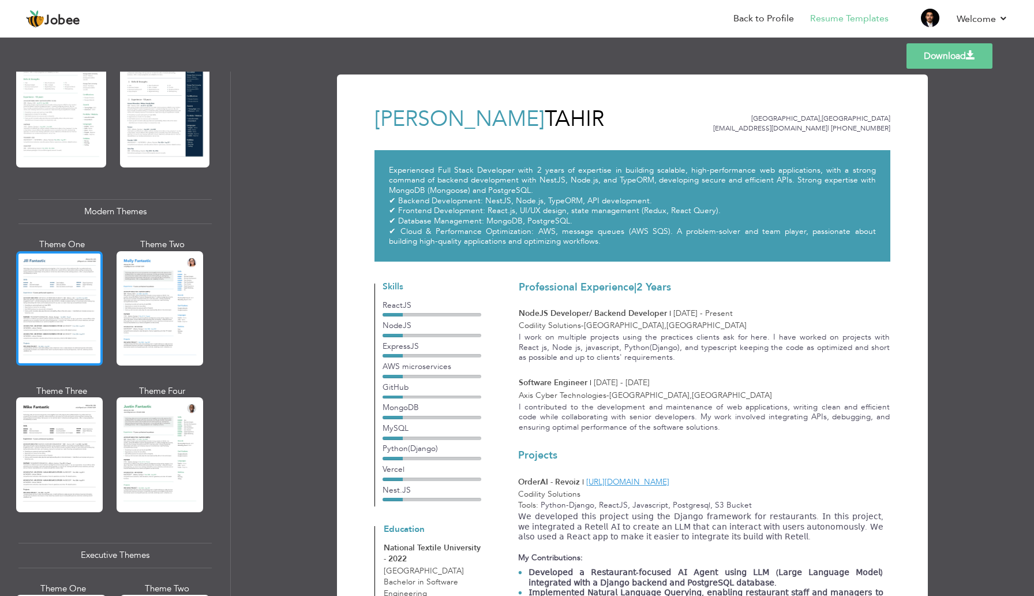
click at [52, 288] on div at bounding box center [59, 308] width 87 height 114
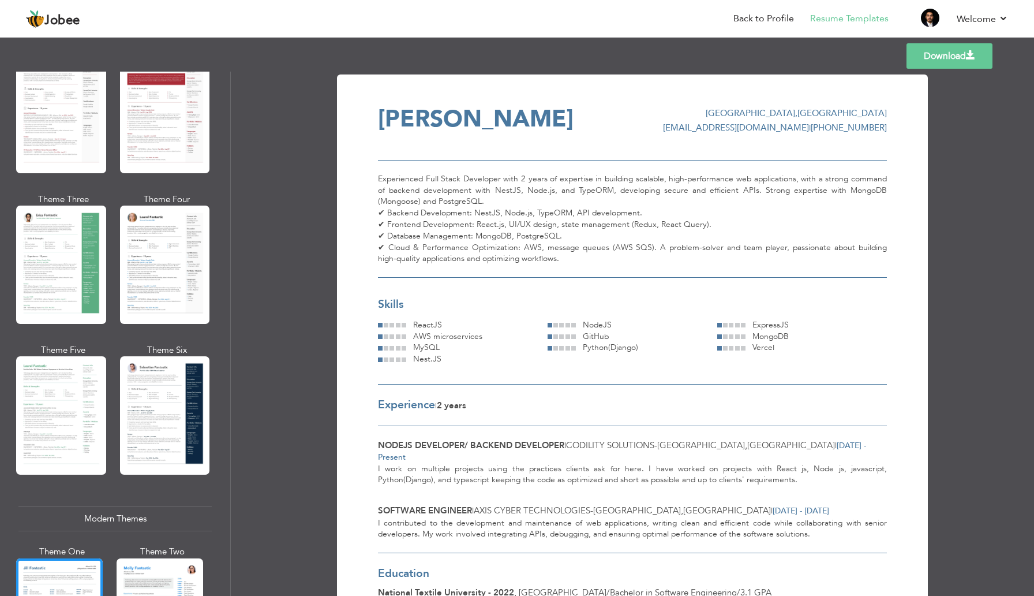
scroll to position [0, 0]
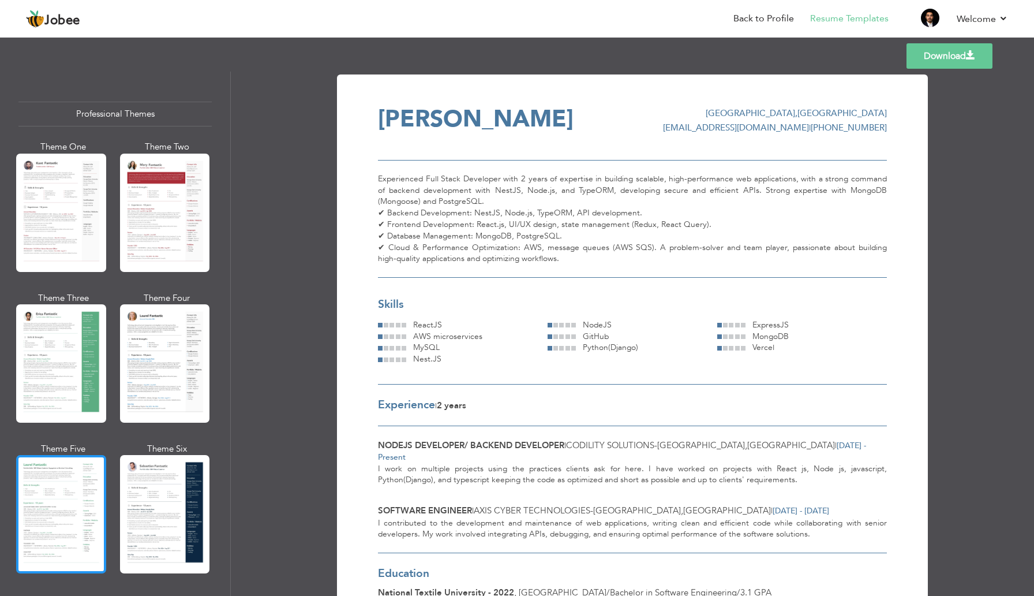
click at [69, 531] on div at bounding box center [61, 514] width 90 height 118
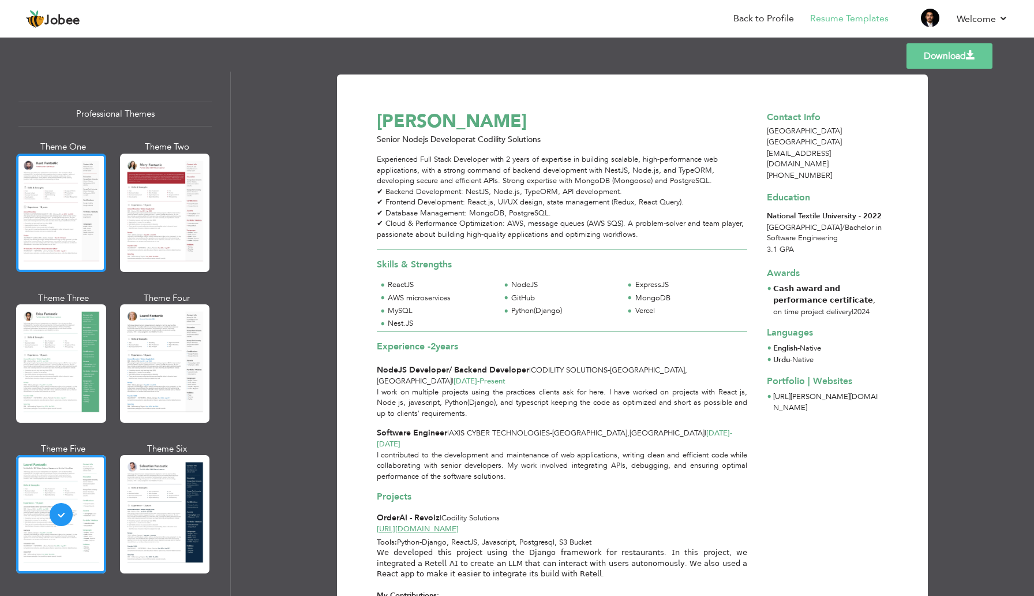
click at [50, 220] on div at bounding box center [61, 213] width 90 height 118
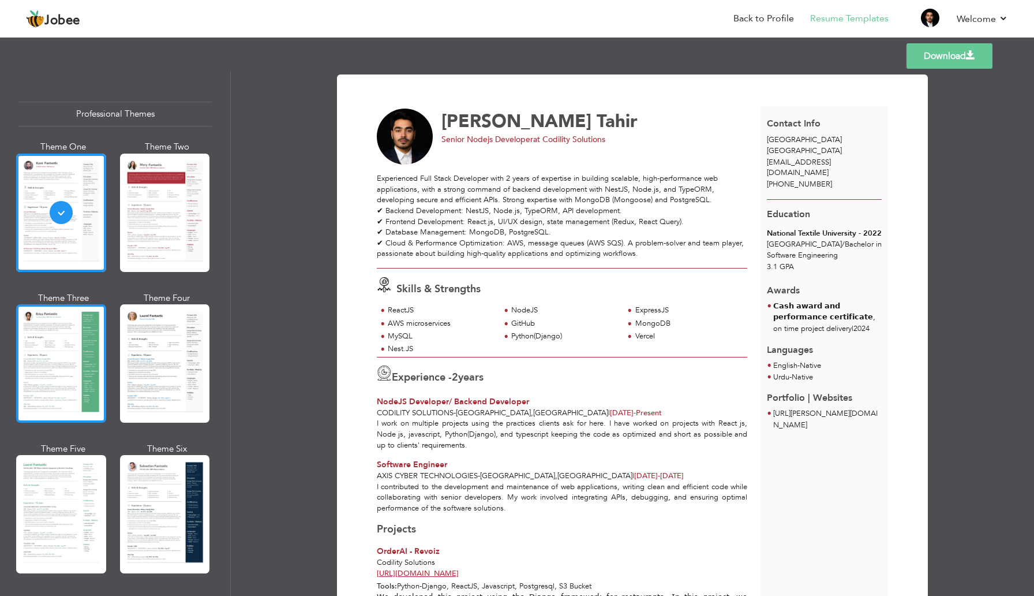
click at [54, 355] on div at bounding box center [61, 363] width 90 height 118
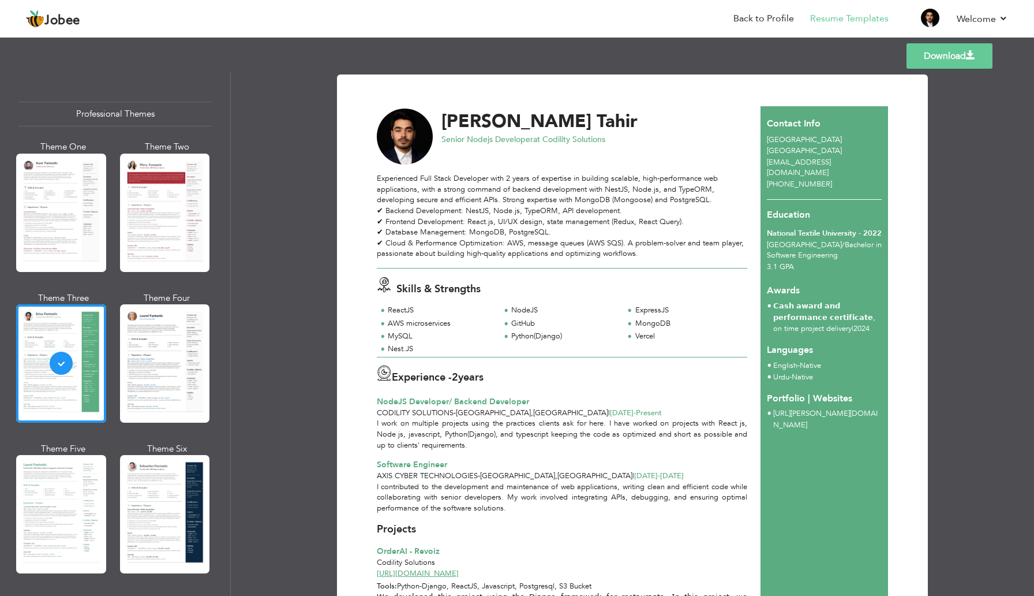
click at [850, 136] on div "Lahore [GEOGRAPHIC_DATA]" at bounding box center [825, 144] width 128 height 21
click at [156, 348] on div at bounding box center [165, 363] width 90 height 118
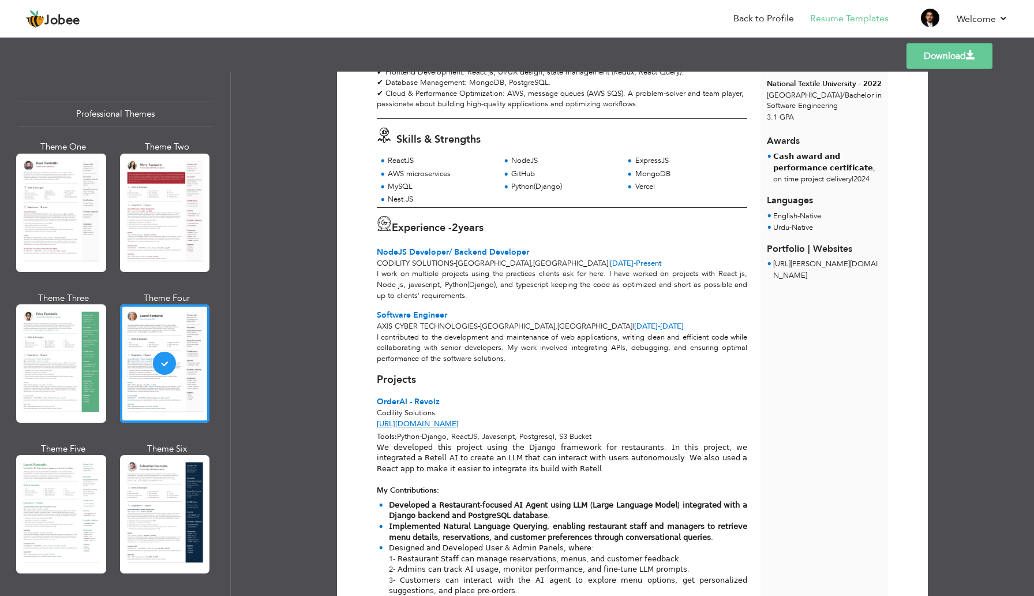
scroll to position [162, 0]
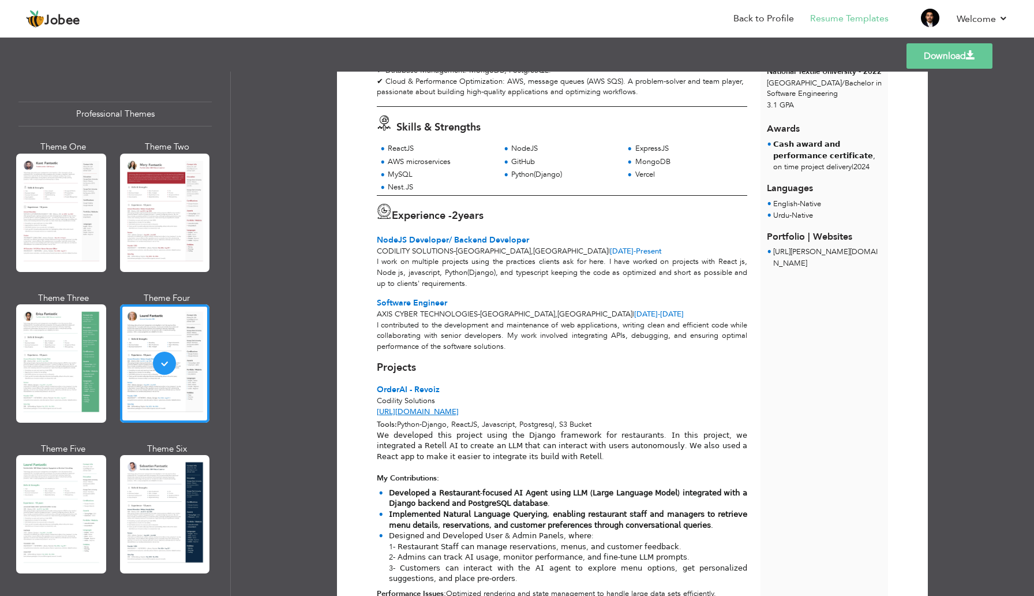
click at [380, 214] on icon at bounding box center [384, 211] width 15 height 15
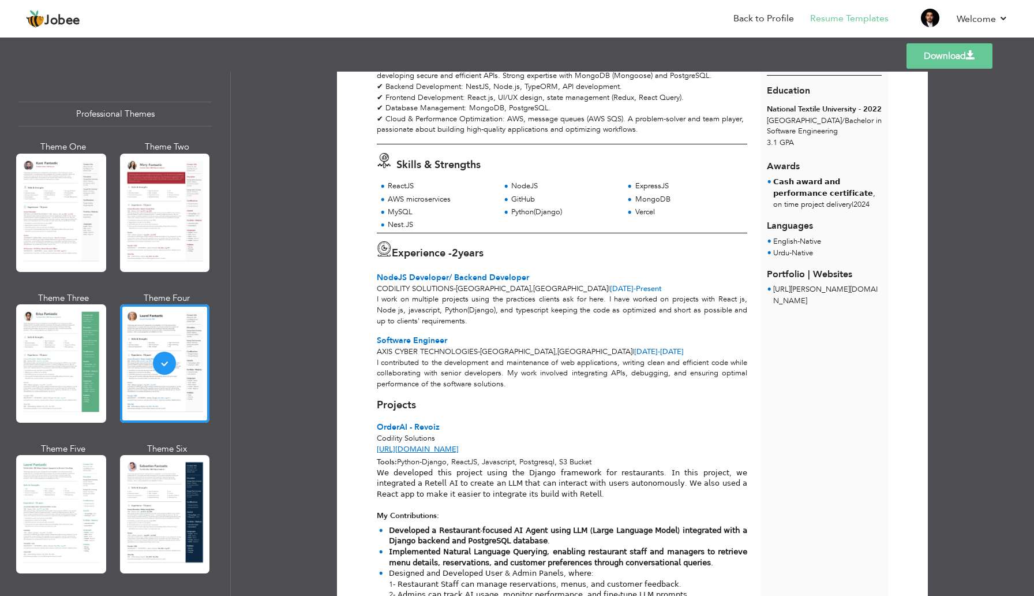
scroll to position [0, 0]
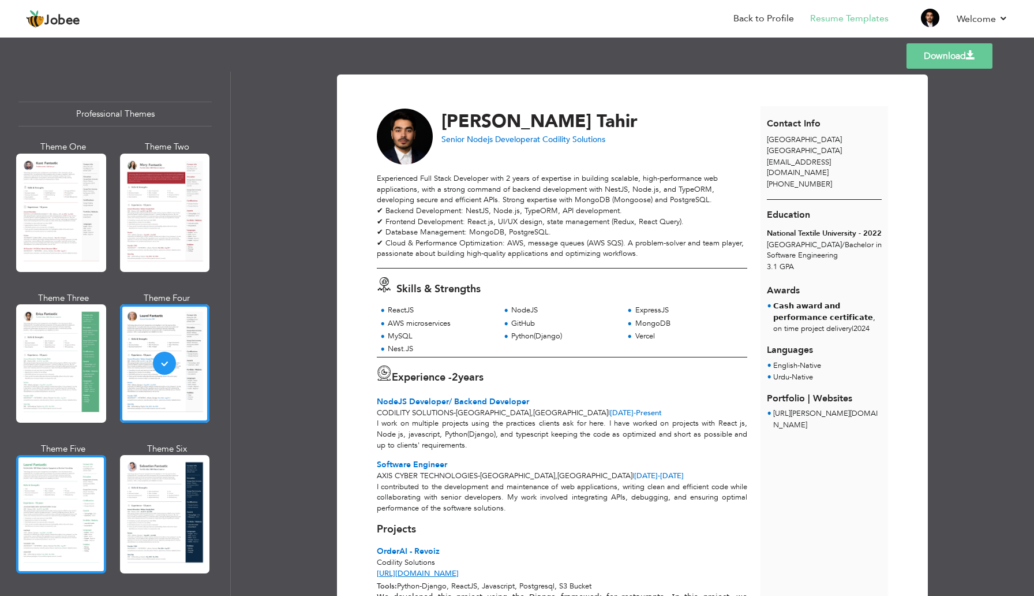
click at [28, 504] on div at bounding box center [61, 514] width 90 height 118
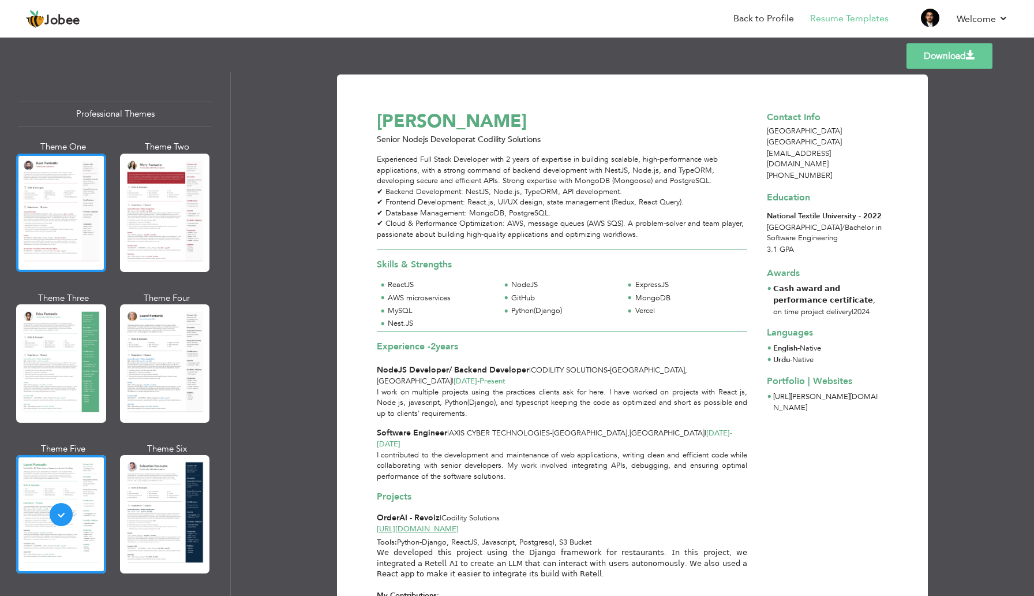
click at [24, 218] on div at bounding box center [61, 213] width 90 height 118
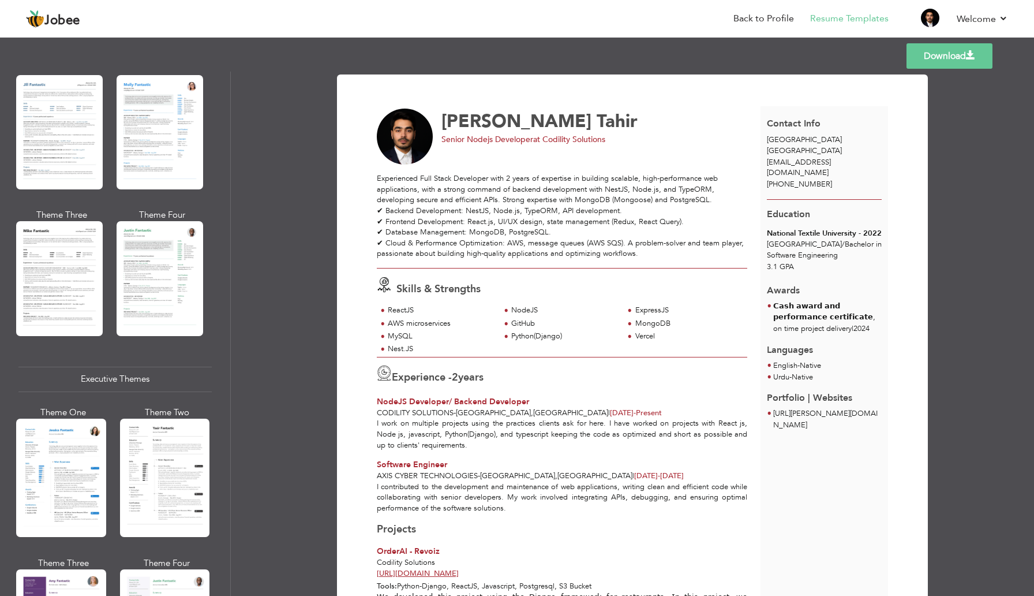
scroll to position [505, 0]
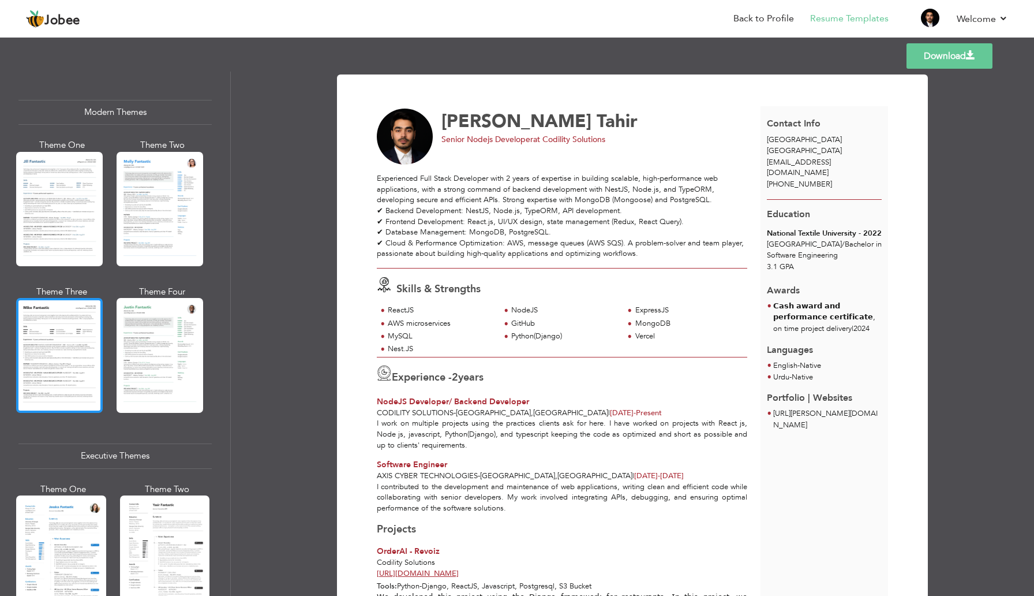
click at [82, 310] on div at bounding box center [59, 355] width 87 height 114
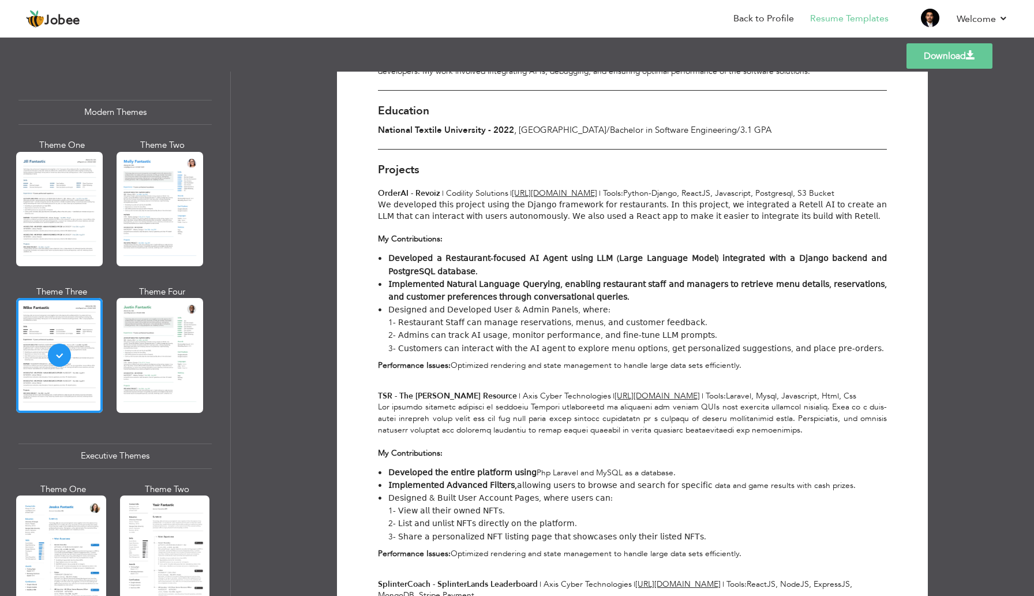
scroll to position [0, 0]
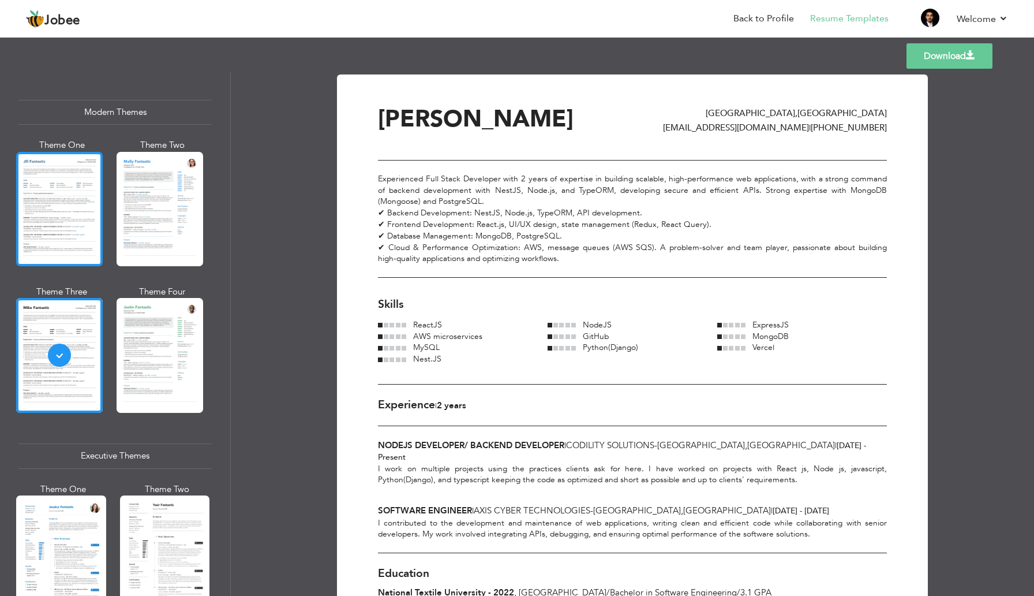
click at [21, 192] on div at bounding box center [59, 209] width 87 height 114
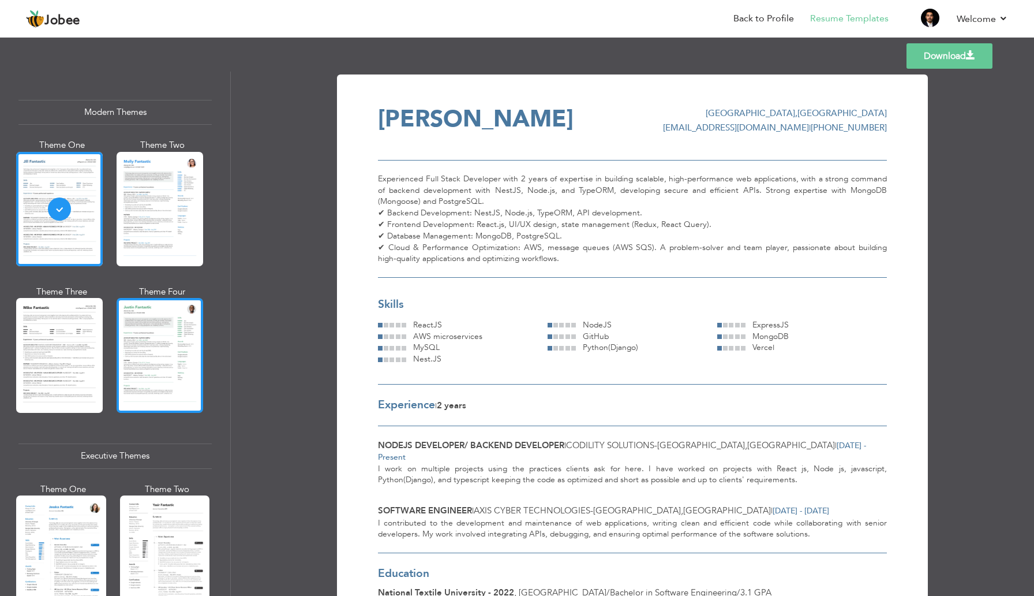
click at [128, 350] on div at bounding box center [160, 355] width 87 height 114
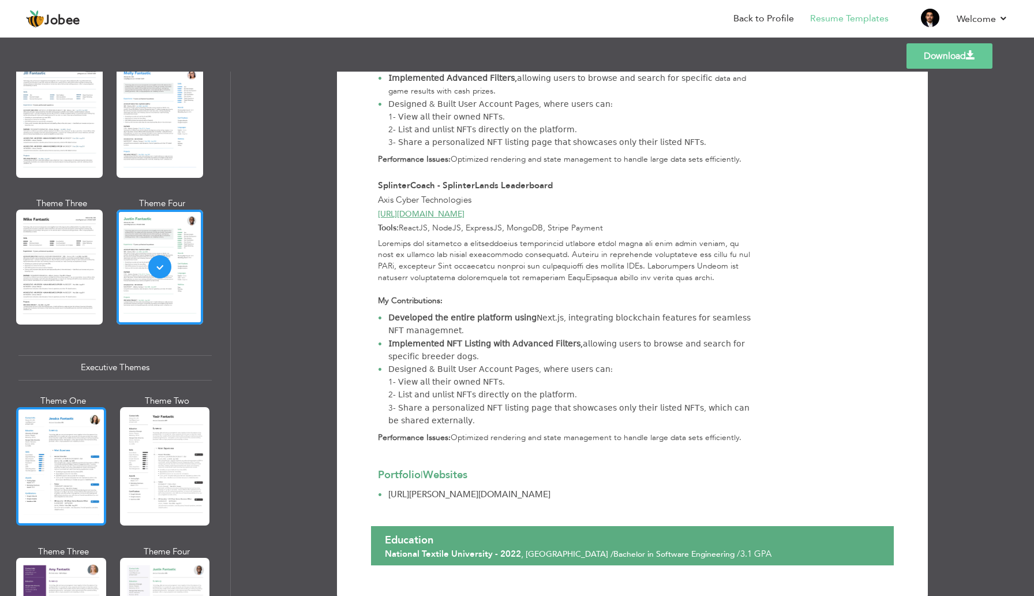
scroll to position [686, 0]
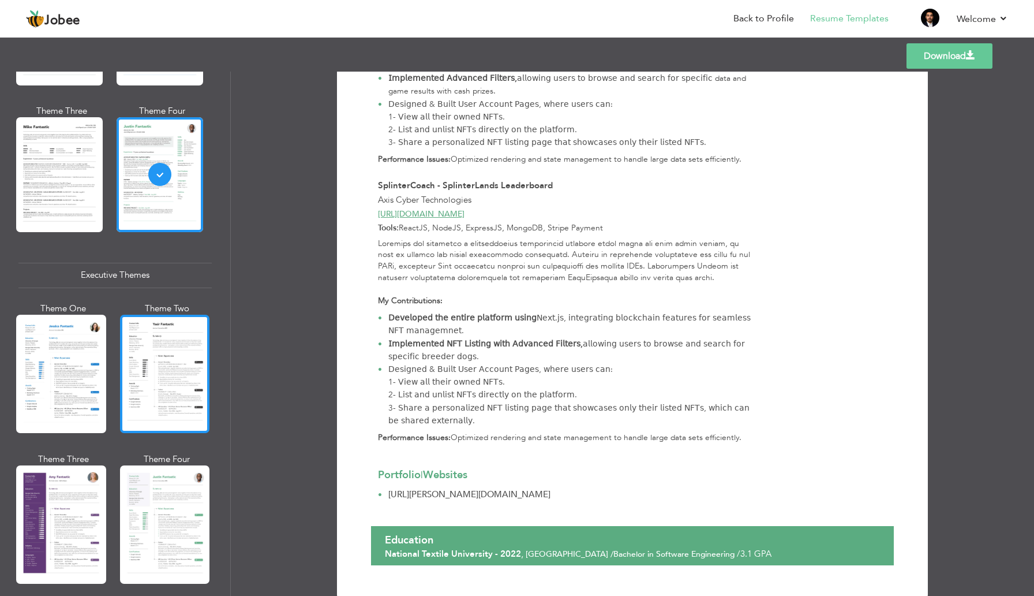
click at [155, 391] on div at bounding box center [165, 374] width 90 height 118
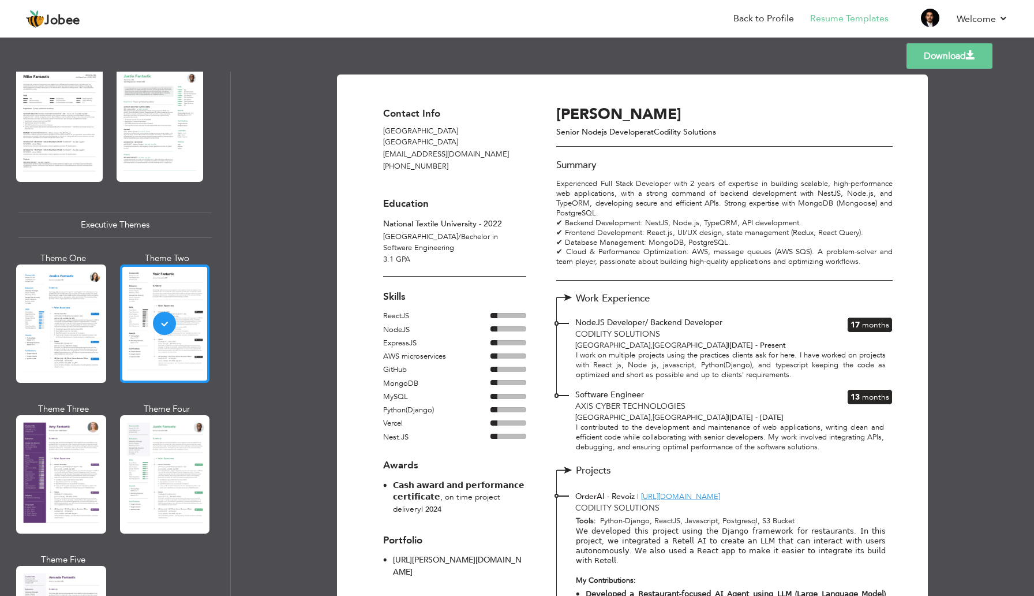
scroll to position [806, 0]
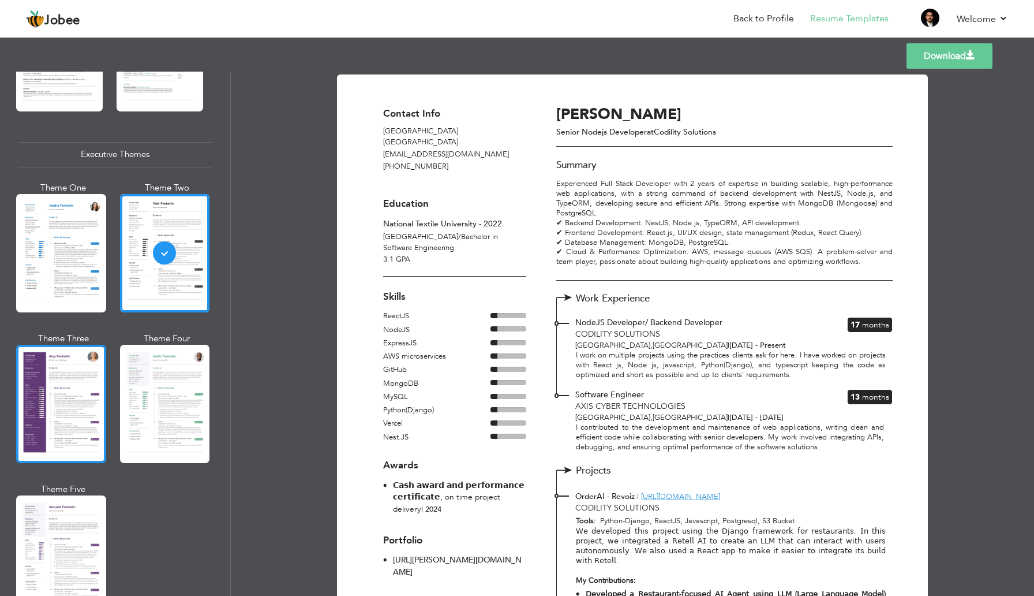
click at [80, 379] on div at bounding box center [61, 404] width 90 height 118
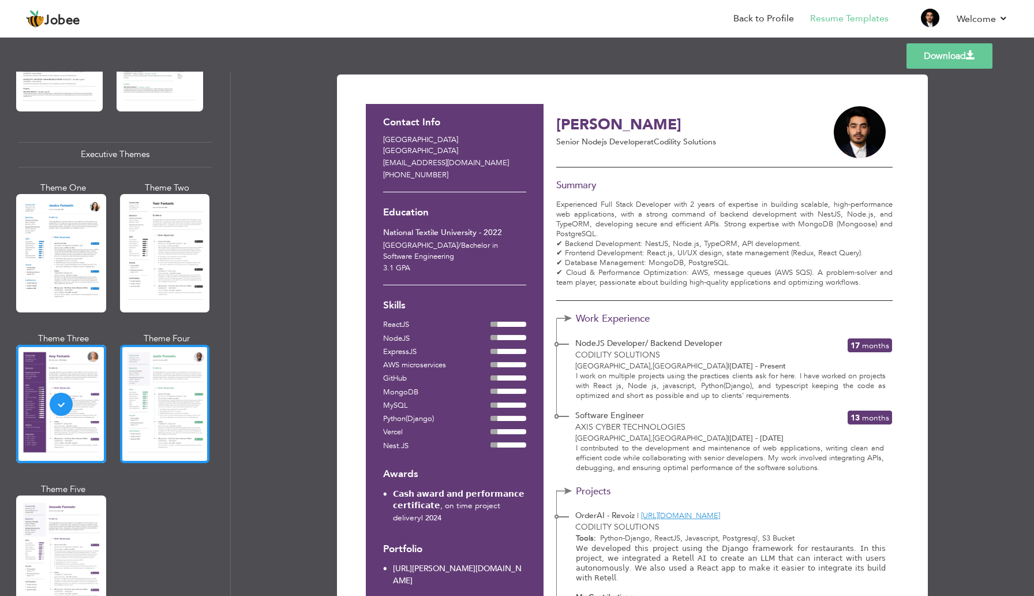
click at [153, 385] on div at bounding box center [165, 404] width 90 height 118
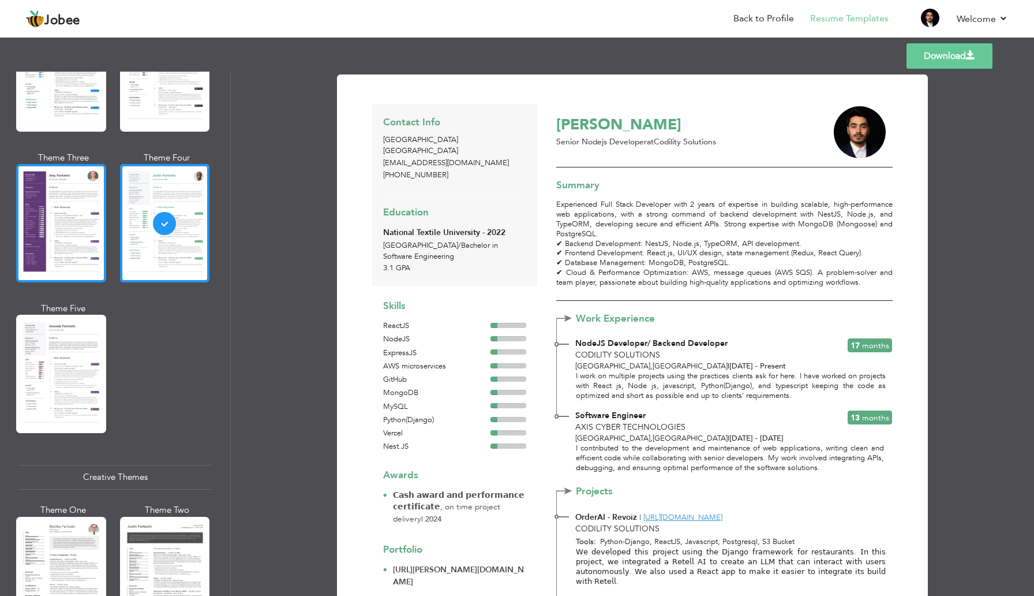
scroll to position [1155, 0]
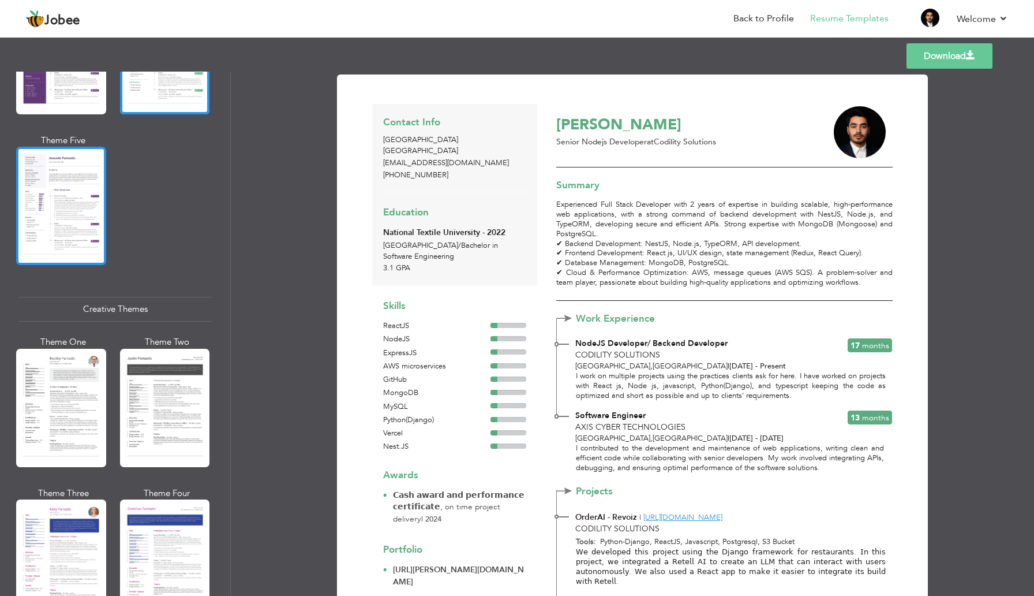
click at [75, 230] on div at bounding box center [61, 206] width 90 height 118
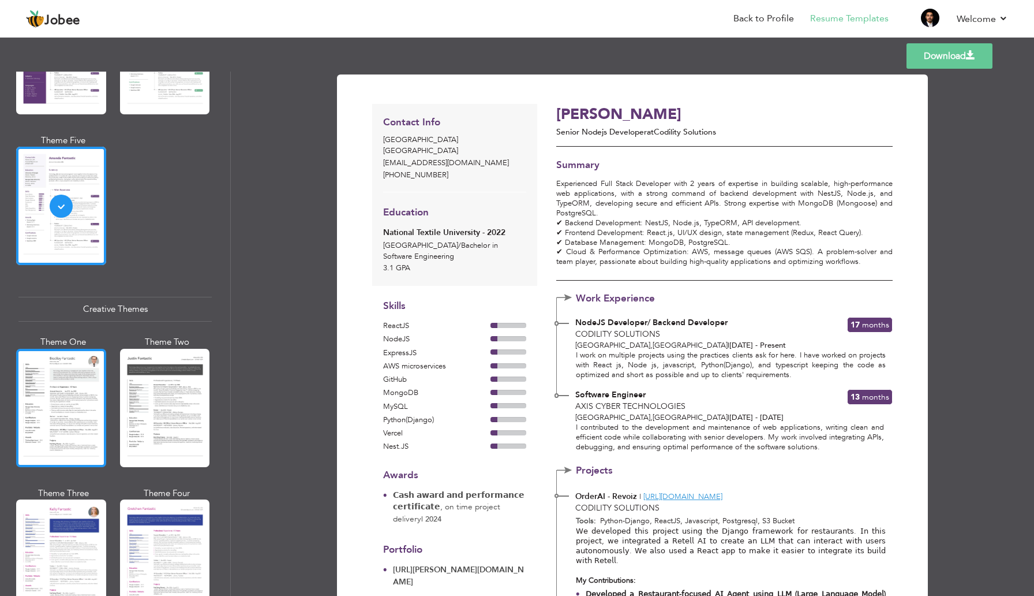
click at [58, 375] on div at bounding box center [61, 408] width 90 height 118
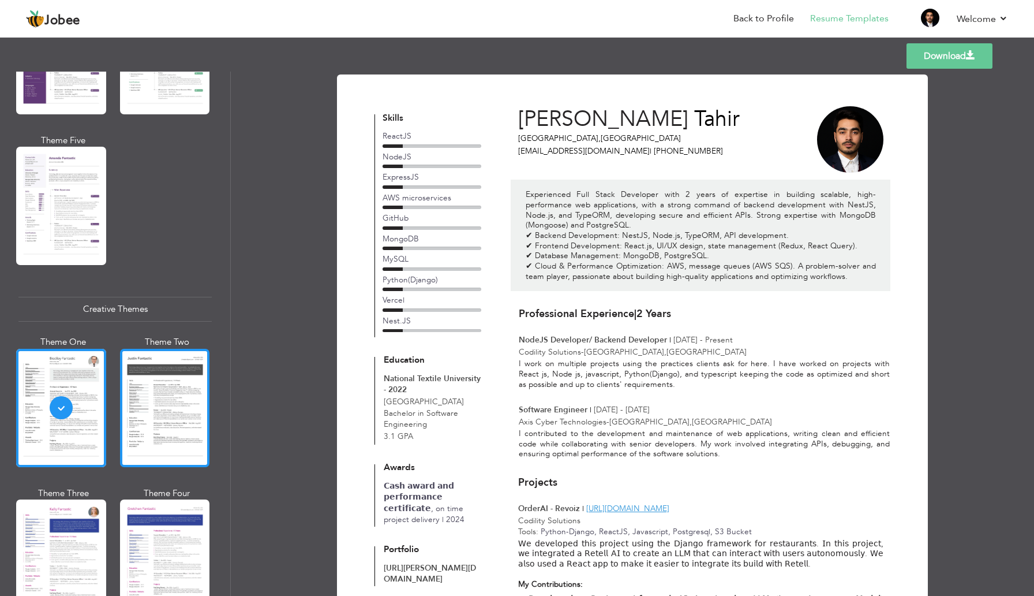
click at [126, 414] on div at bounding box center [165, 408] width 90 height 118
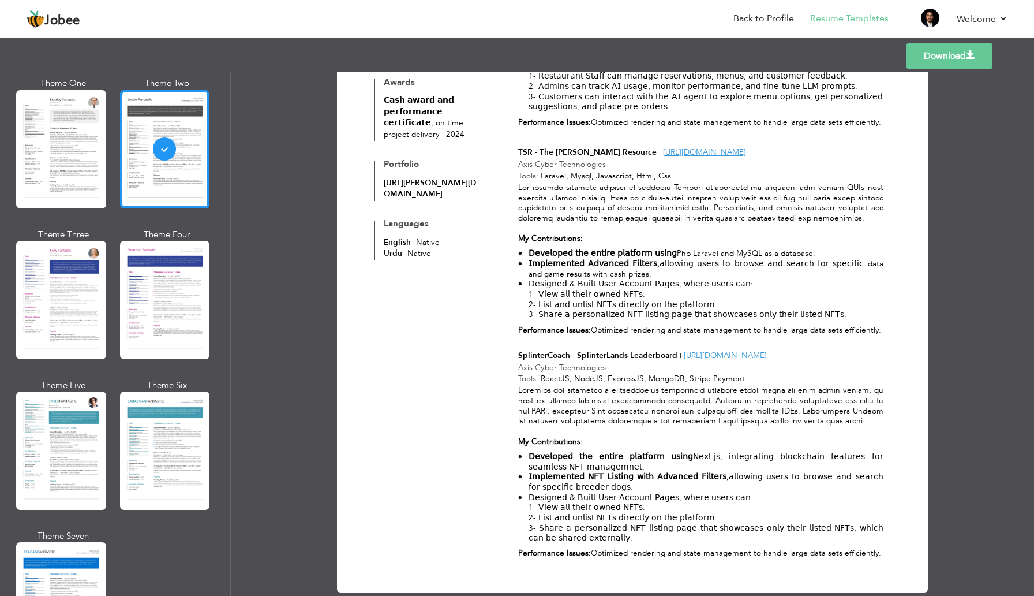
scroll to position [1379, 0]
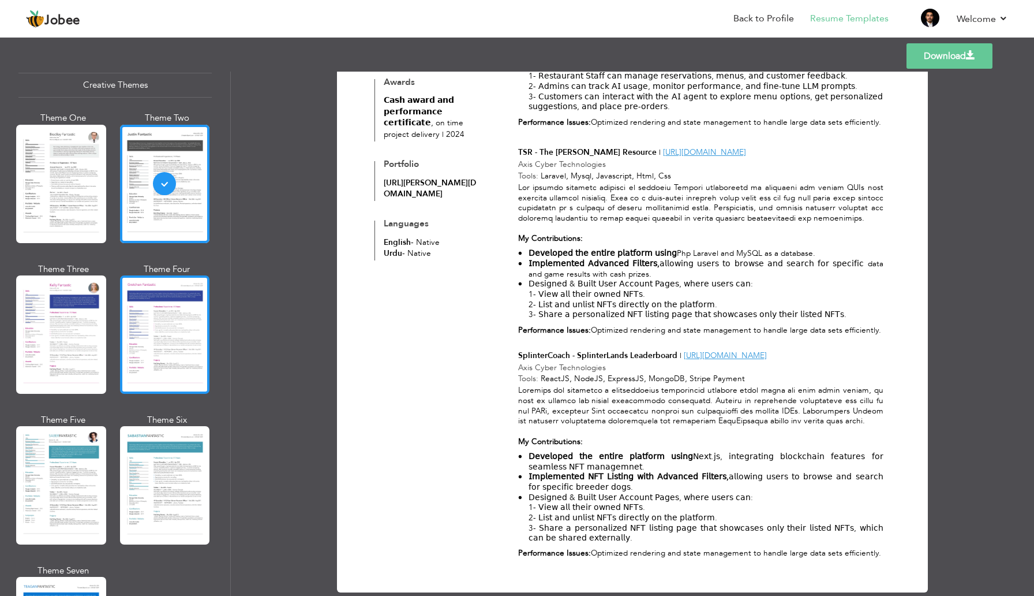
click at [136, 314] on div at bounding box center [165, 334] width 90 height 118
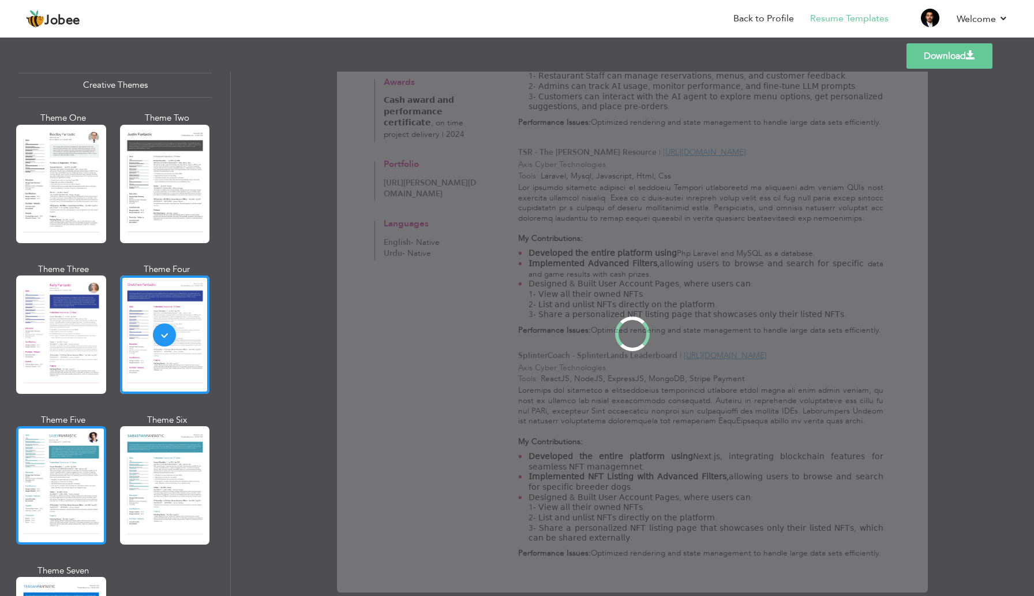
scroll to position [0, 0]
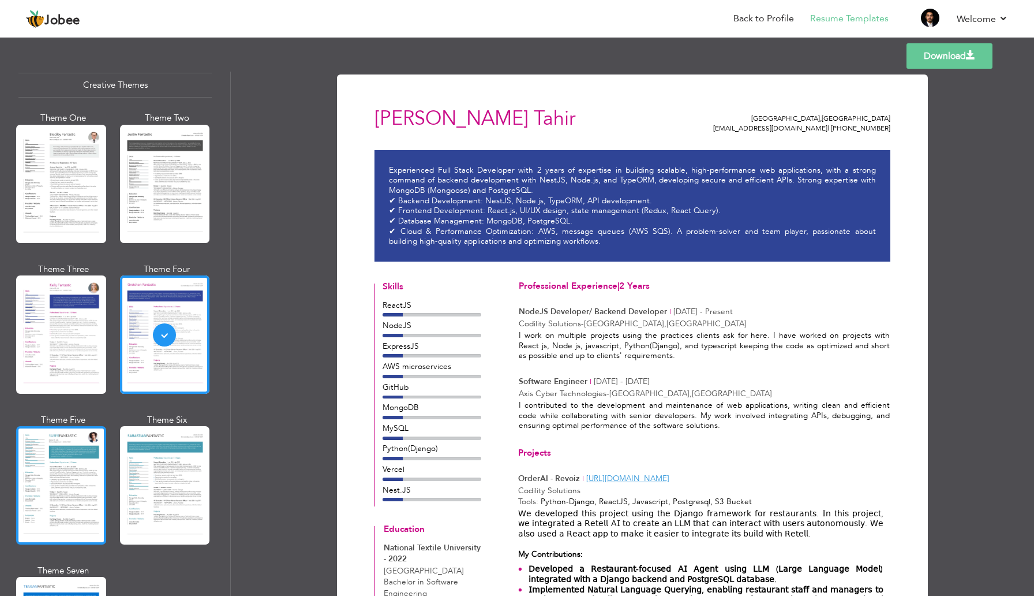
click at [46, 510] on div at bounding box center [61, 485] width 90 height 118
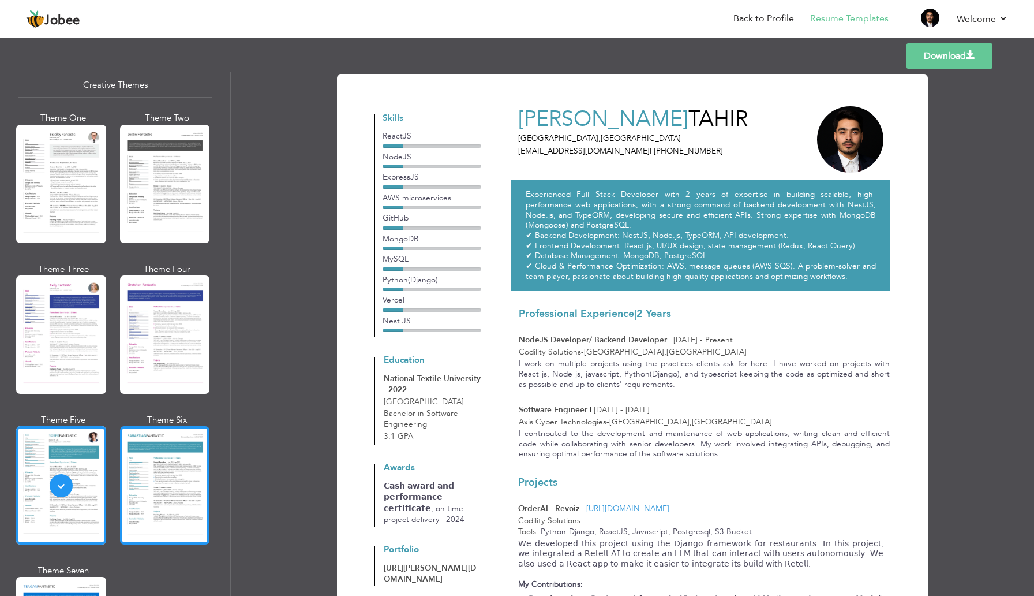
click at [148, 460] on div at bounding box center [165, 485] width 90 height 118
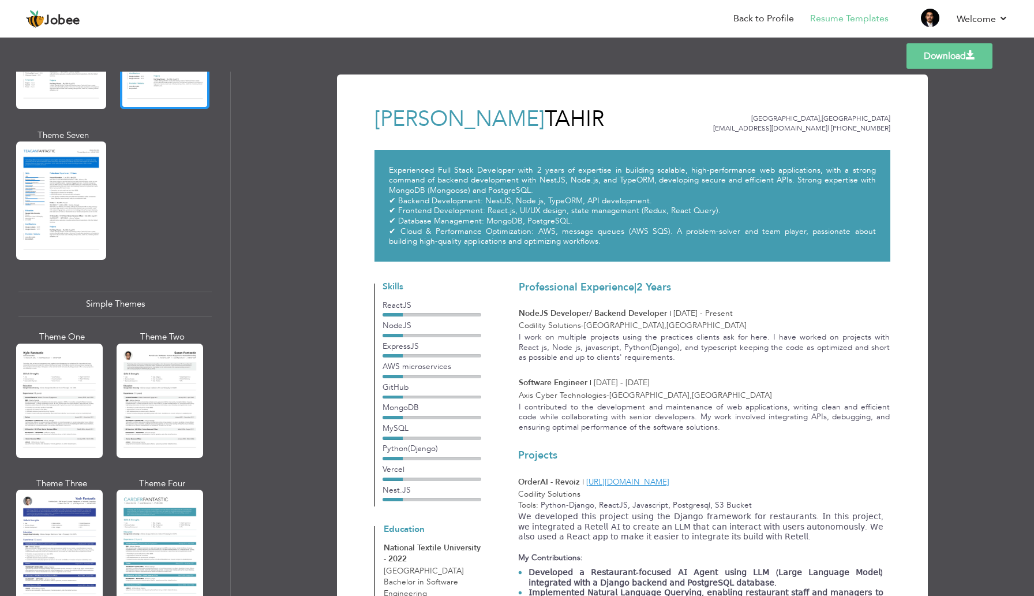
scroll to position [1820, 0]
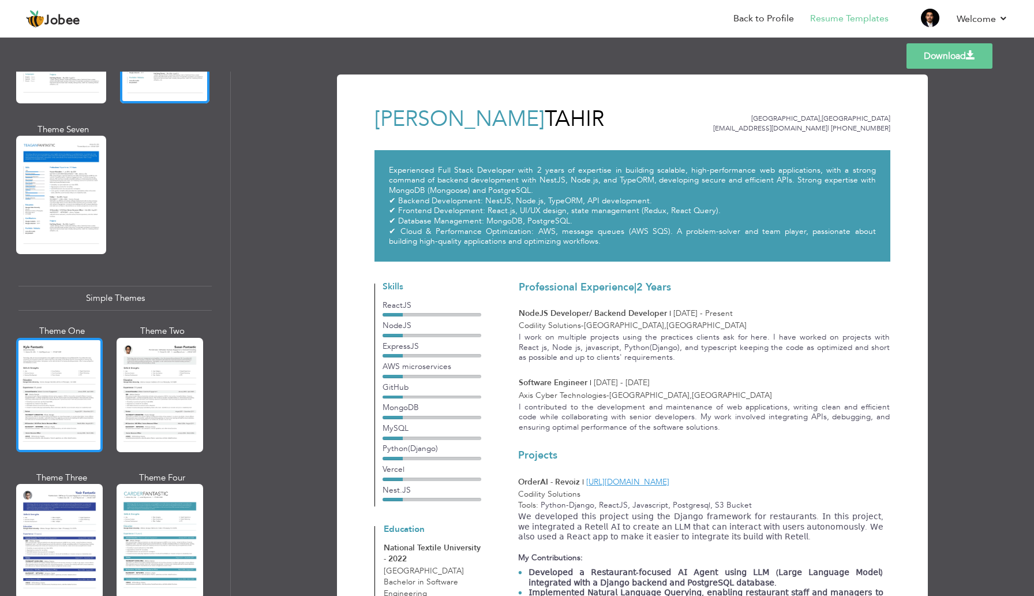
click at [68, 346] on div at bounding box center [59, 395] width 87 height 114
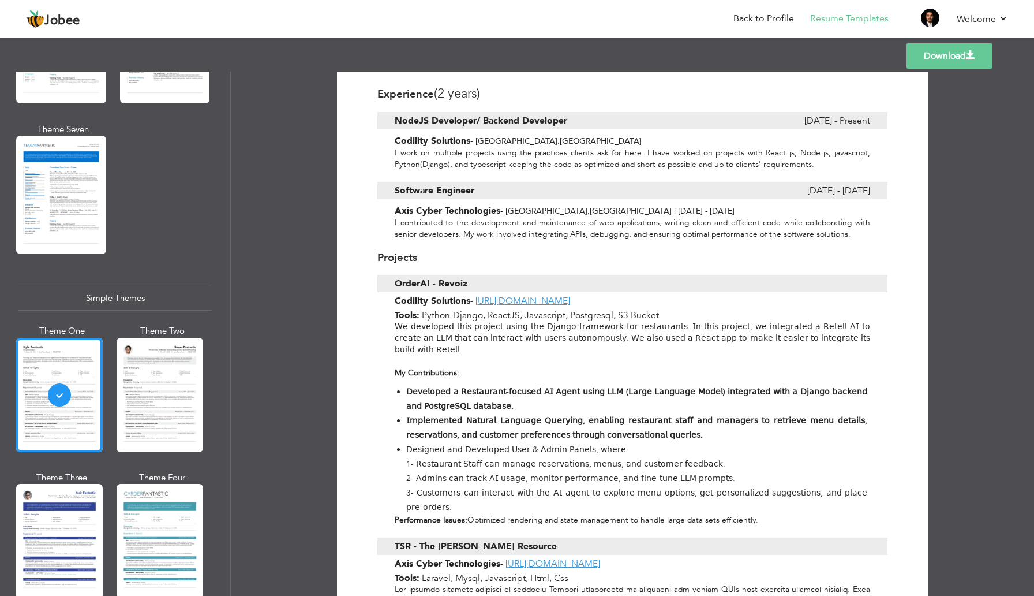
scroll to position [0, 0]
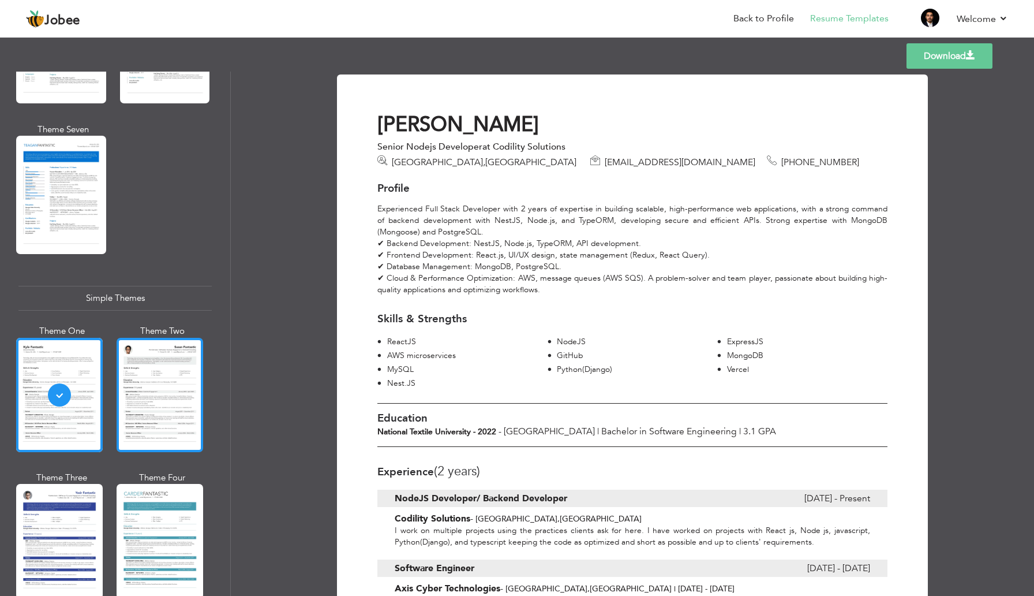
click at [158, 359] on div at bounding box center [160, 395] width 87 height 114
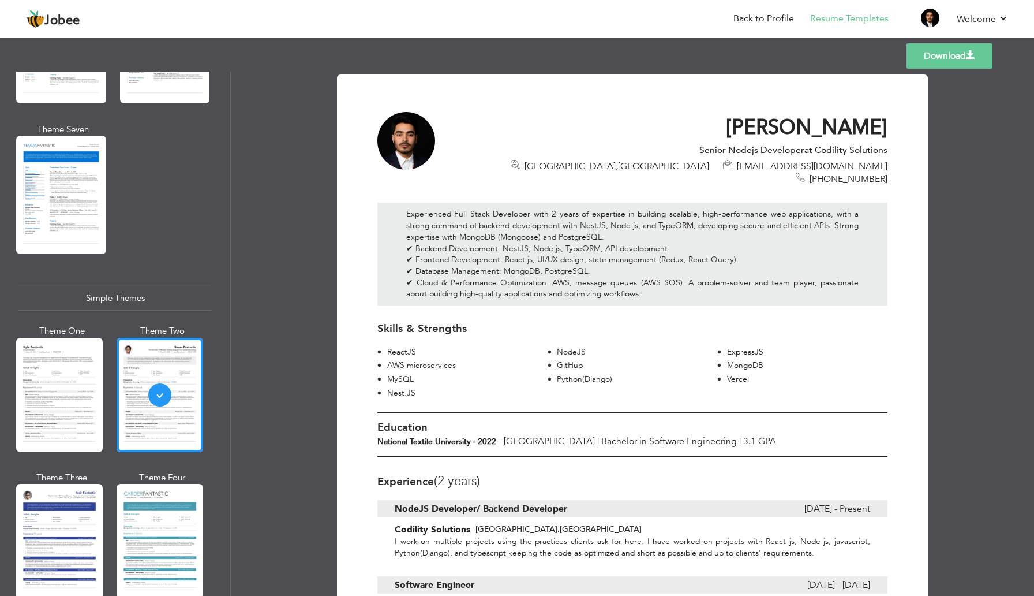
click at [464, 437] on div at bounding box center [633, 435] width 510 height 44
click at [973, 55] on span at bounding box center [970, 55] width 9 height 9
click at [982, 56] on link "Download" at bounding box center [950, 55] width 86 height 25
click at [955, 65] on link "Download" at bounding box center [950, 55] width 86 height 25
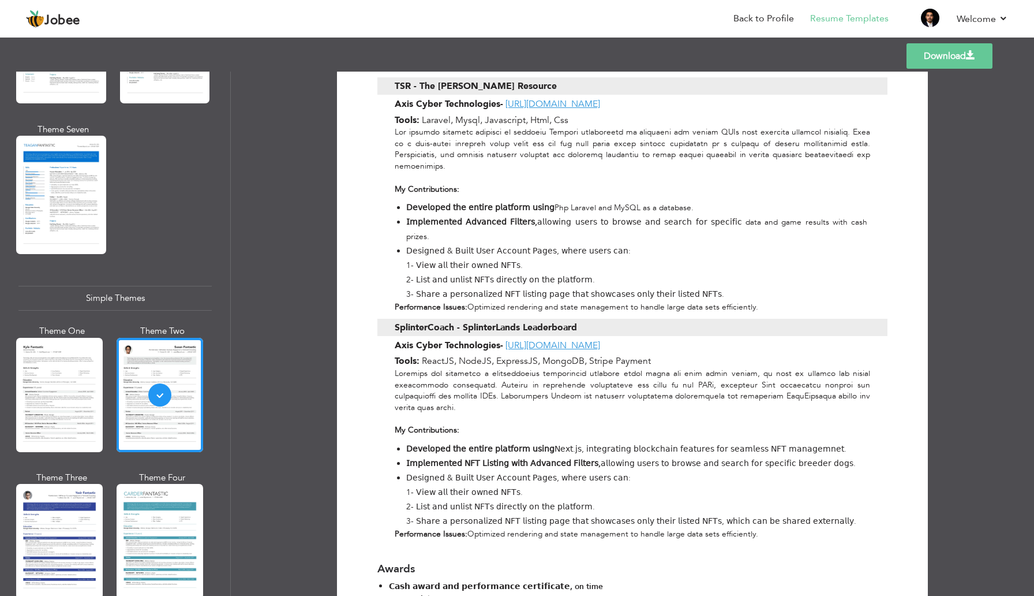
scroll to position [858, 0]
